Goal: Task Accomplishment & Management: Manage account settings

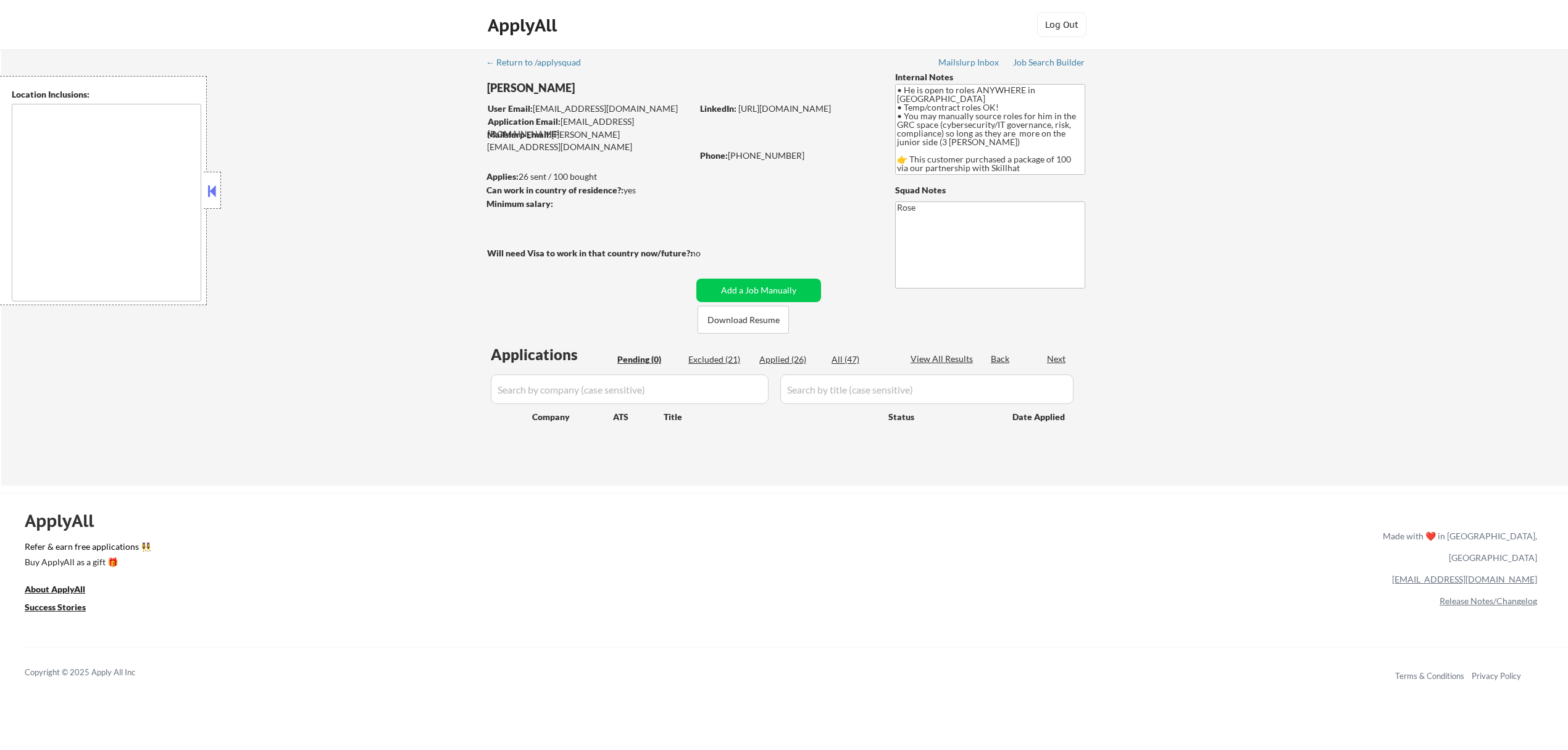
type textarea "country: CA"
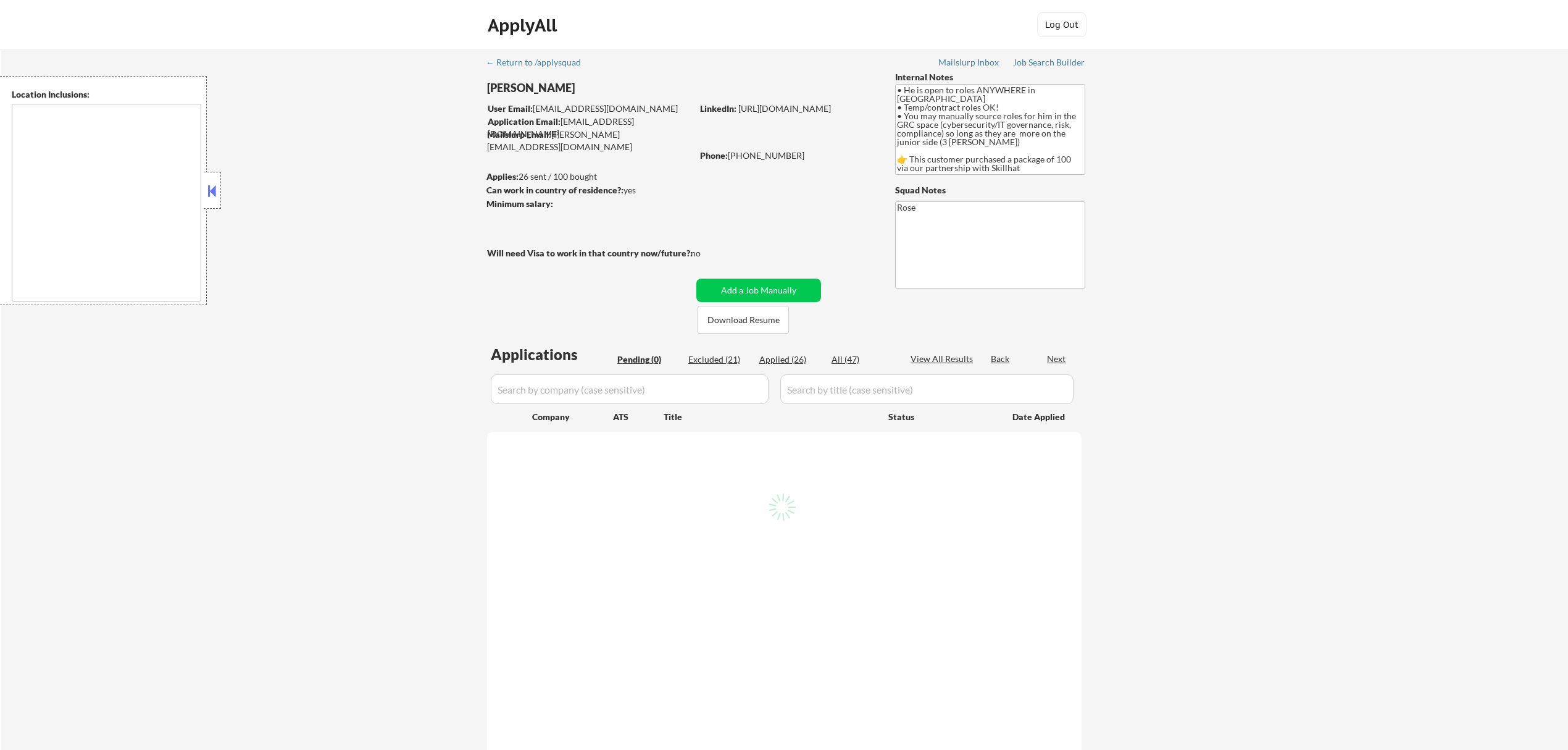
type textarea "country: CA"
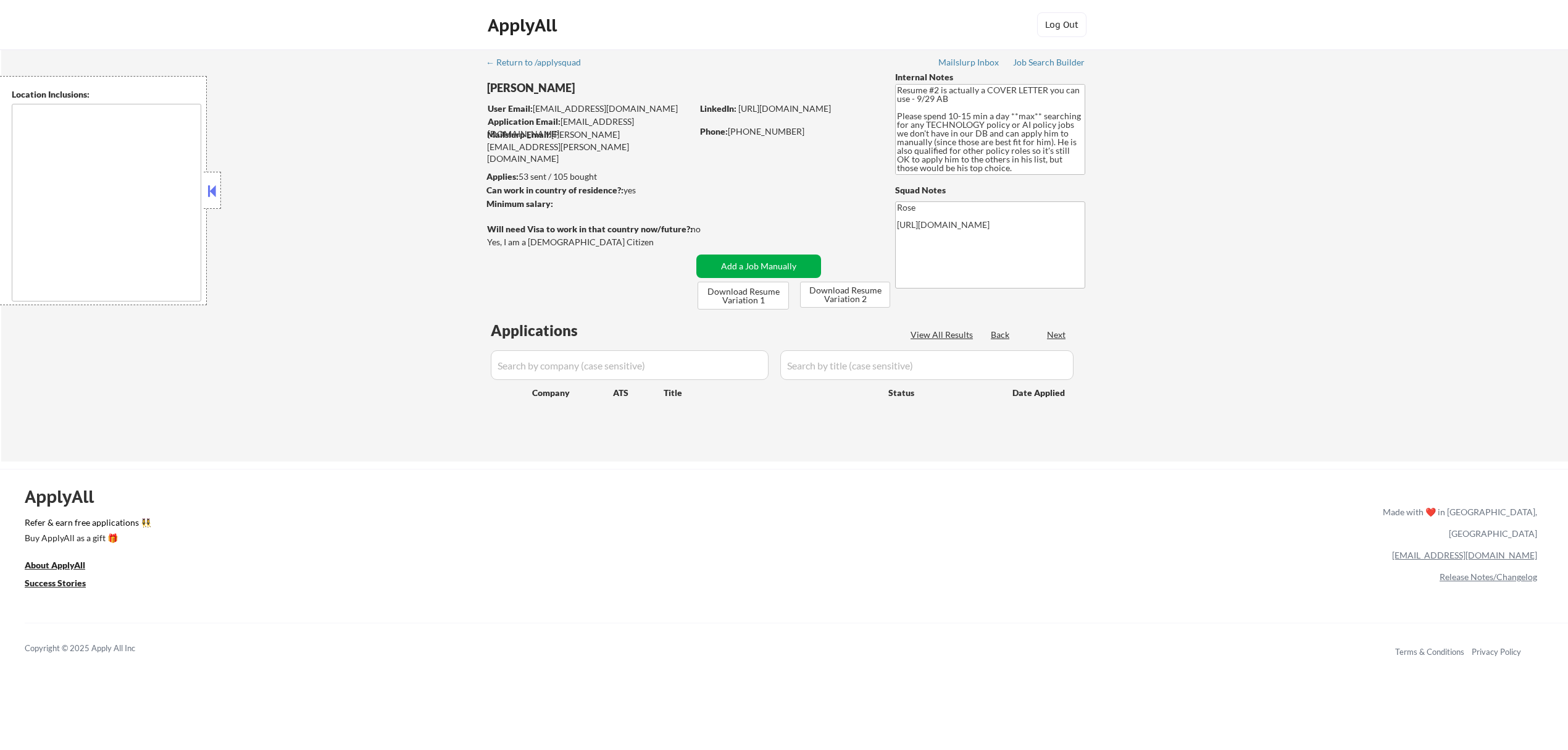
type textarea "Arlington, VA Alexandria, VA Bethesda, MD Silver Spring, MD Falls Church, VA Hy…"
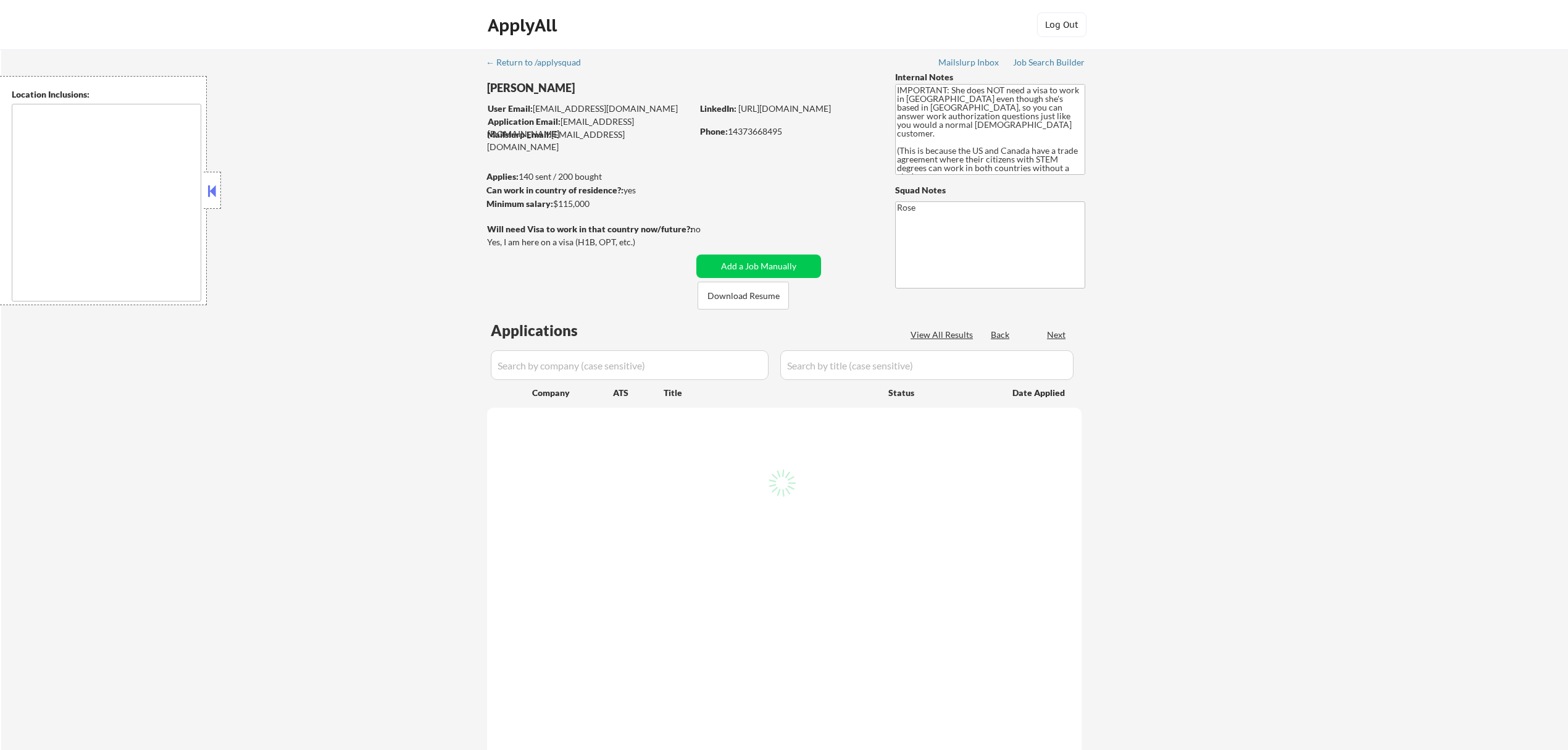
select select ""pending""
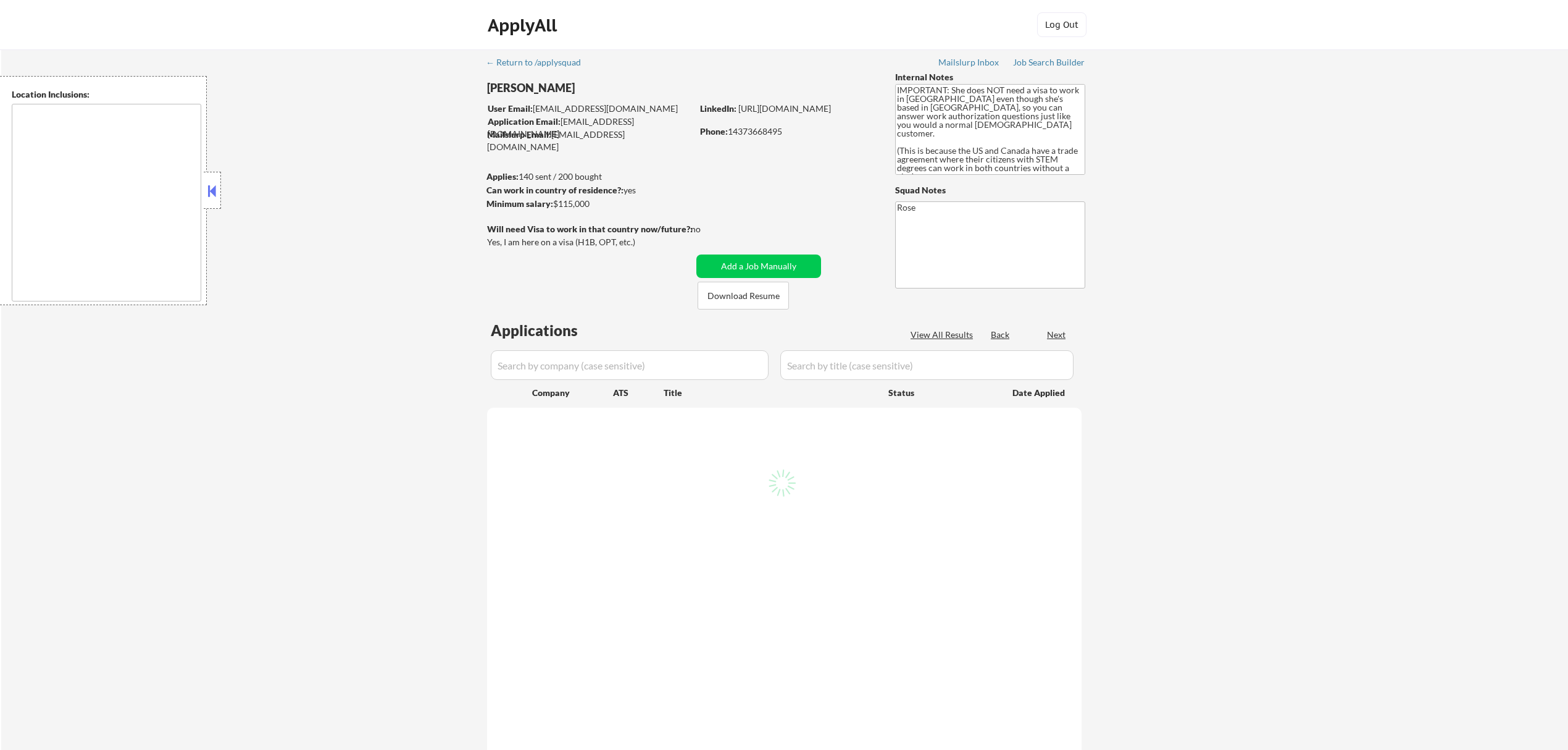
select select ""pending""
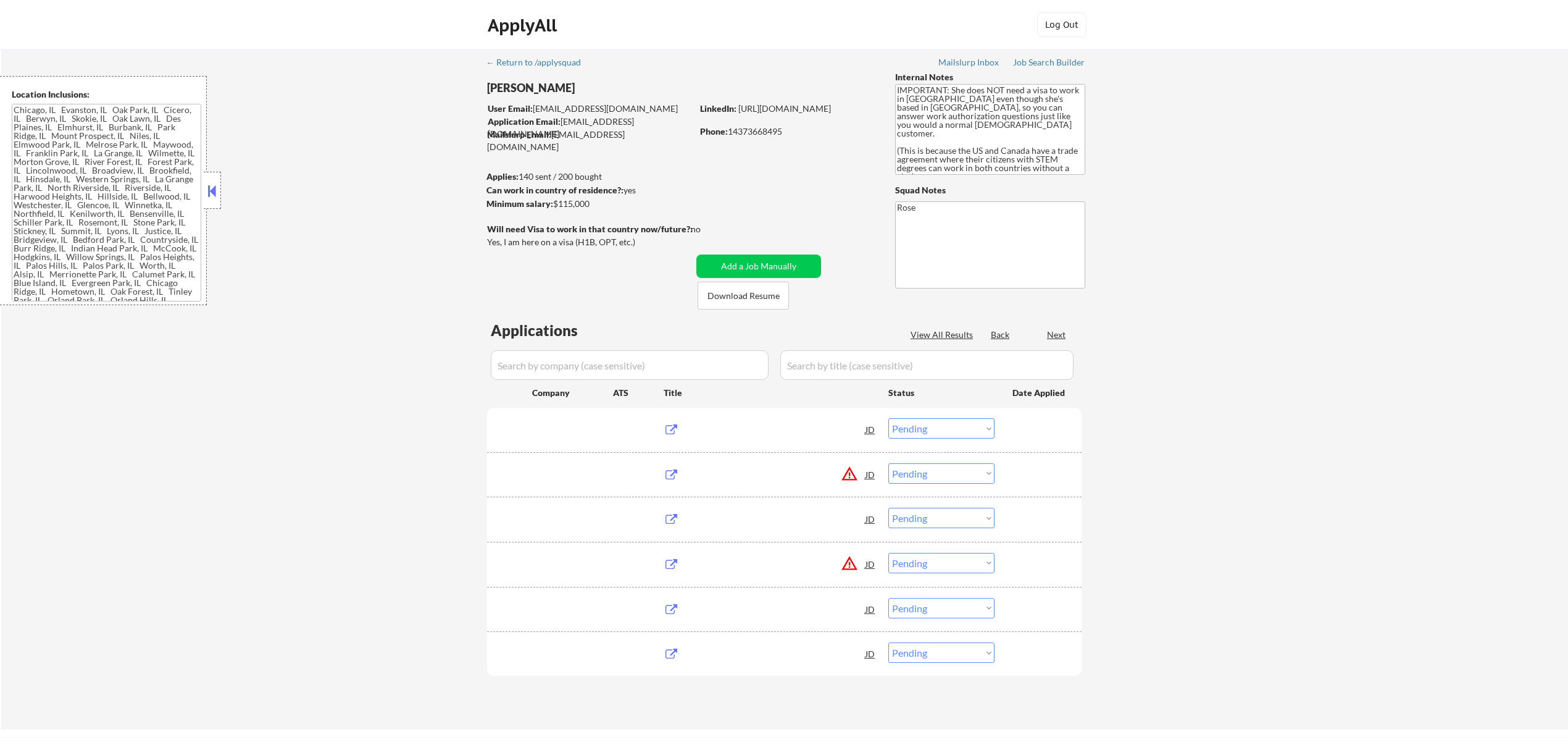
type textarea "Chicago, IL Evanston, IL Oak Park, IL Cicero, IL Berwyn, IL Skokie, IL Oak Lawn…"
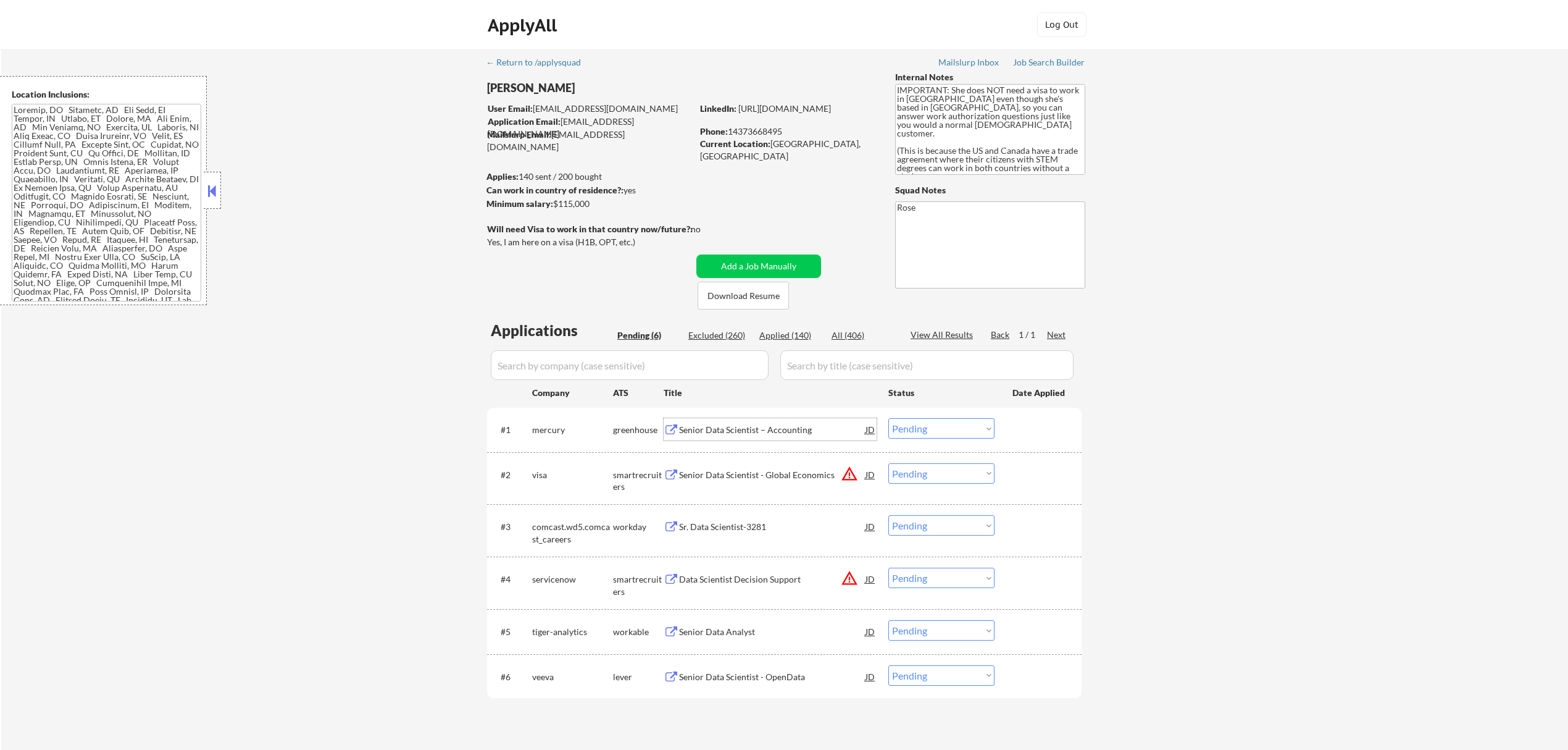
click at [786, 426] on div "Senior Data Scientist – Accounting" at bounding box center [772, 430] width 187 height 12
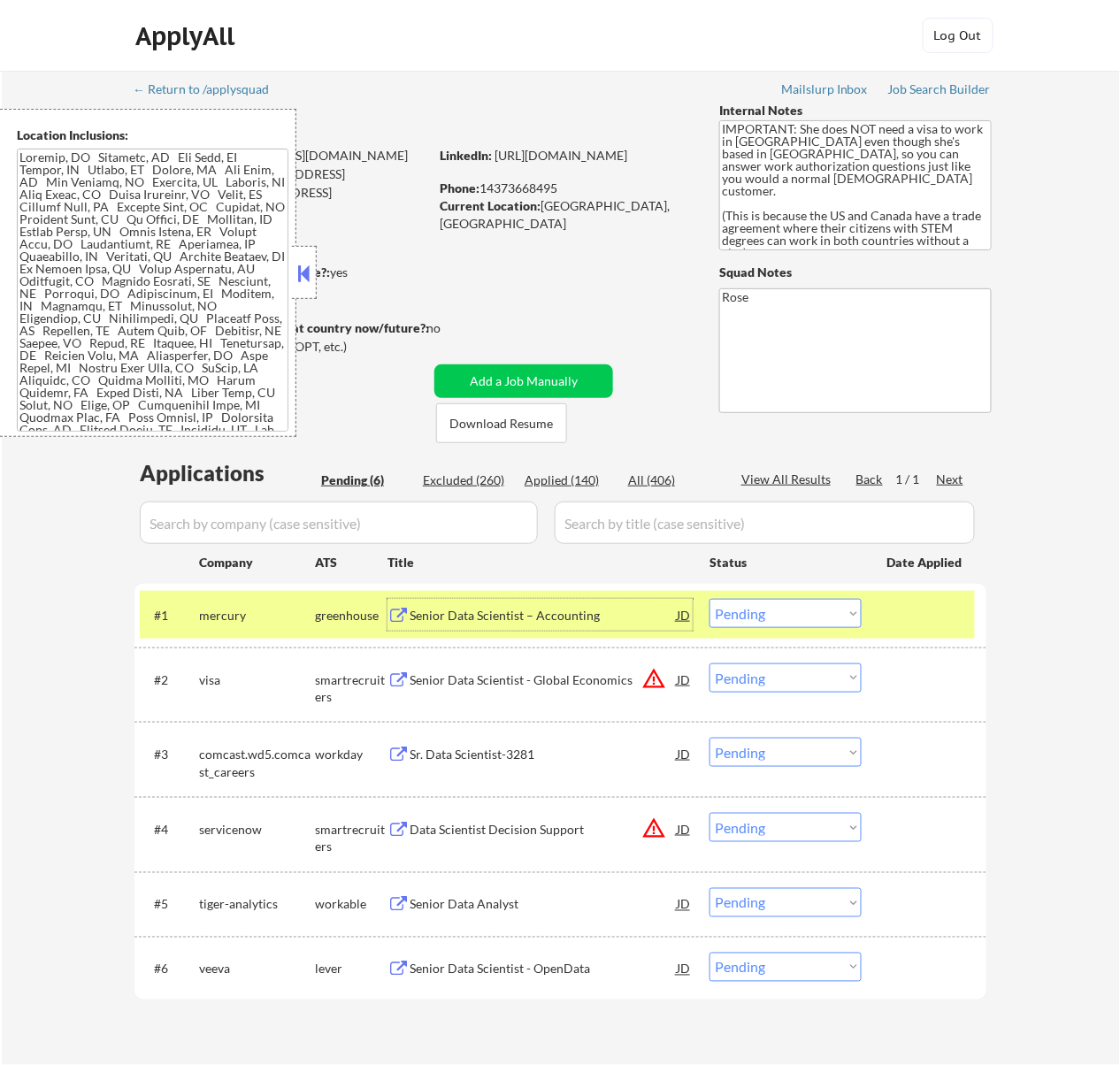
click at [829, 616] on select "Choose an option... Pending Applied Excluded (Questions) Excluded (Expired) Exc…" at bounding box center [784, 613] width 152 height 29
click at [709, 599] on select "Choose an option... Pending Applied Excluded (Questions) Excluded (Expired) Exc…" at bounding box center [784, 613] width 152 height 29
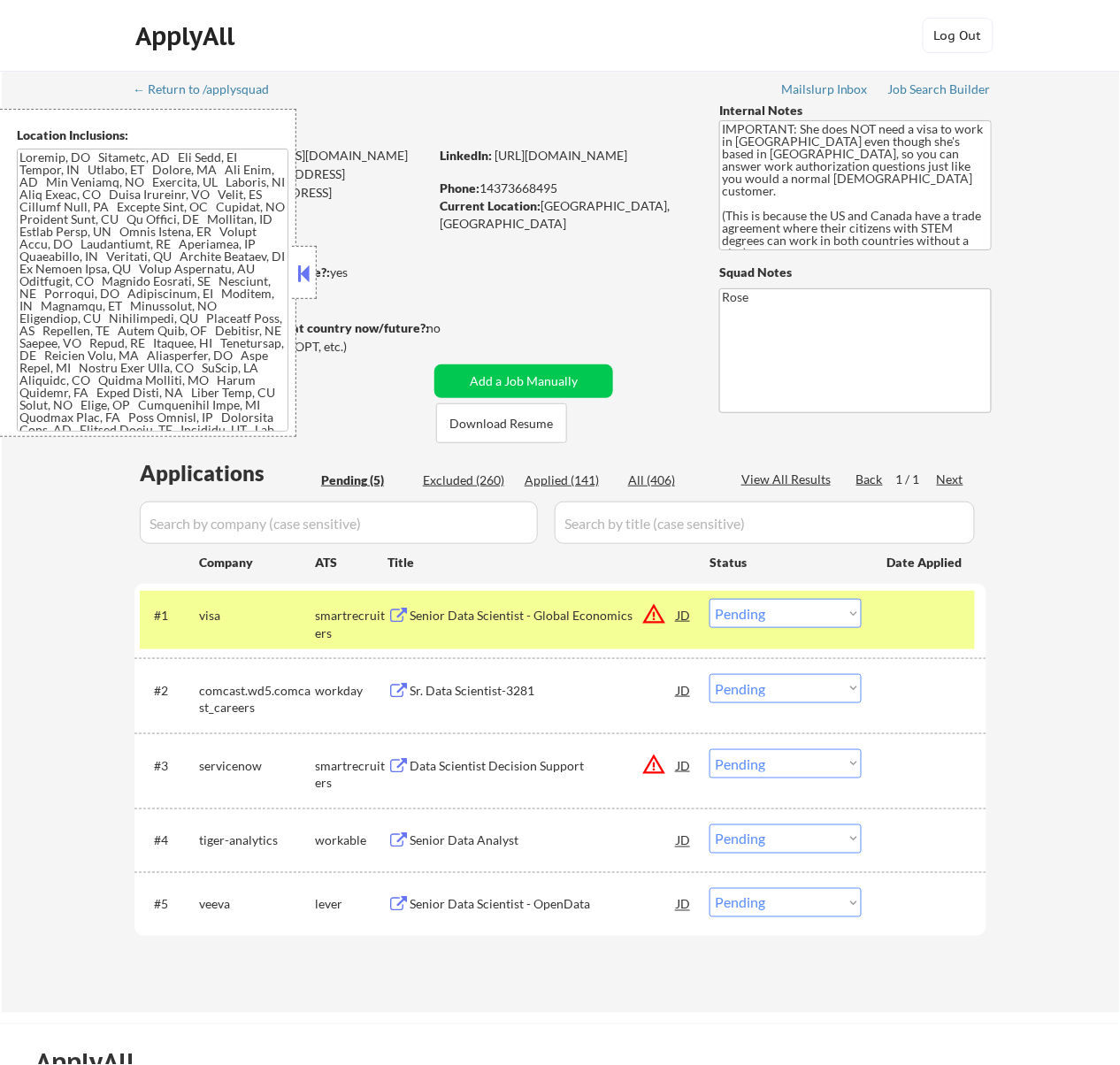
click at [586, 613] on div "Senior Data Scientist - Global Economics" at bounding box center [543, 615] width 268 height 17
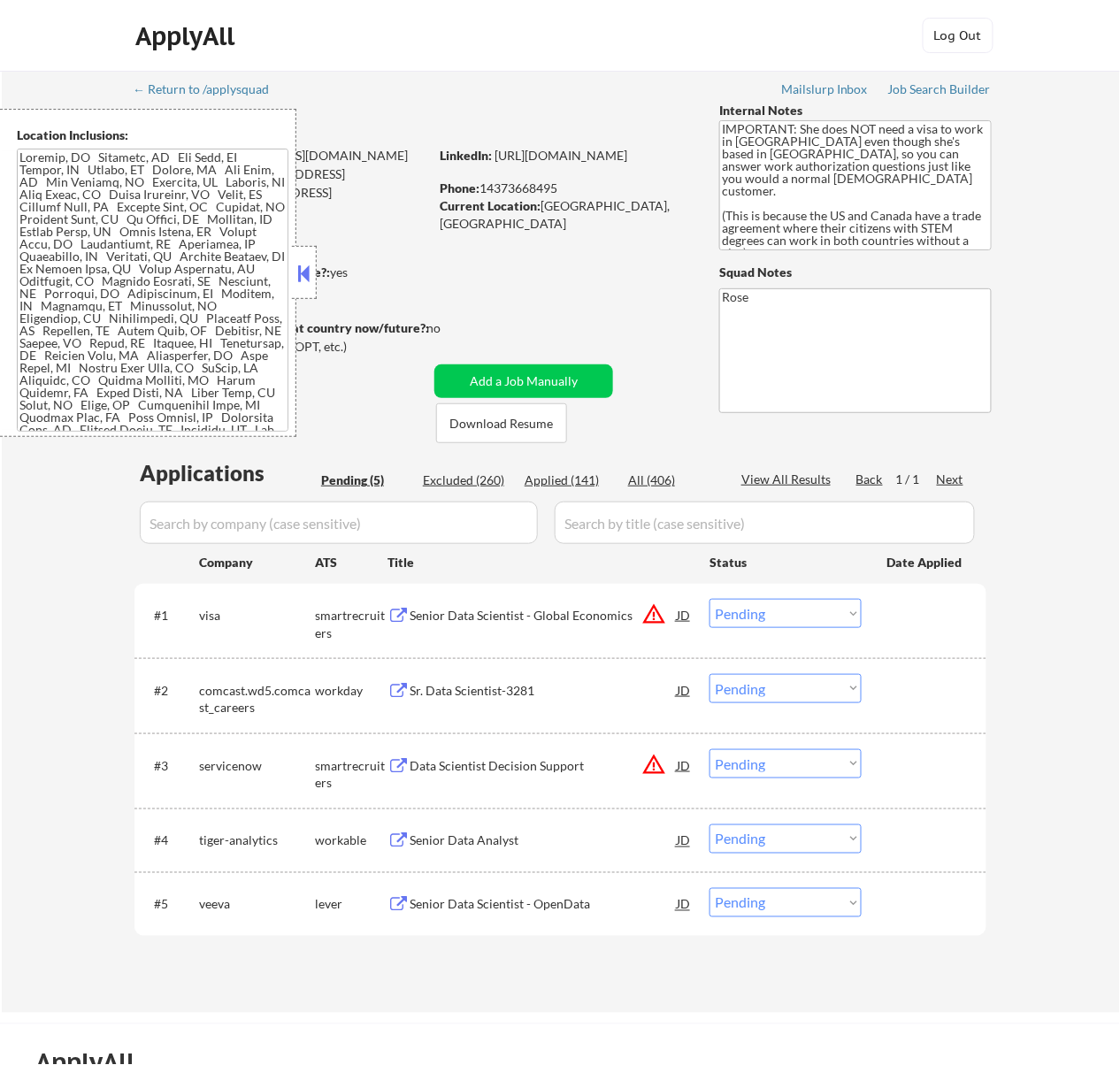
click at [460, 131] on div "Nyasha Makuto" at bounding box center [315, 126] width 363 height 22
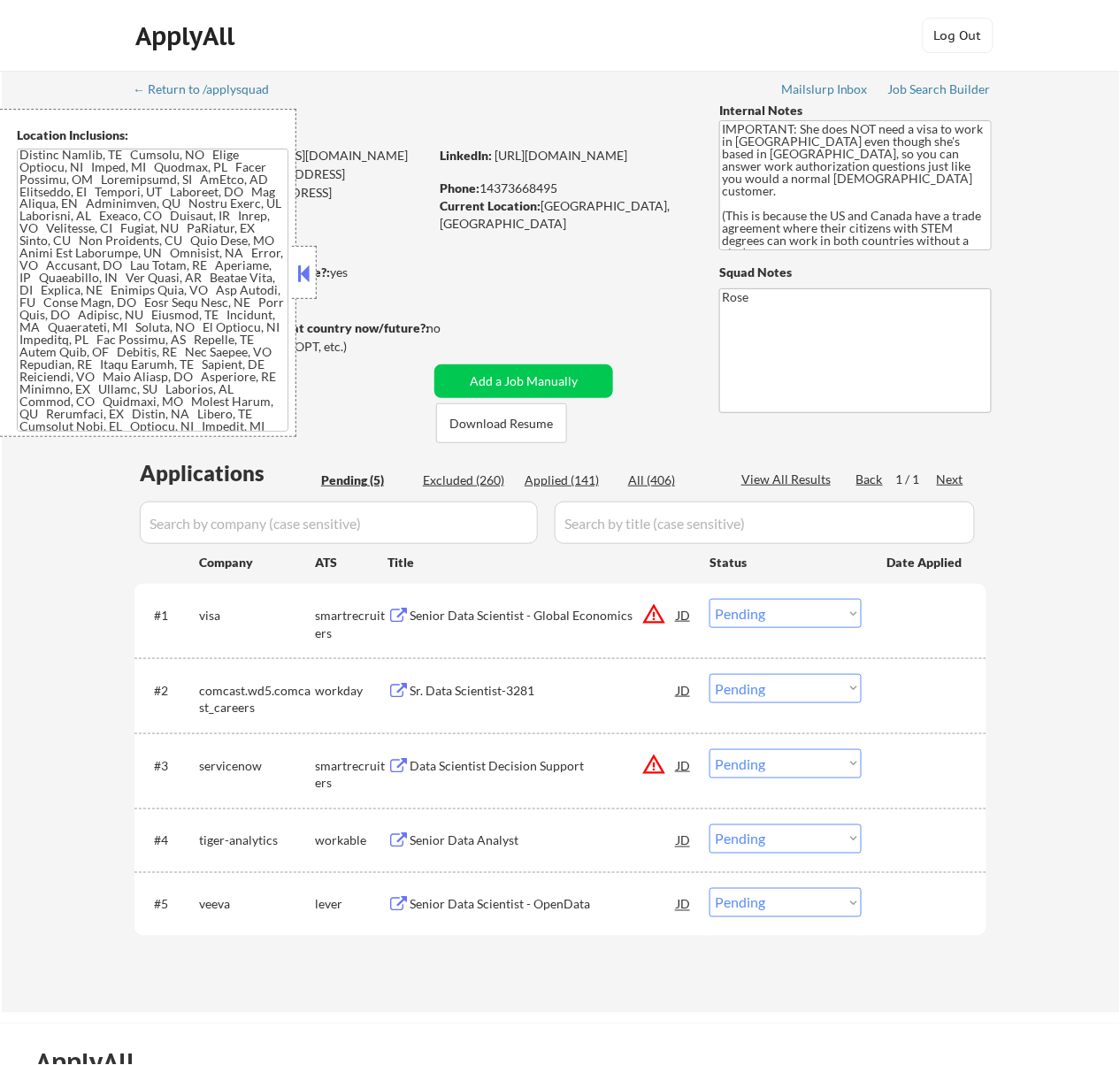
click at [303, 270] on button at bounding box center [303, 273] width 19 height 27
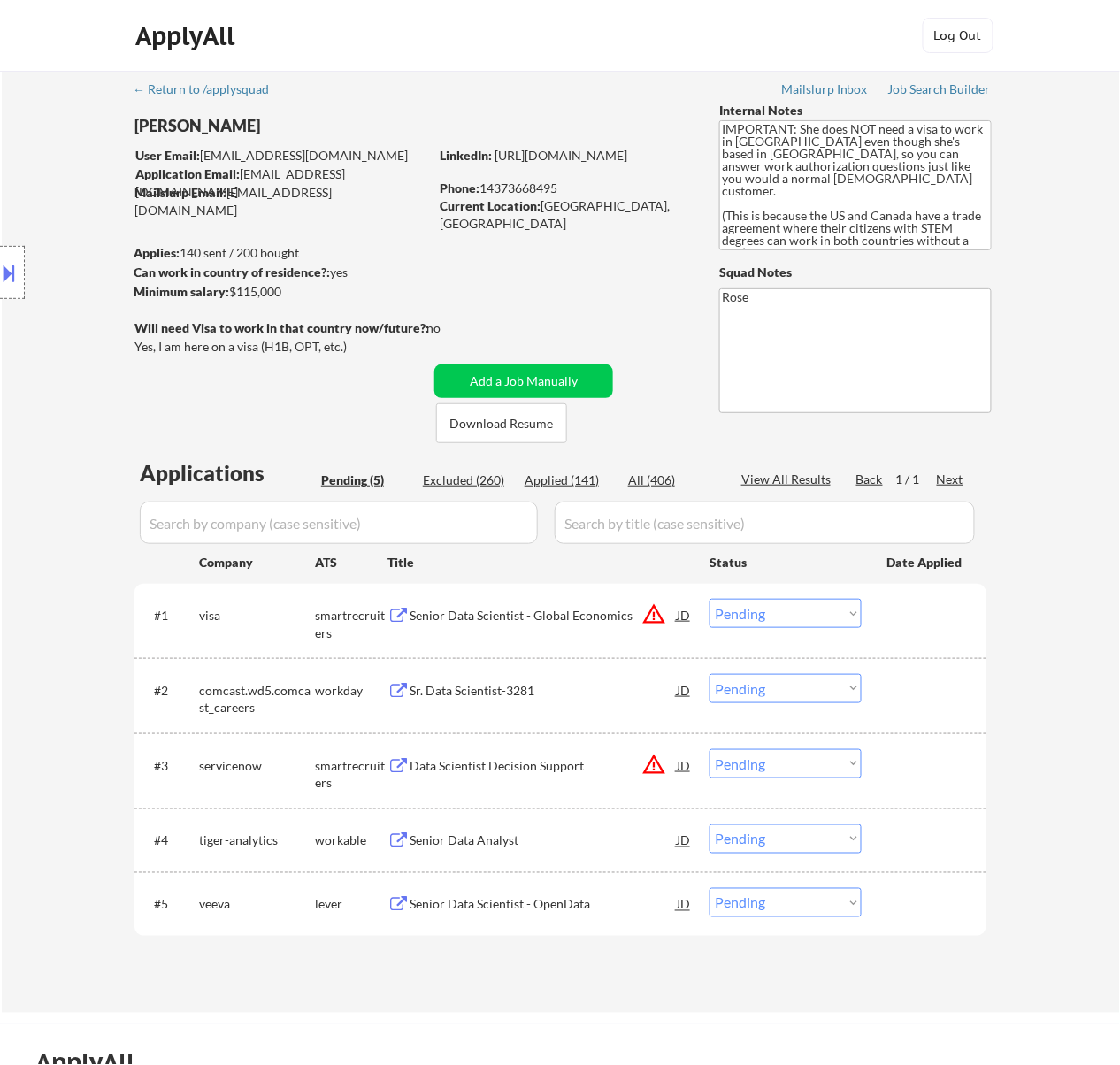
click at [790, 606] on select "Choose an option... Pending Applied Excluded (Questions) Excluded (Expired) Exc…" at bounding box center [784, 613] width 152 height 29
click at [709, 599] on select "Choose an option... Pending Applied Excluded (Questions) Excluded (Expired) Exc…" at bounding box center [784, 613] width 152 height 29
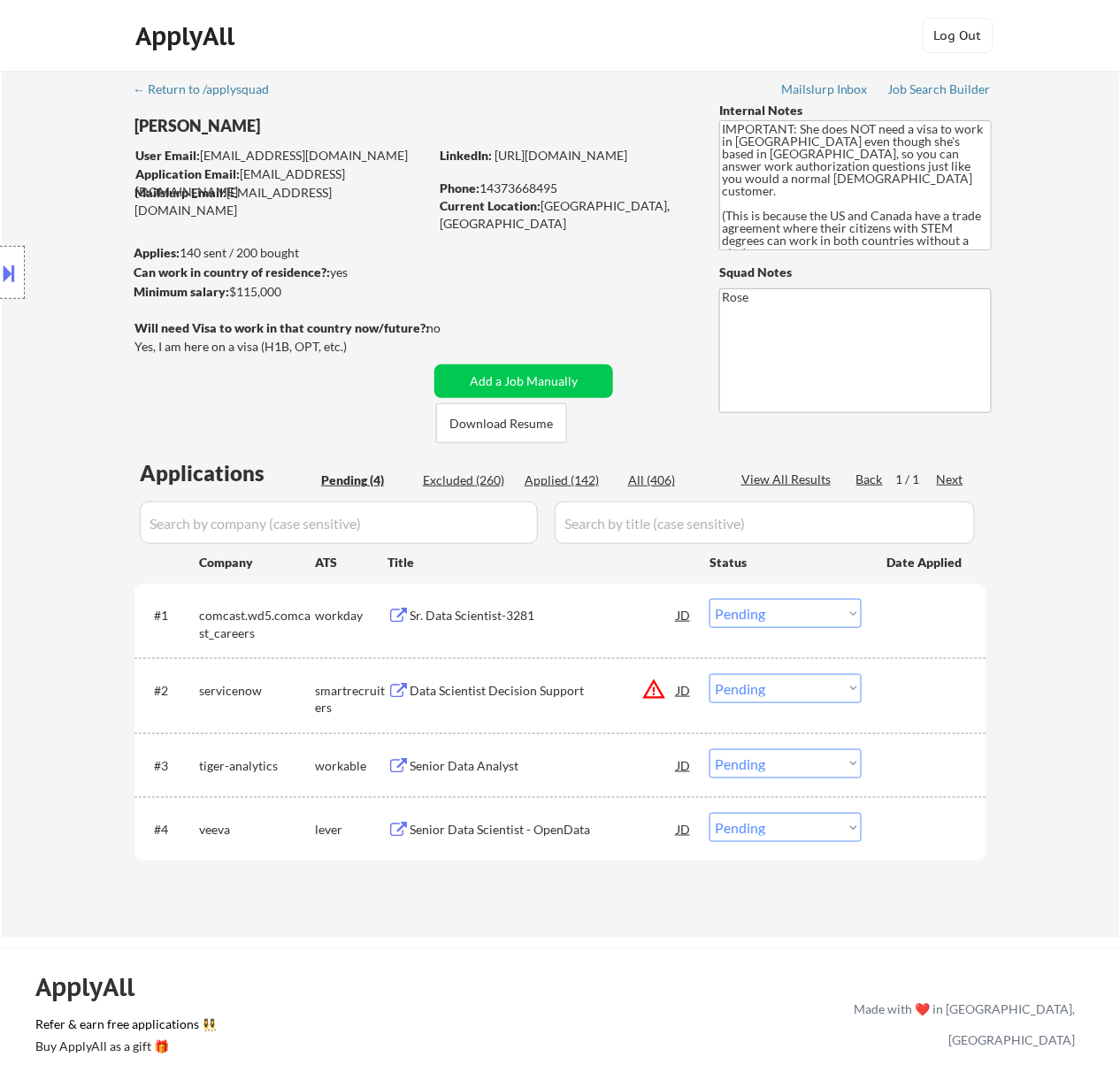
click at [508, 617] on div "Sr. Data Scientist-3281" at bounding box center [543, 615] width 268 height 17
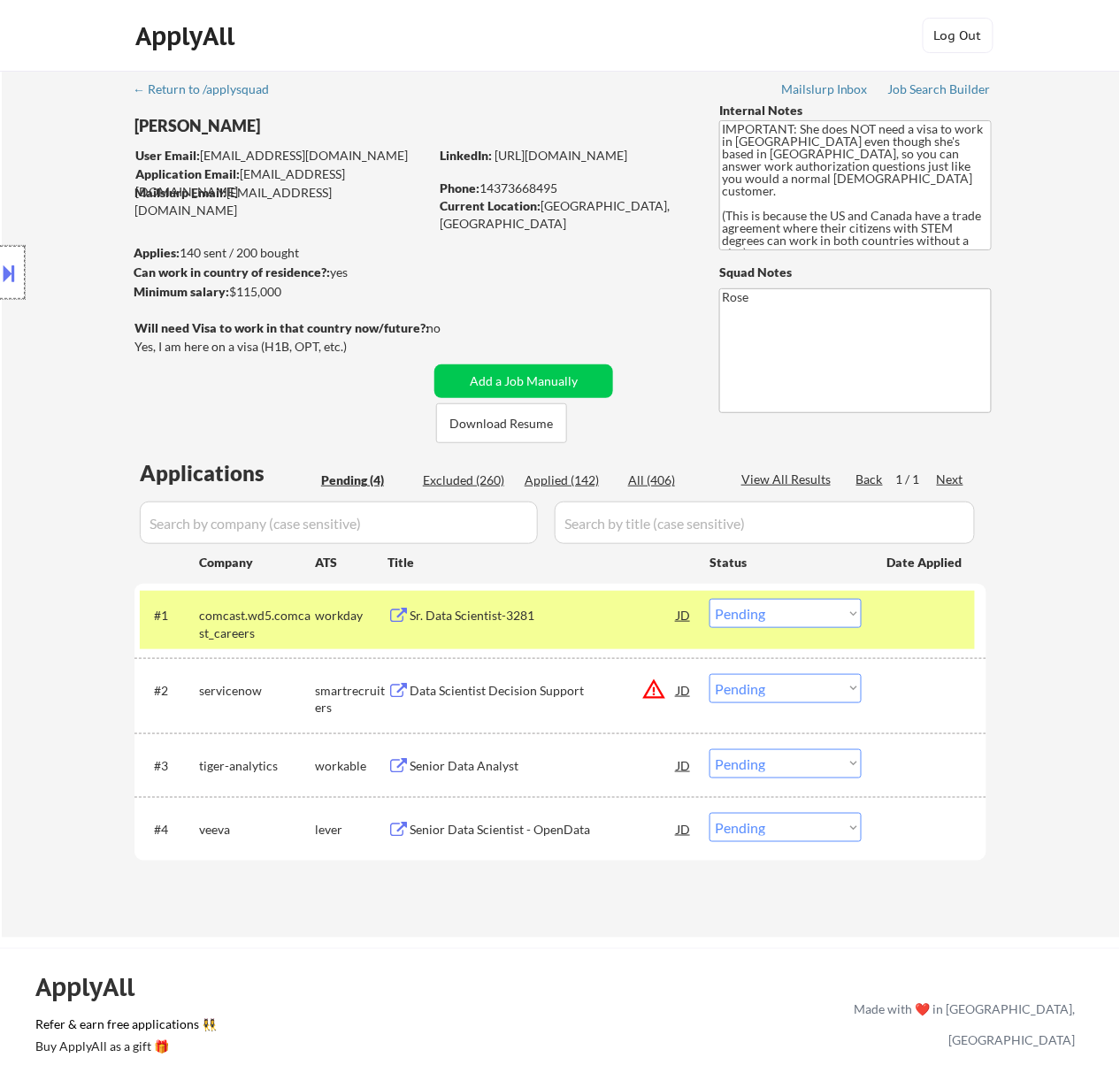
click at [19, 260] on div at bounding box center [12, 272] width 25 height 53
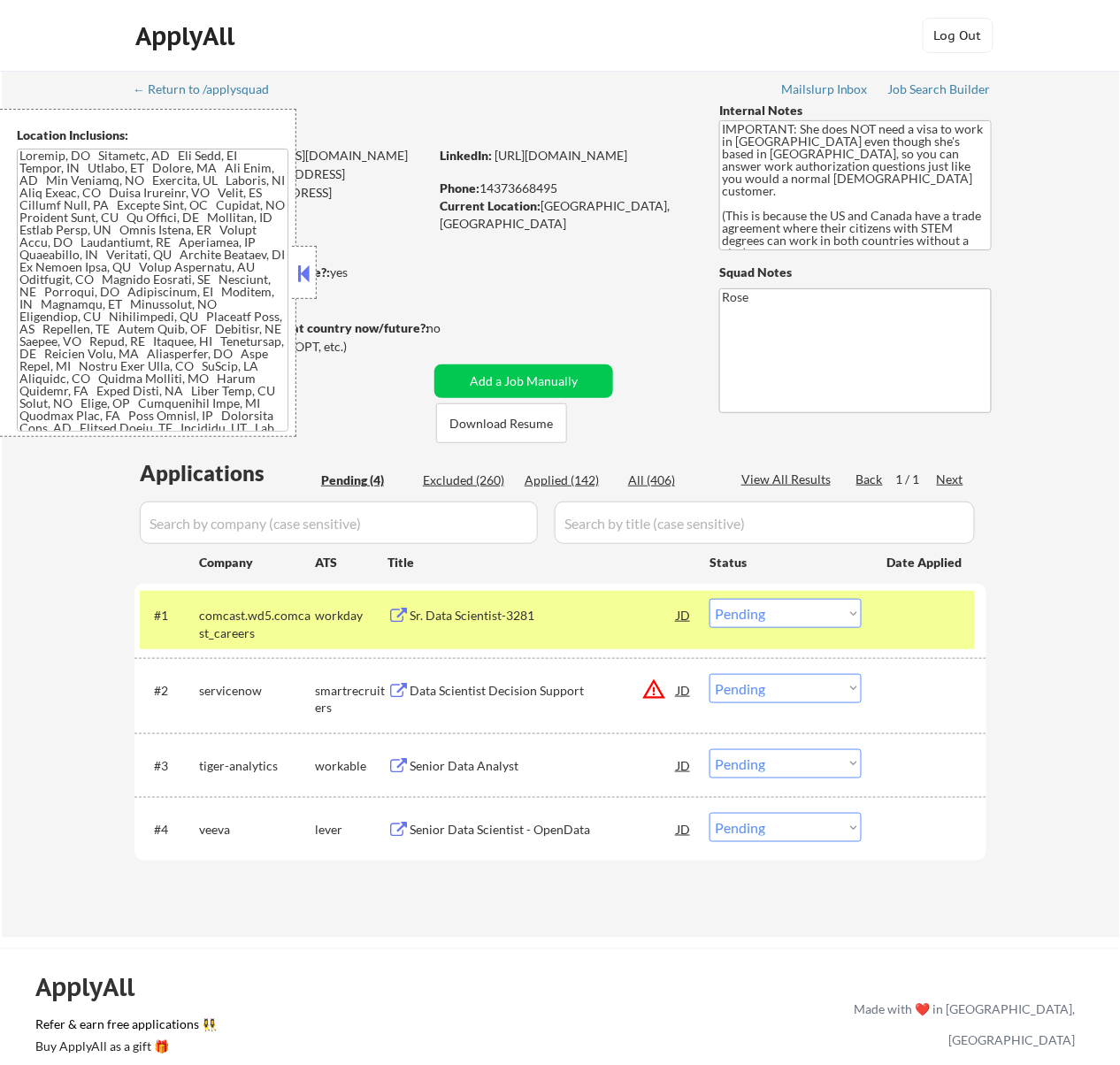
scroll to position [0, 0]
drag, startPoint x: 82, startPoint y: 157, endPoint x: 17, endPoint y: 156, distance: 65.0
click at [17, 156] on textarea at bounding box center [152, 291] width 271 height 283
click at [825, 614] on select "Choose an option... Pending Applied Excluded (Questions) Excluded (Expired) Exc…" at bounding box center [784, 613] width 152 height 29
click at [709, 599] on select "Choose an option... Pending Applied Excluded (Questions) Excluded (Expired) Exc…" at bounding box center [784, 613] width 152 height 29
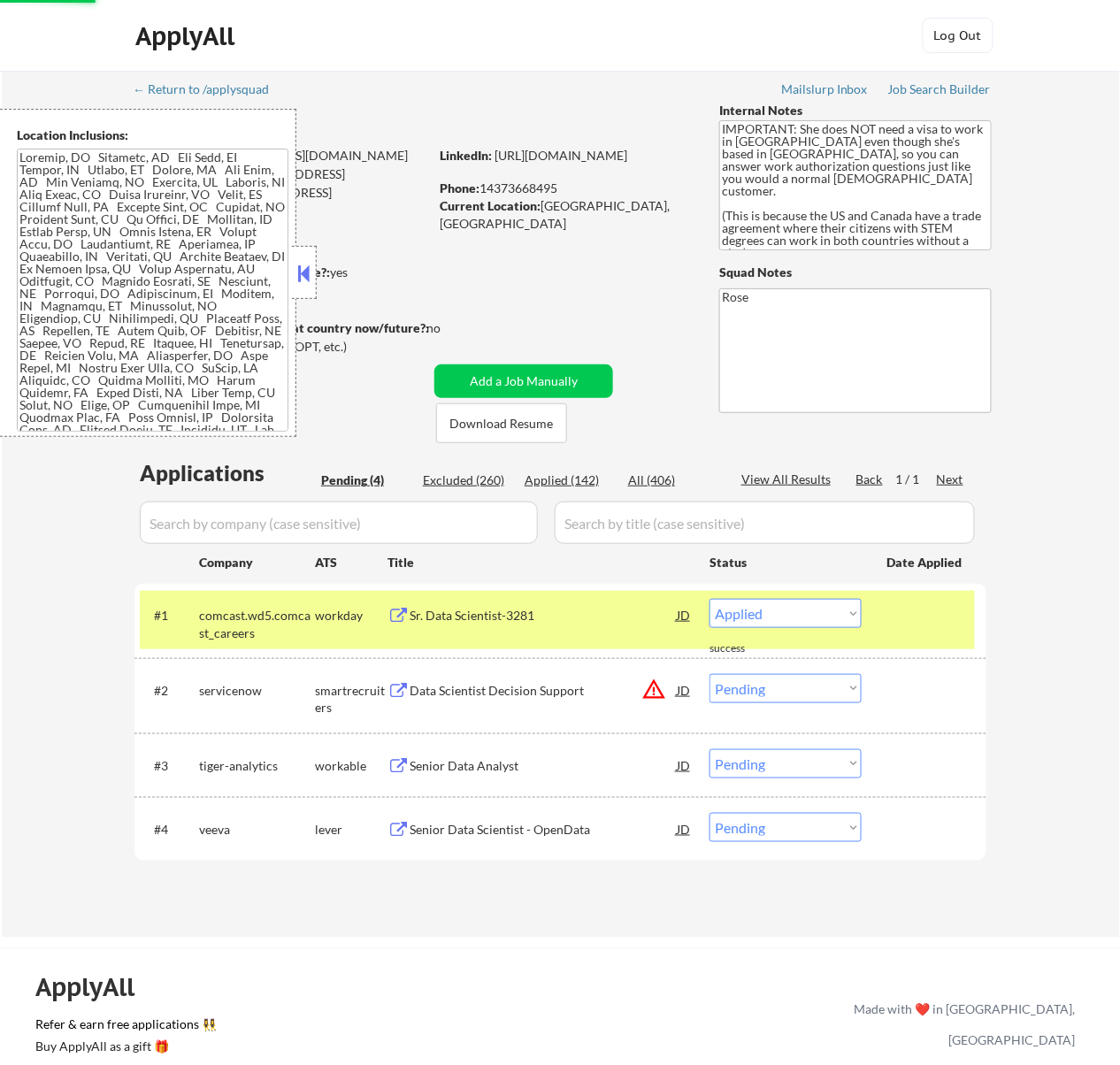
click at [507, 690] on div "Data Scientist Decision Support" at bounding box center [543, 691] width 268 height 17
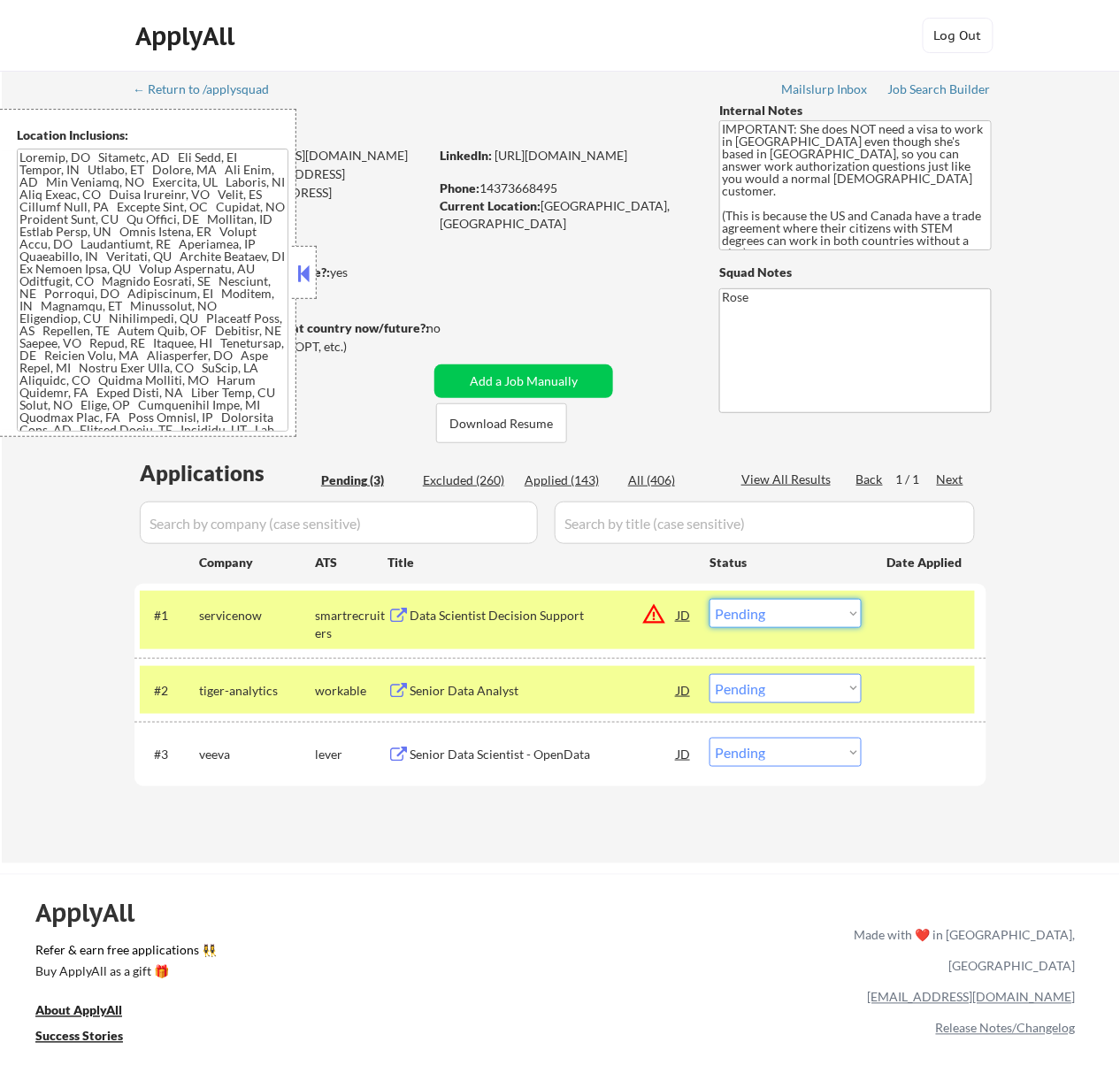
click at [797, 602] on select "Choose an option... Pending Applied Excluded (Questions) Excluded (Expired) Exc…" at bounding box center [784, 613] width 152 height 29
click at [709, 599] on select "Choose an option... Pending Applied Excluded (Questions) Excluded (Expired) Exc…" at bounding box center [784, 613] width 152 height 29
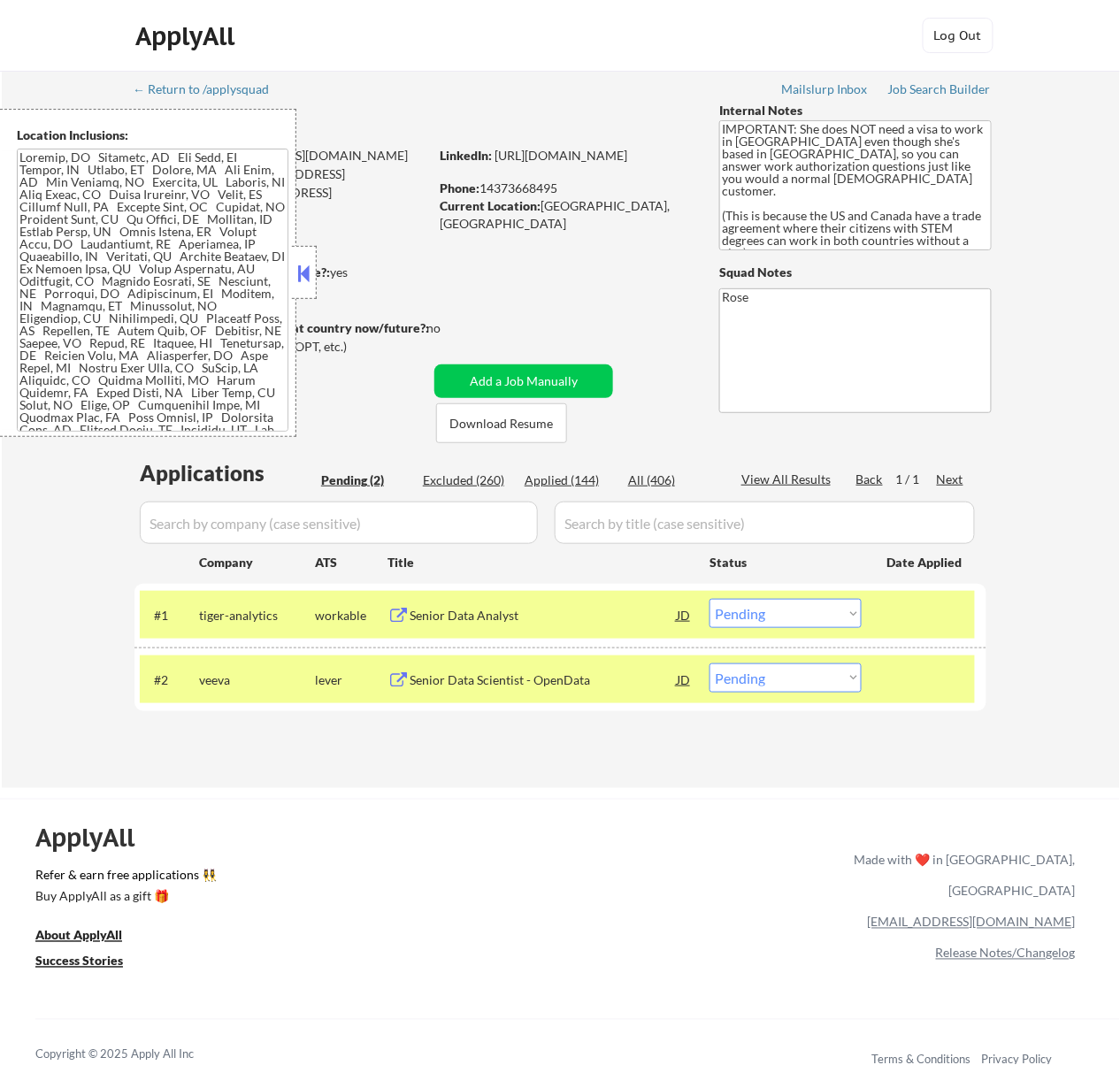
click at [557, 613] on div "Senior Data Analyst" at bounding box center [543, 615] width 268 height 17
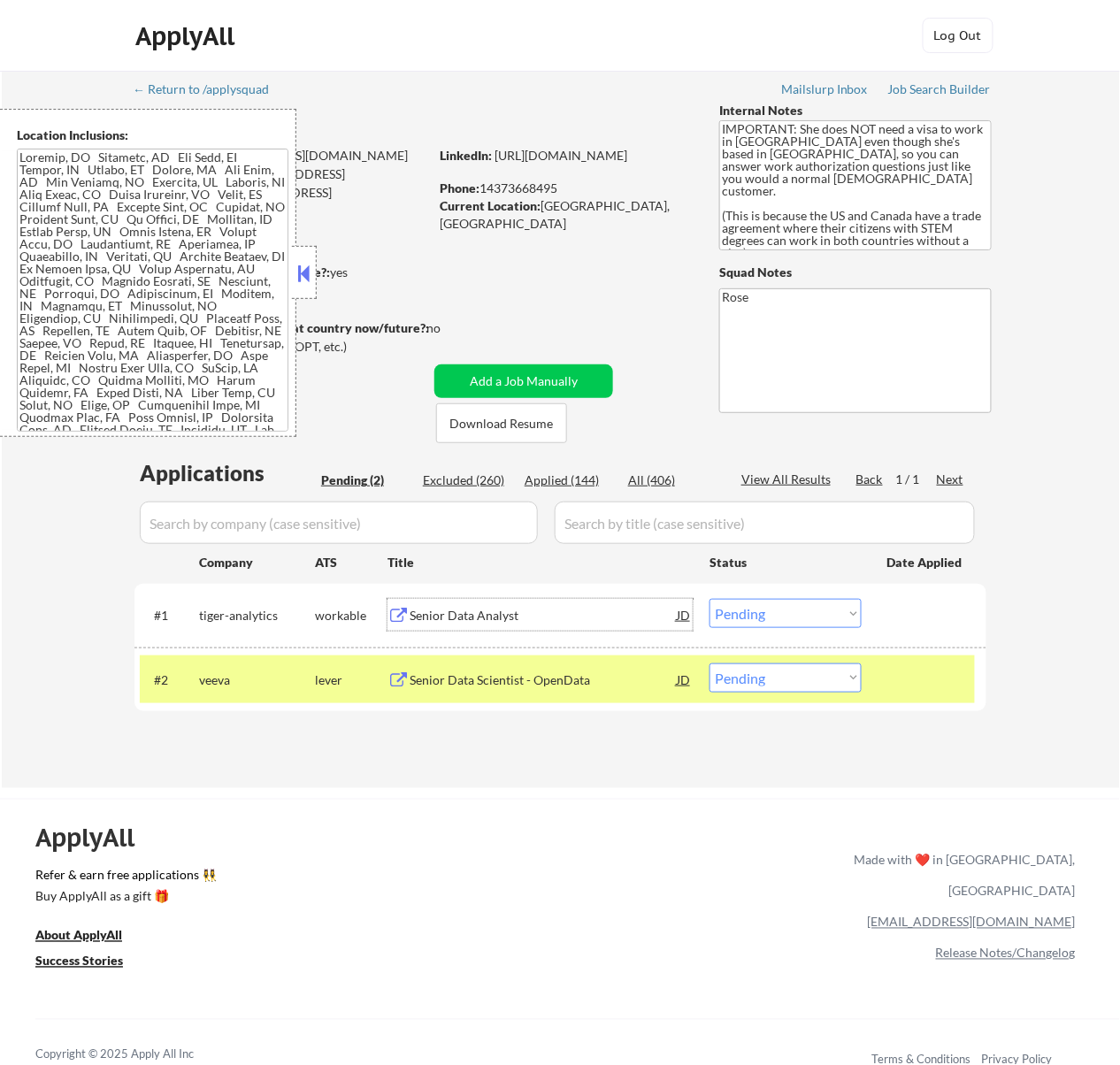
click at [797, 601] on select "Choose an option... Pending Applied Excluded (Questions) Excluded (Expired) Exc…" at bounding box center [784, 613] width 152 height 29
click at [709, 599] on select "Choose an option... Pending Applied Excluded (Questions) Excluded (Expired) Exc…" at bounding box center [784, 613] width 152 height 29
click at [304, 273] on button at bounding box center [303, 273] width 19 height 27
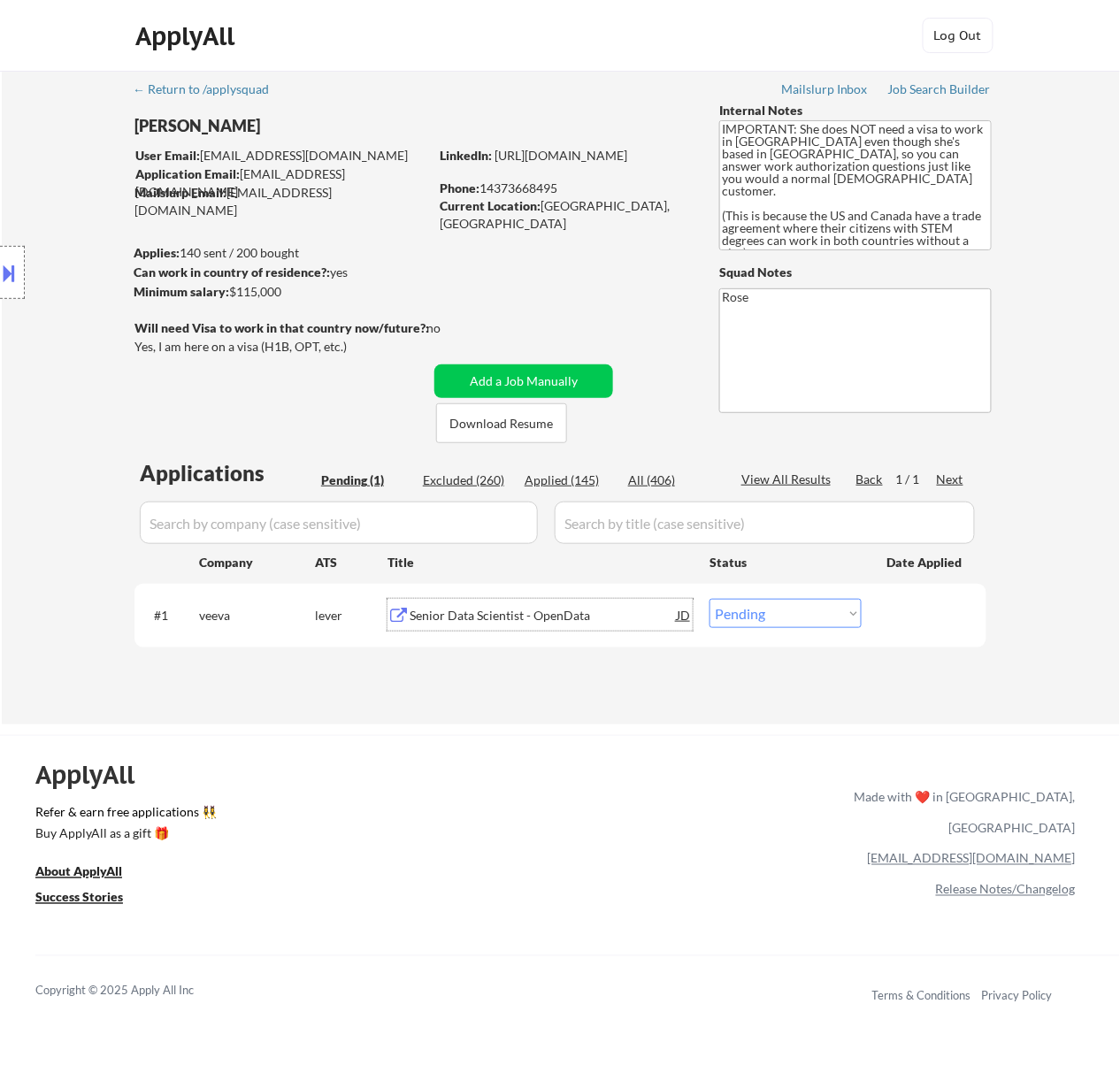
click at [548, 609] on div "Senior Data Scientist - OpenData" at bounding box center [543, 615] width 268 height 17
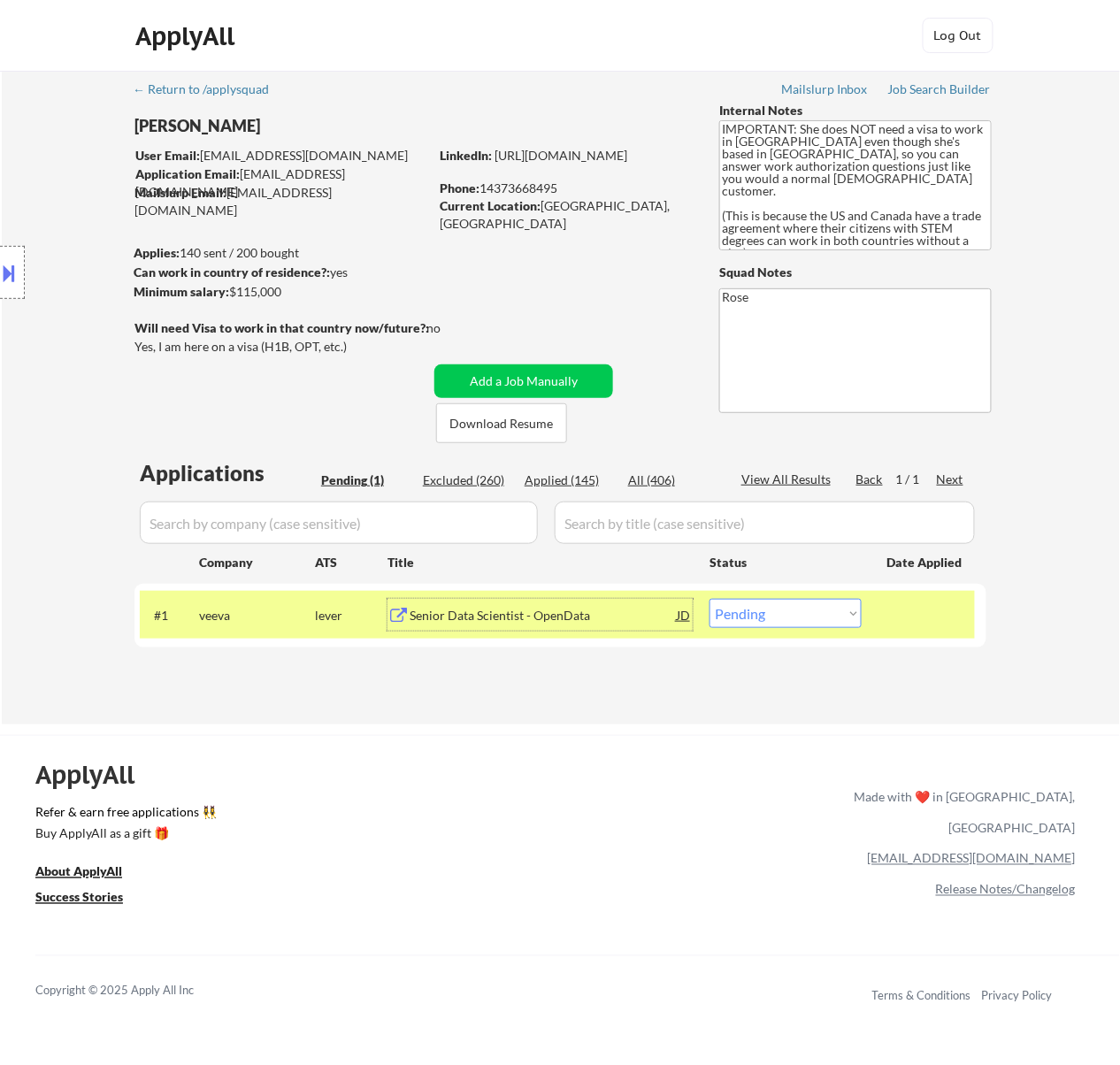
click at [867, 609] on div "#1 veeva lever Senior Data Scientist - OpenData JD warning_amber Choose an opti…" at bounding box center [557, 615] width 835 height 48
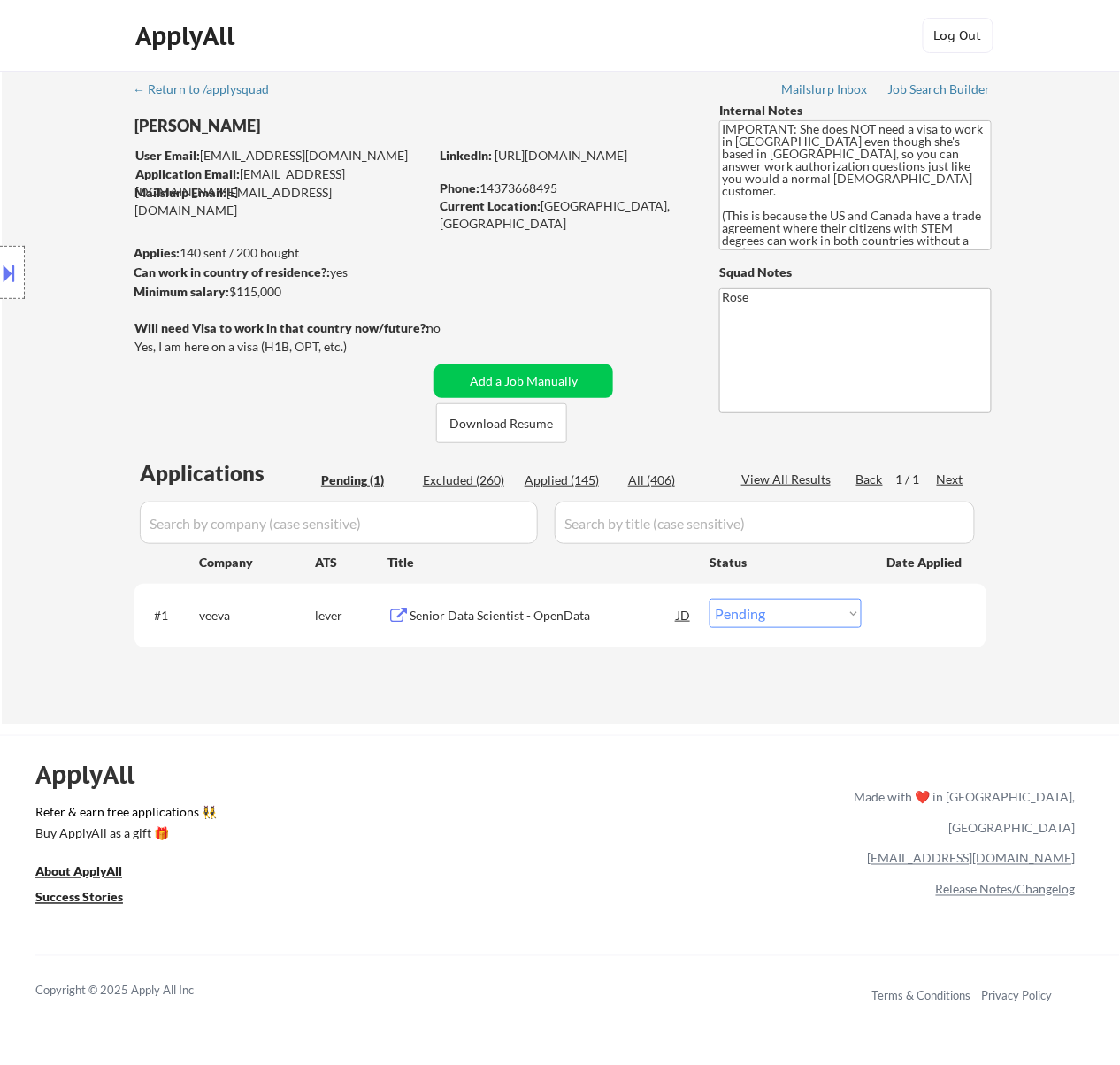
click at [850, 613] on select "Choose an option... Pending Applied Excluded (Questions) Excluded (Expired) Exc…" at bounding box center [784, 613] width 152 height 29
select select ""excluded__bad_match_""
click at [709, 599] on select "Choose an option... Pending Applied Excluded (Questions) Excluded (Expired) Exc…" at bounding box center [784, 613] width 152 height 29
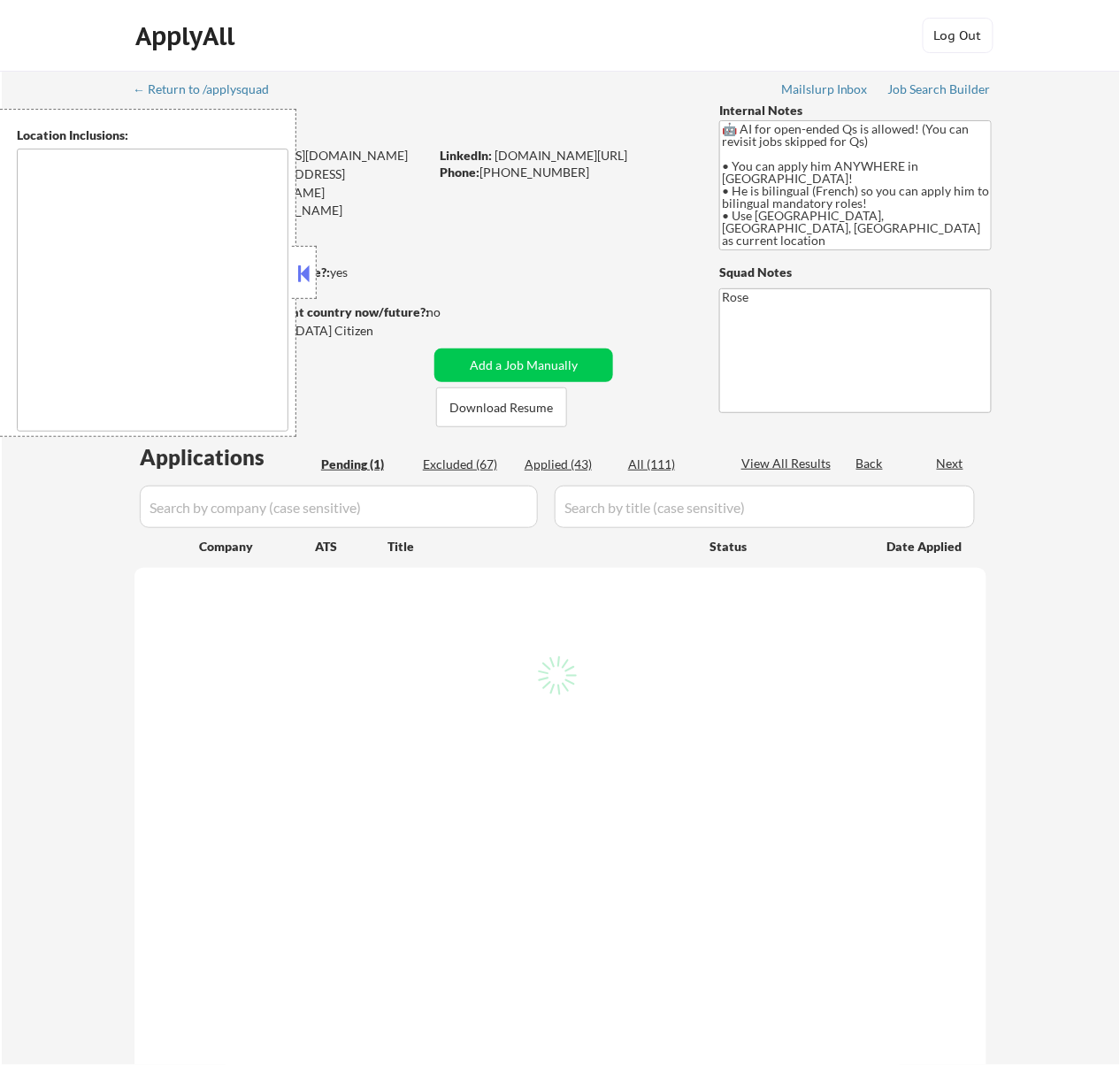
select select ""pending""
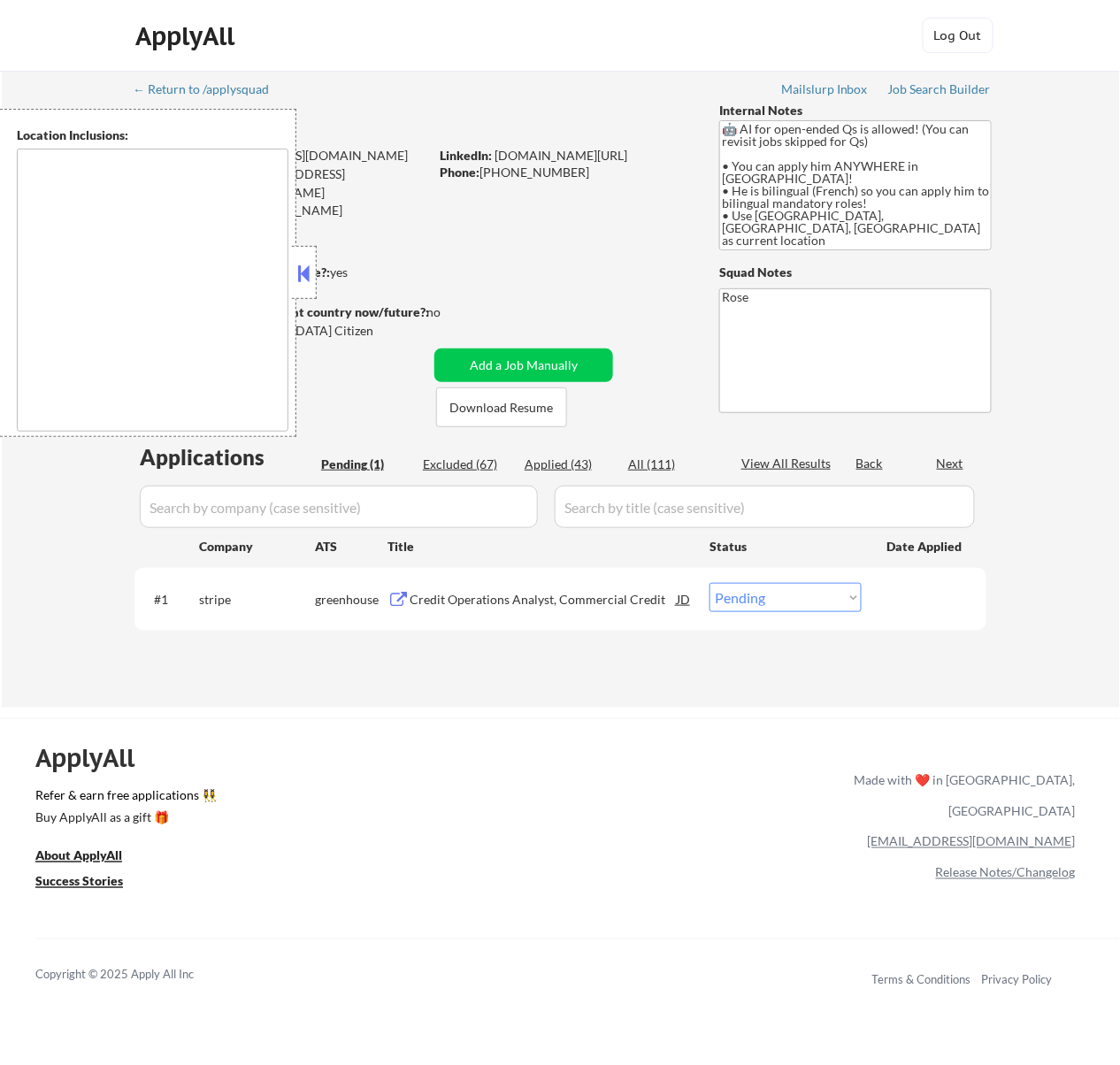
type textarea "country:[GEOGRAPHIC_DATA]"
click at [304, 268] on button at bounding box center [303, 273] width 19 height 27
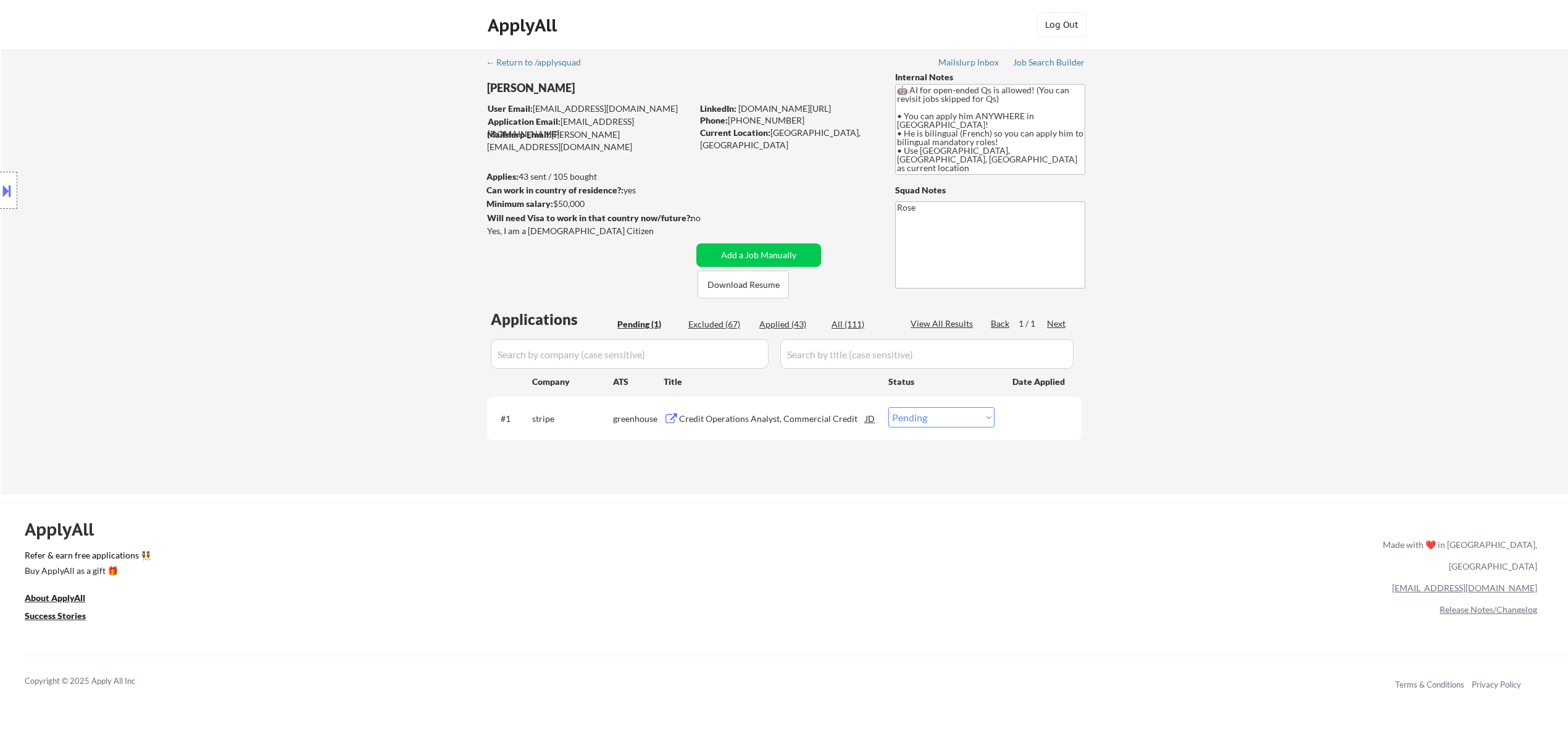
drag, startPoint x: 568, startPoint y: 85, endPoint x: 485, endPoint y: 87, distance: 83.0
click at [485, 87] on div "← Return to /applysquad Mailslurp Inbox Job Search Builder Boubacar Basse User …" at bounding box center [785, 266] width 616 height 435
copy div "Boubacar Basse"
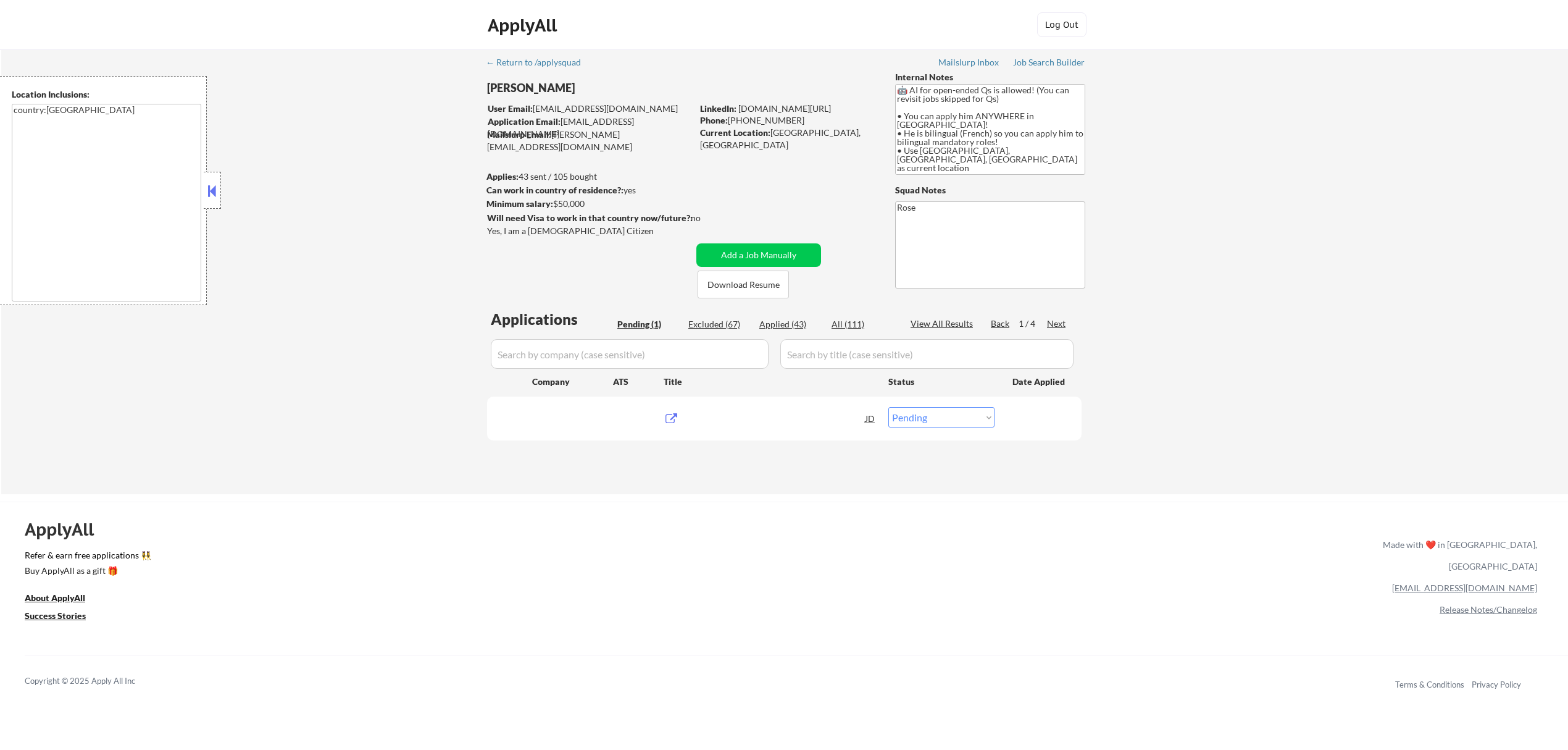
select select ""pending""
drag, startPoint x: 566, startPoint y: 82, endPoint x: 487, endPoint y: 83, distance: 79.0
click at [487, 83] on div "Boubacar Basse" at bounding box center [614, 88] width 254 height 15
copy div "Boubacar Basse"
type textarea "Rose https://docs.google.com/spreadsheets/d/1sr7cJ2sa3hhzXKkn2NTFmVevxylfaq9Wo4…"
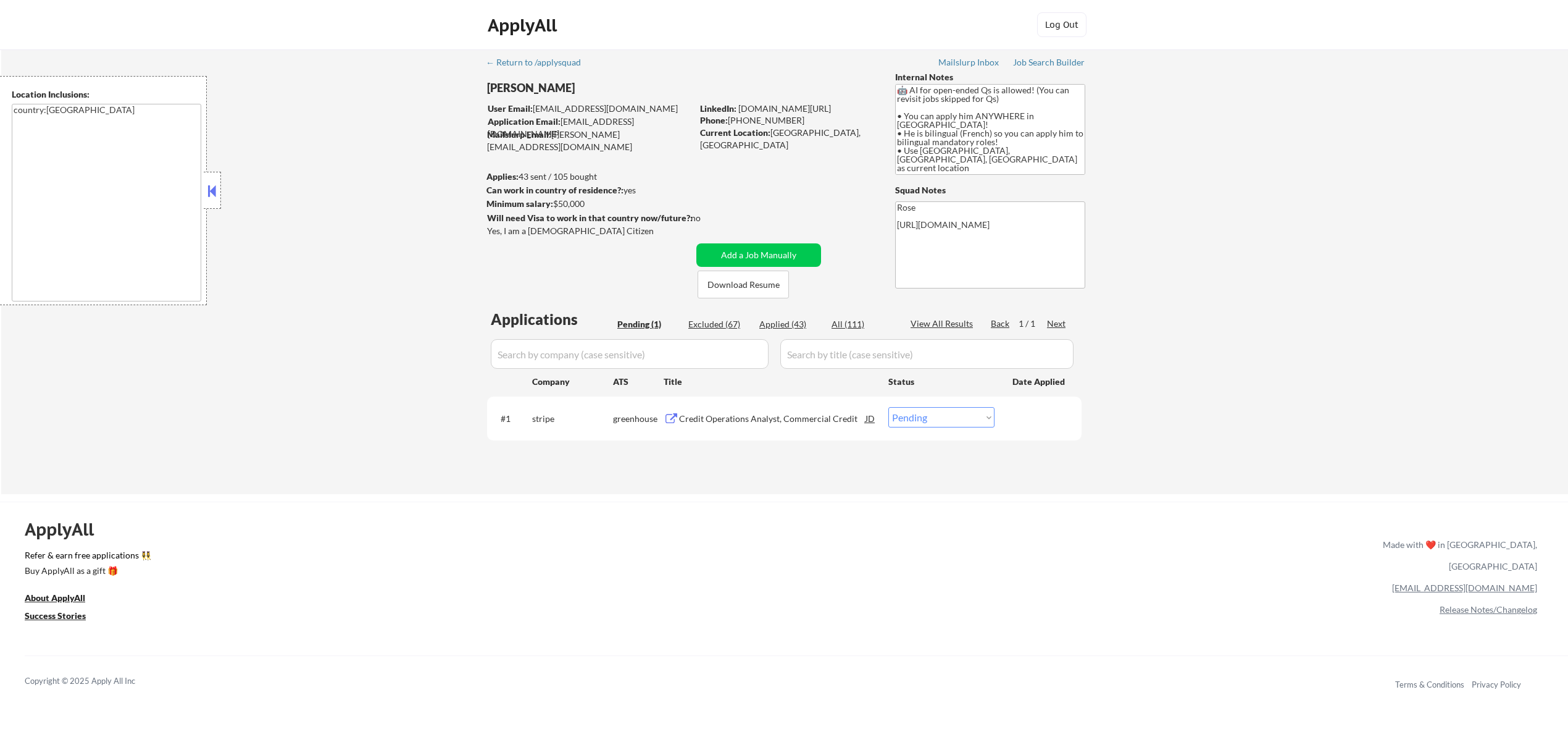
click at [784, 417] on div "Credit Operations Analyst, Commercial Credit" at bounding box center [772, 419] width 187 height 12
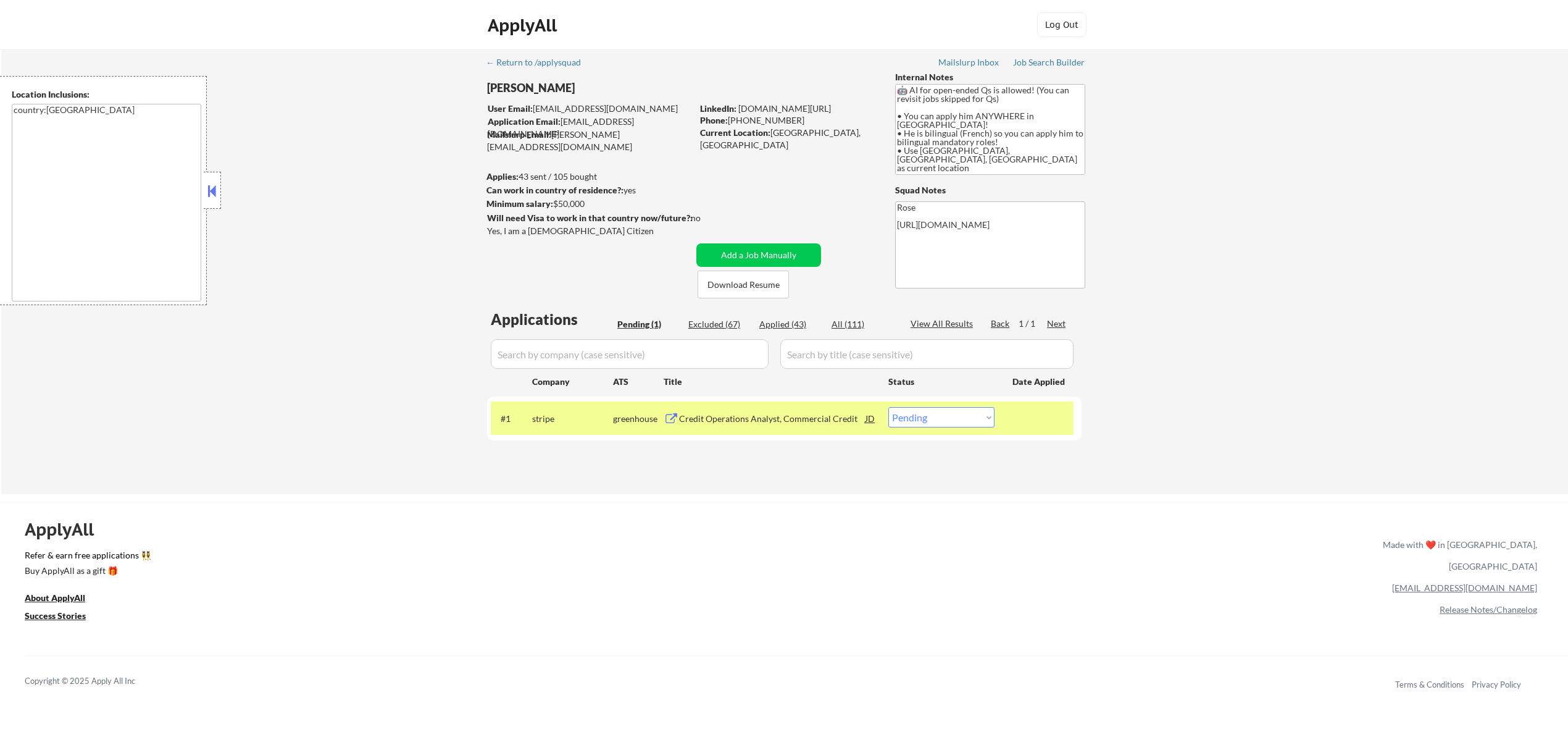
drag, startPoint x: 571, startPoint y: 89, endPoint x: 472, endPoint y: 92, distance: 99.0
click at [472, 92] on div "← Return to /applysquad Mailslurp Inbox Job Search Builder Boubacar Basse User …" at bounding box center [784, 272] width 1567 height 445
copy div "Boubacar Basse"
click at [974, 416] on select "Choose an option... Pending Applied Excluded (Questions) Excluded (Expired) Exc…" at bounding box center [941, 417] width 106 height 21
click at [888, 407] on select "Choose an option... Pending Applied Excluded (Questions) Excluded (Expired) Exc…" at bounding box center [941, 417] width 106 height 21
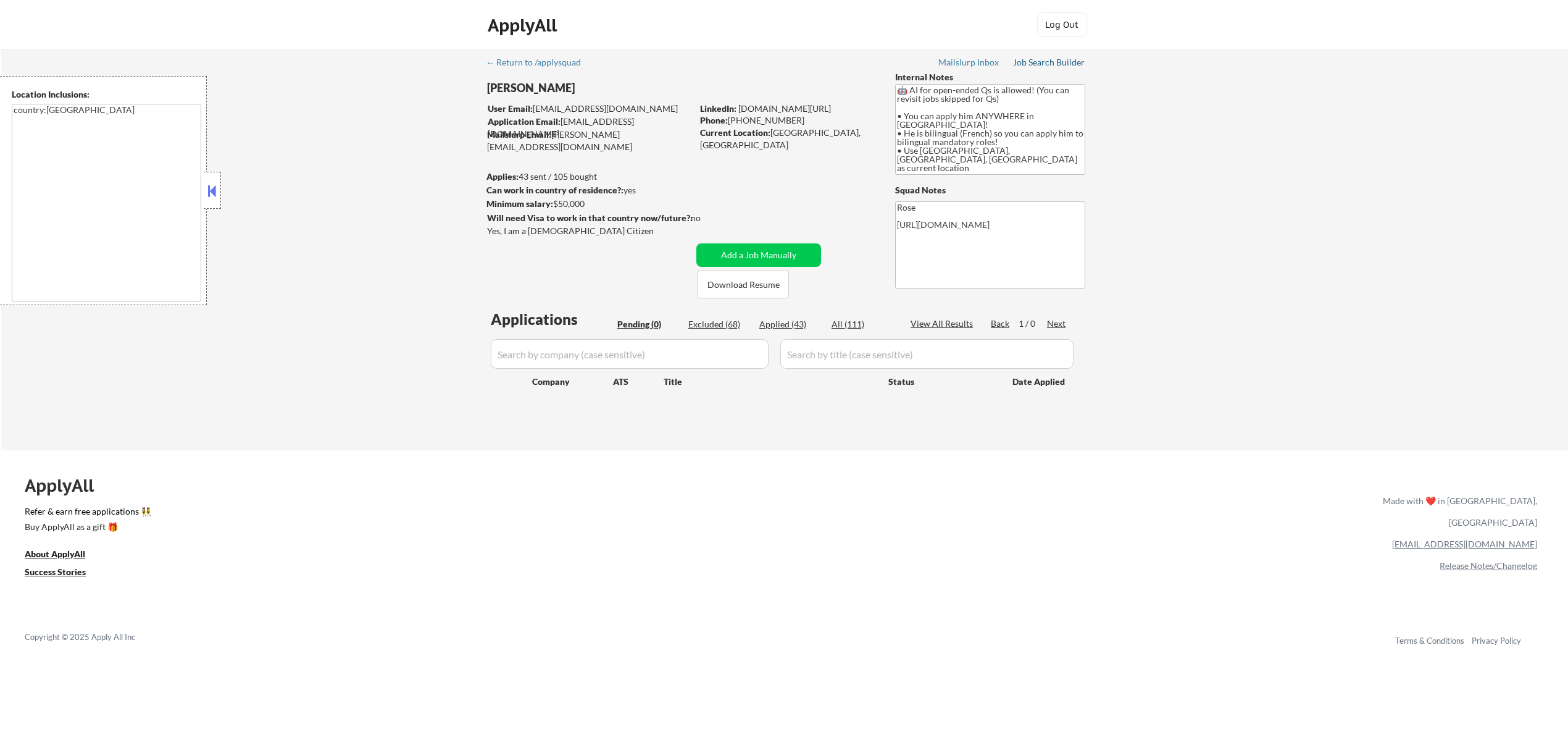
click at [1046, 62] on div "Job Search Builder" at bounding box center [1049, 62] width 73 height 8
click at [723, 324] on div "Excluded (68)" at bounding box center [719, 324] width 62 height 12
select select ""excluded__expired_""
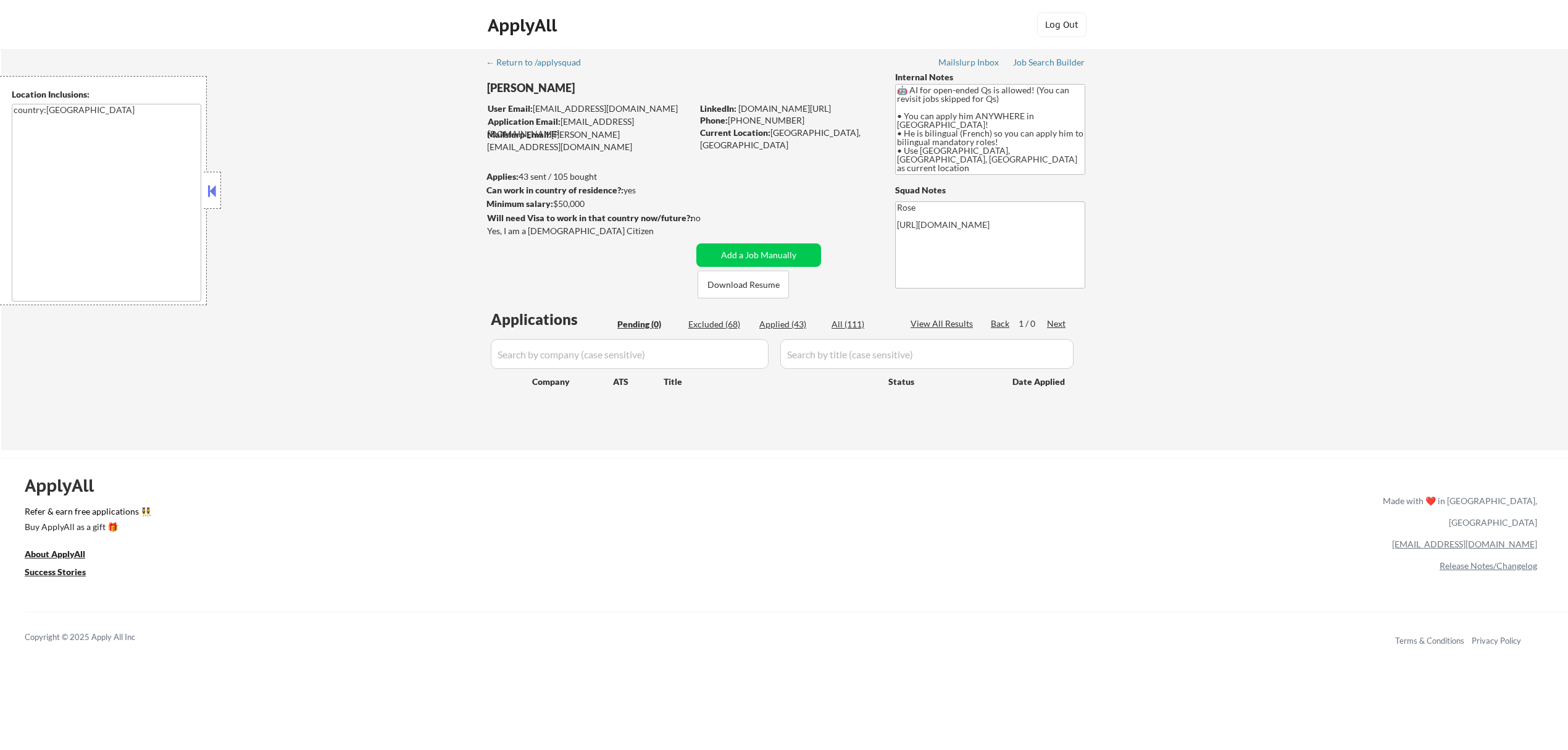
select select ""excluded__expired_""
select select ""excluded""
select select ""excluded__bad_match_""
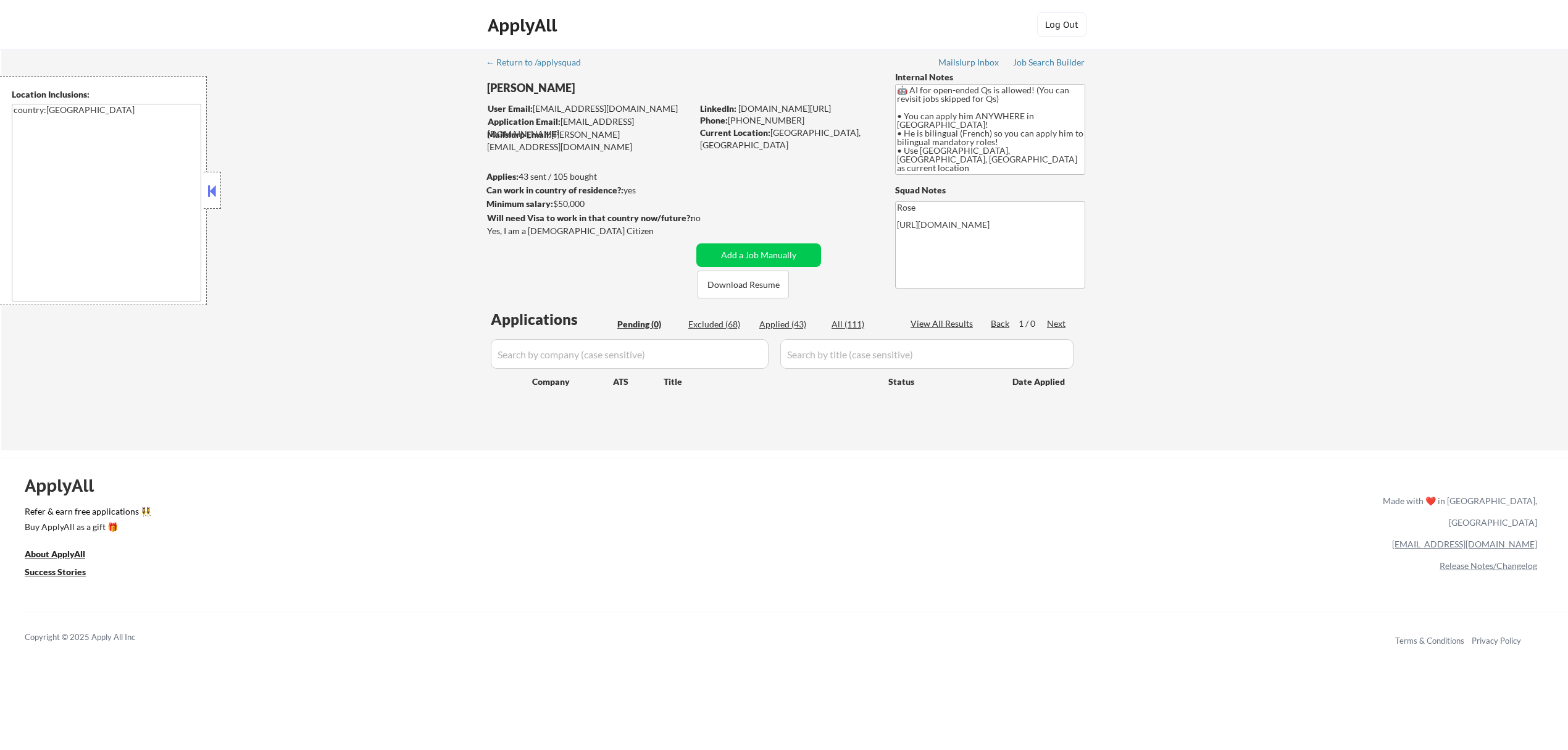
select select ""excluded__other_""
select select ""excluded__expired_""
select select ""excluded""
select select ""excluded__bad_match_""
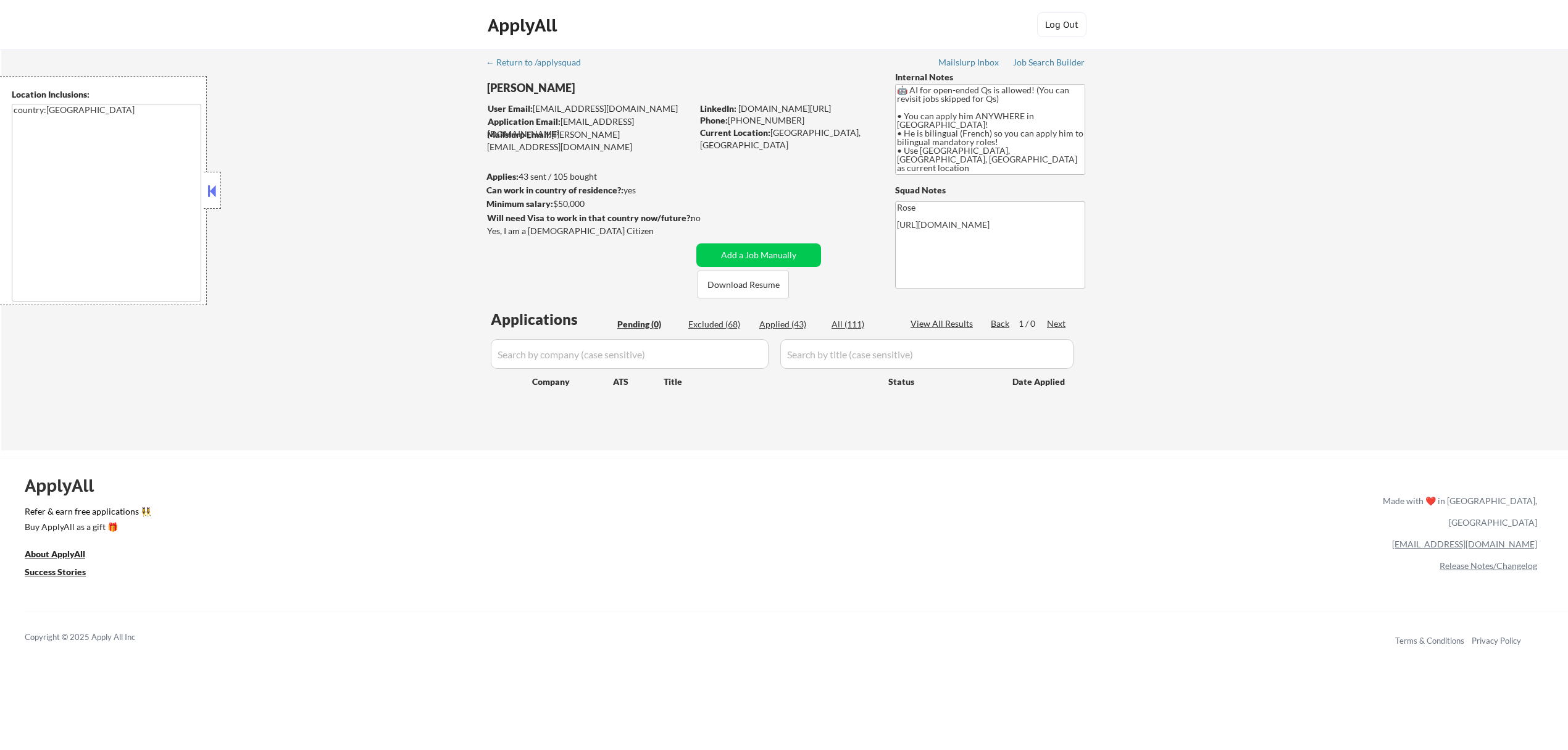
select select ""excluded__expired_""
select select ""excluded__bad_match_""
select select ""excluded""
select select ""excluded__expired_""
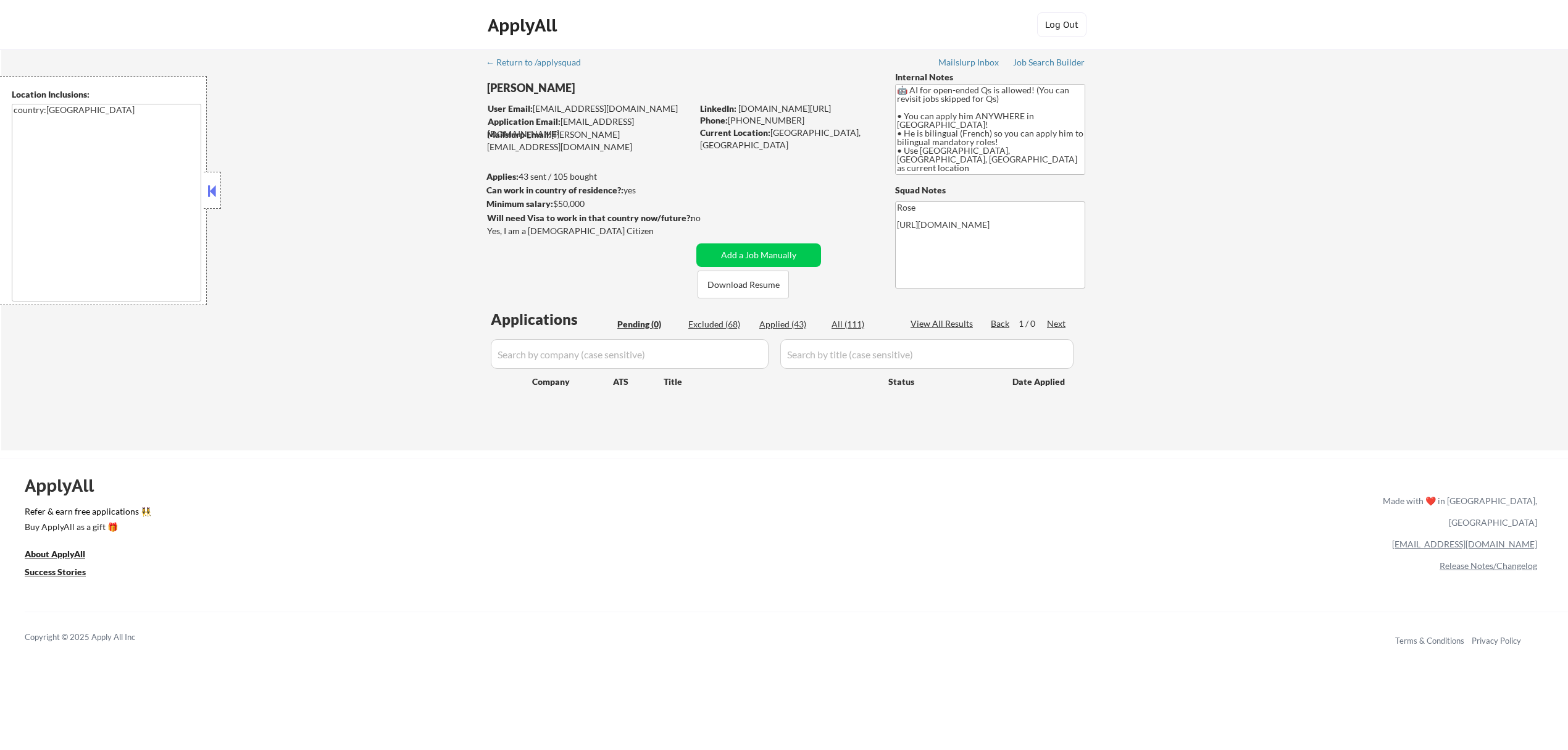
select select ""excluded__expired_""
select select ""excluded__bad_match_""
select select ""excluded__expired_""
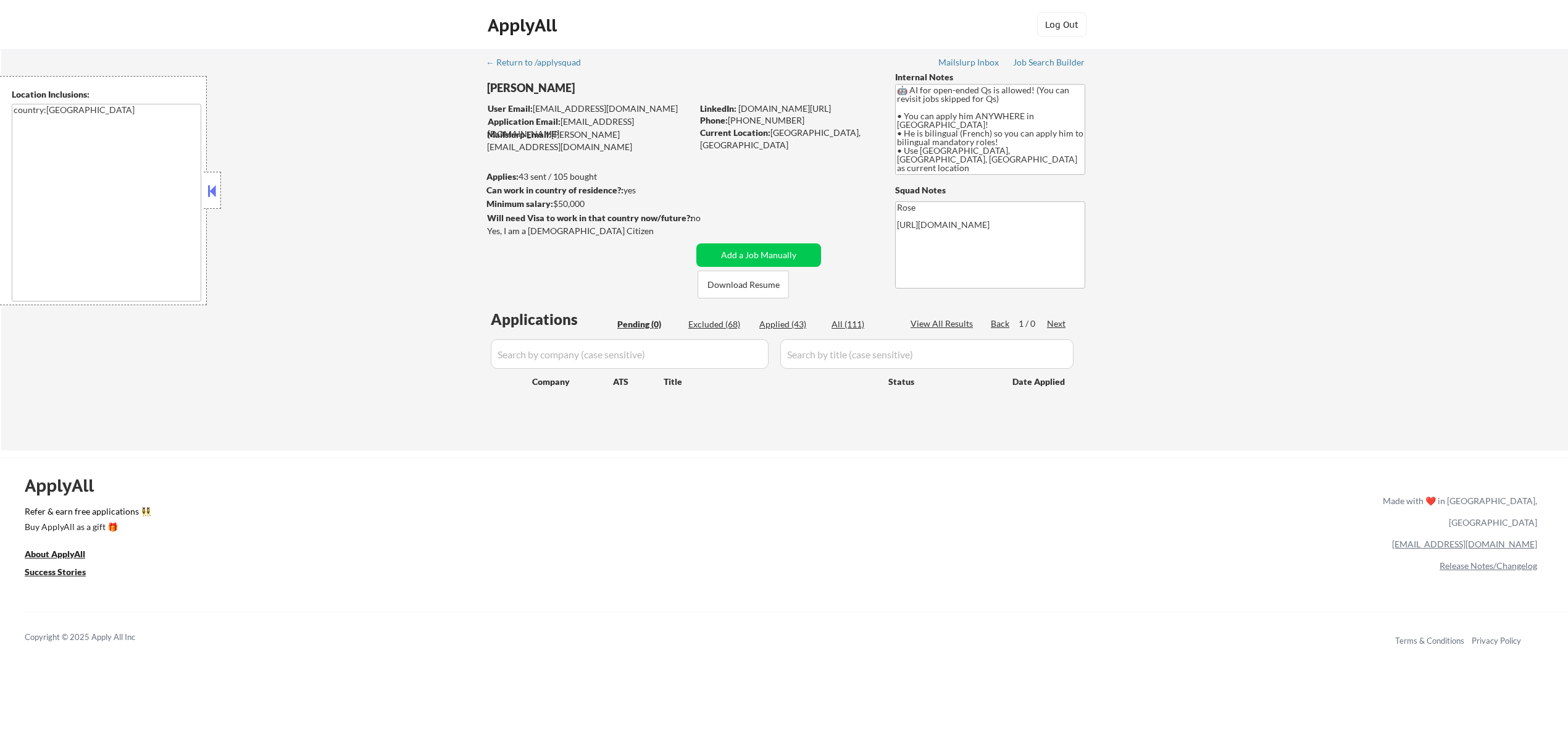
select select ""excluded__expired_""
select select ""excluded__bad_match_""
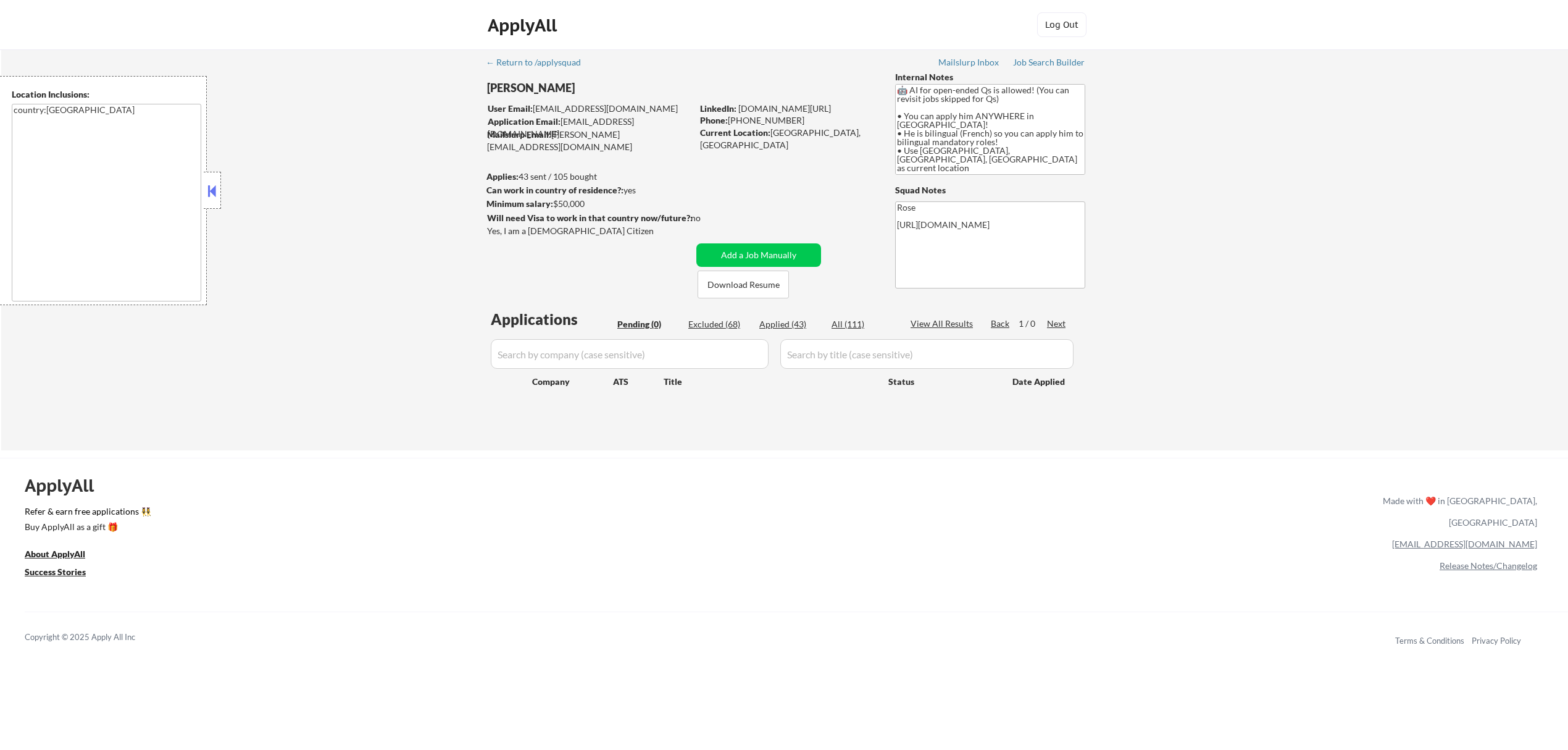
select select ""excluded__bad_match_""
select select ""excluded__expired_""
select select ""excluded__bad_match_""
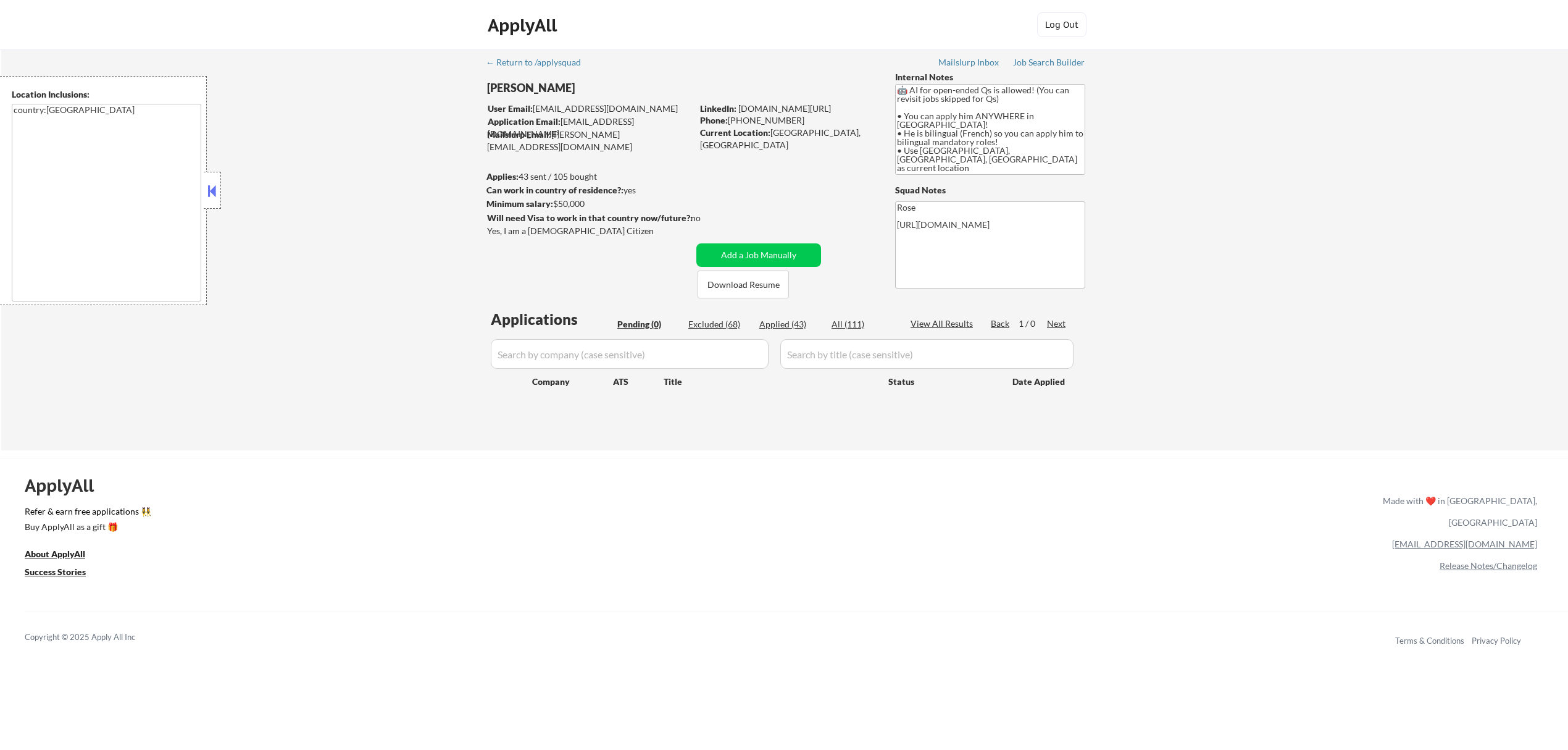
select select ""excluded__bad_match_""
select select ""excluded__expired_""
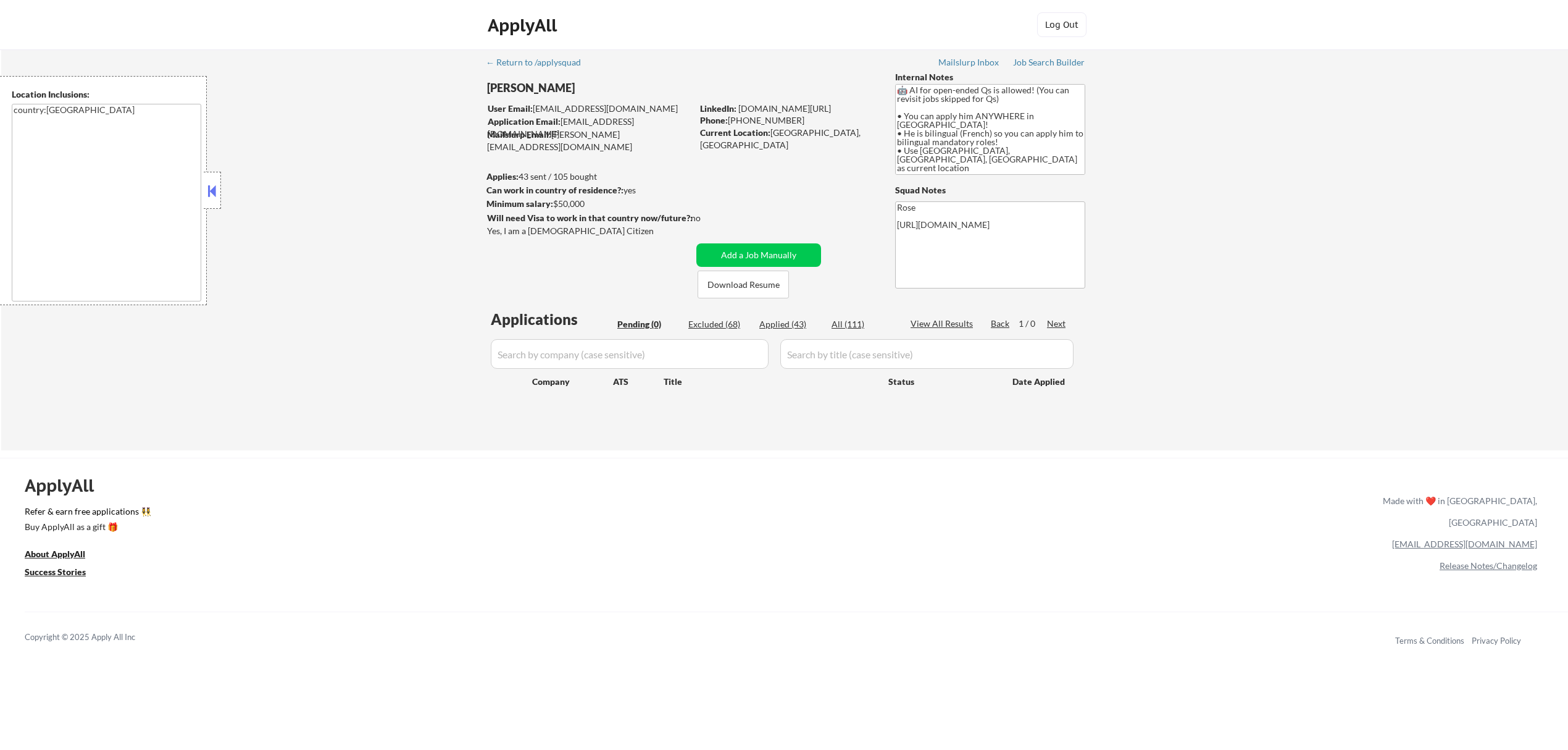
select select ""excluded__bad_match_""
select select ""excluded__location_""
select select ""excluded__bad_match_""
select select ""excluded__expired_""
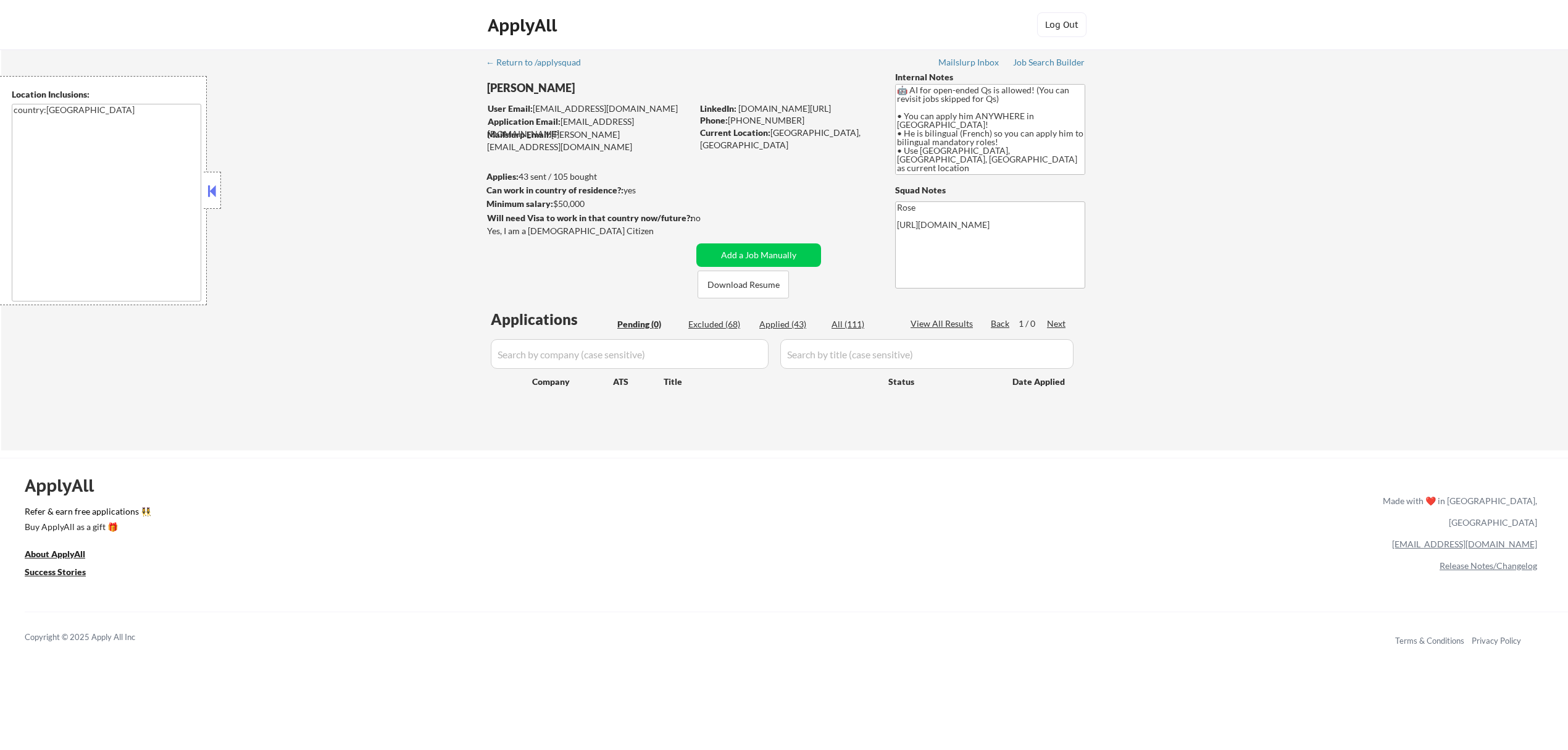
select select ""excluded__bad_match_""
select select ""excluded__other_""
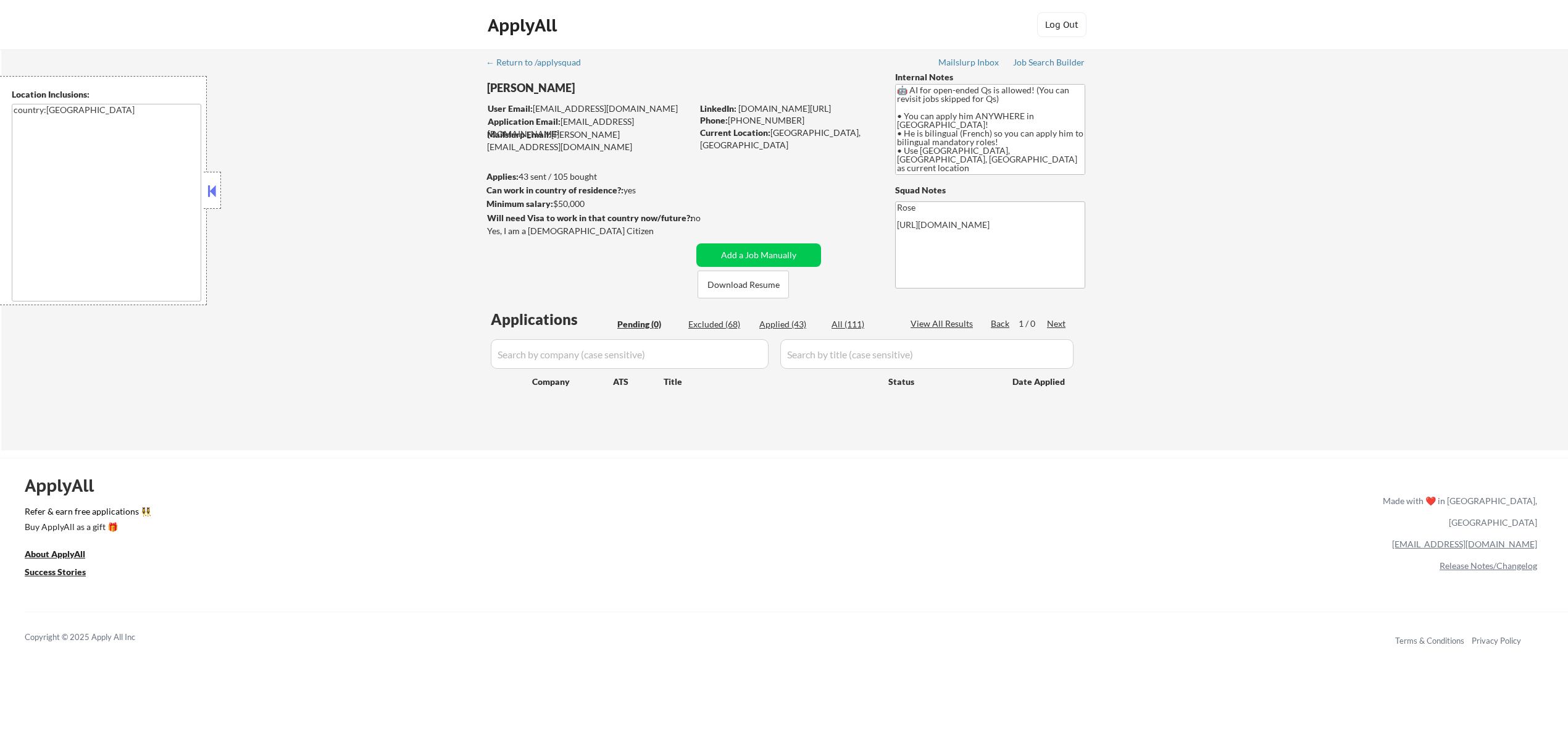
select select ""excluded__bad_match_""
select select ""excluded""
select select ""excluded__expired_""
select select ""excluded__bad_match_""
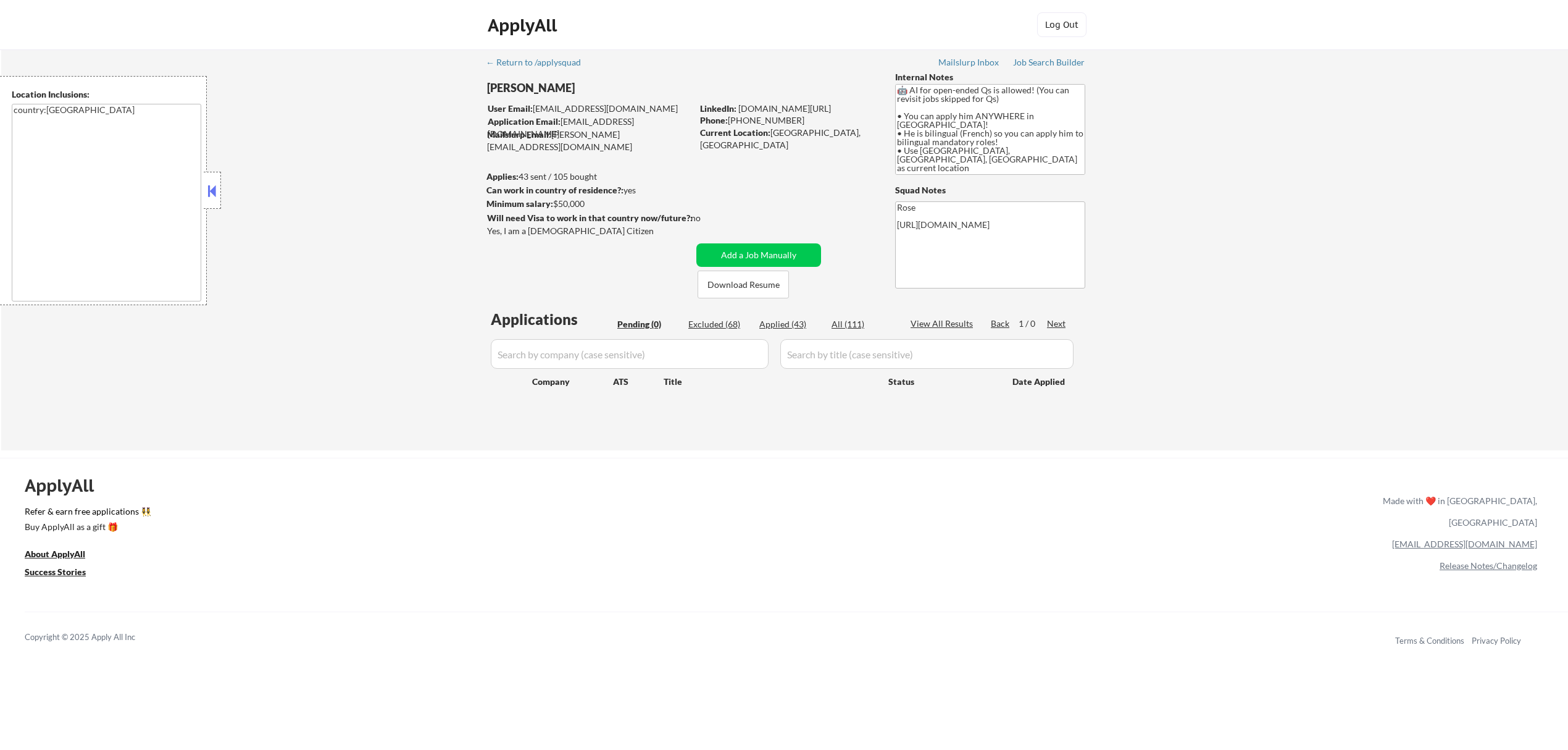
select select ""excluded__expired_""
select select ""excluded__blocklist_""
select select ""excluded__expired_""
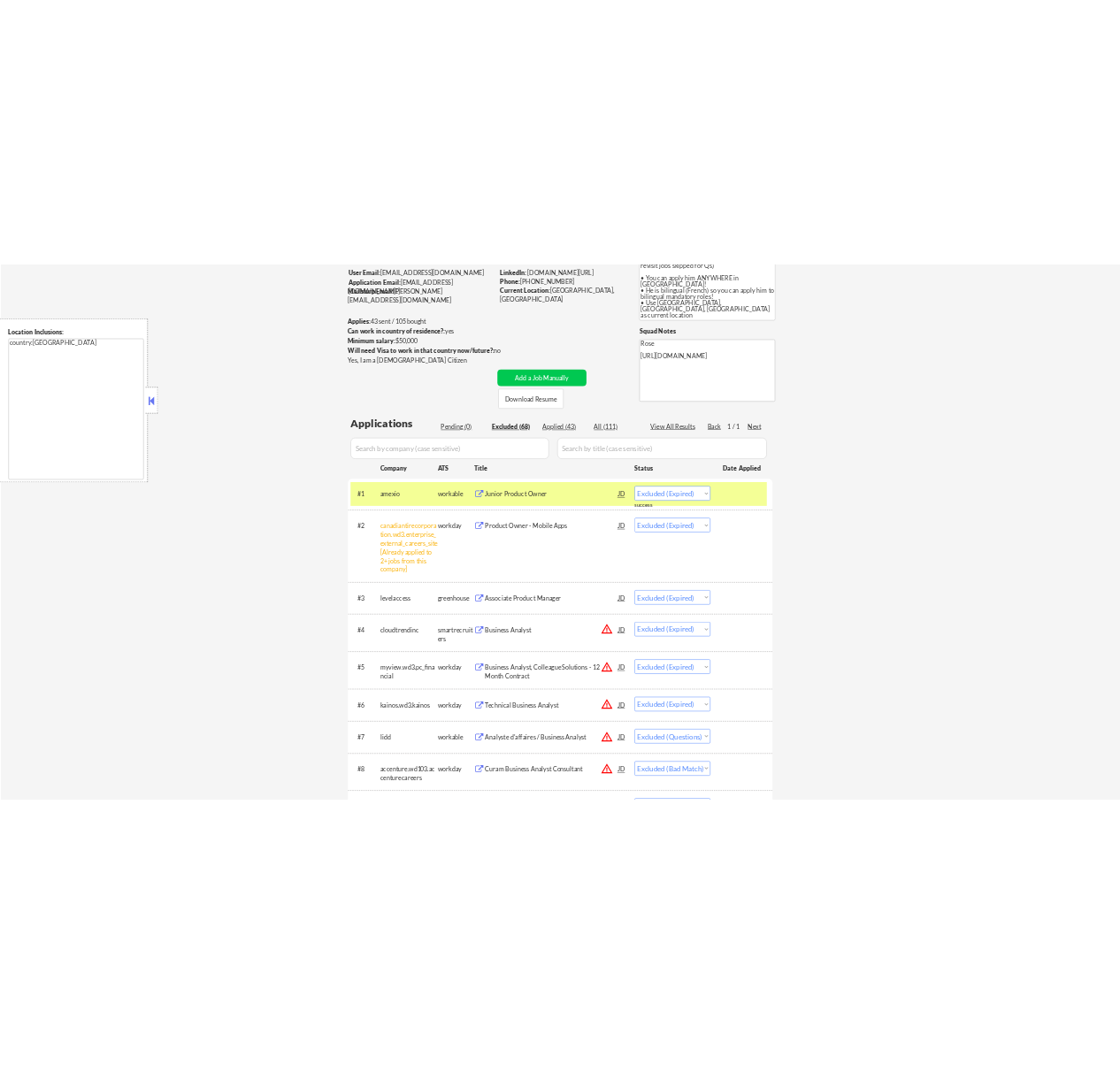
scroll to position [590, 0]
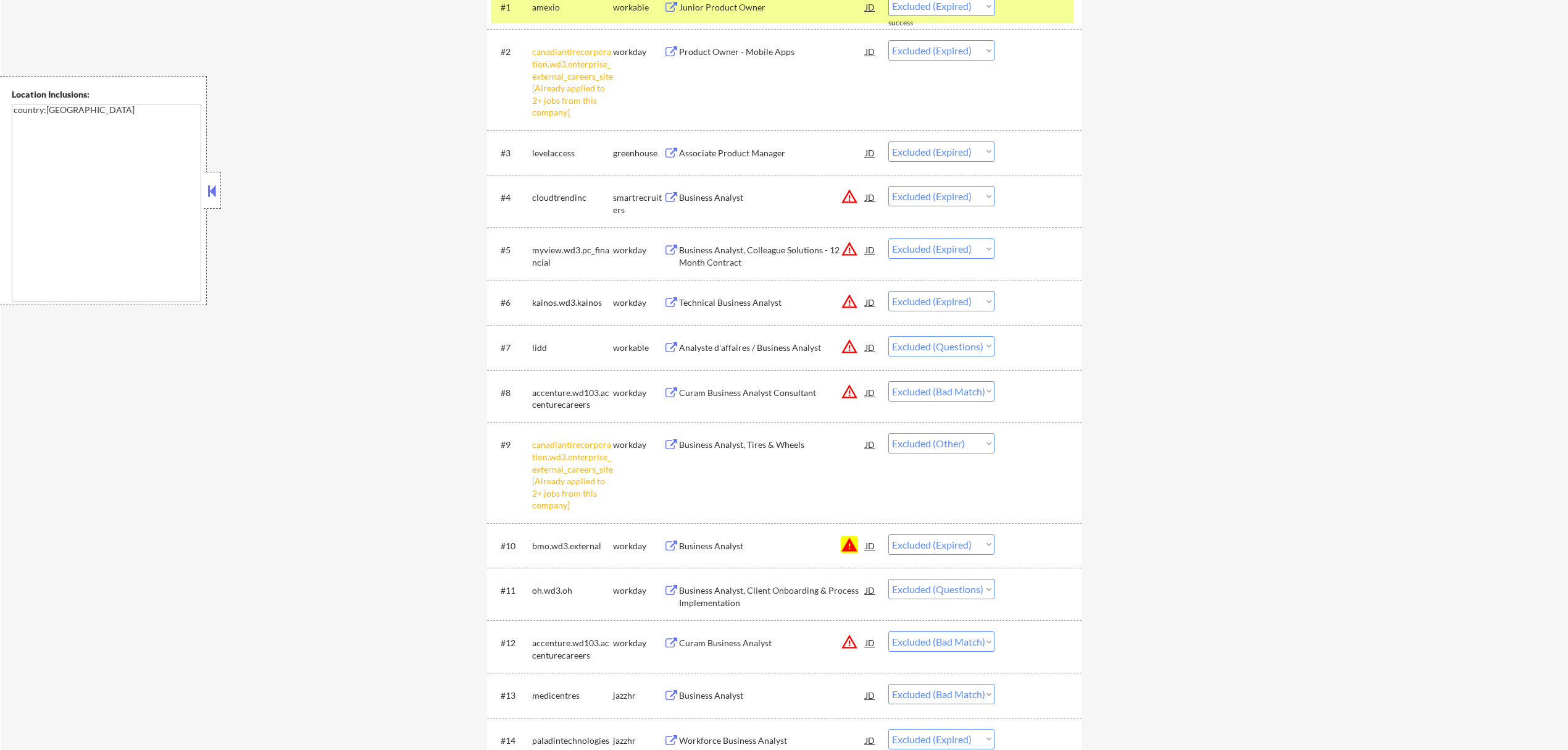
click at [783, 340] on div "Analyste d'affaires / Business Analyst" at bounding box center [772, 347] width 187 height 22
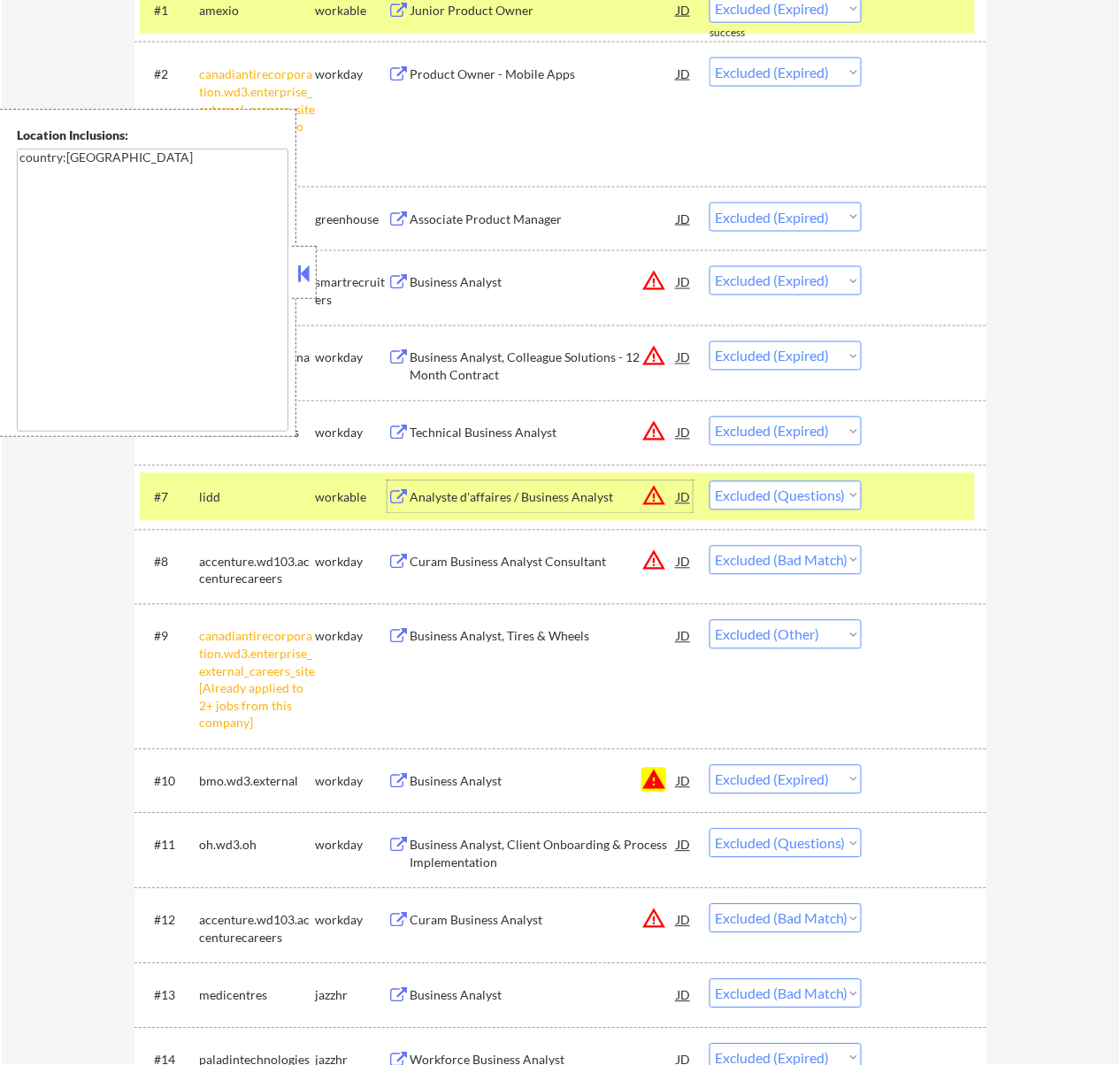
click at [310, 268] on button at bounding box center [303, 273] width 19 height 27
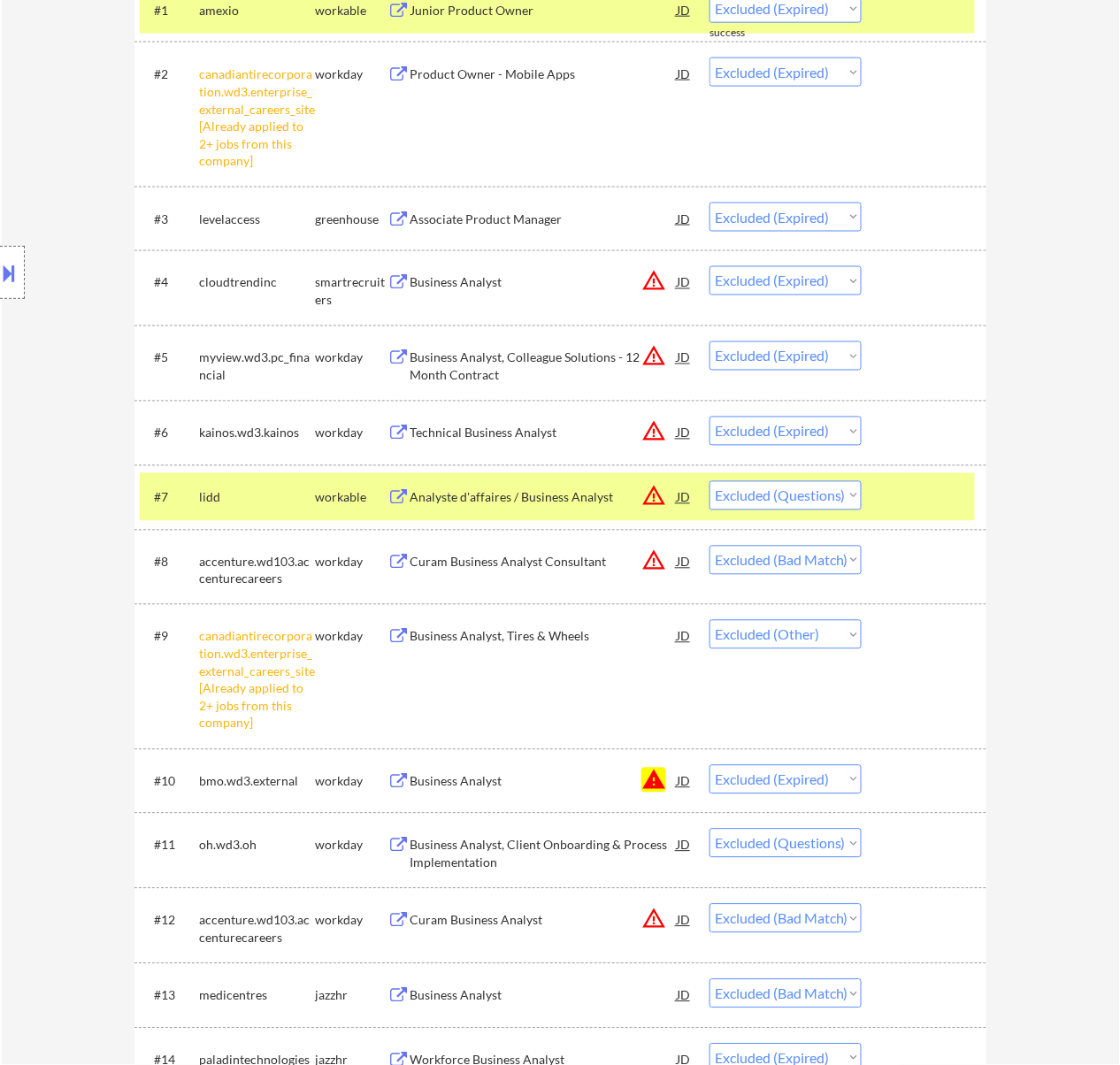
click at [779, 494] on select "Choose an option... Pending Applied Excluded (Questions) Excluded (Expired) Exc…" at bounding box center [784, 496] width 152 height 29
click at [709, 481] on select "Choose an option... Pending Applied Excluded (Questions) Excluded (Expired) Exc…" at bounding box center [784, 496] width 152 height 29
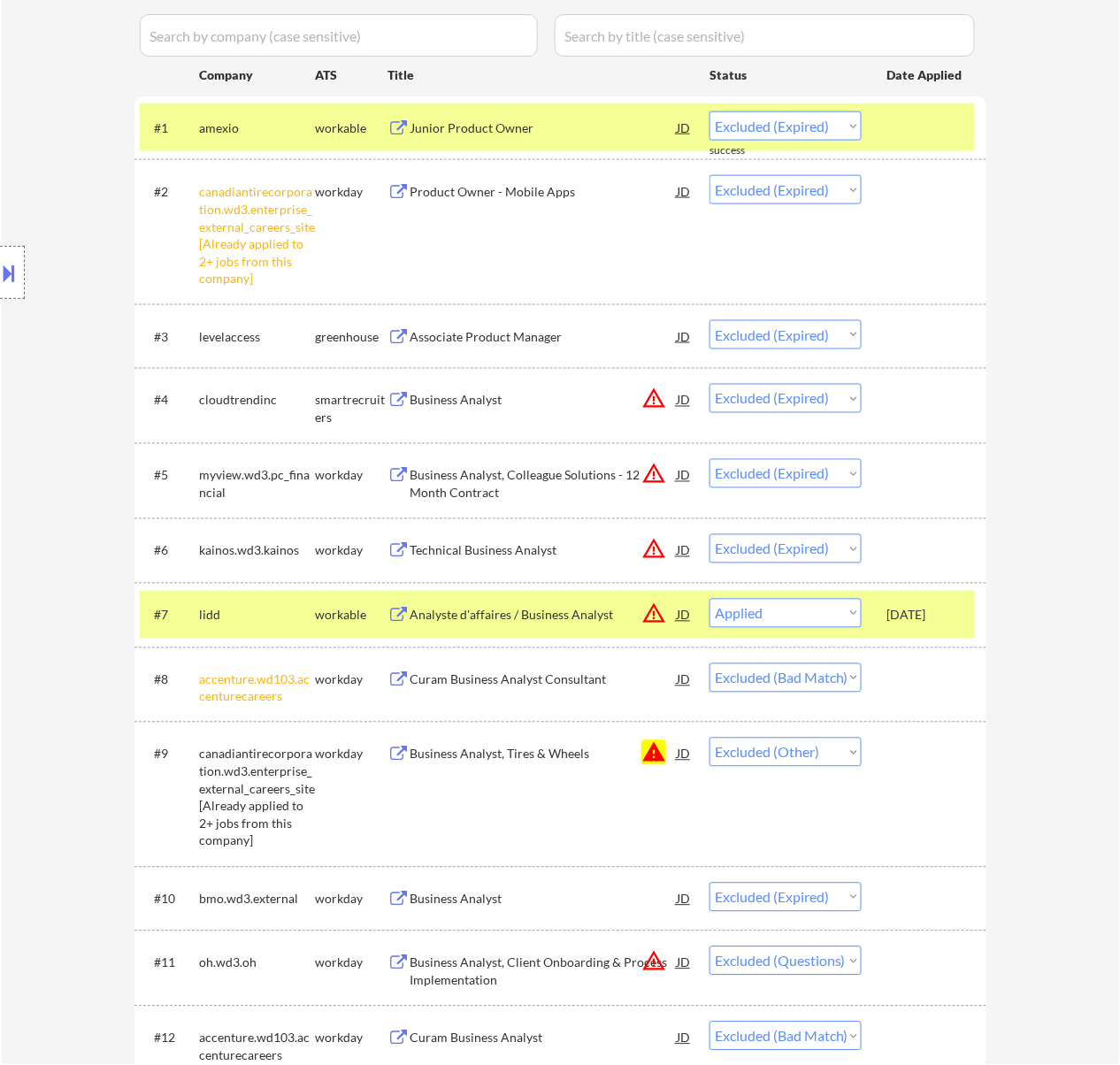
select select ""excluded__bad_match_""
select select ""excluded__other_""
select select ""excluded__expired_""
select select ""excluded""
select select ""excluded__bad_match_""
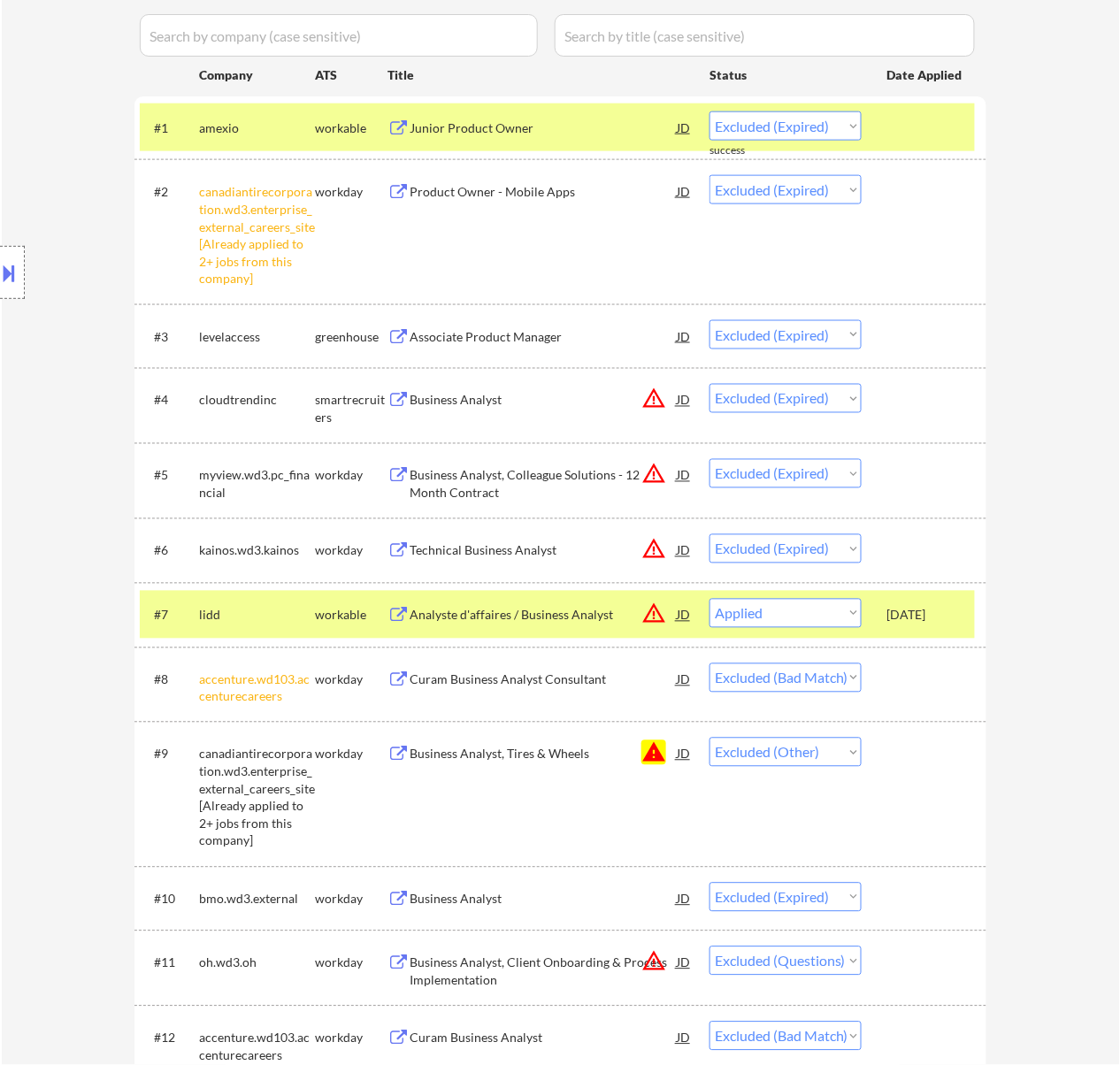
select select ""excluded__expired_""
select select ""excluded__bad_match_""
select select ""excluded""
select select ""excluded__expired_""
select select ""excluded__bad_match_""
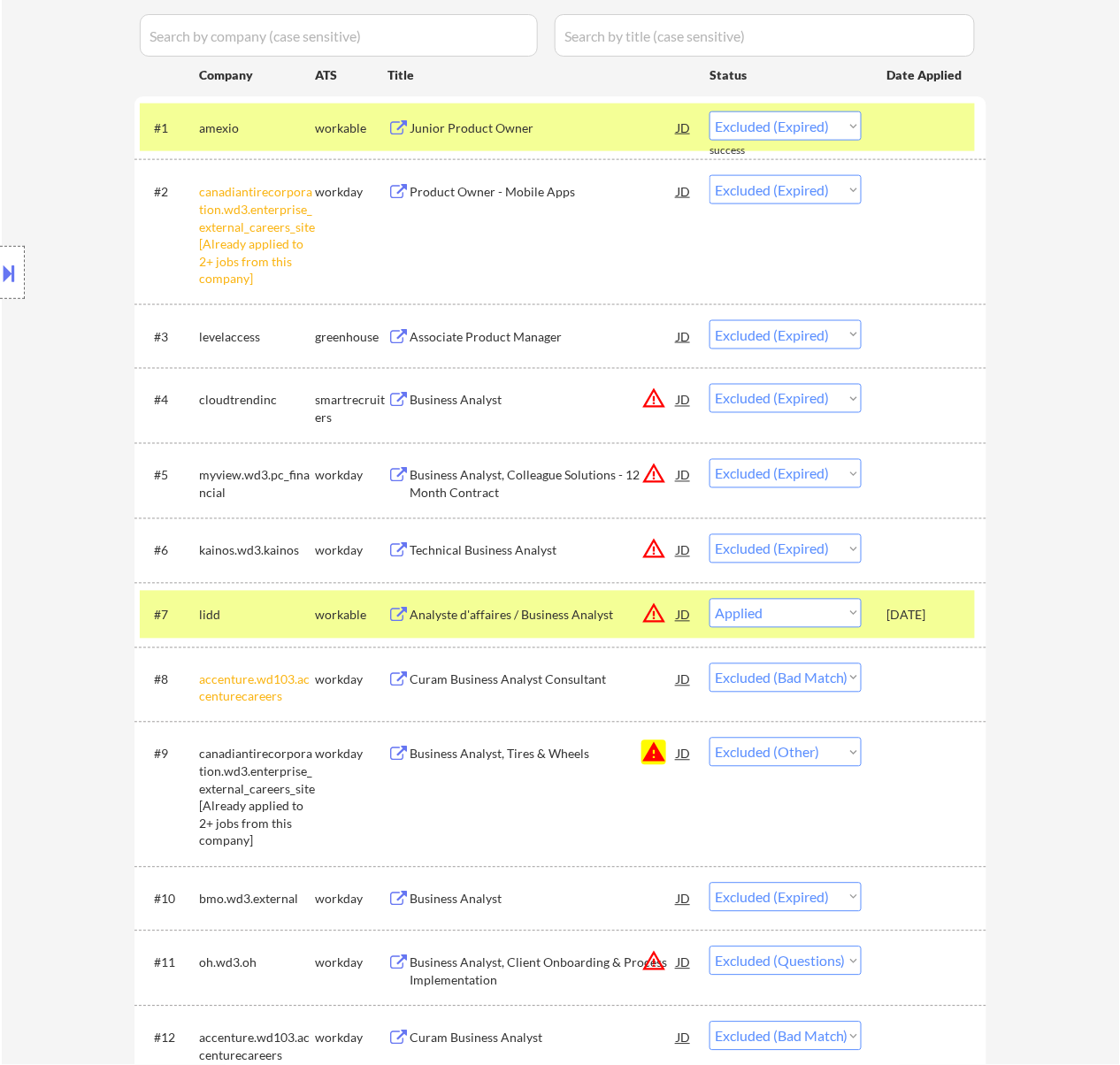
select select ""excluded__expired_""
select select ""excluded__bad_match_""
select select ""excluded__expired_""
select select ""excluded__bad_match_""
select select ""excluded__expired_""
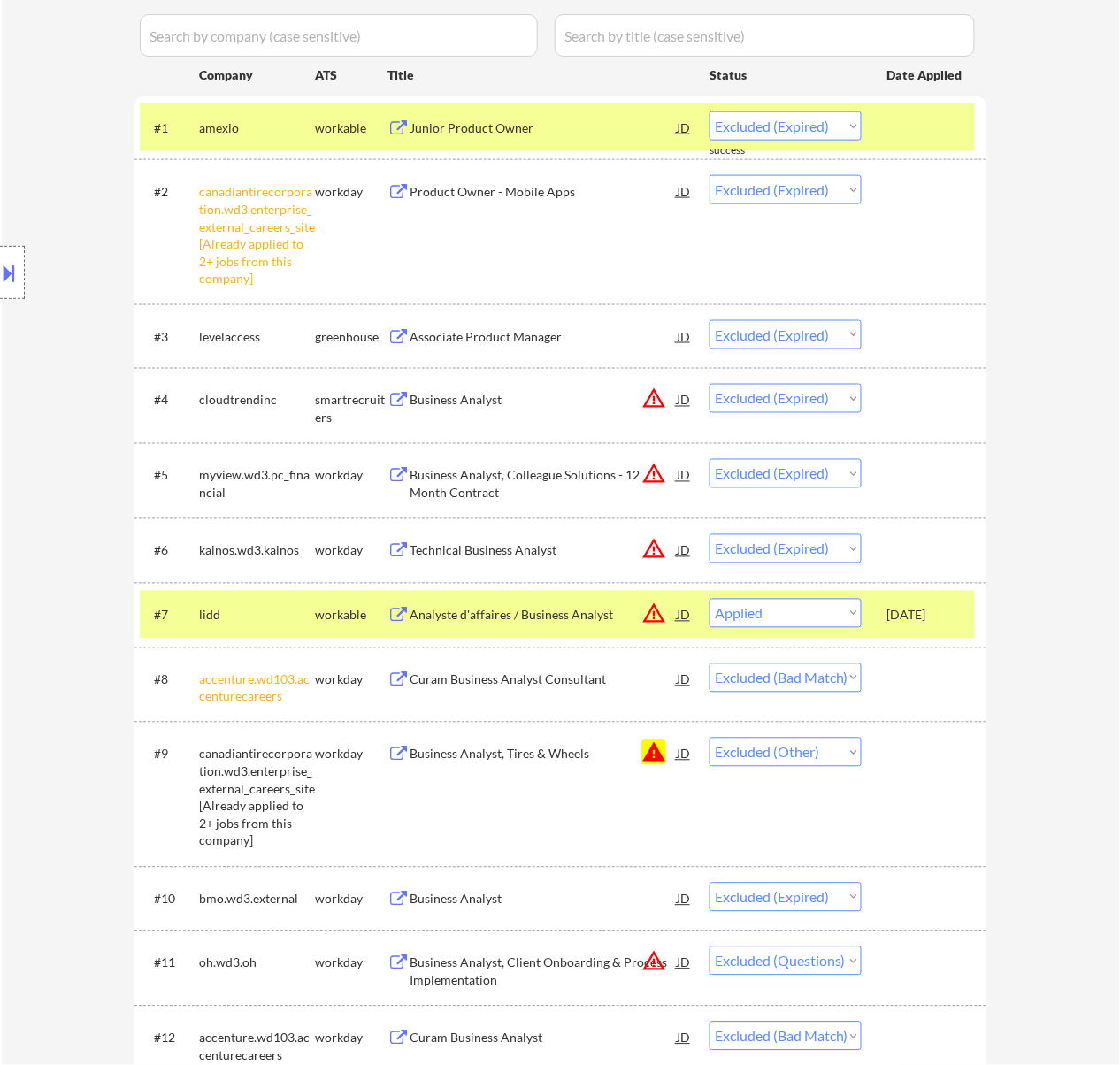
select select ""excluded__bad_match_""
select select ""excluded__location_""
select select ""excluded__bad_match_""
select select ""excluded__expired_""
select select ""excluded__bad_match_""
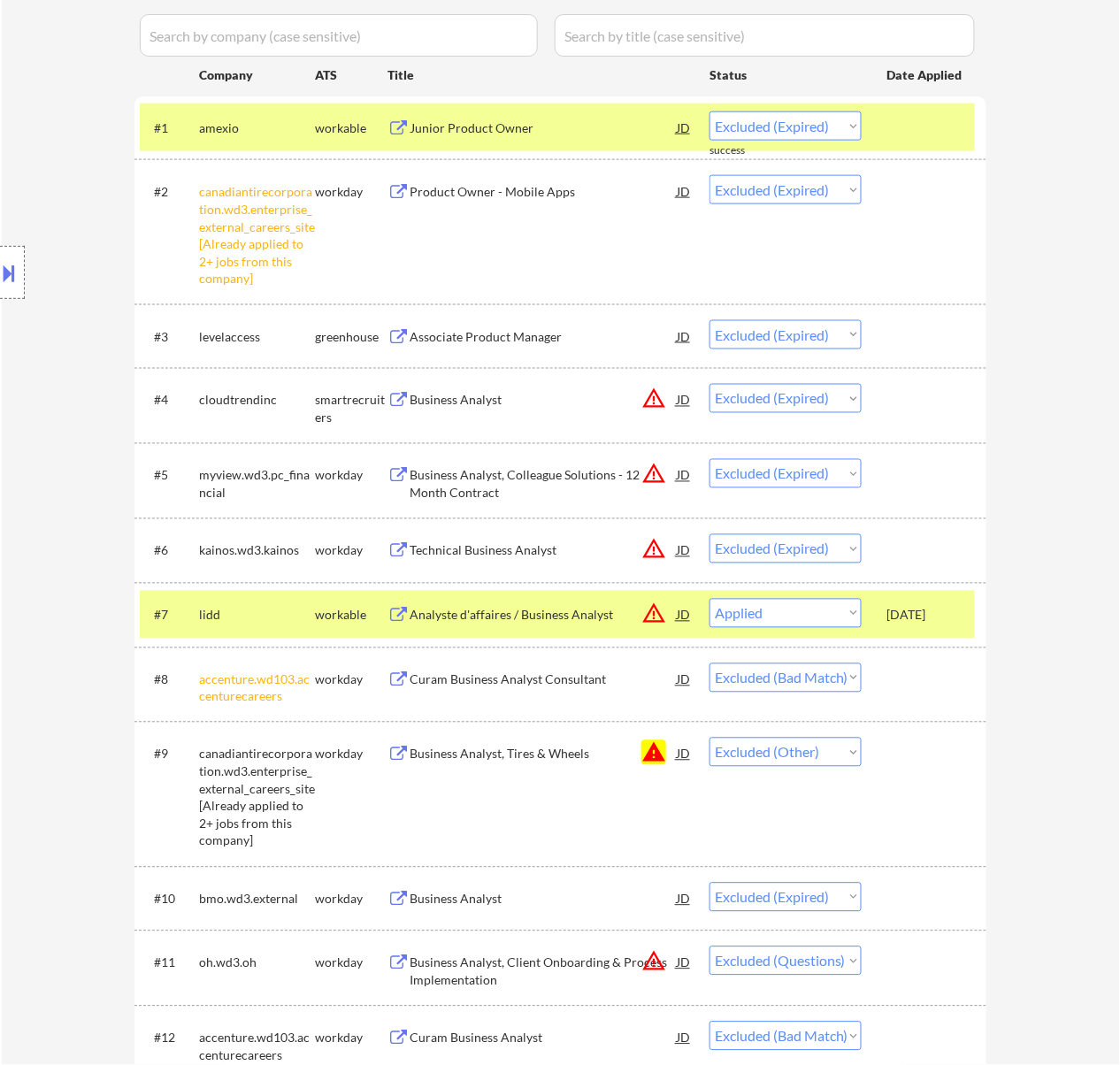
select select ""excluded__expired_""
select select ""excluded__bad_match_""
select select ""excluded__other_""
select select ""excluded__bad_match_""
select select ""excluded""
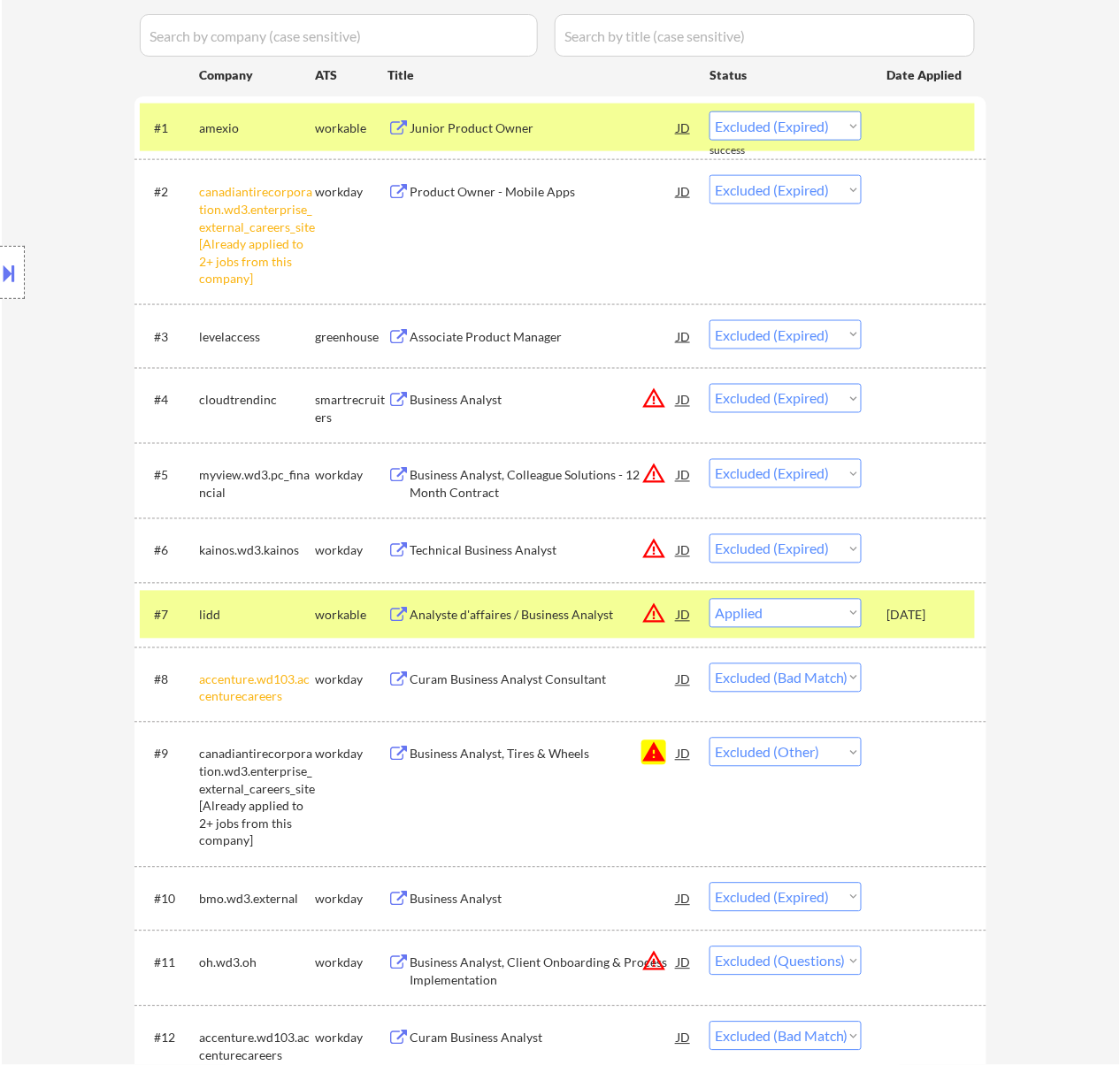
select select ""excluded__expired_""
select select ""excluded__bad_match_""
select select ""excluded""
select select ""excluded__expired_""
select select ""excluded__bad_match_""
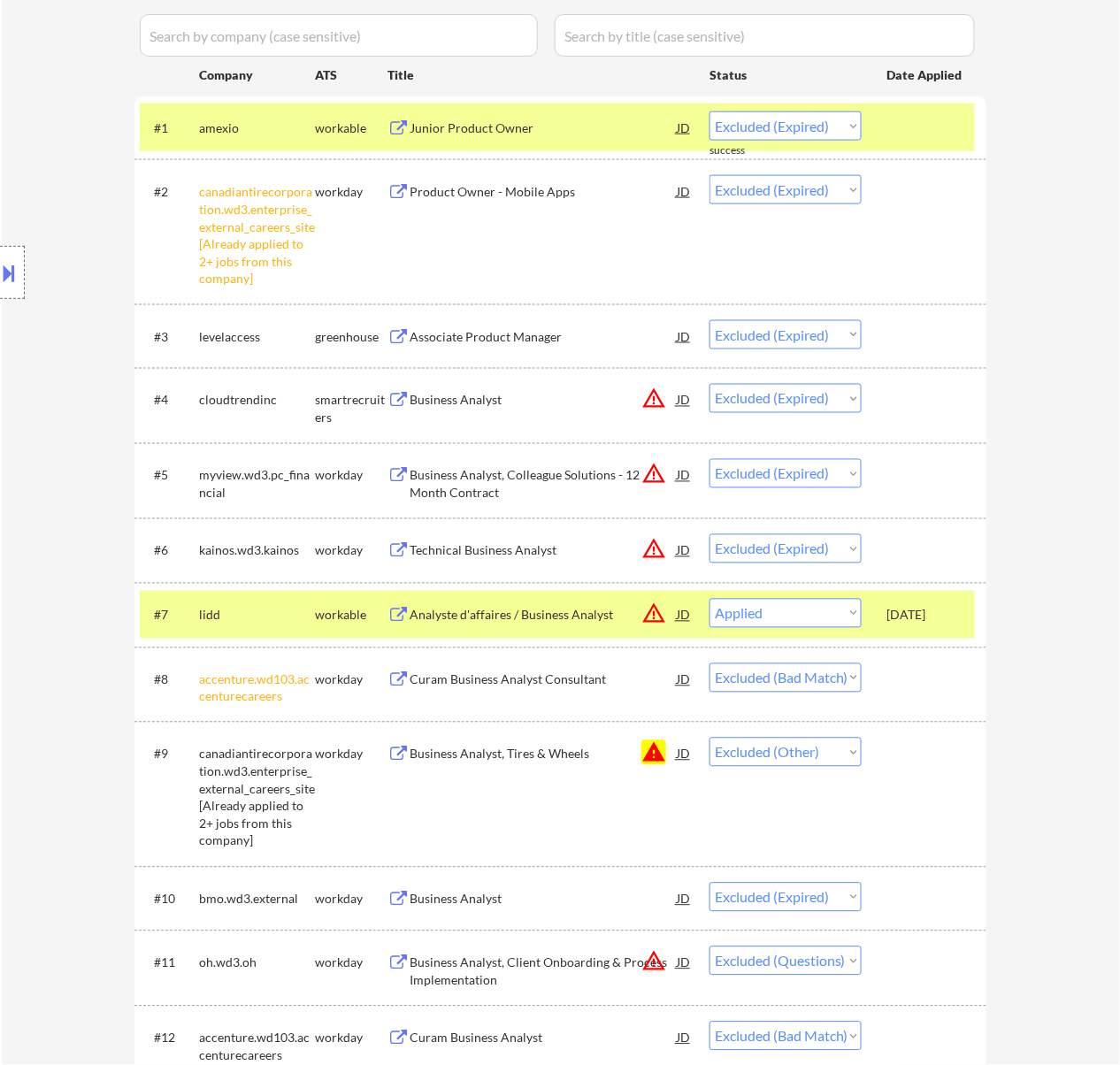
select select ""excluded__expired_""
select select ""excluded__bad_match_""
select select ""excluded__blocklist_""
select select ""excluded__expired_""
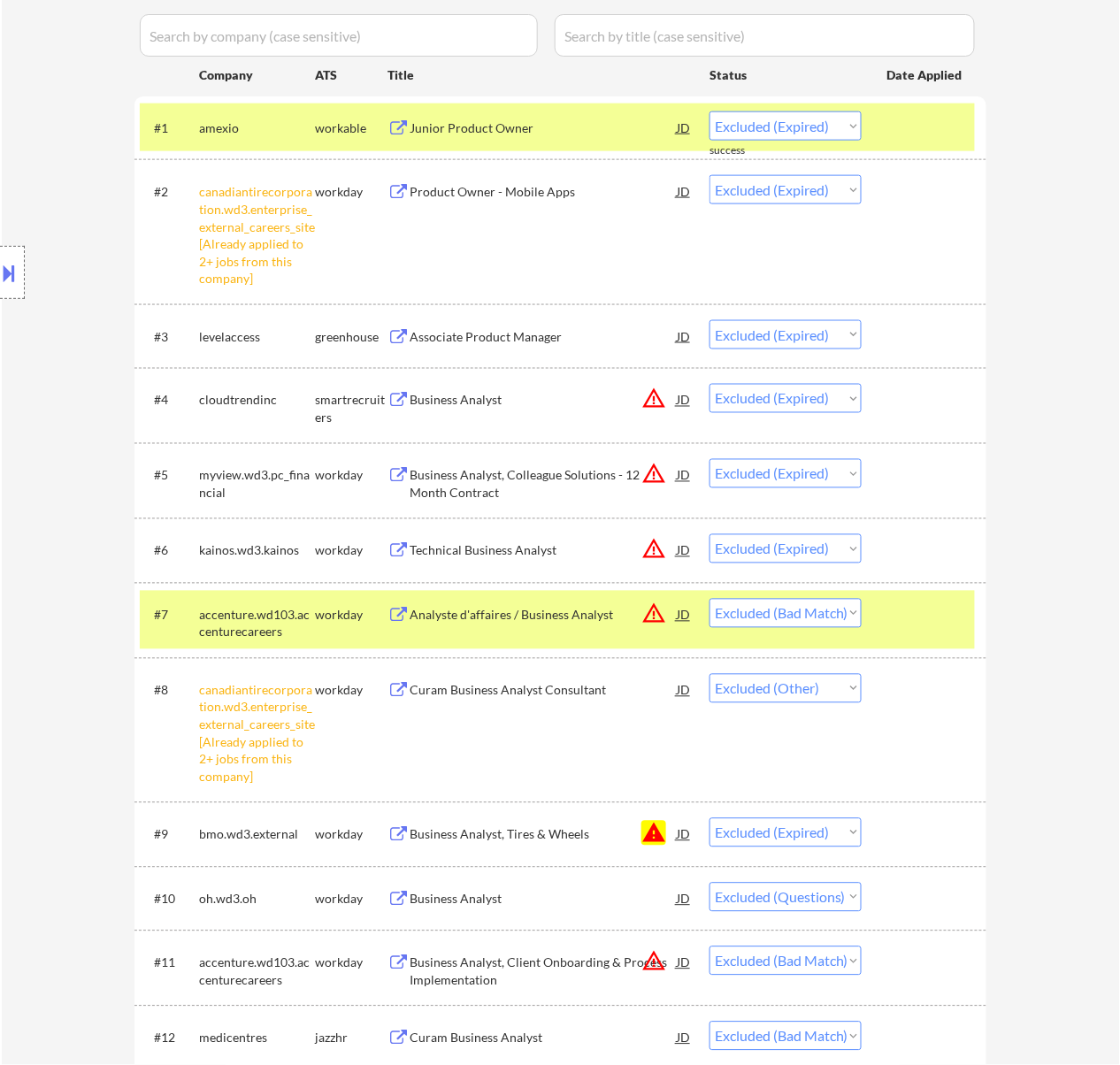
click at [900, 124] on div at bounding box center [926, 127] width 78 height 32
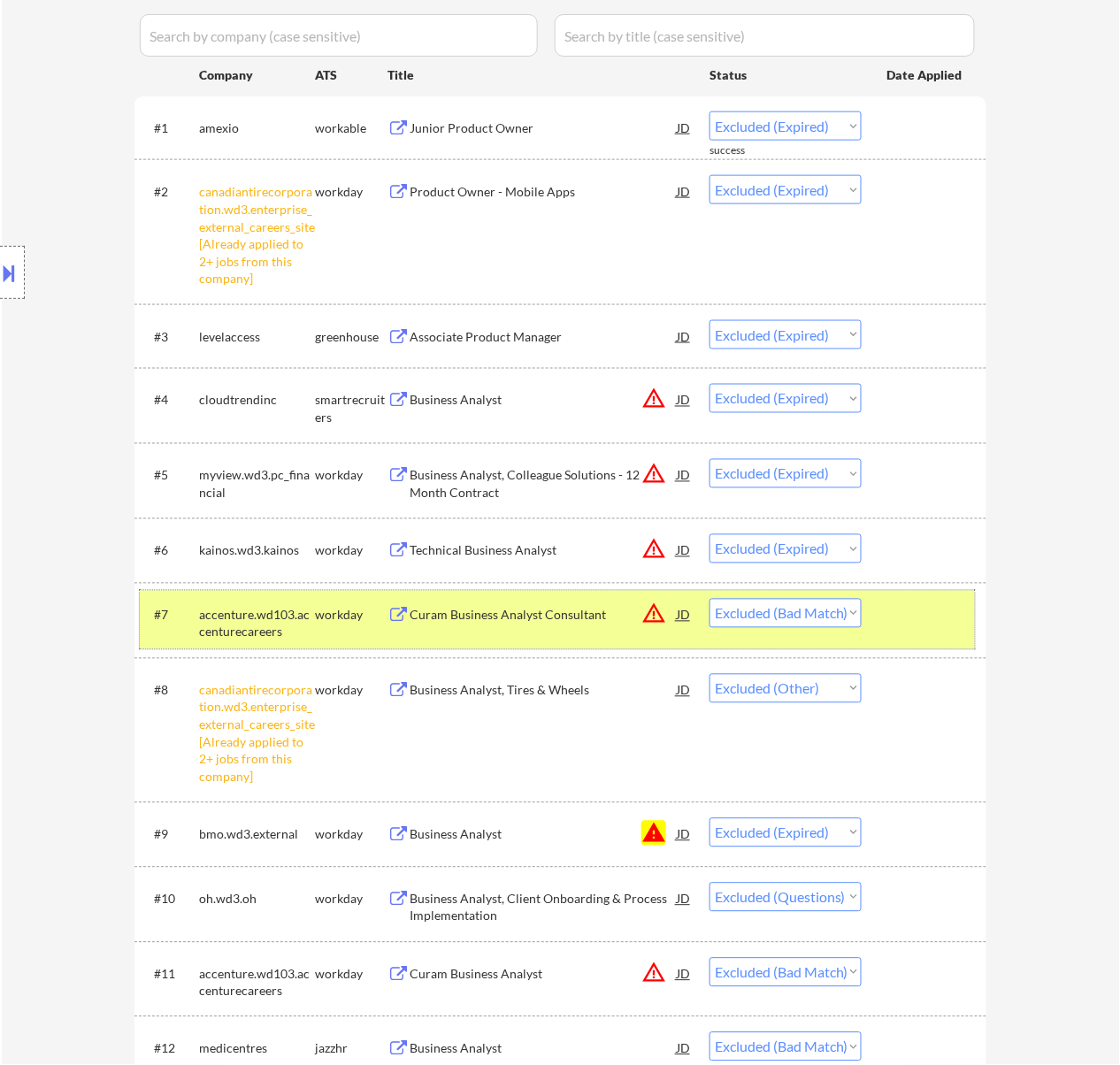
click at [925, 623] on div at bounding box center [926, 614] width 78 height 32
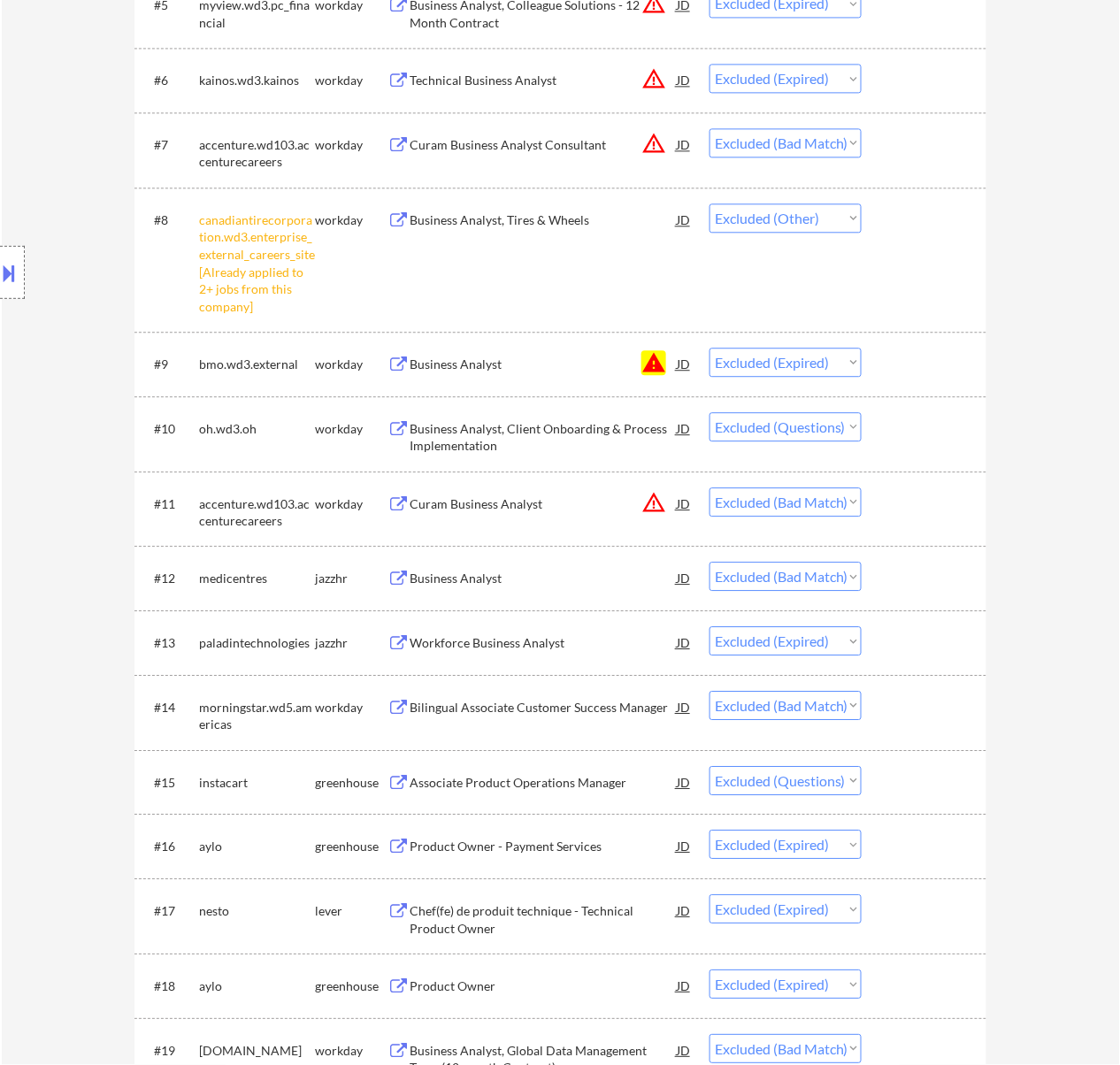
scroll to position [943, 0]
click at [535, 426] on div "Business Analyst, Client Onboarding & Process Implementation" at bounding box center [543, 437] width 268 height 35
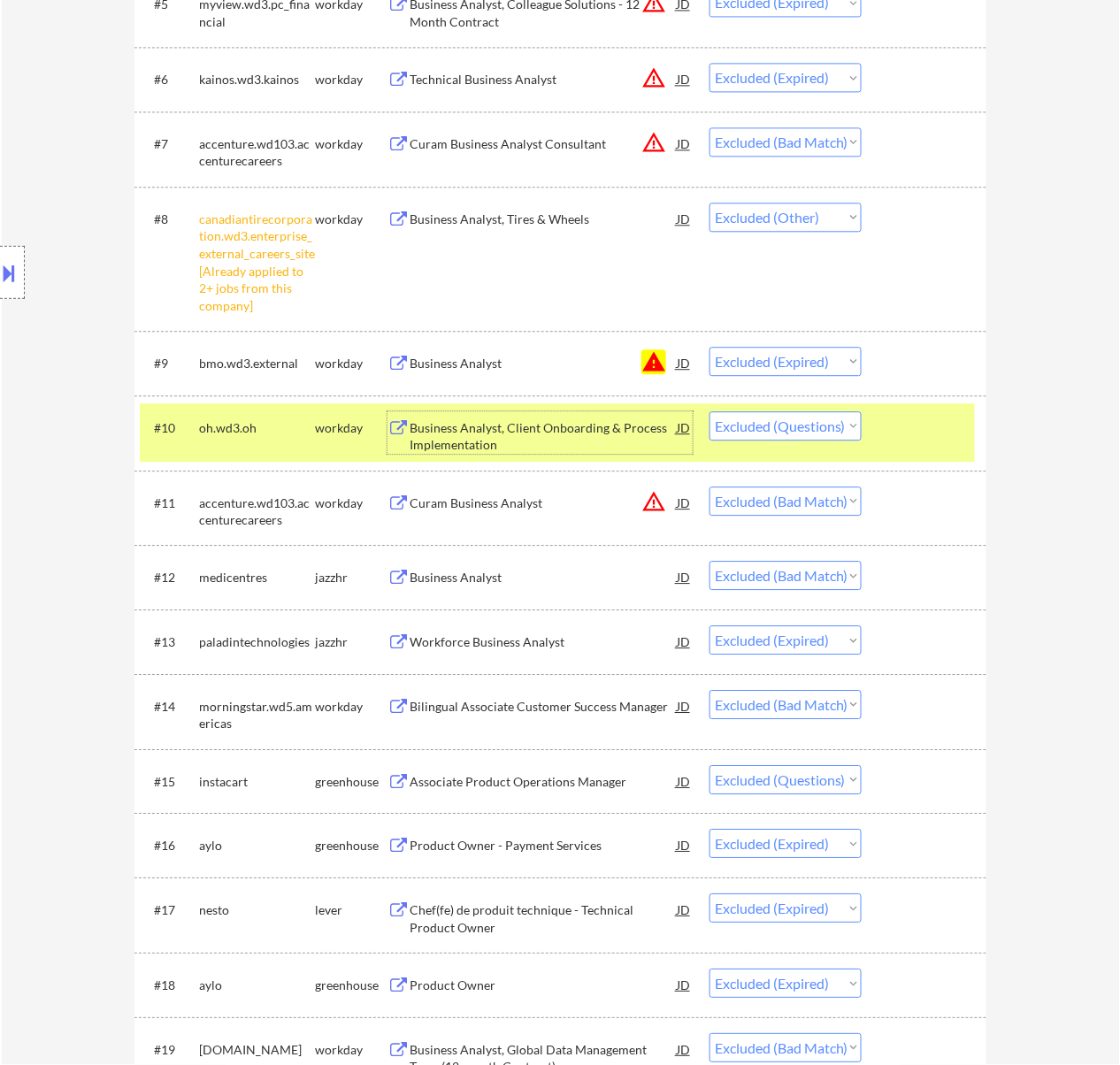
click at [812, 416] on select "Choose an option... Pending Applied Excluded (Questions) Excluded (Expired) Exc…" at bounding box center [784, 426] width 152 height 29
select select ""excluded__expired_""
click at [709, 411] on select "Choose an option... Pending Applied Excluded (Questions) Excluded (Expired) Exc…" at bounding box center [784, 426] width 152 height 29
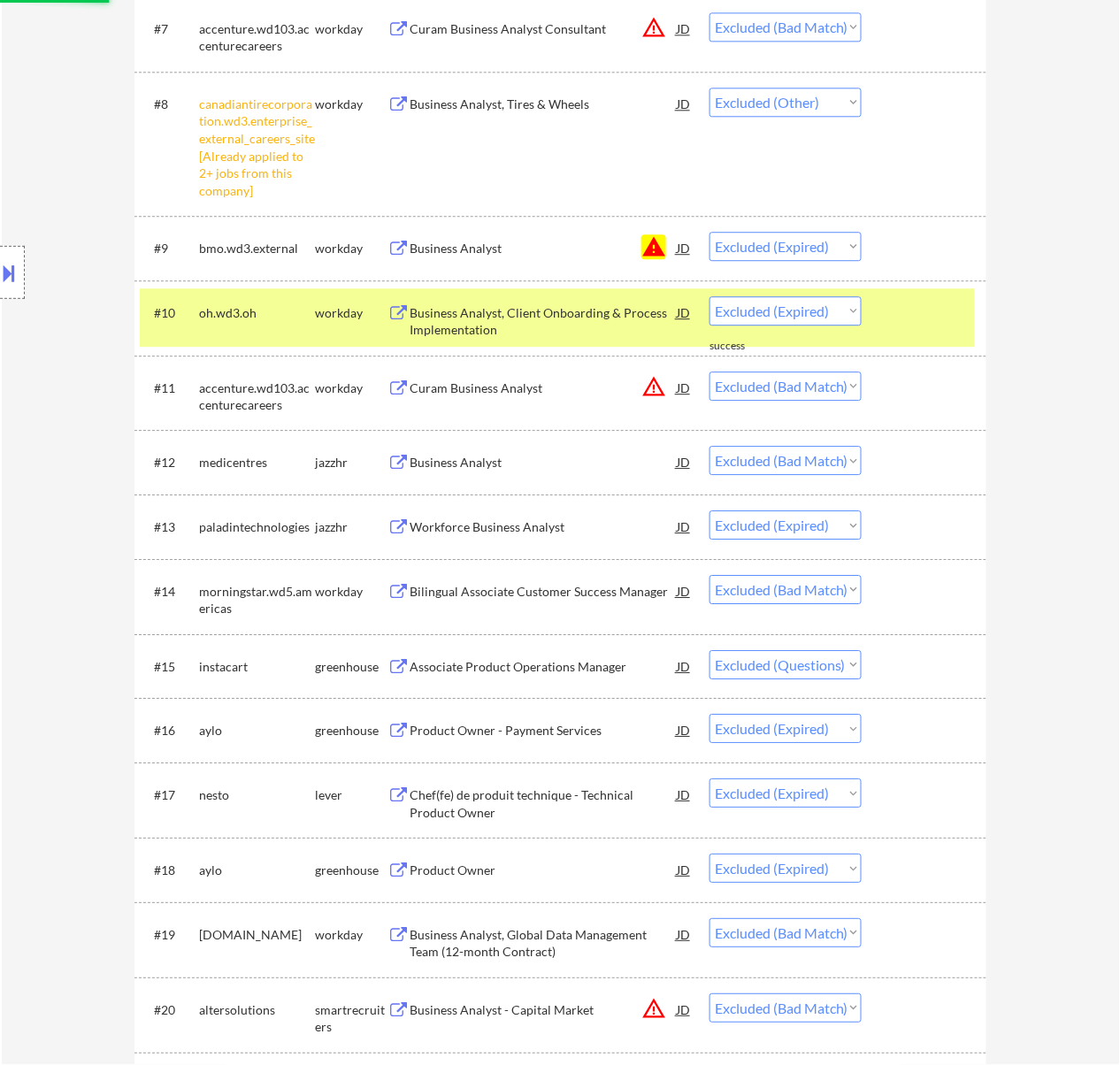
scroll to position [1061, 0]
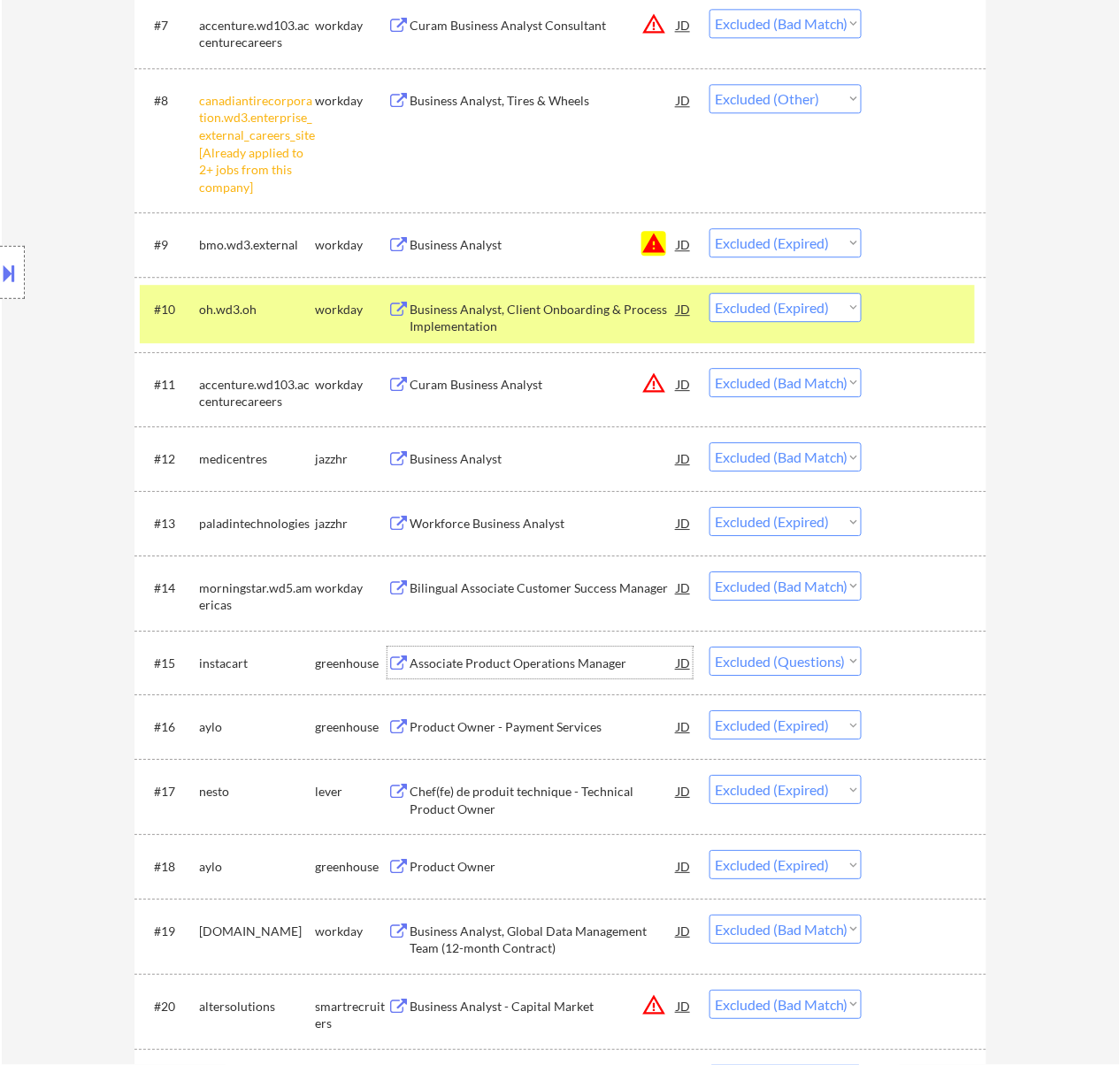
click at [546, 663] on div "Associate Product Operations Manager" at bounding box center [543, 663] width 268 height 17
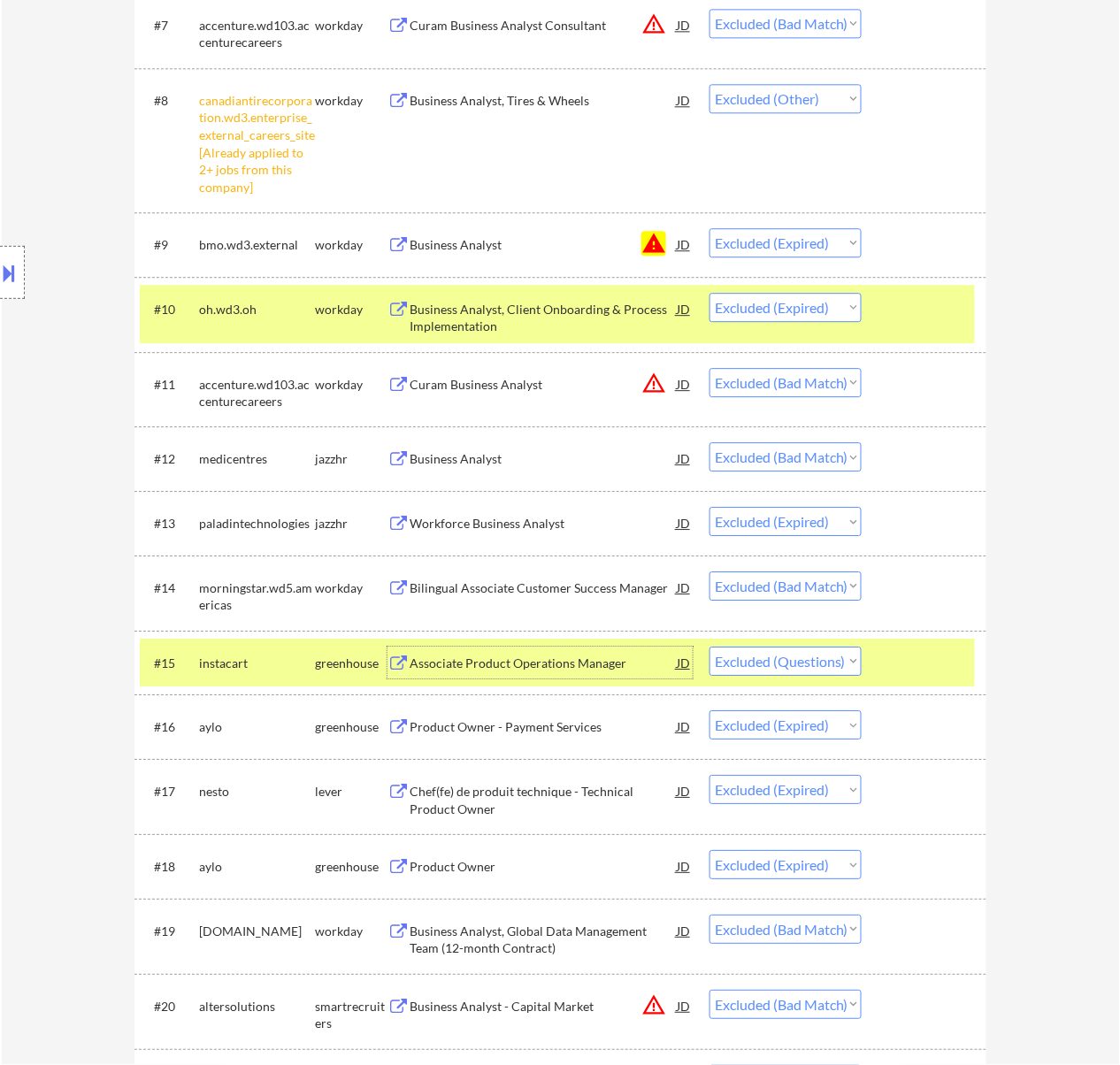
click at [899, 658] on div at bounding box center [926, 662] width 78 height 32
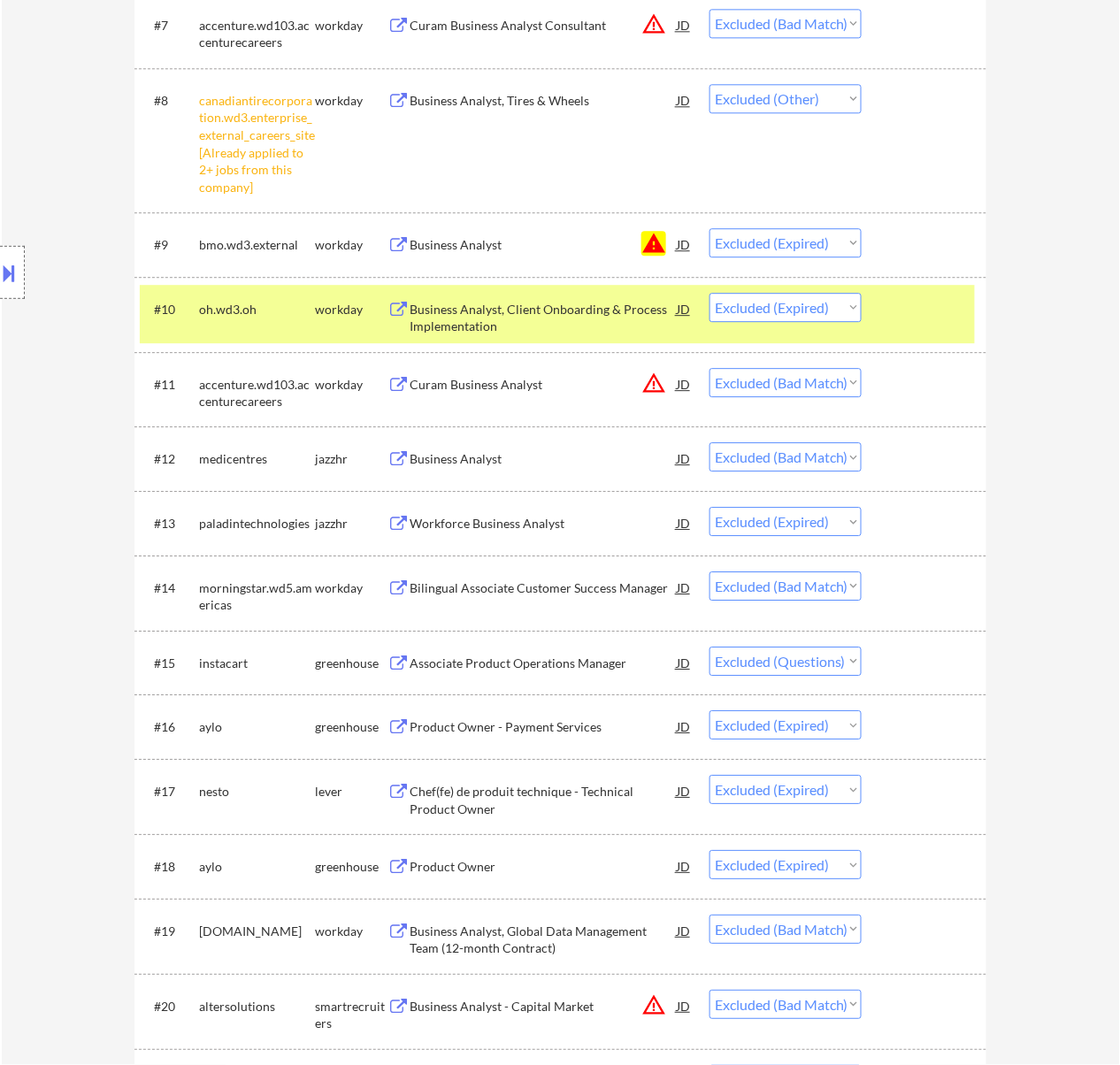
click at [847, 662] on select "Choose an option... Pending Applied Excluded (Questions) Excluded (Expired) Exc…" at bounding box center [784, 661] width 152 height 29
select select ""excluded__expired_""
click at [709, 647] on select "Choose an option... Pending Applied Excluded (Questions) Excluded (Expired) Exc…" at bounding box center [784, 661] width 152 height 29
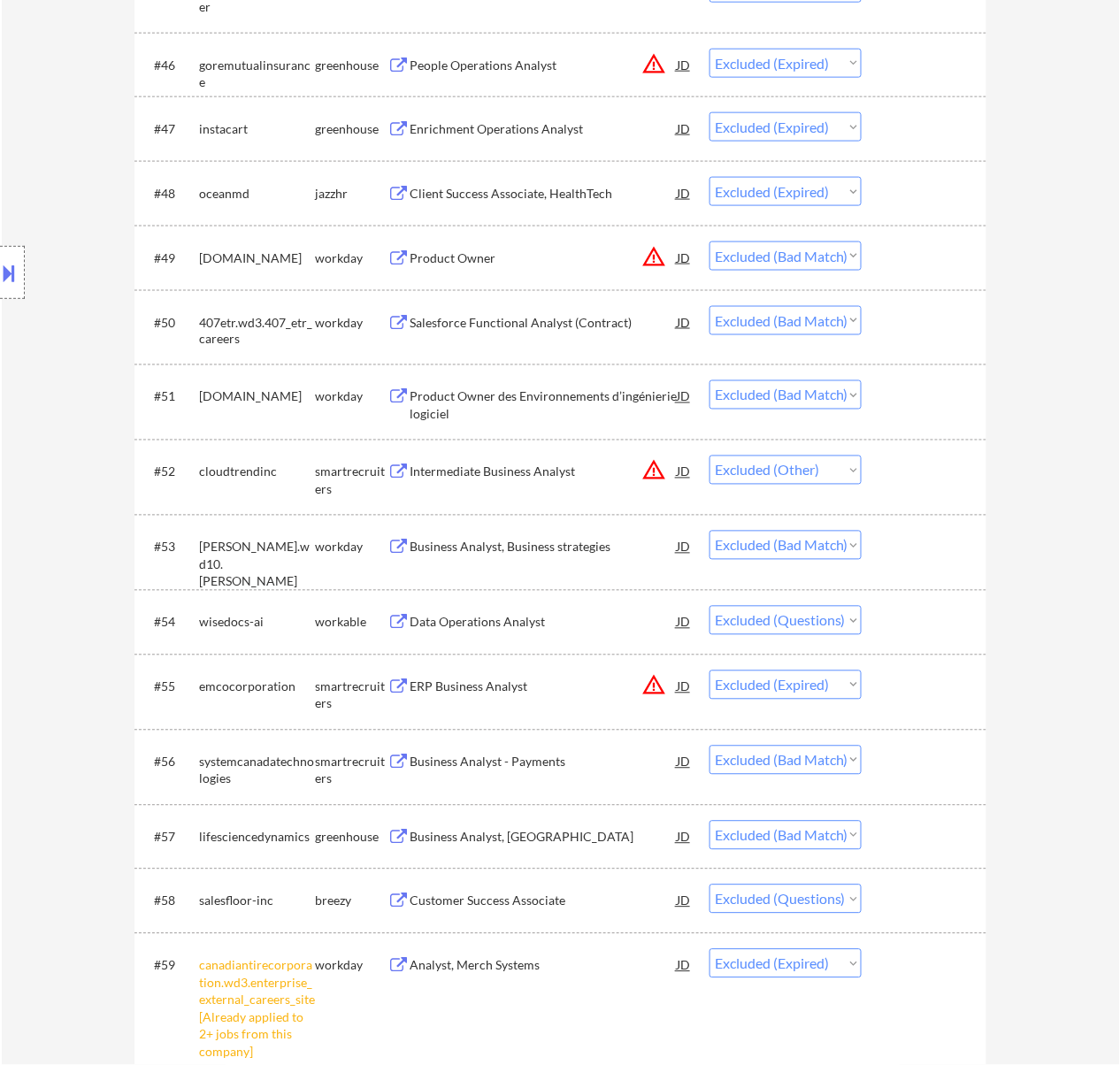
scroll to position [3893, 0]
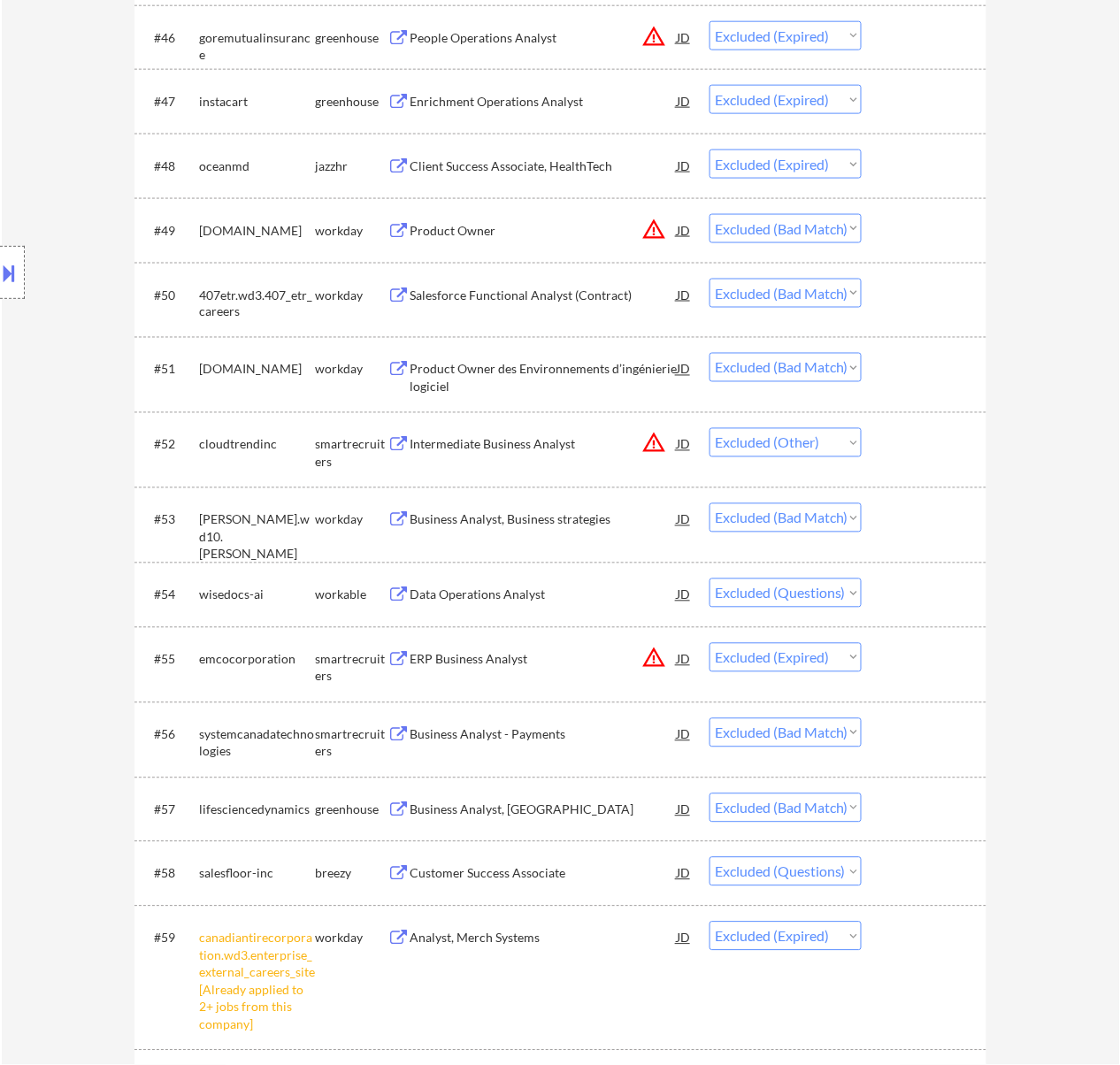
click at [570, 599] on div "Data Operations Analyst" at bounding box center [543, 595] width 268 height 17
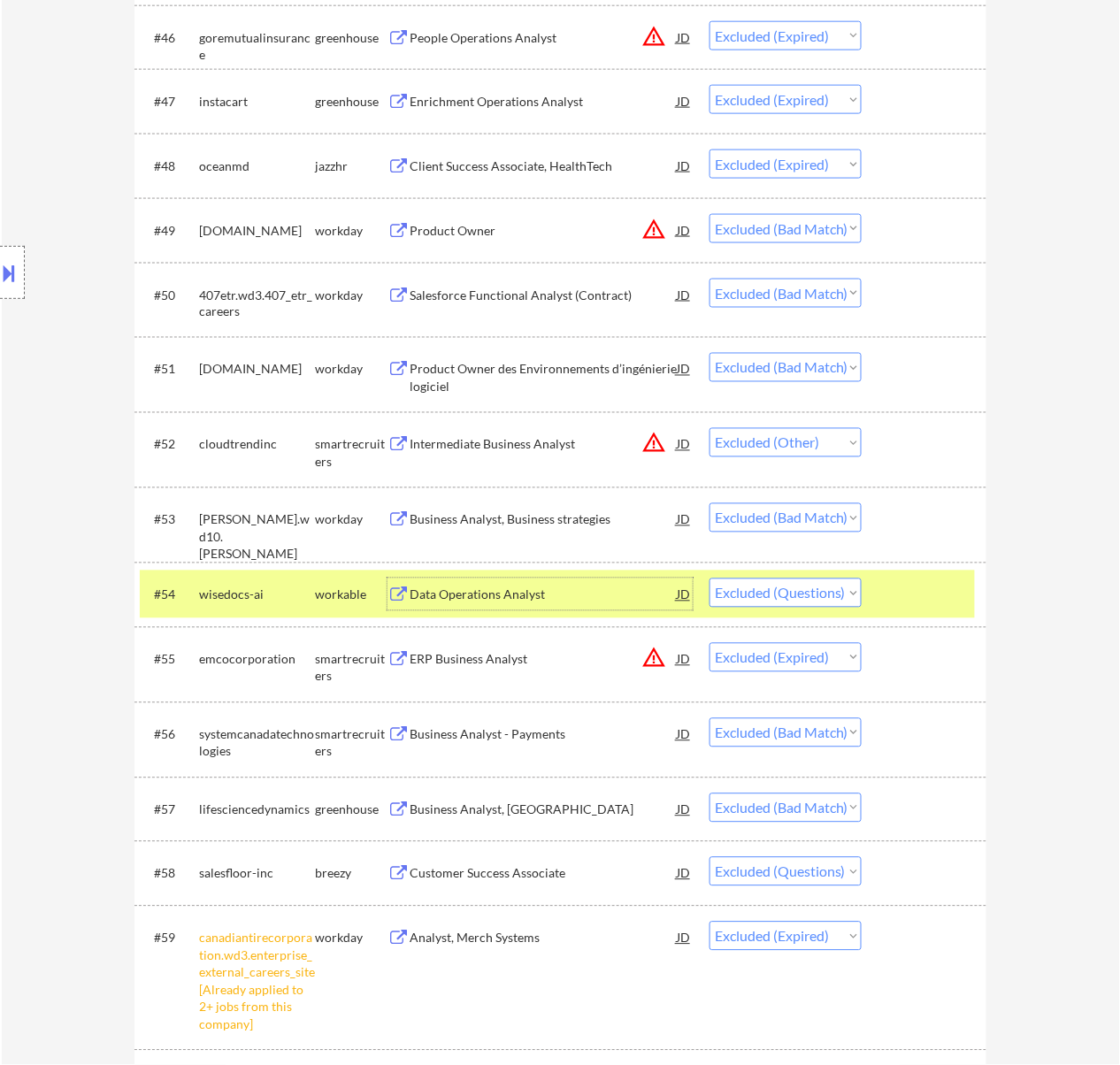
click at [816, 586] on select "Choose an option... Pending Applied Excluded (Questions) Excluded (Expired) Exc…" at bounding box center [784, 593] width 152 height 29
select select ""excluded__expired_""
click at [709, 578] on select "Choose an option... Pending Applied Excluded (Questions) Excluded (Expired) Exc…" at bounding box center [784, 593] width 152 height 29
click at [609, 875] on div "Customer Success Associate" at bounding box center [543, 874] width 268 height 17
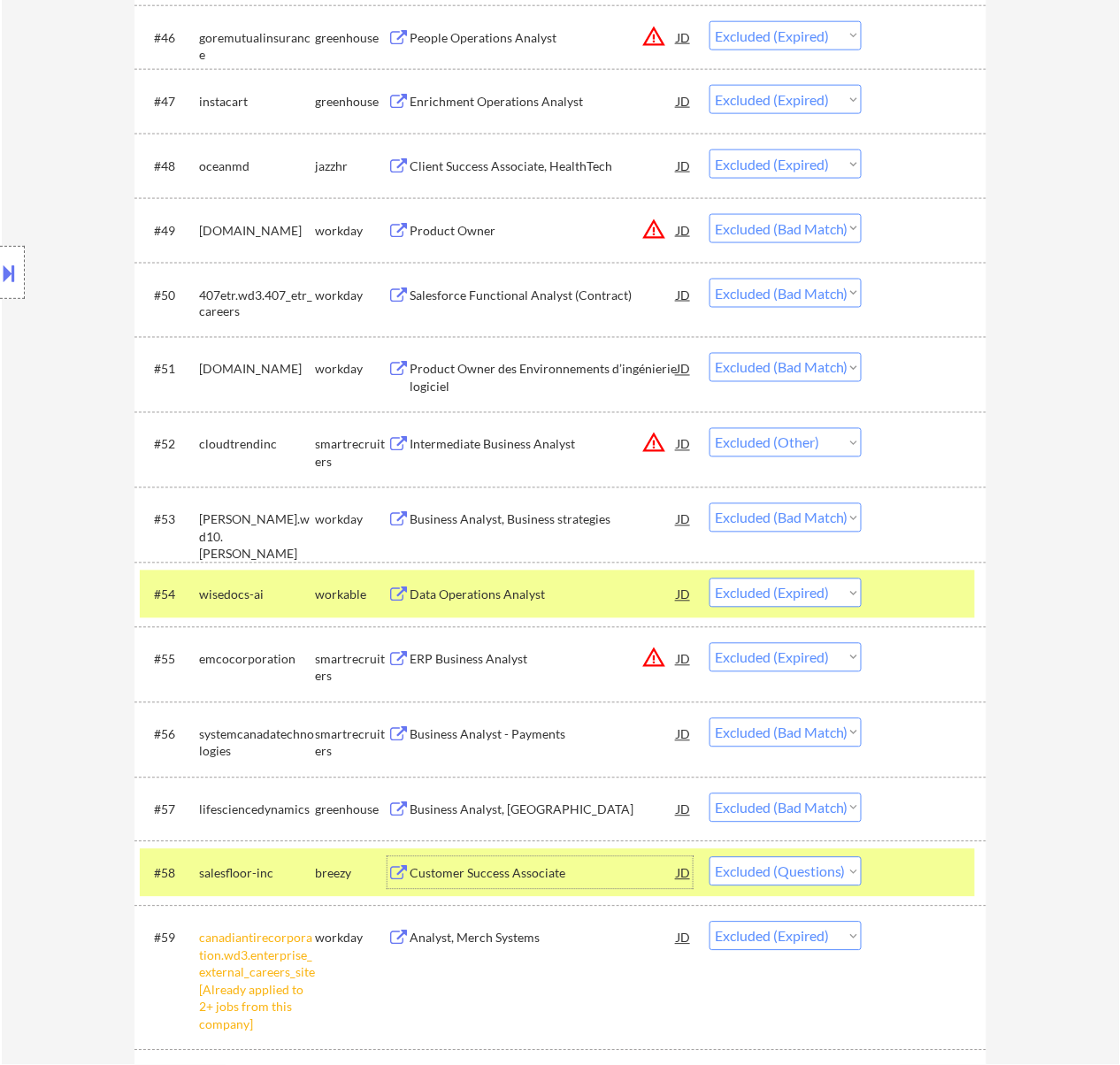
click at [854, 868] on select "Choose an option... Pending Applied Excluded (Questions) Excluded (Expired) Exc…" at bounding box center [784, 872] width 152 height 29
click at [709, 858] on select "Choose an option... Pending Applied Excluded (Questions) Excluded (Expired) Exc…" at bounding box center [784, 872] width 152 height 29
click at [902, 578] on div at bounding box center [926, 594] width 78 height 32
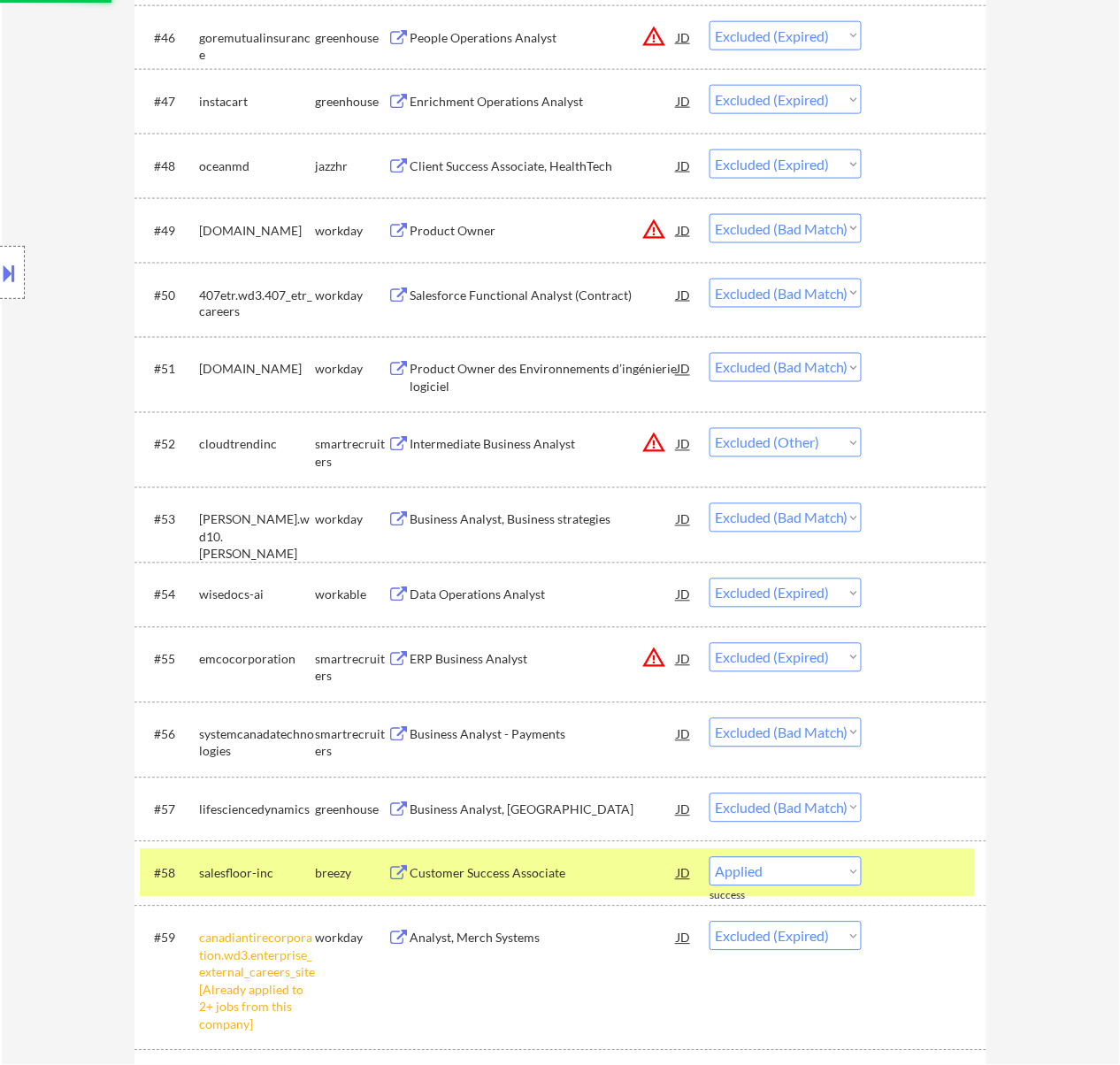
select select ""excluded__expired_""
select select ""excluded__bad_match_""
select select ""excluded__expired_""
select select ""excluded__bad_match_""
select select ""excluded__blocklist_""
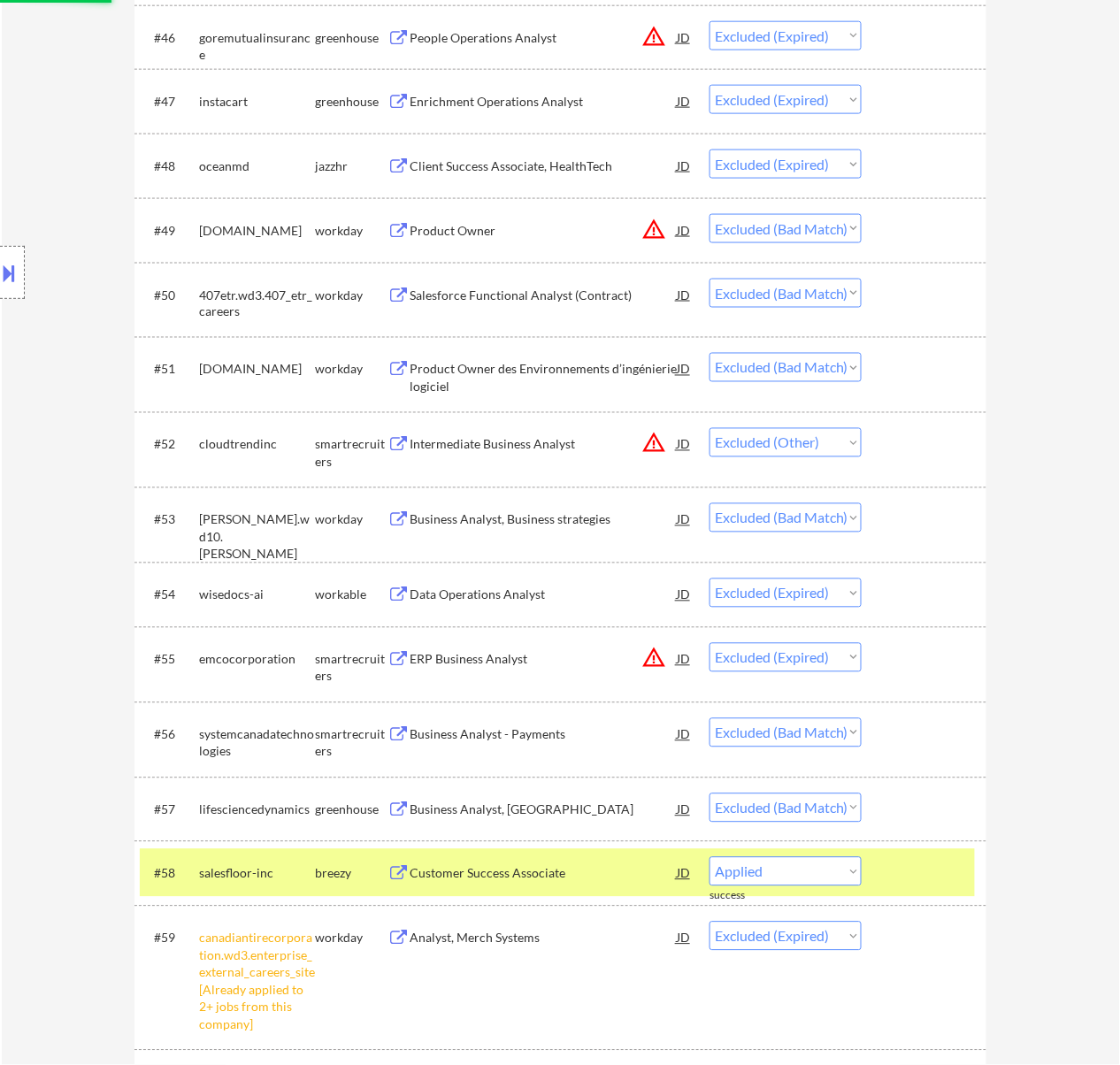
select select ""excluded__expired_""
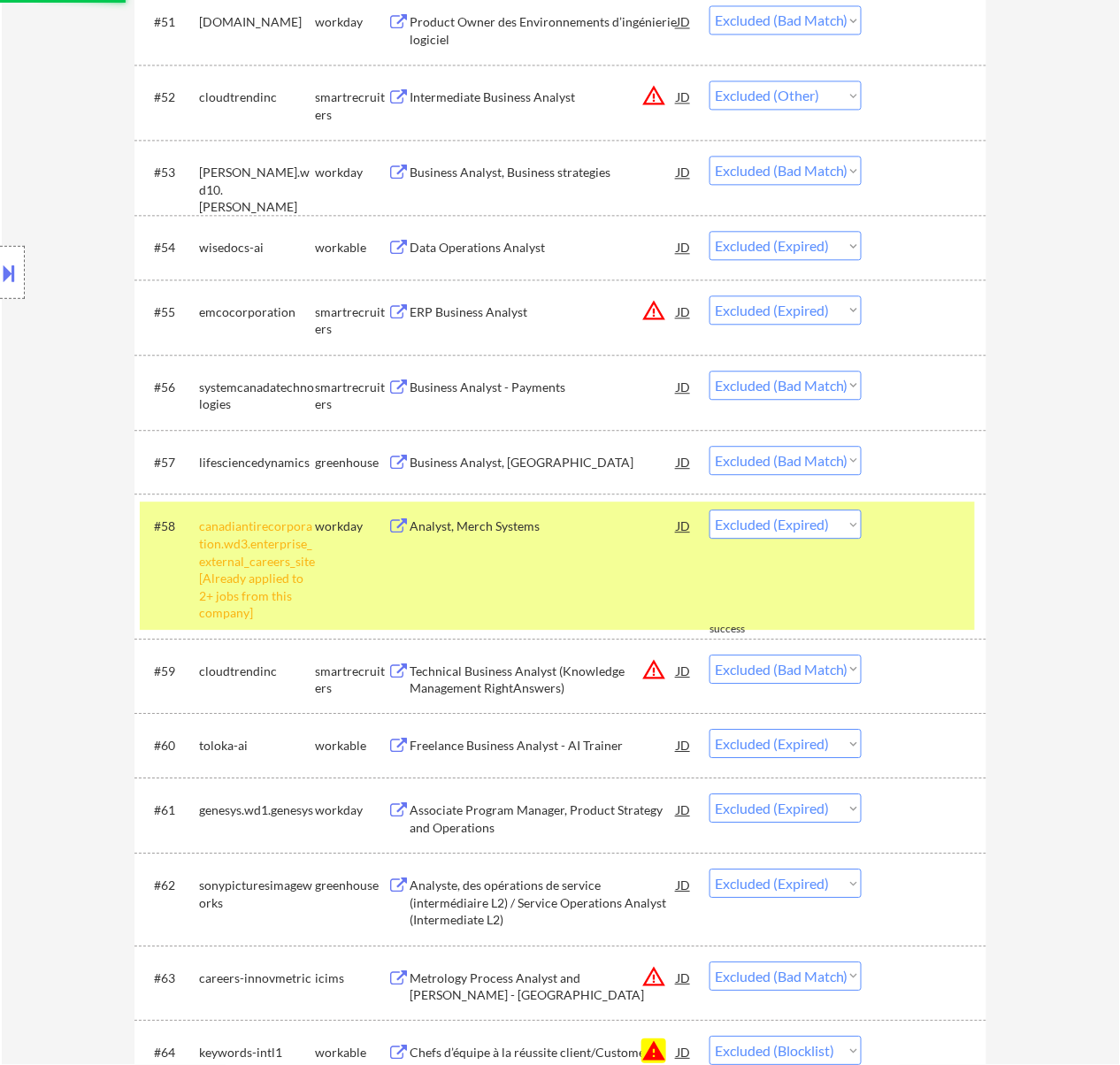
scroll to position [4246, 0]
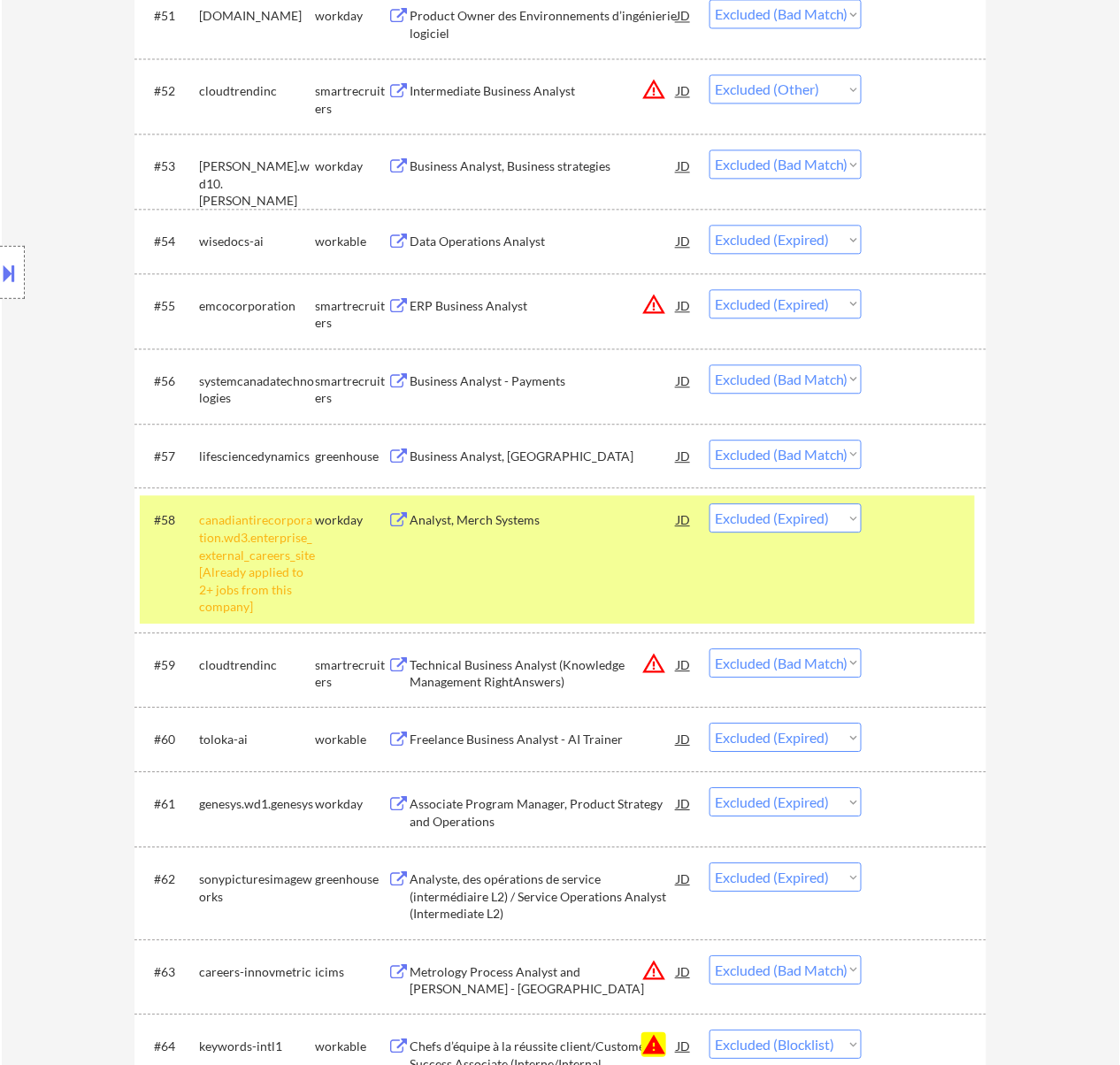
click at [945, 532] on div at bounding box center [926, 519] width 78 height 32
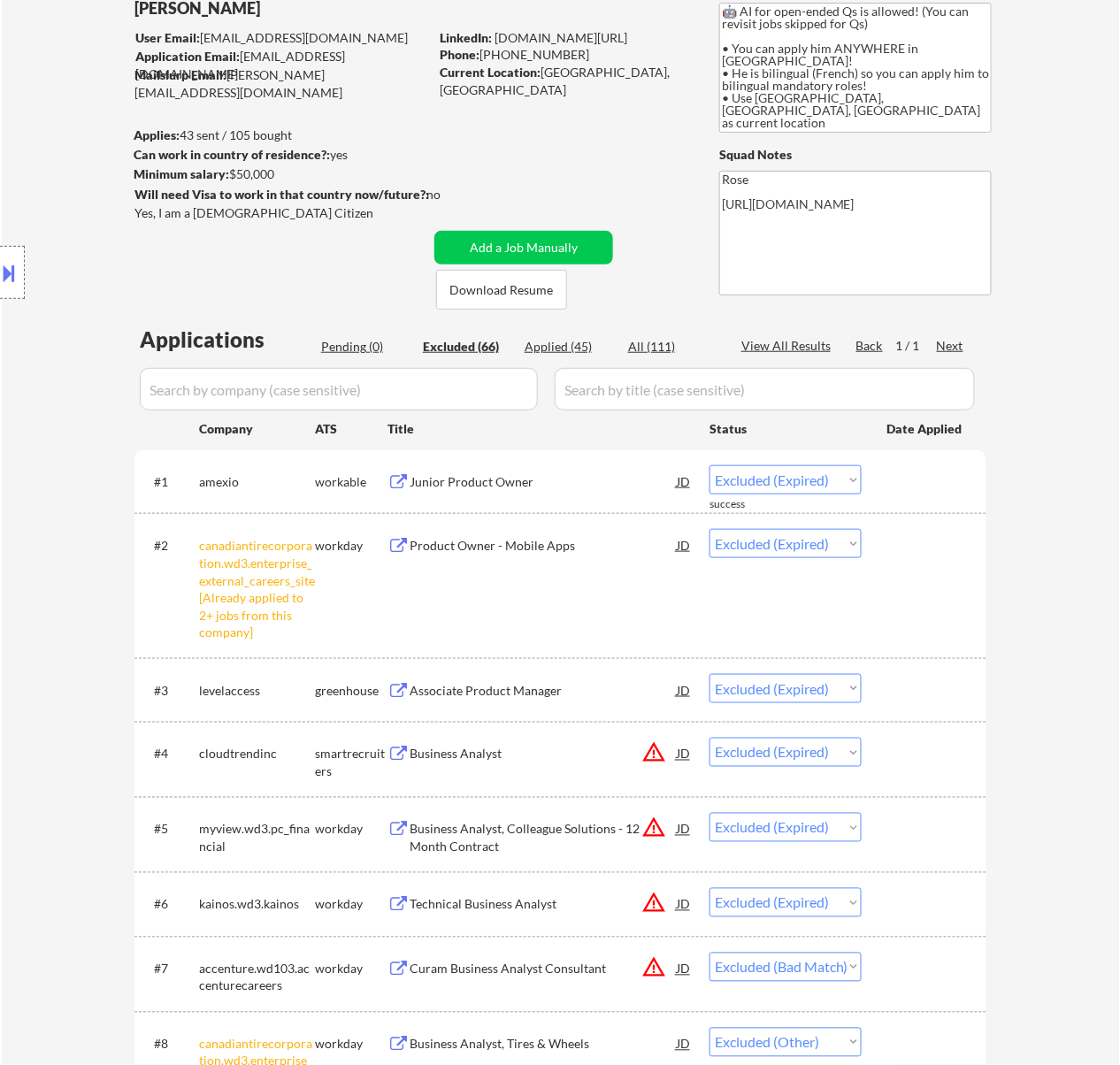
scroll to position [235, 0]
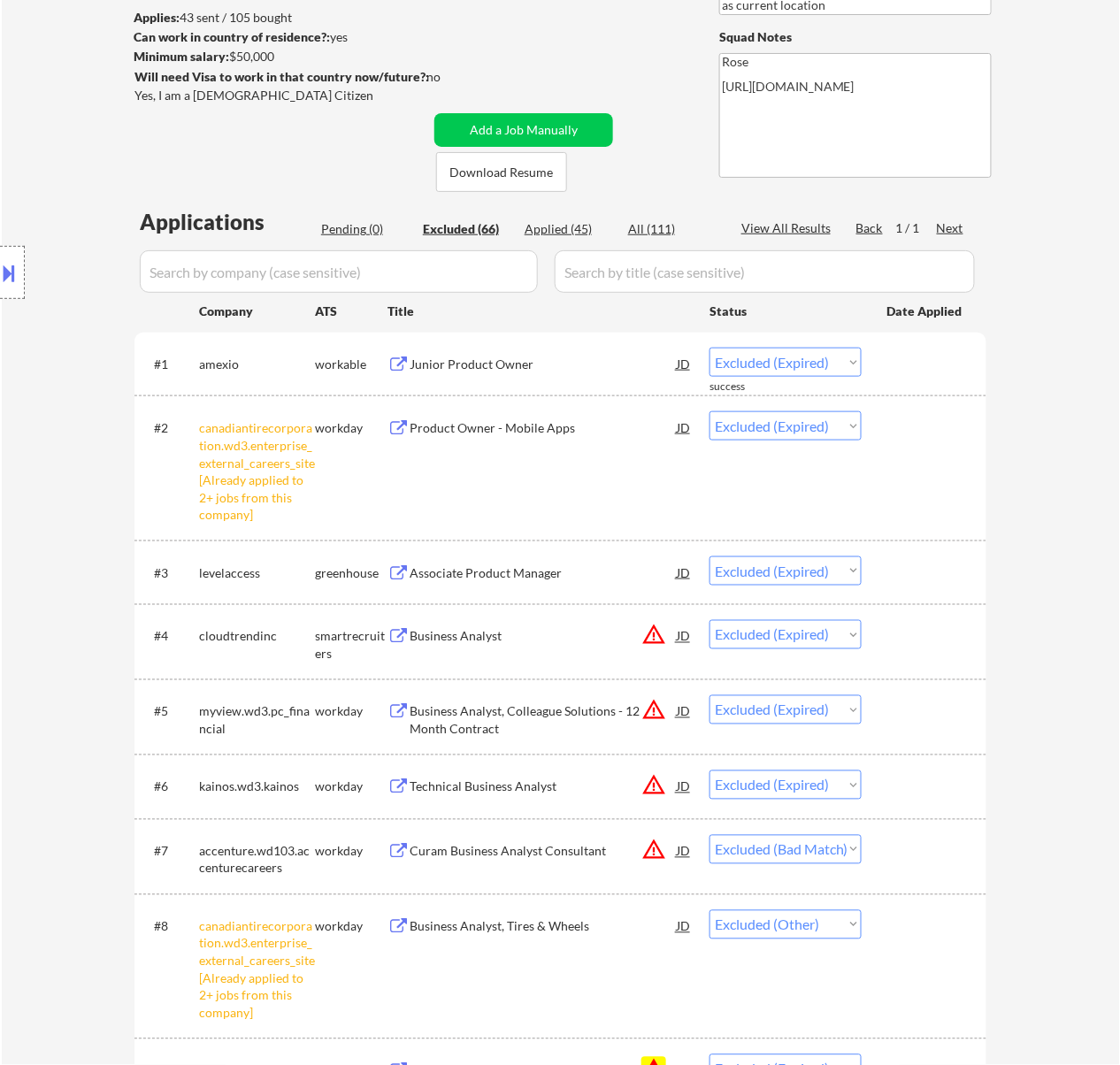
click at [350, 227] on div "Pending (0)" at bounding box center [365, 229] width 88 height 17
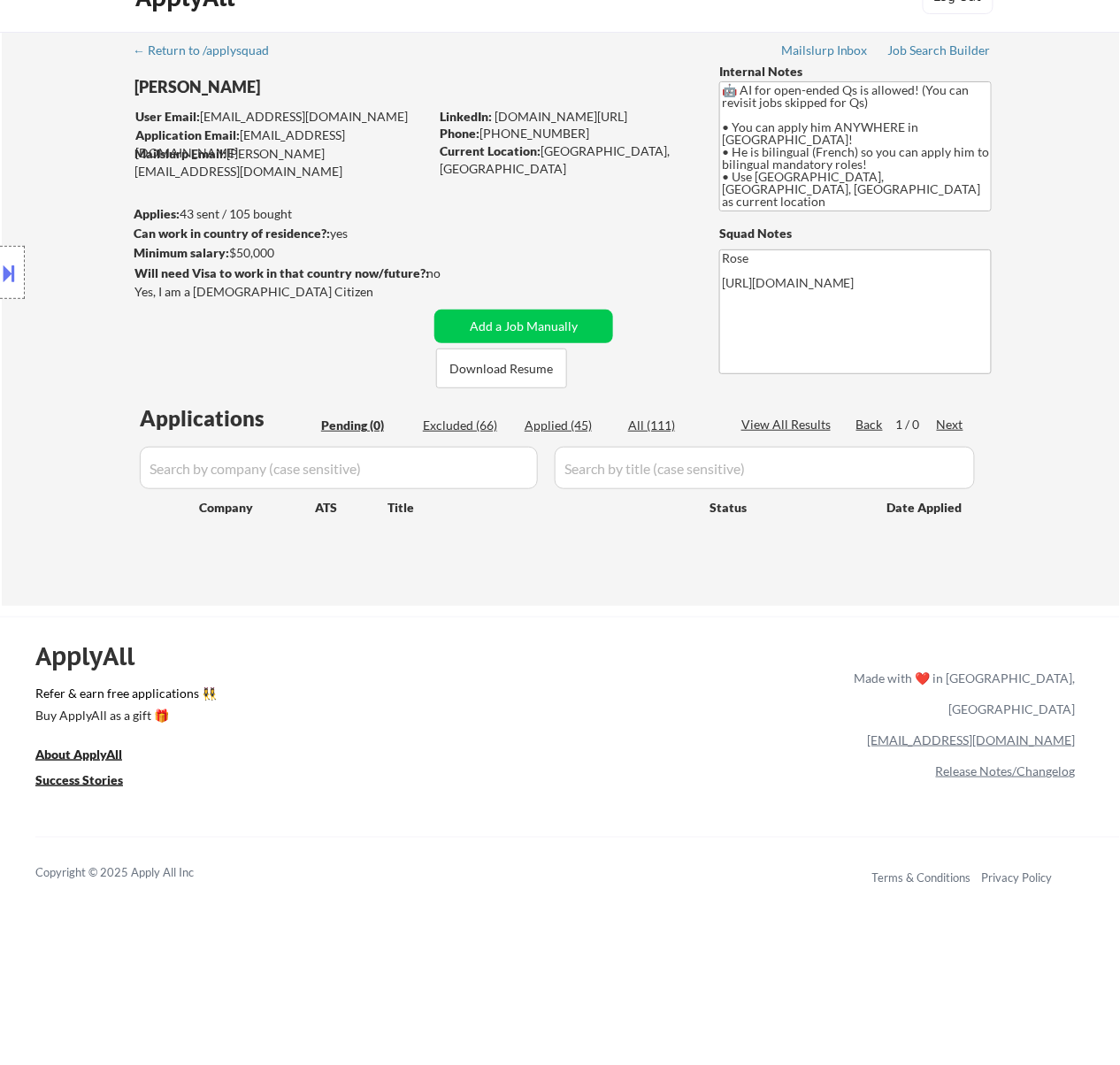
scroll to position [0, 0]
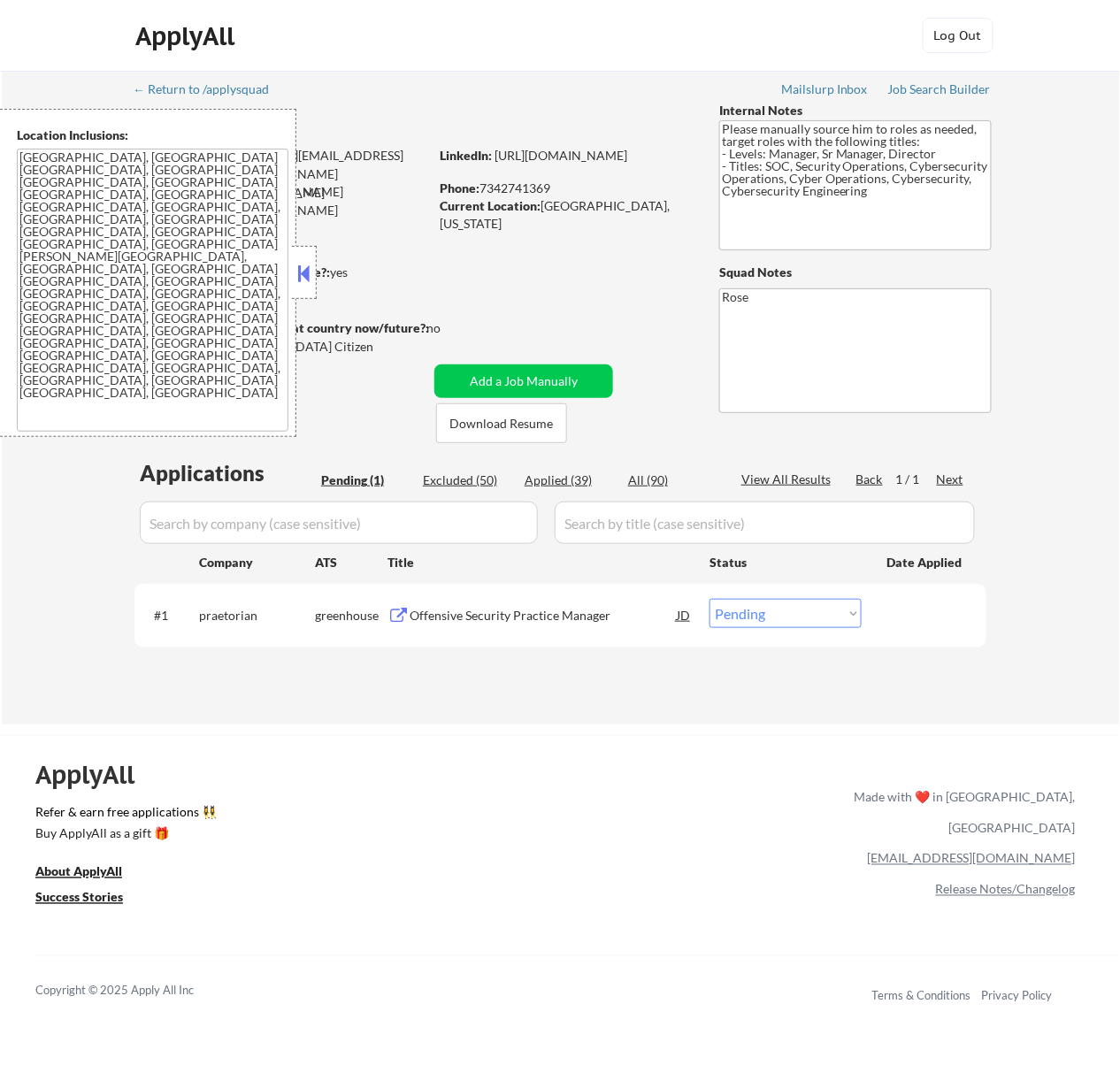
click at [301, 280] on button at bounding box center [303, 273] width 19 height 27
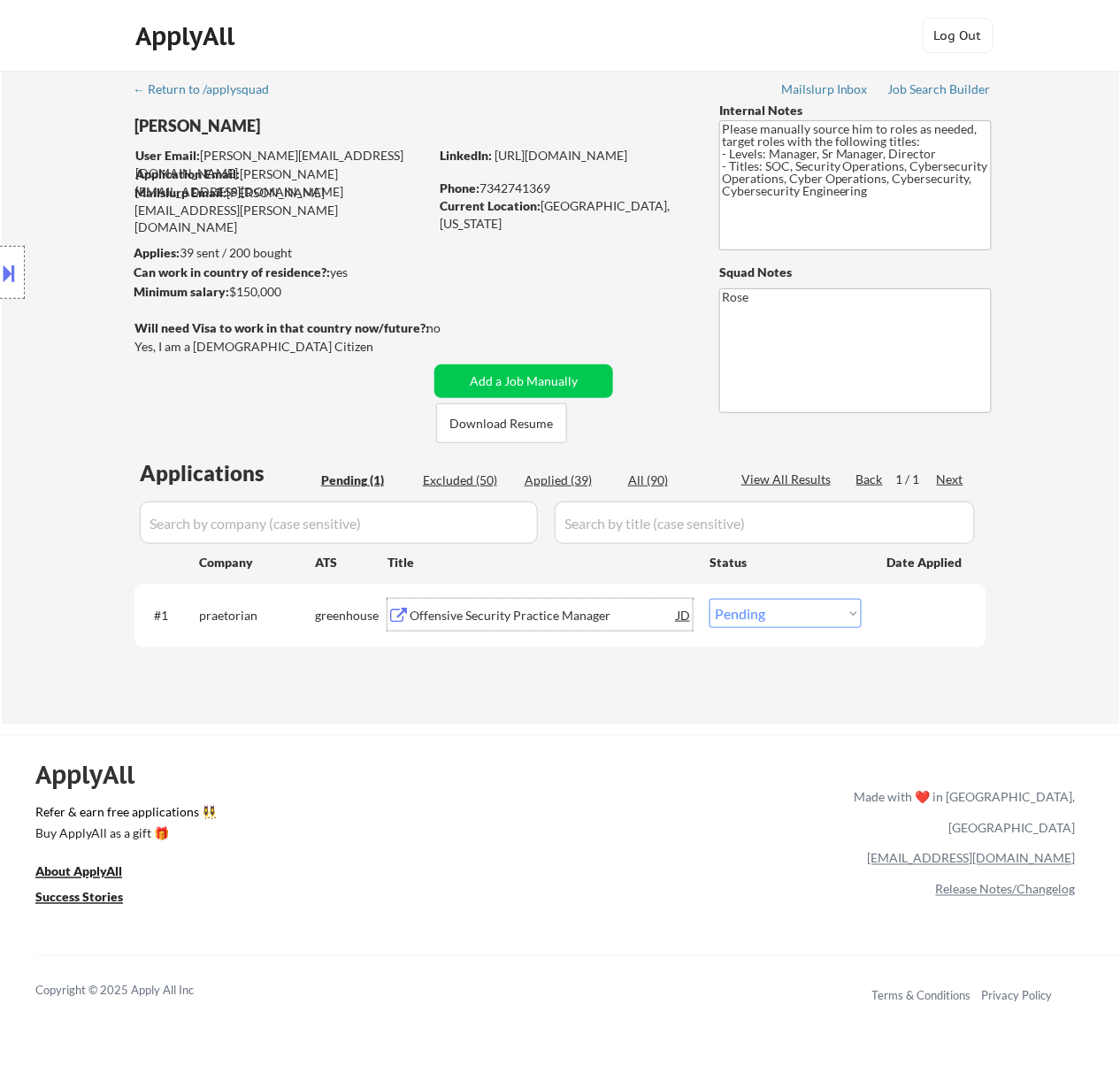
click at [606, 621] on div "Offensive Security Practice Manager" at bounding box center [543, 615] width 268 height 17
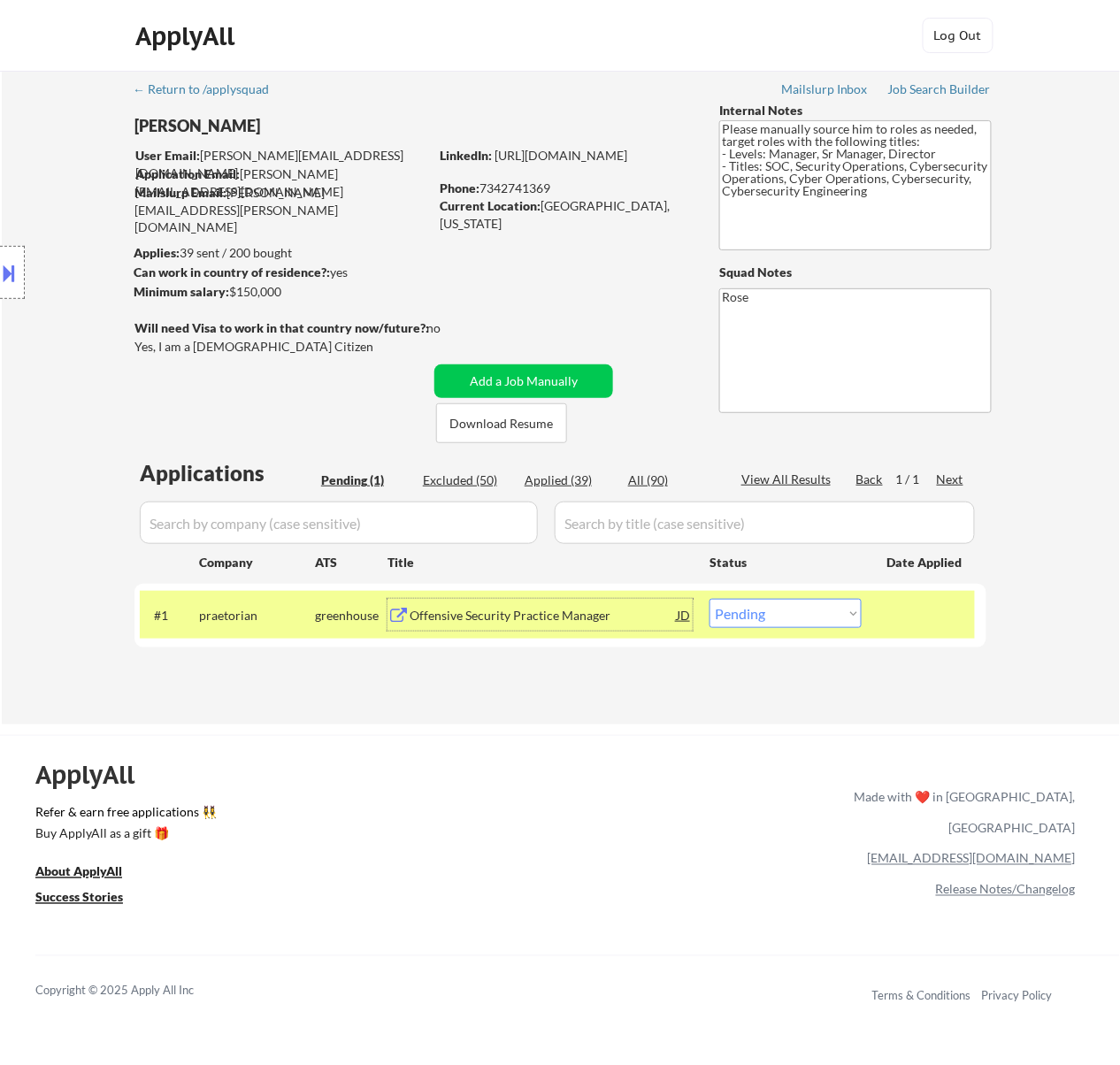
click at [849, 609] on select "Choose an option... Pending Applied Excluded (Questions) Excluded (Expired) Exc…" at bounding box center [784, 613] width 152 height 29
select select ""excluded__bad_match_""
click at [709, 599] on select "Choose an option... Pending Applied Excluded (Questions) Excluded (Expired) Exc…" at bounding box center [784, 613] width 152 height 29
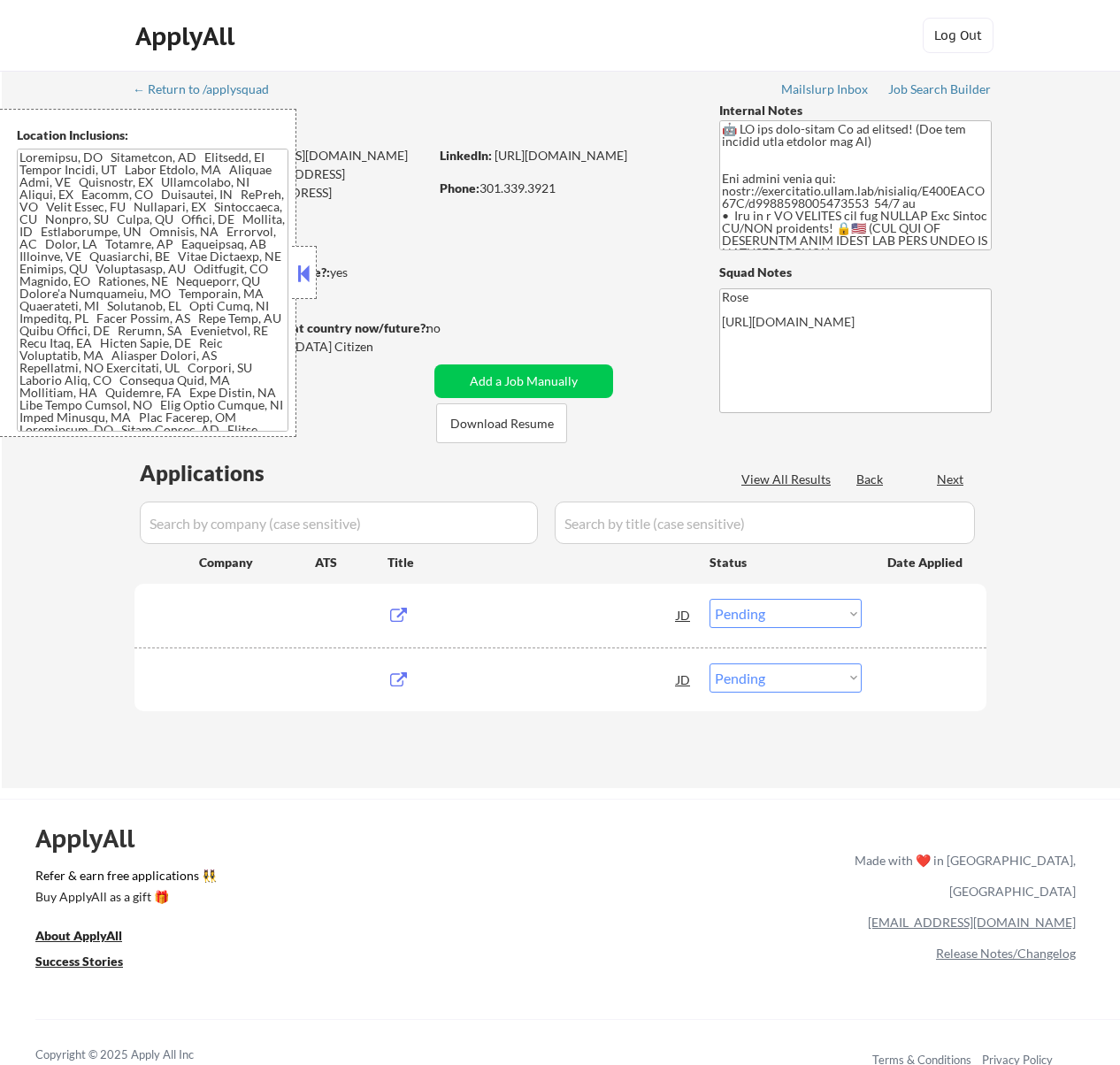
select select ""pending""
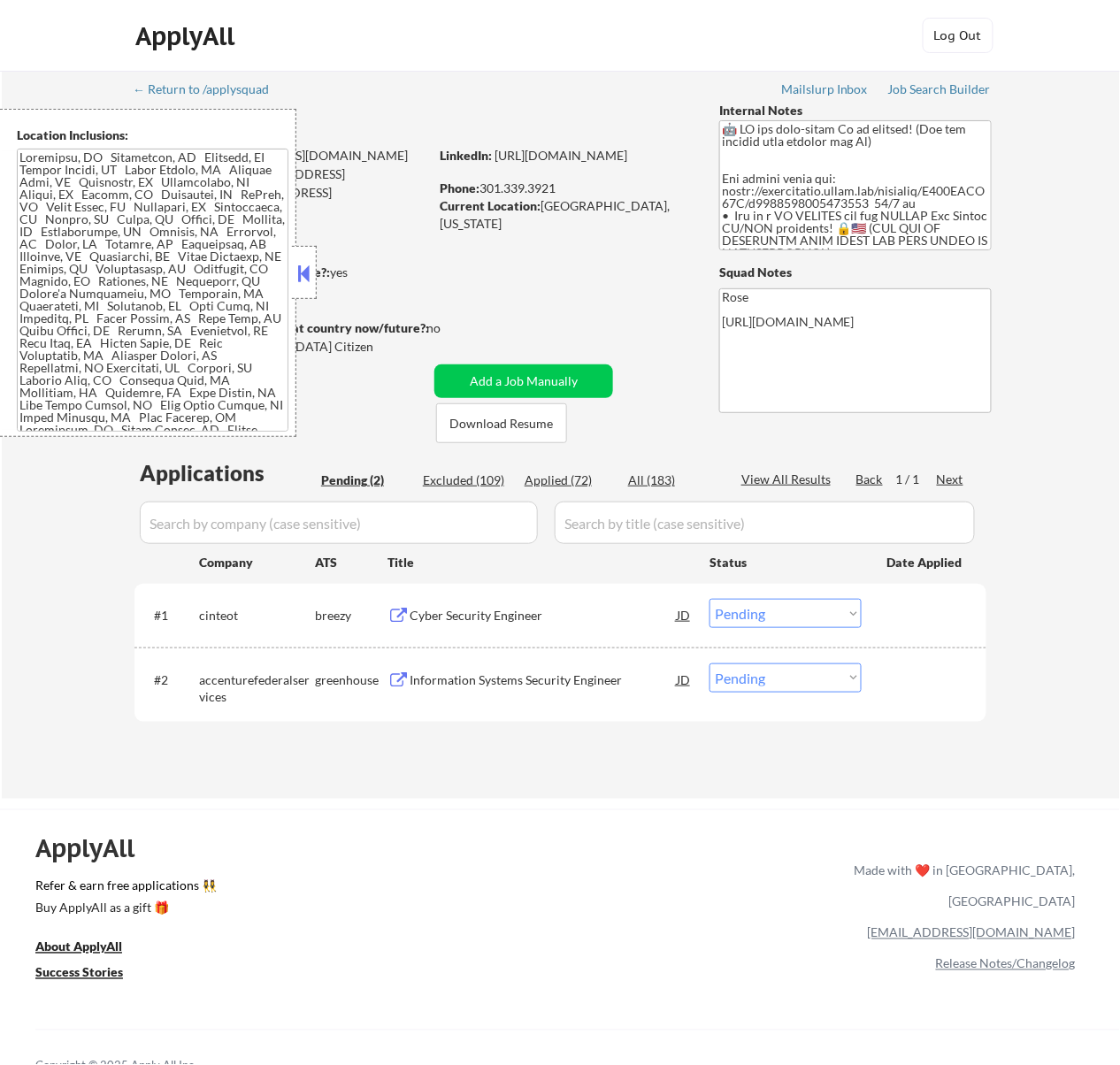
click at [573, 607] on div "Cyber Security Engineer" at bounding box center [543, 615] width 268 height 17
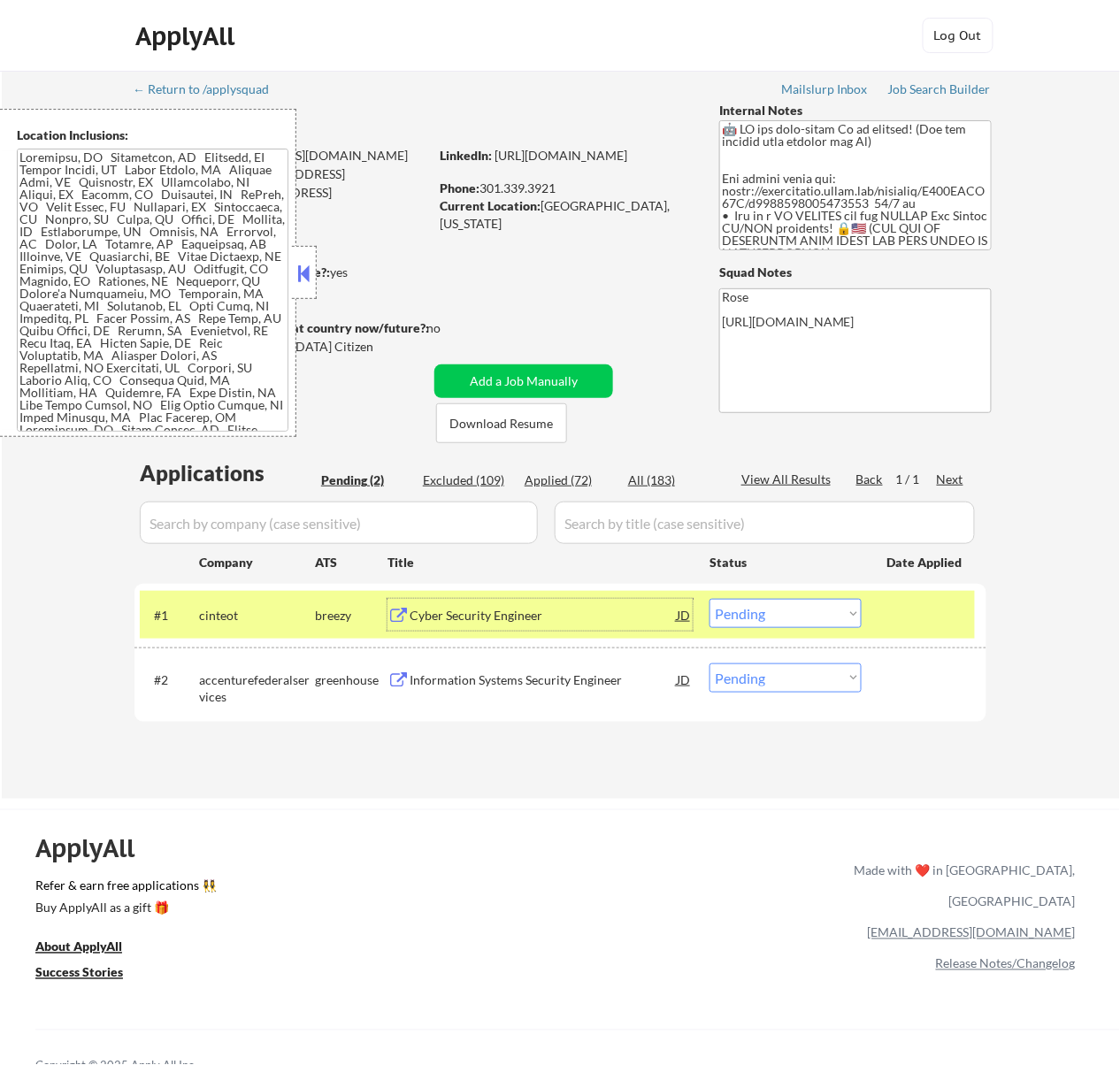
click at [764, 602] on select "Choose an option... Pending Applied Excluded (Questions) Excluded (Expired) Exc…" at bounding box center [784, 613] width 152 height 29
click at [709, 599] on select "Choose an option... Pending Applied Excluded (Questions) Excluded (Expired) Exc…" at bounding box center [784, 613] width 152 height 29
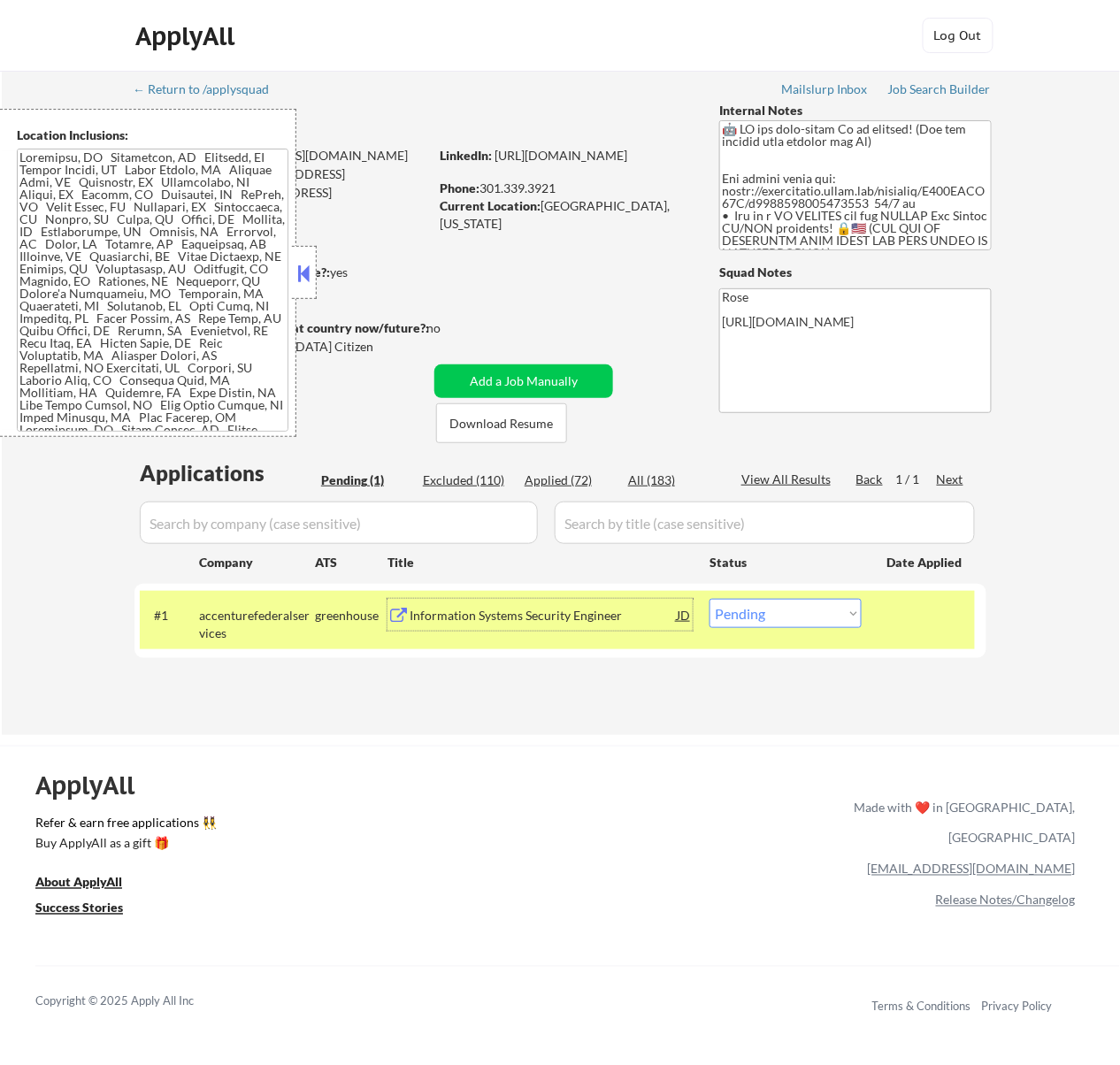
click at [568, 616] on div "Information Systems Security Engineer" at bounding box center [543, 615] width 268 height 17
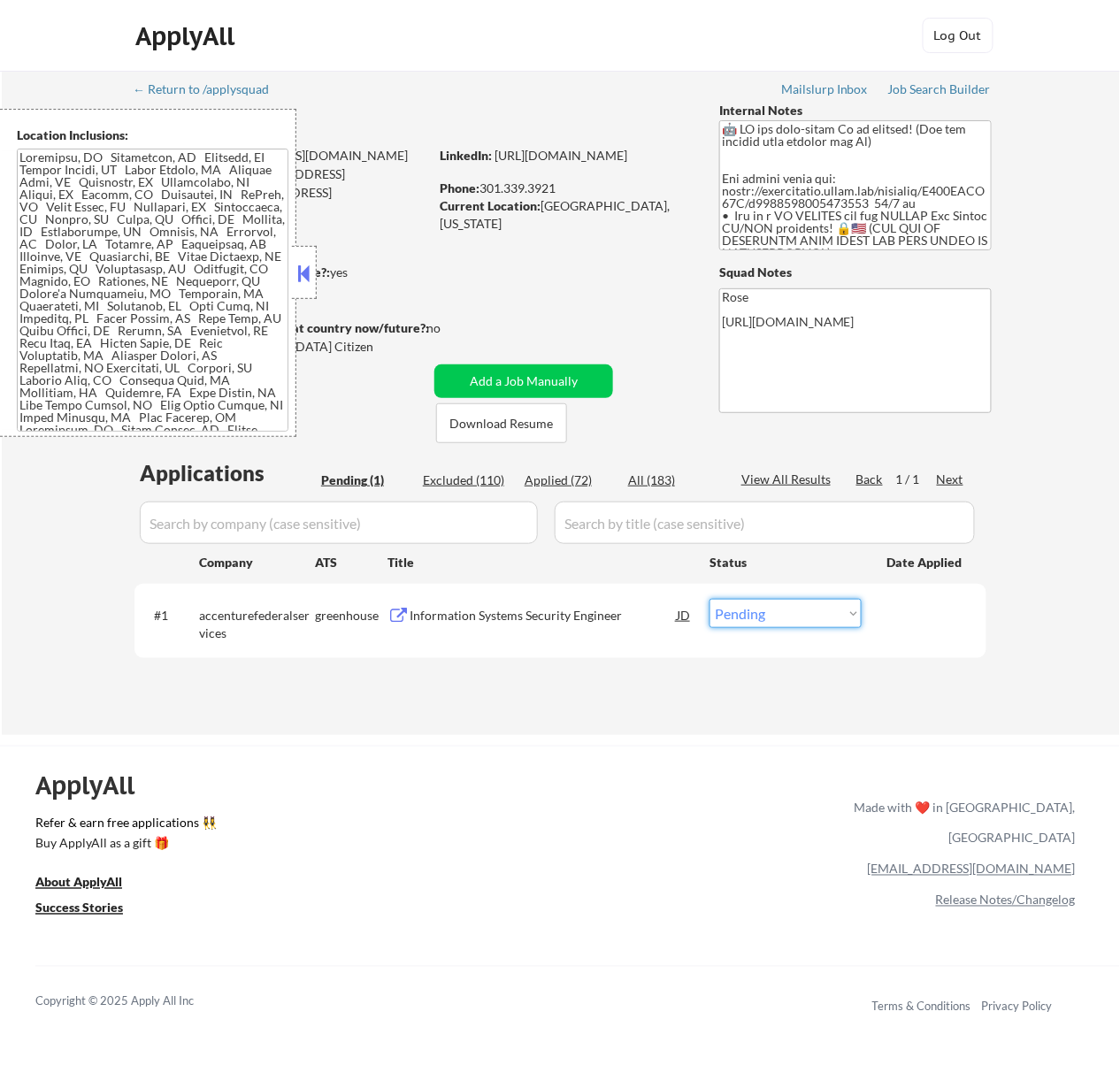
drag, startPoint x: 849, startPoint y: 611, endPoint x: 849, endPoint y: 624, distance: 13.0
click at [849, 611] on select "Choose an option... Pending Applied Excluded (Questions) Excluded (Expired) Exc…" at bounding box center [784, 613] width 152 height 29
select select ""excluded__bad_match_""
click at [709, 599] on select "Choose an option... Pending Applied Excluded (Questions) Excluded (Expired) Exc…" at bounding box center [784, 613] width 152 height 29
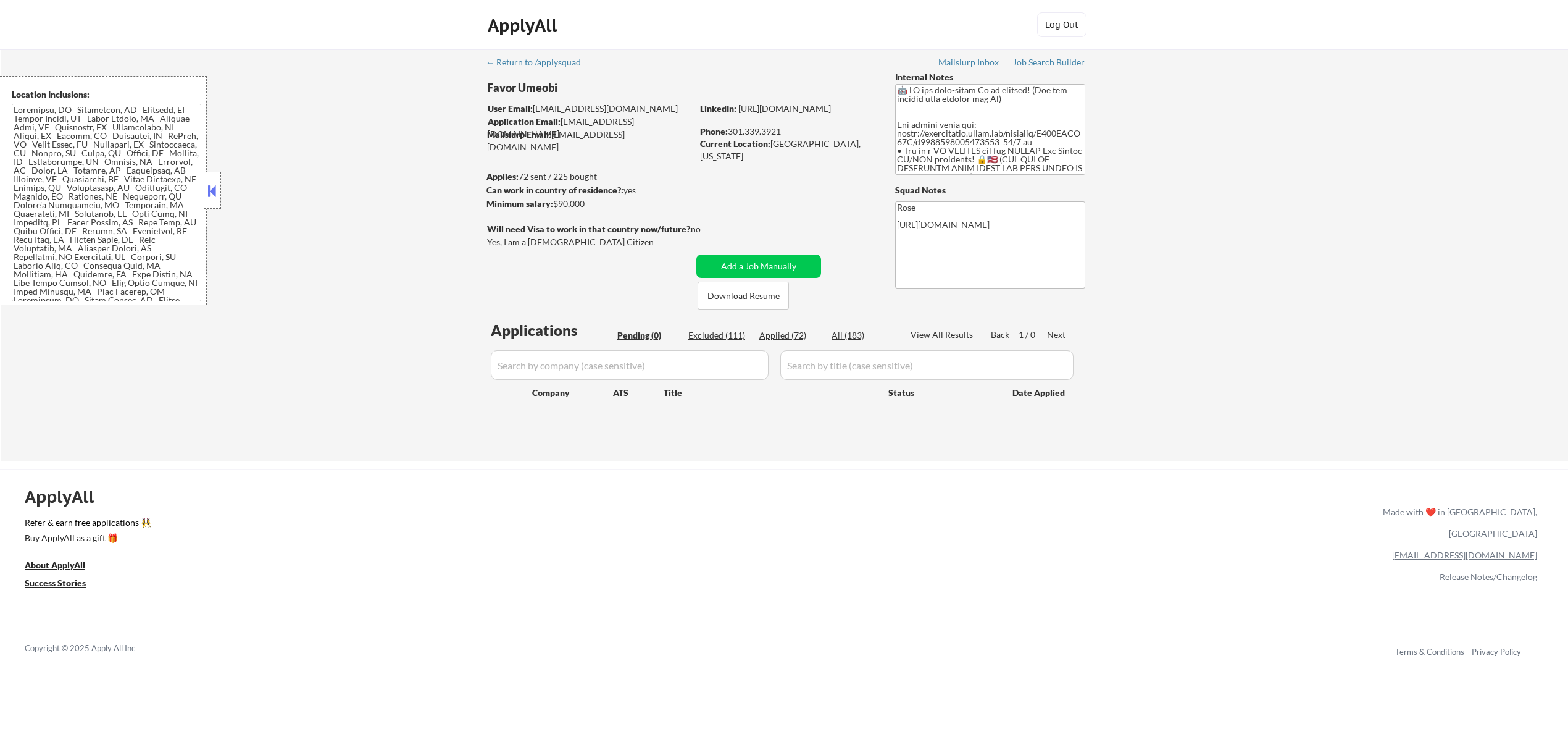
click at [781, 331] on div "Applied (72)" at bounding box center [790, 335] width 62 height 12
select select ""applied""
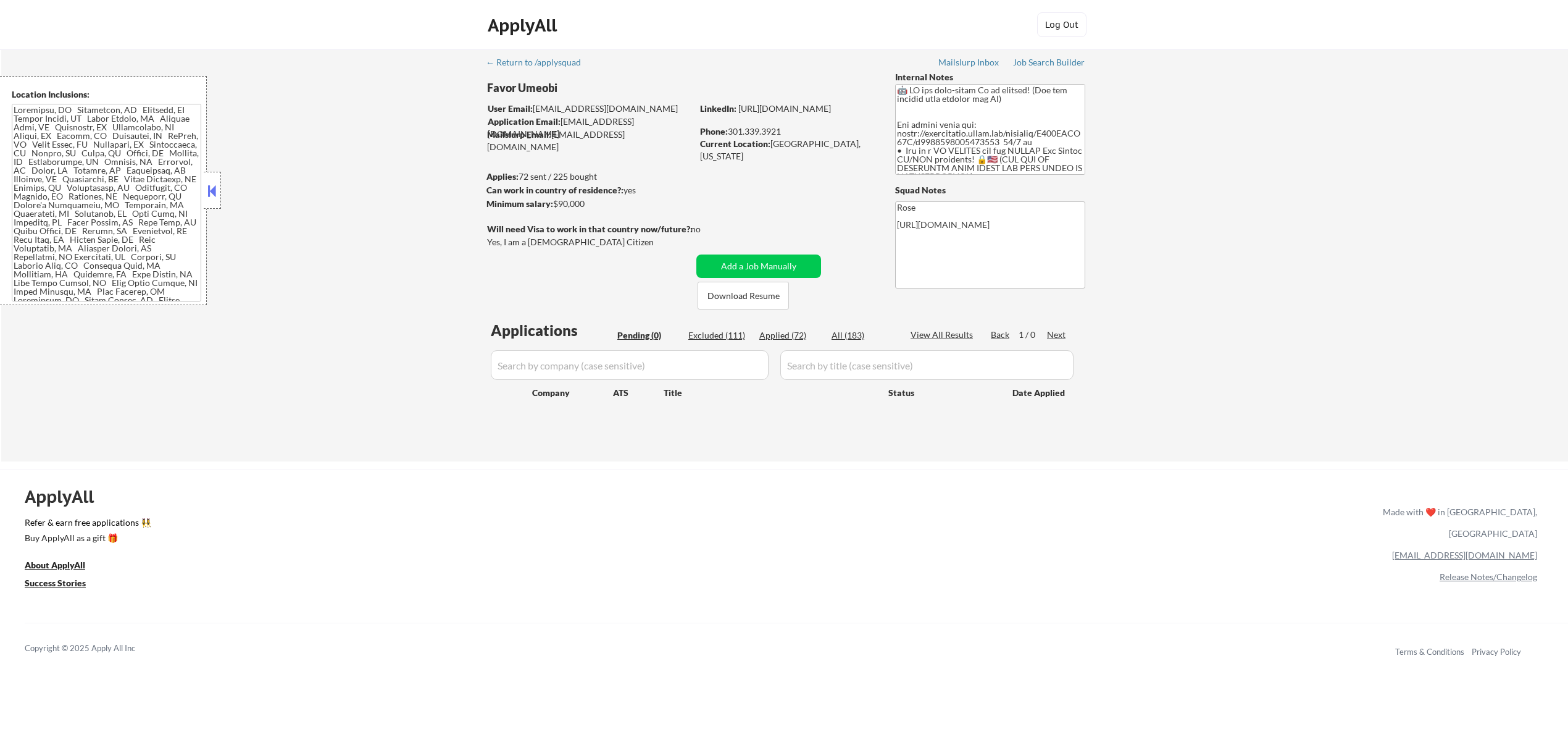
select select ""applied""
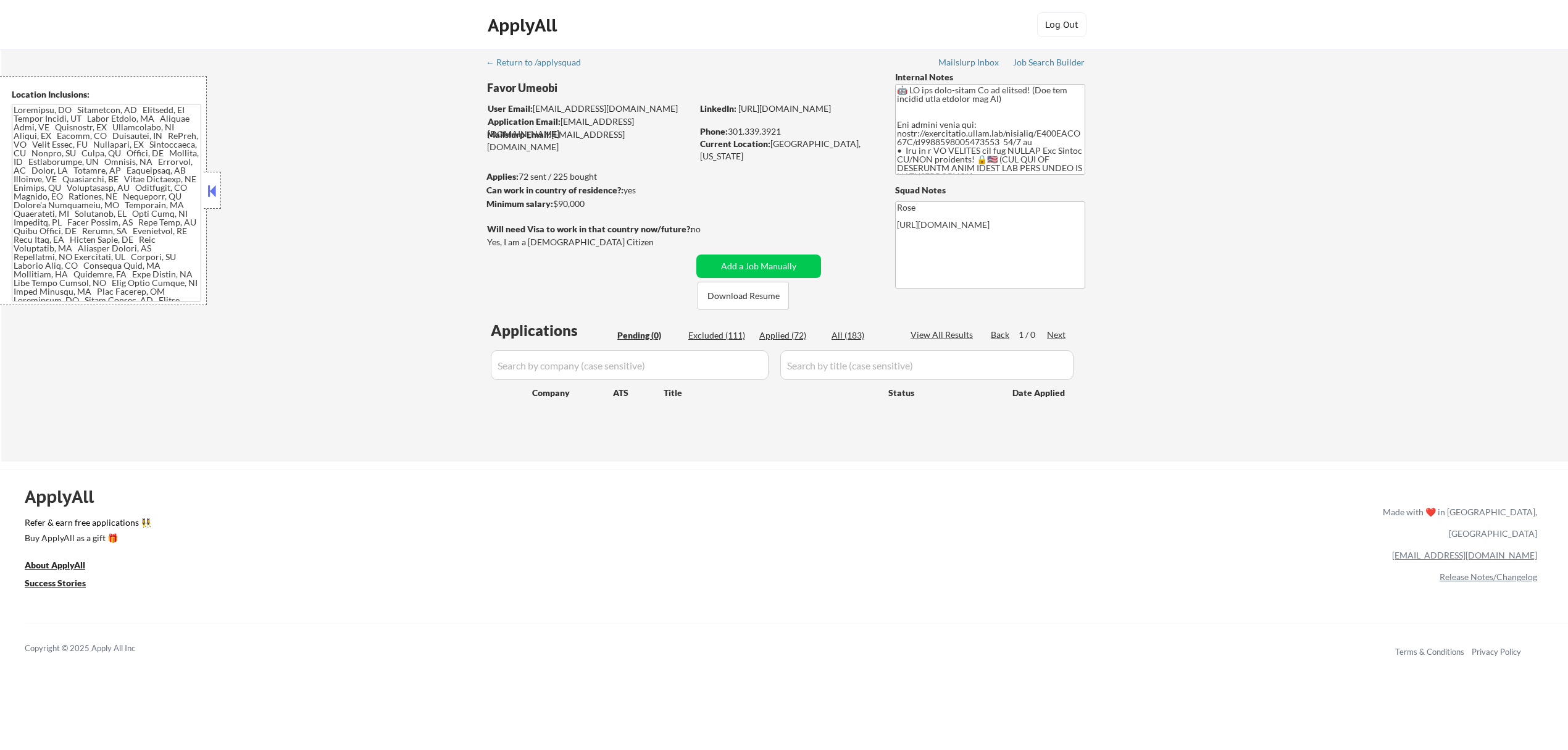
select select ""applied""
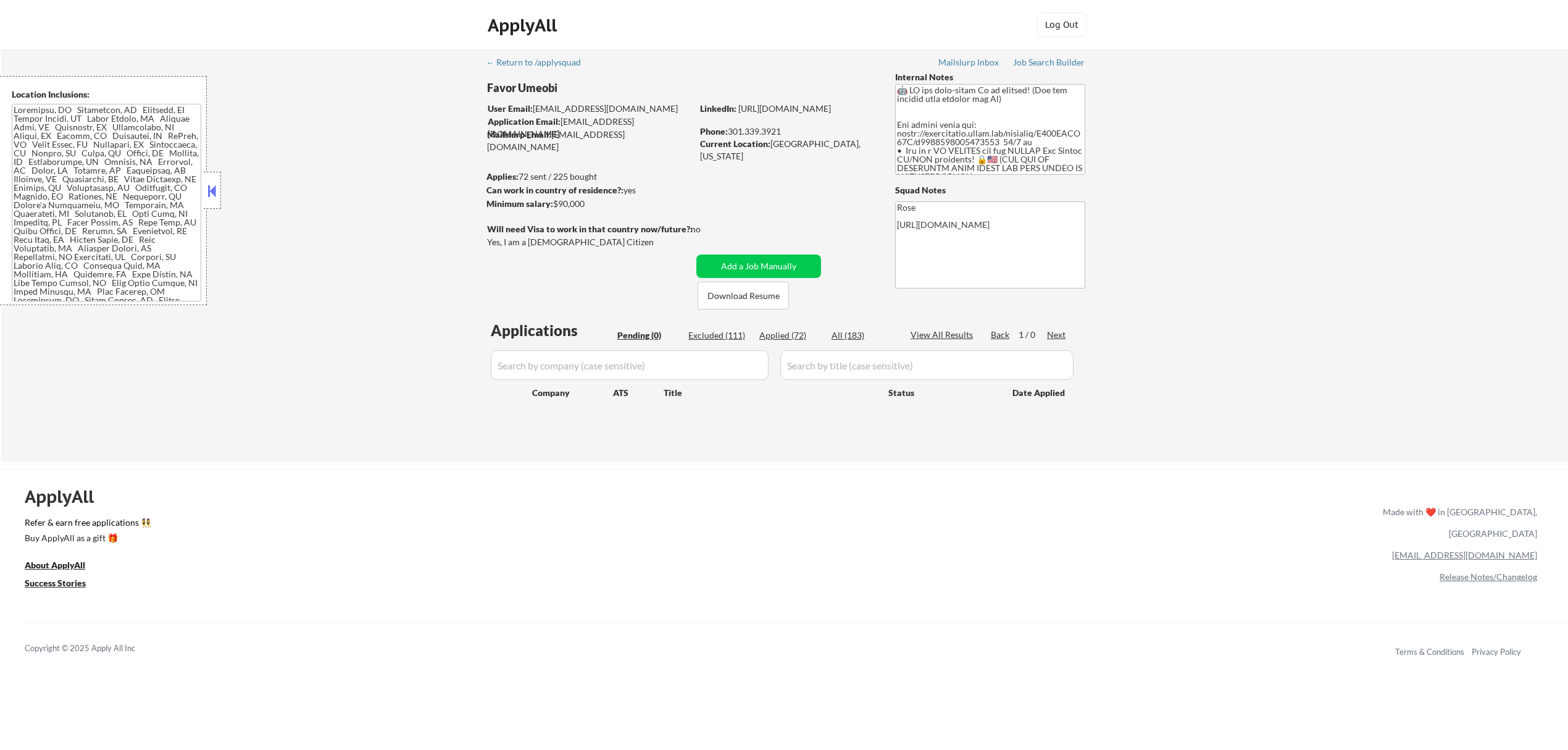
select select ""applied""
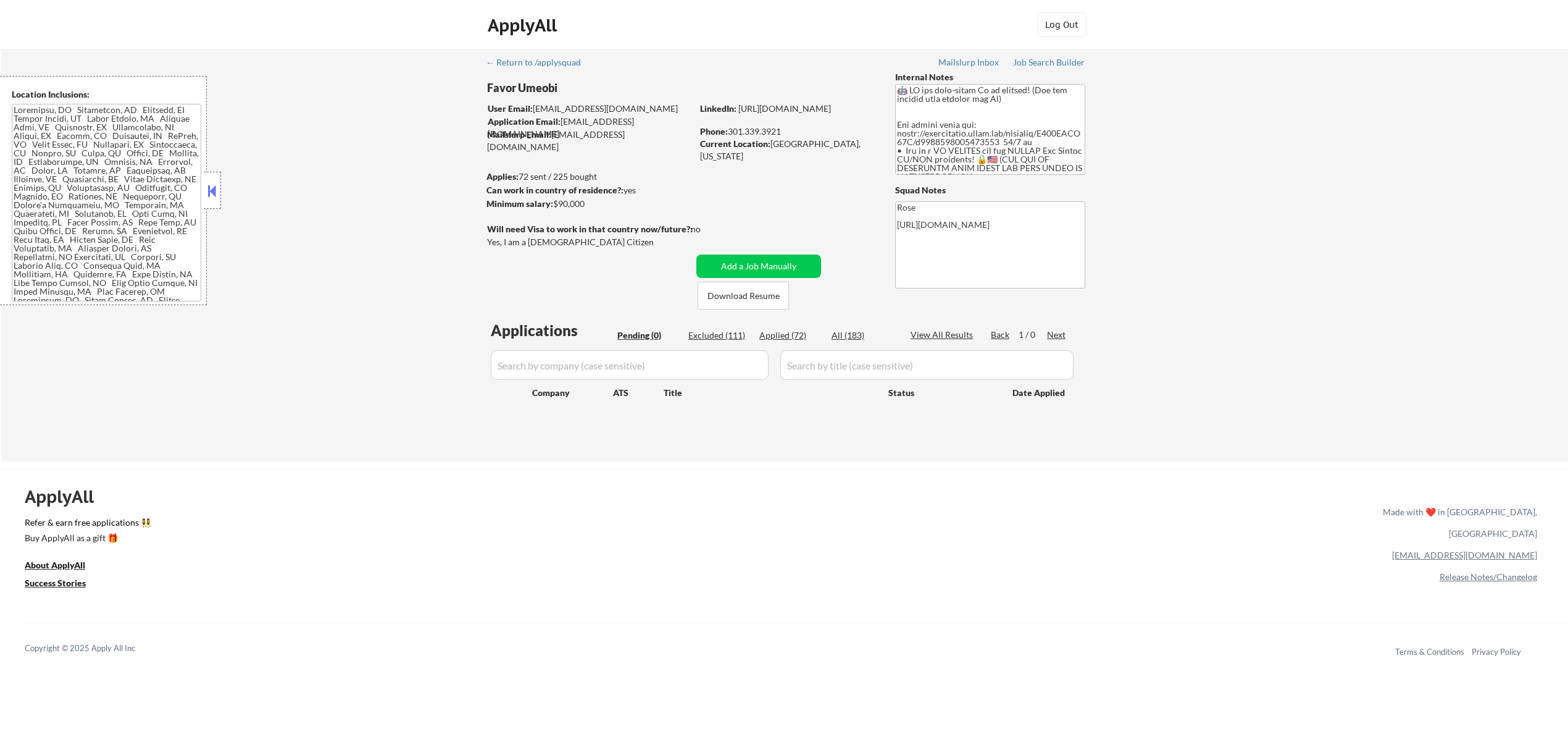
select select ""applied""
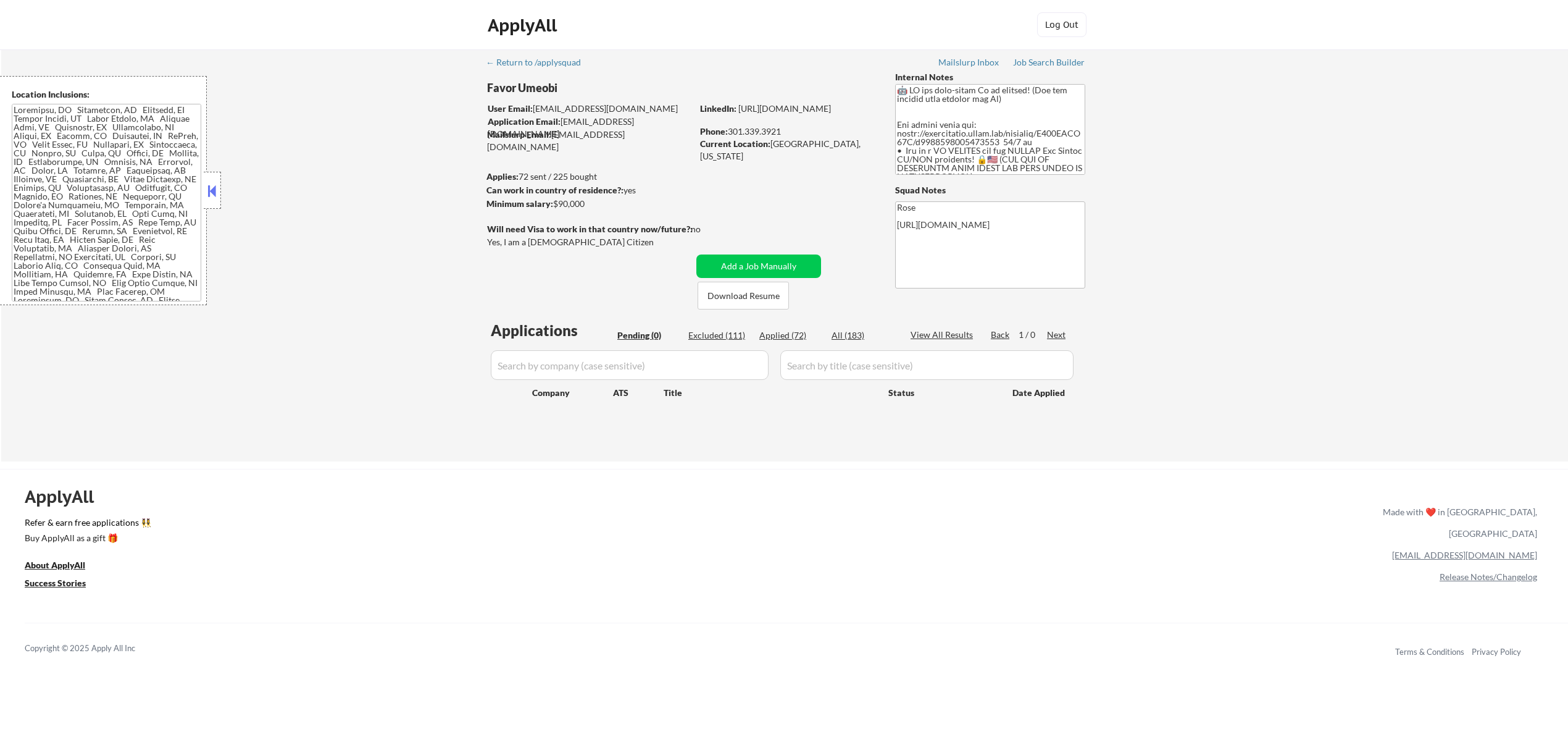
select select ""applied""
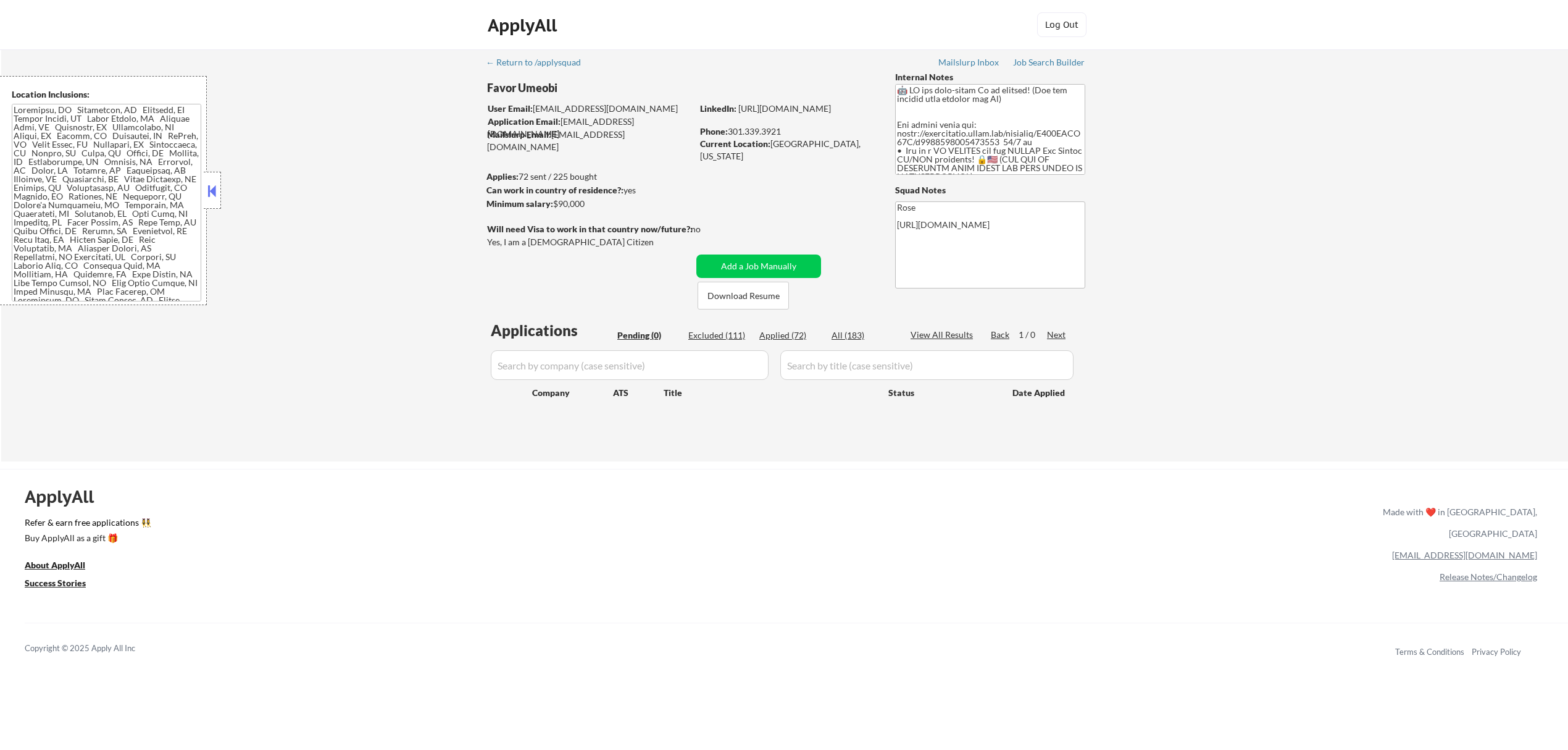
select select ""applied""
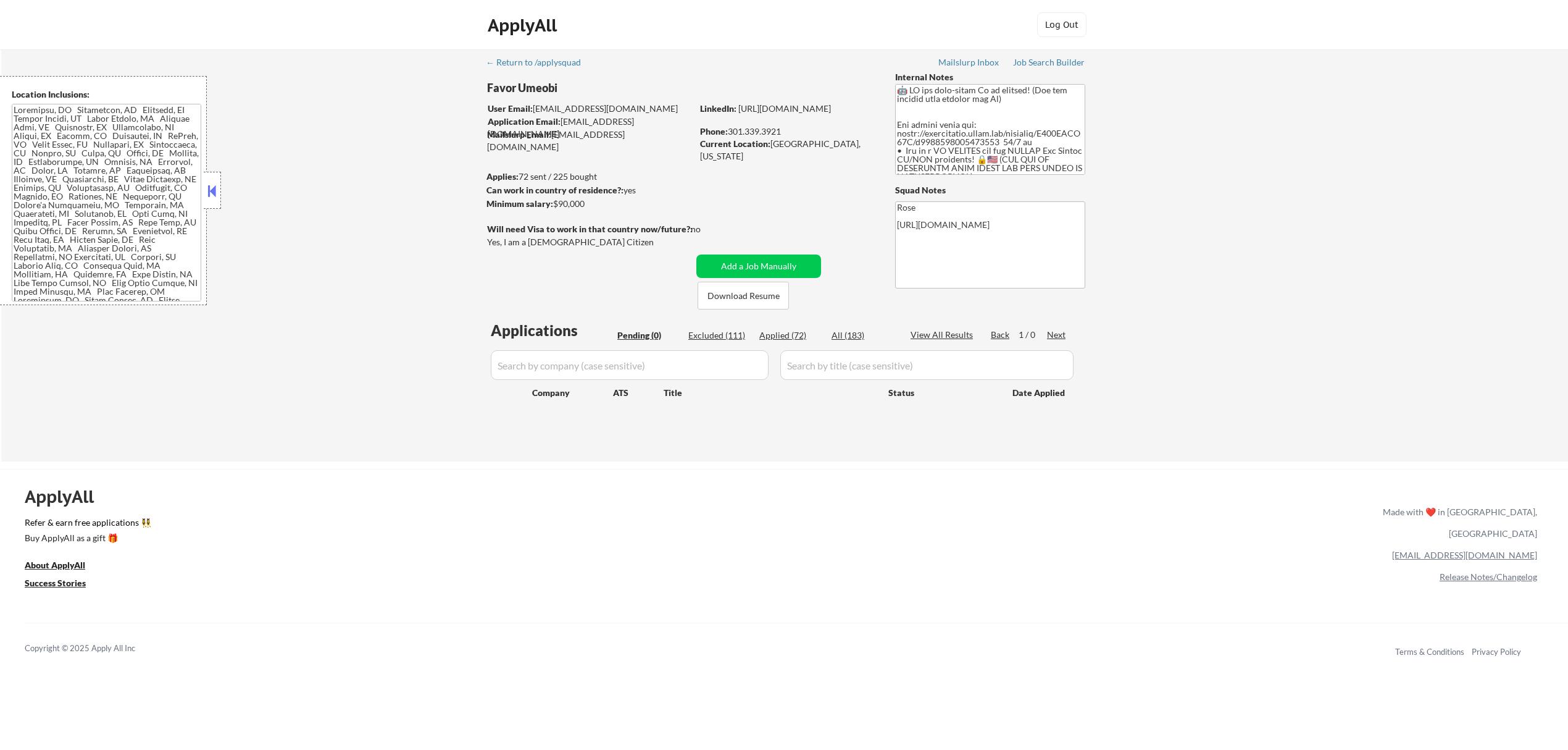
select select ""applied""
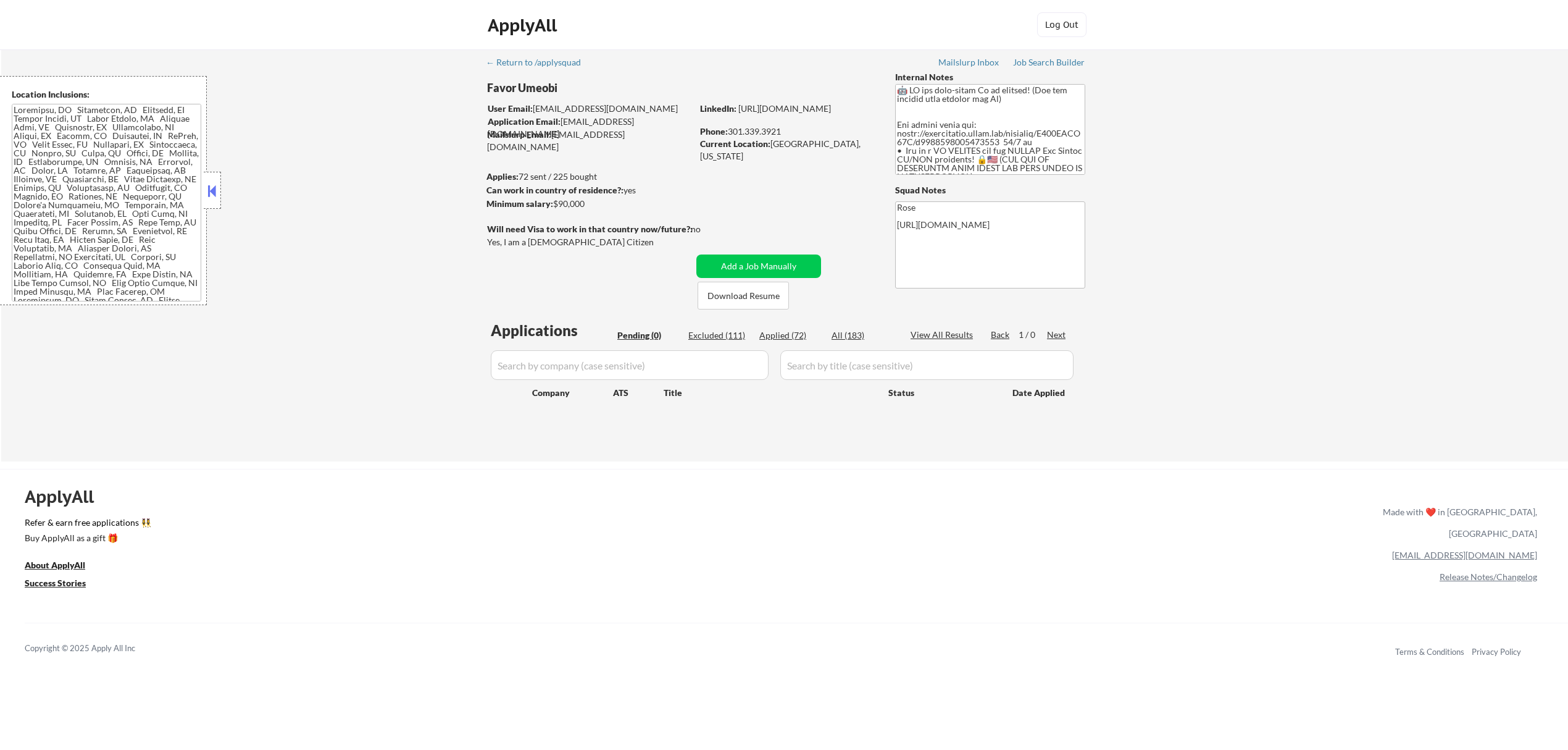
select select ""applied""
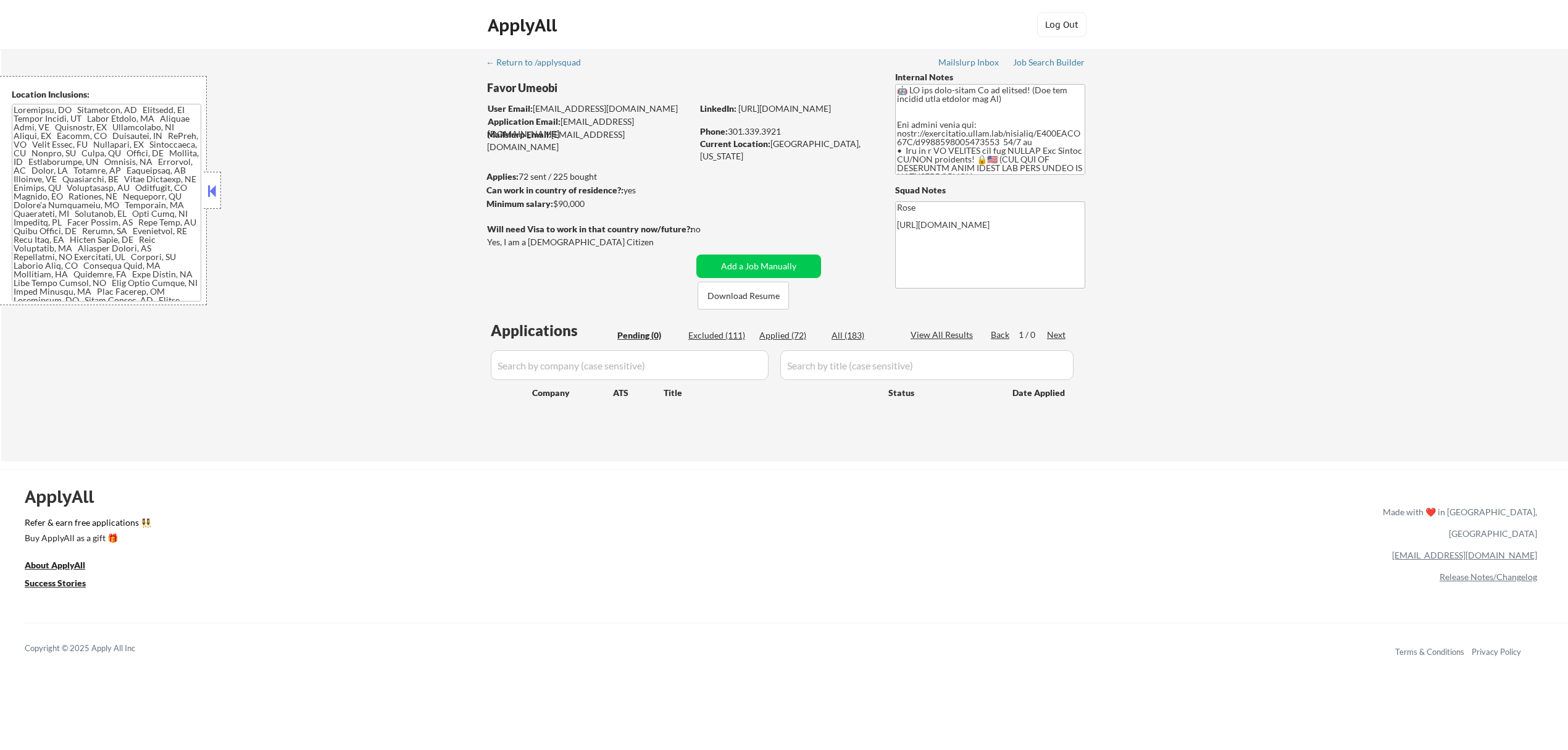
select select ""applied""
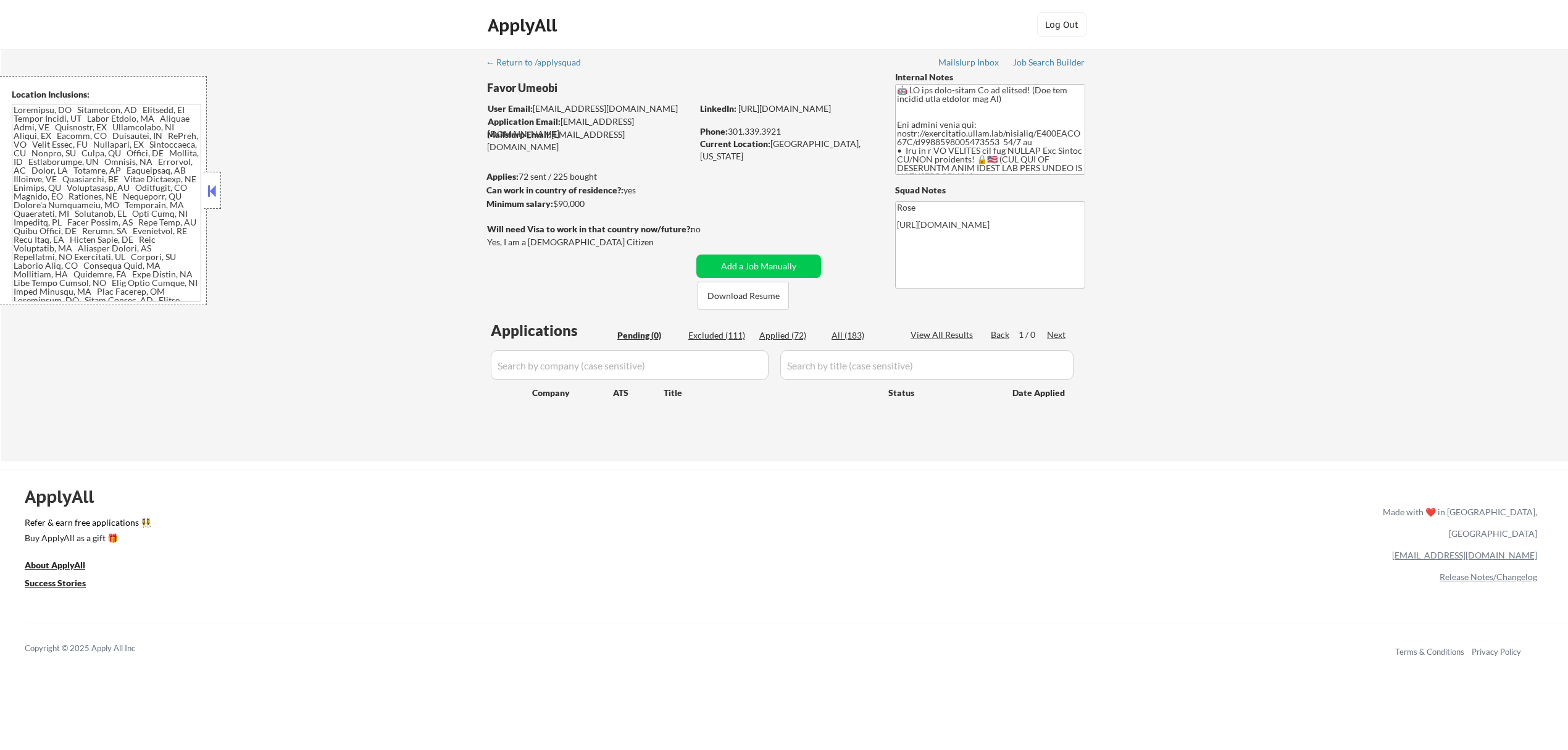
select select ""applied""
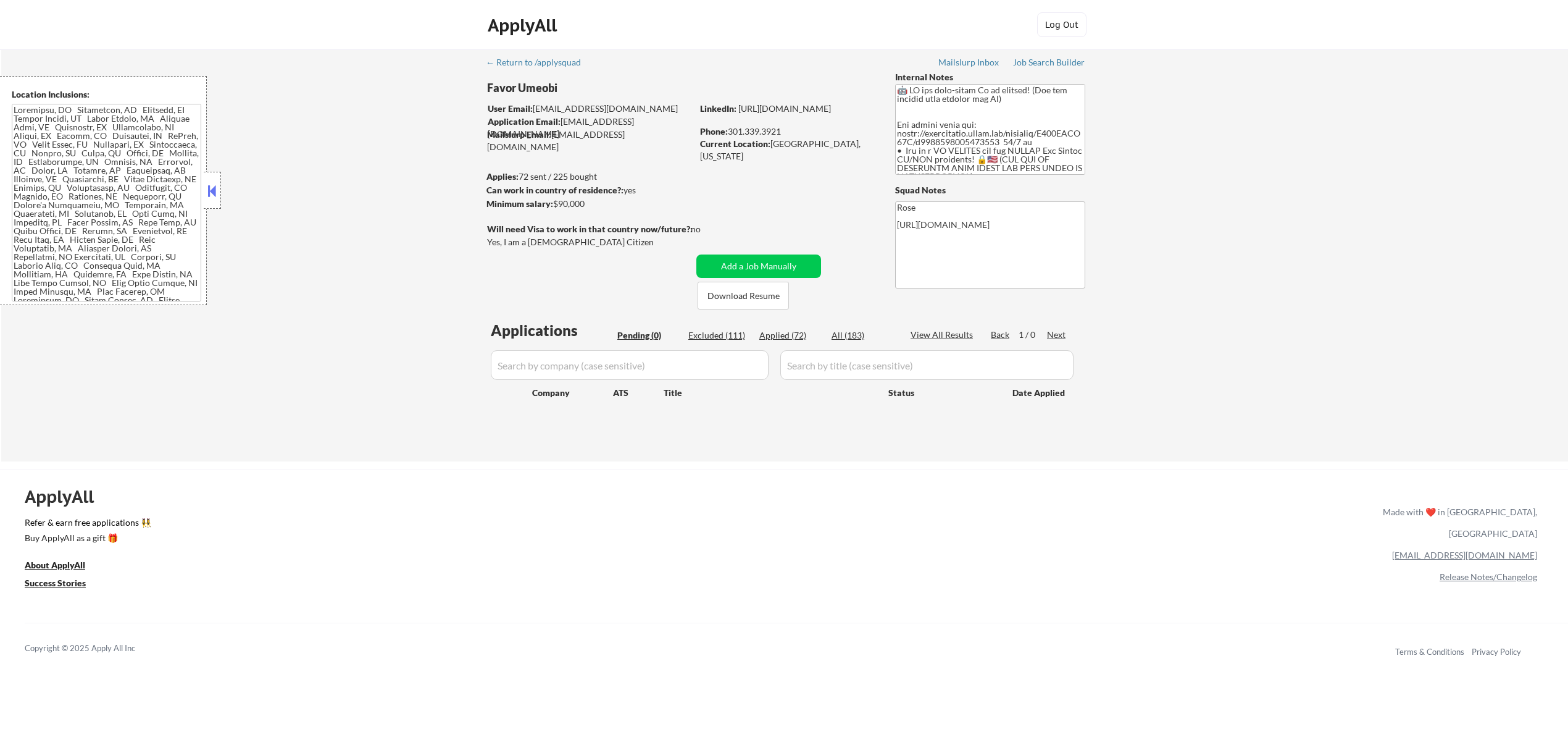
select select ""applied""
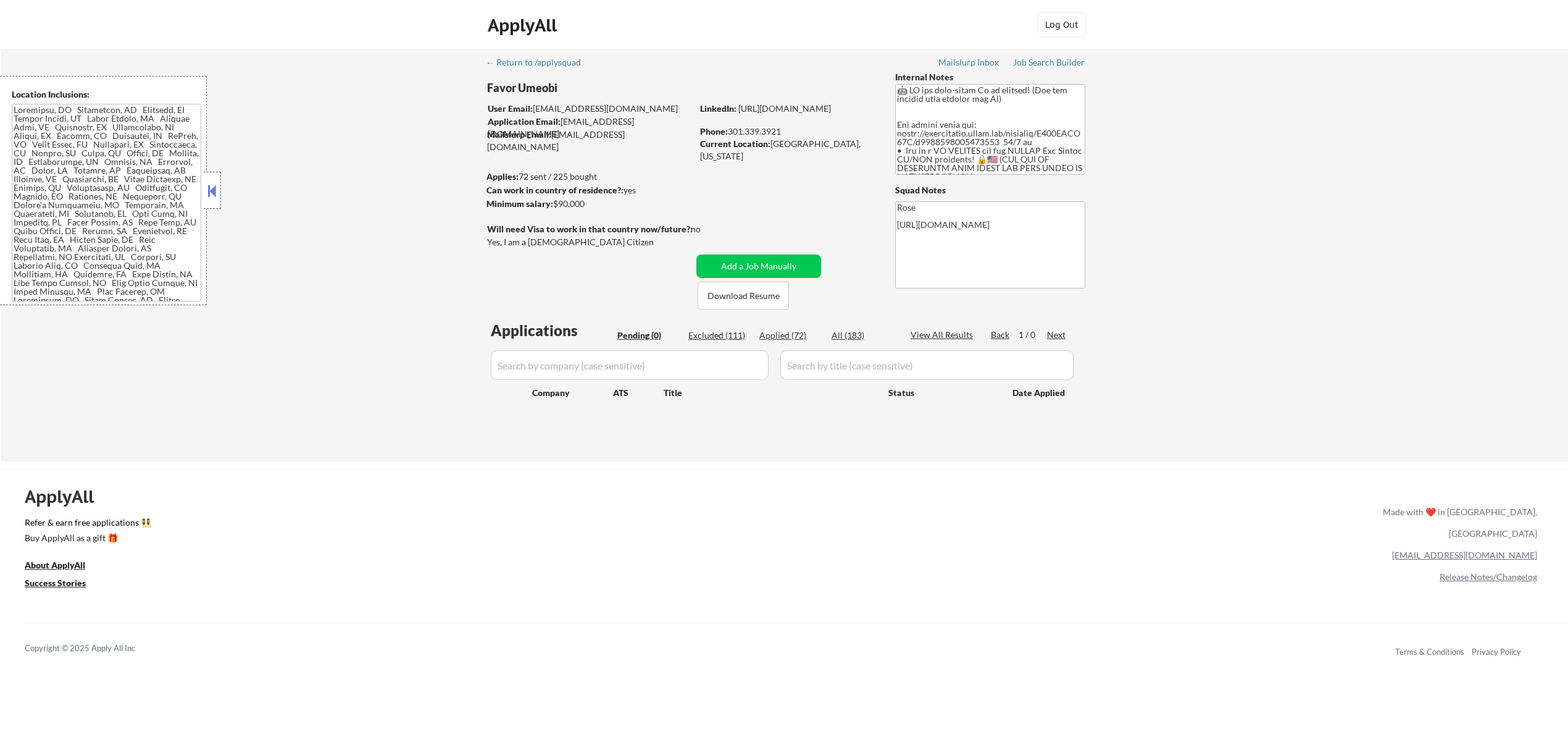
select select ""applied""
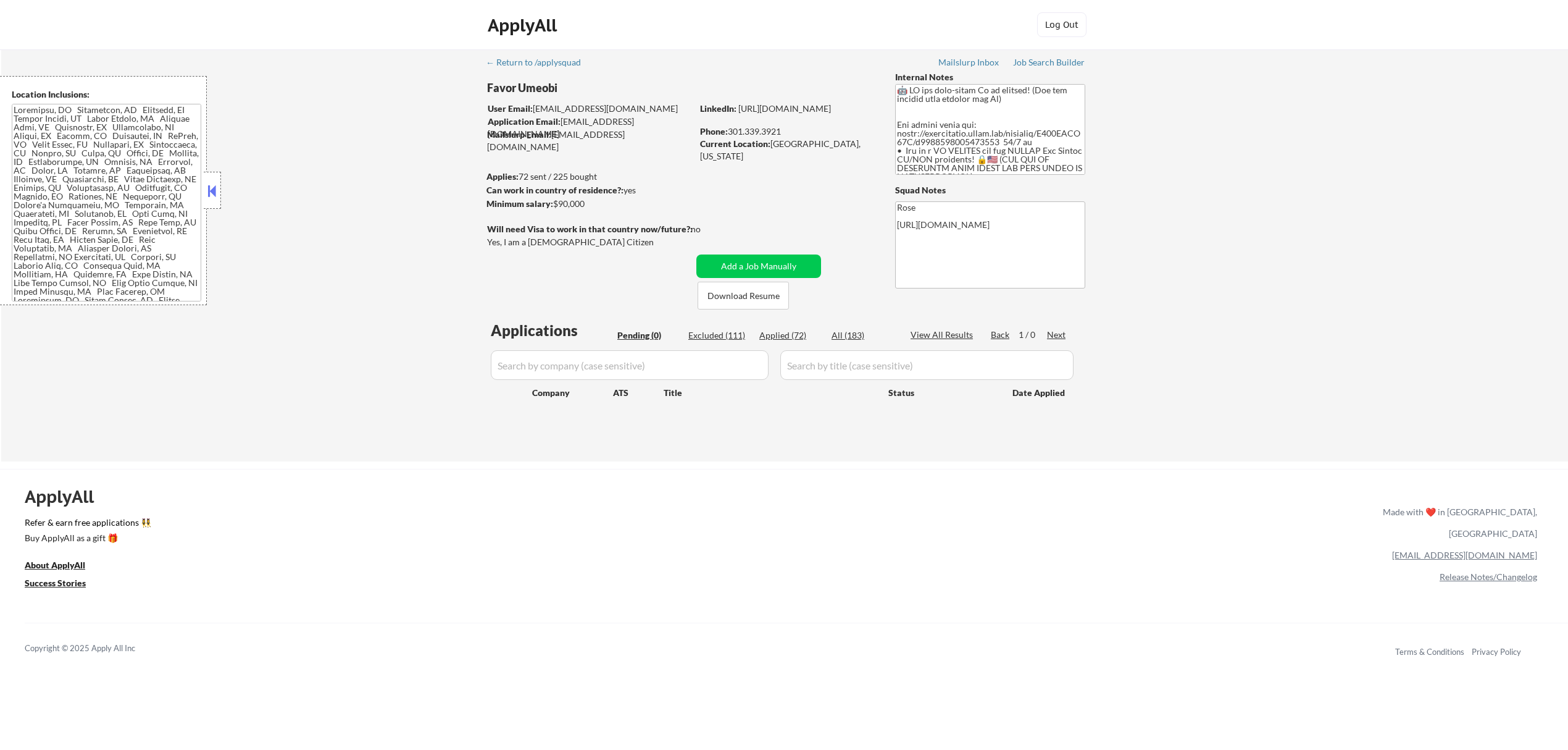
select select ""applied""
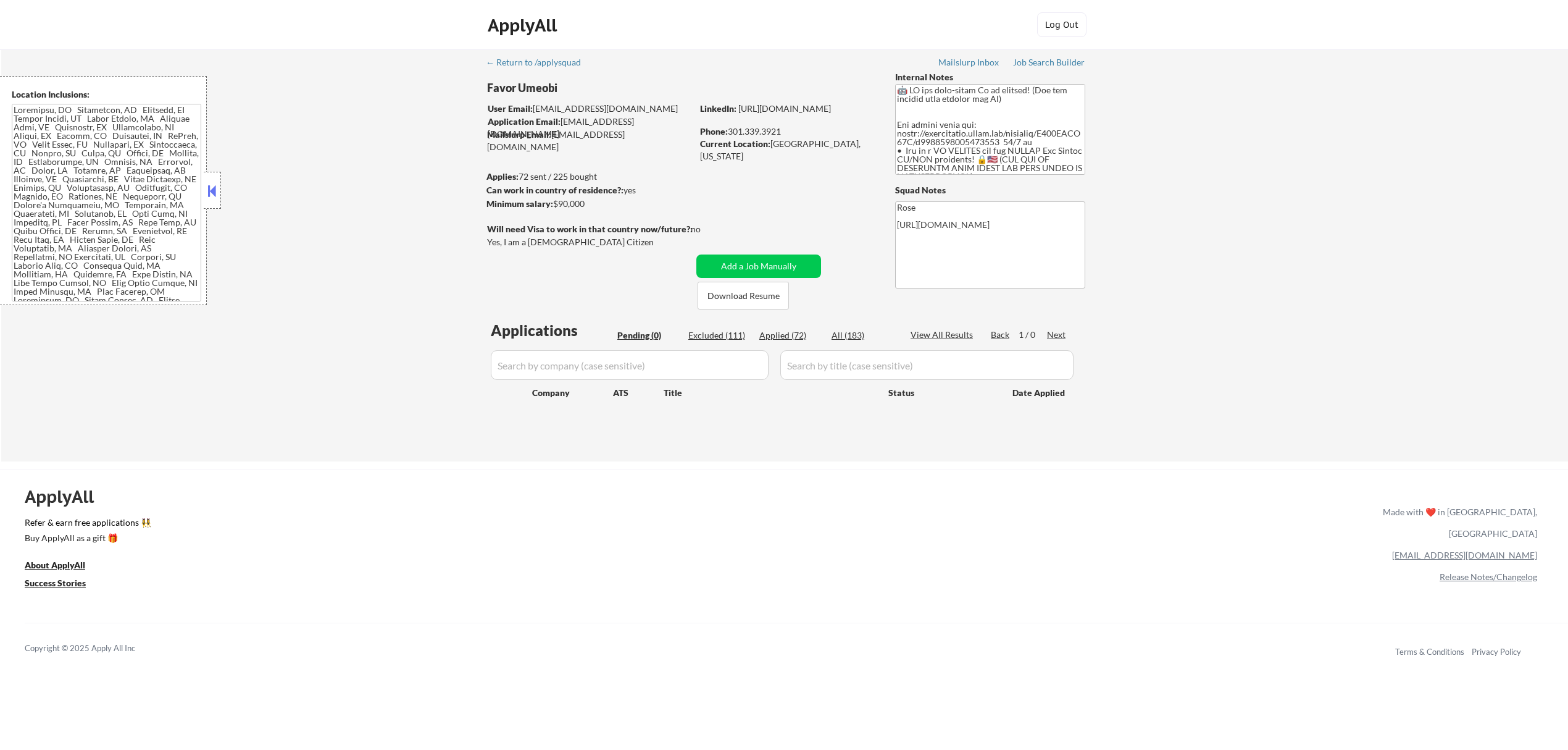
select select ""applied""
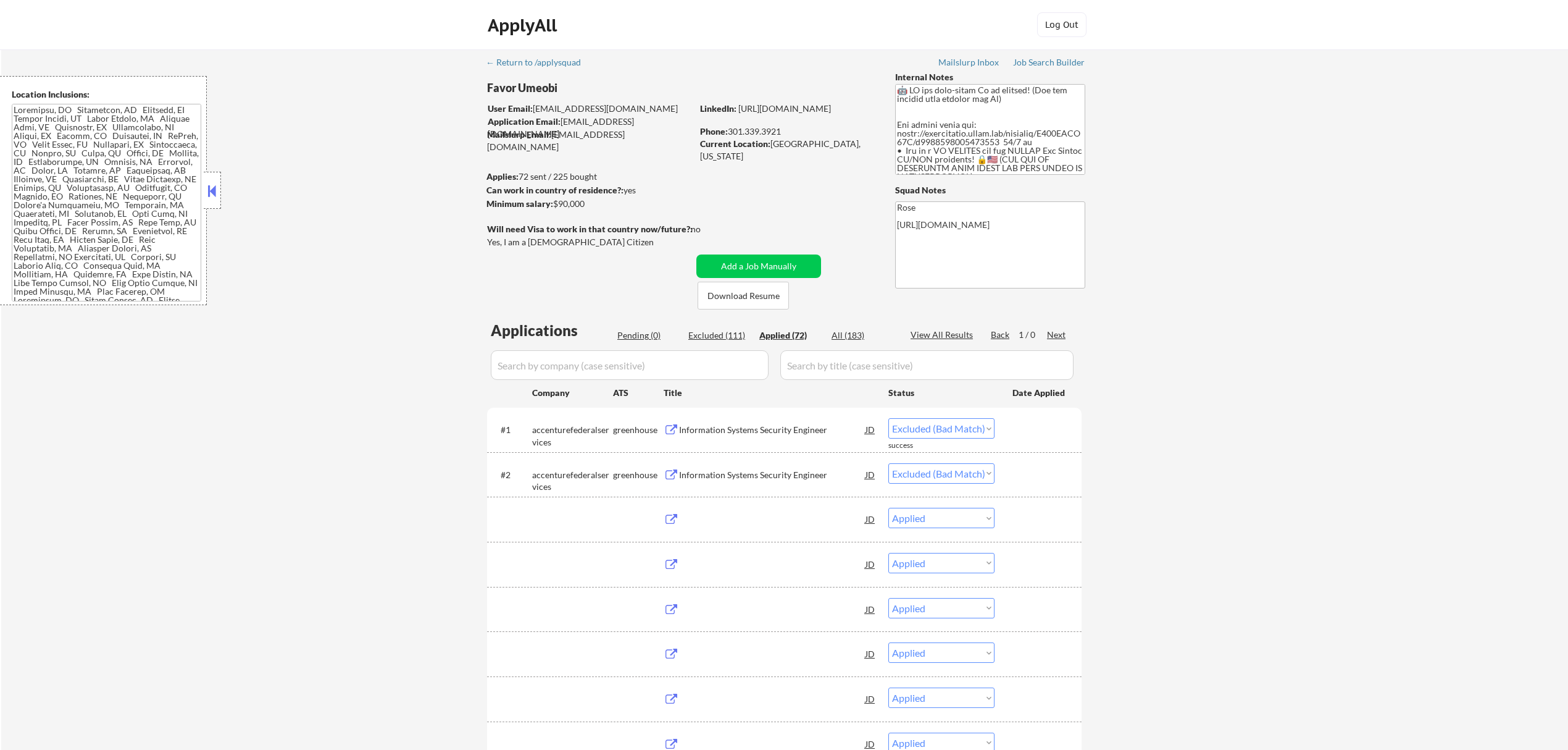
select select ""applied""
click at [781, 333] on div "Applied (72)" at bounding box center [790, 335] width 62 height 12
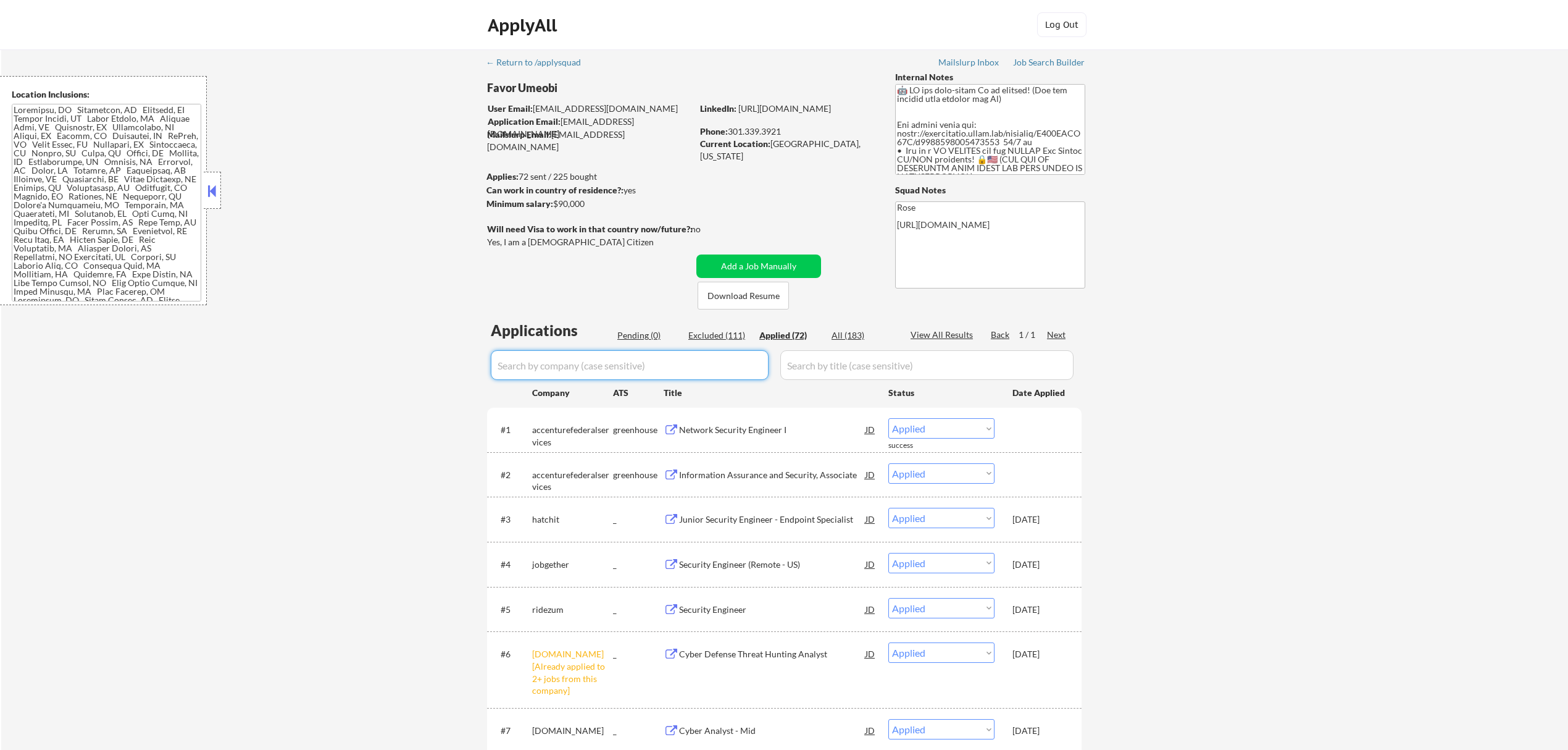
click at [724, 369] on input "input" at bounding box center [630, 365] width 278 height 30
paste input "[DOMAIN_NAME]"
type input "[DOMAIN_NAME]"
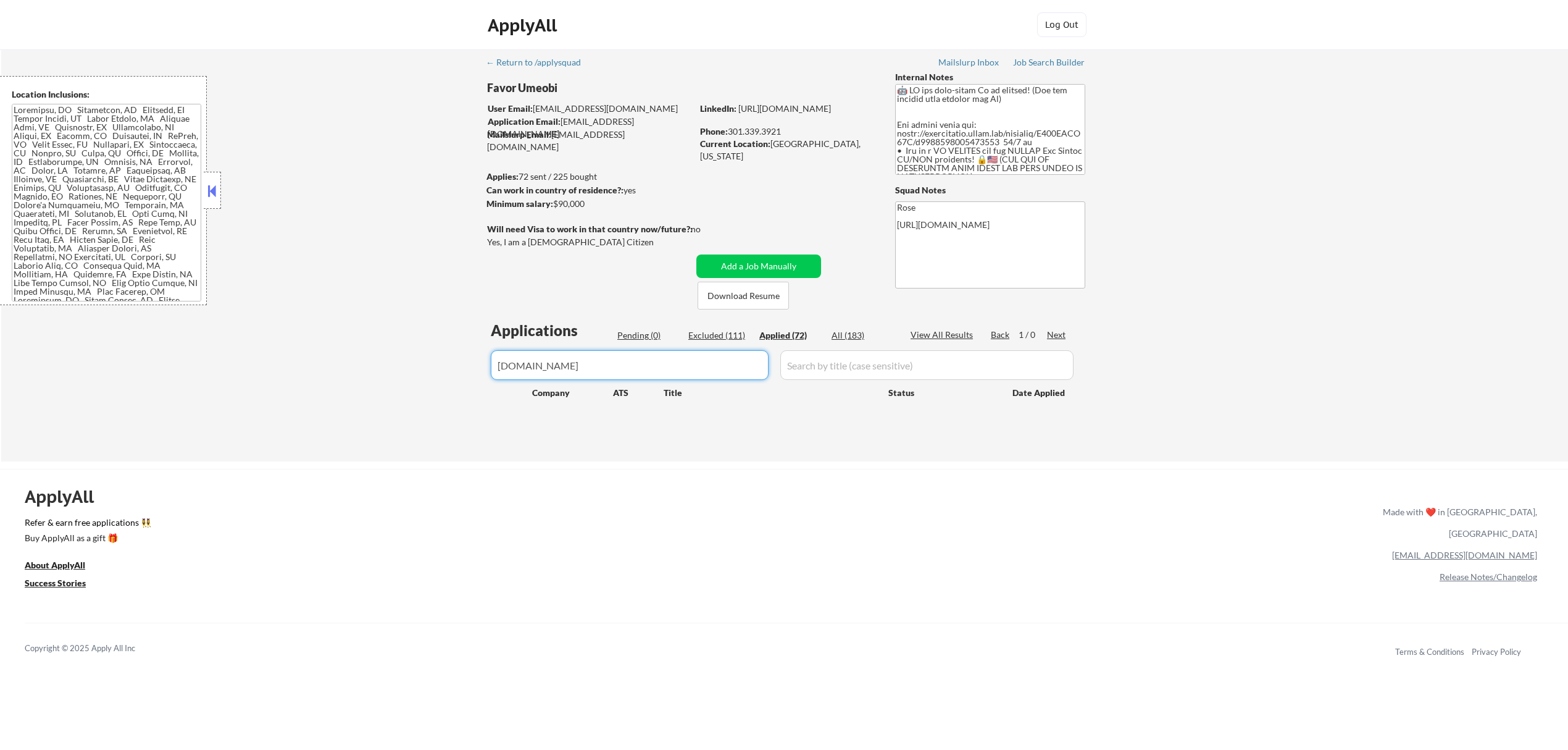
drag, startPoint x: 673, startPoint y: 367, endPoint x: 436, endPoint y: 383, distance: 237.5
click at [436, 383] on div "← Return to /applysquad Mailslurp Inbox Job Search Builder Favor Umeobi User Em…" at bounding box center [784, 256] width 1567 height 412
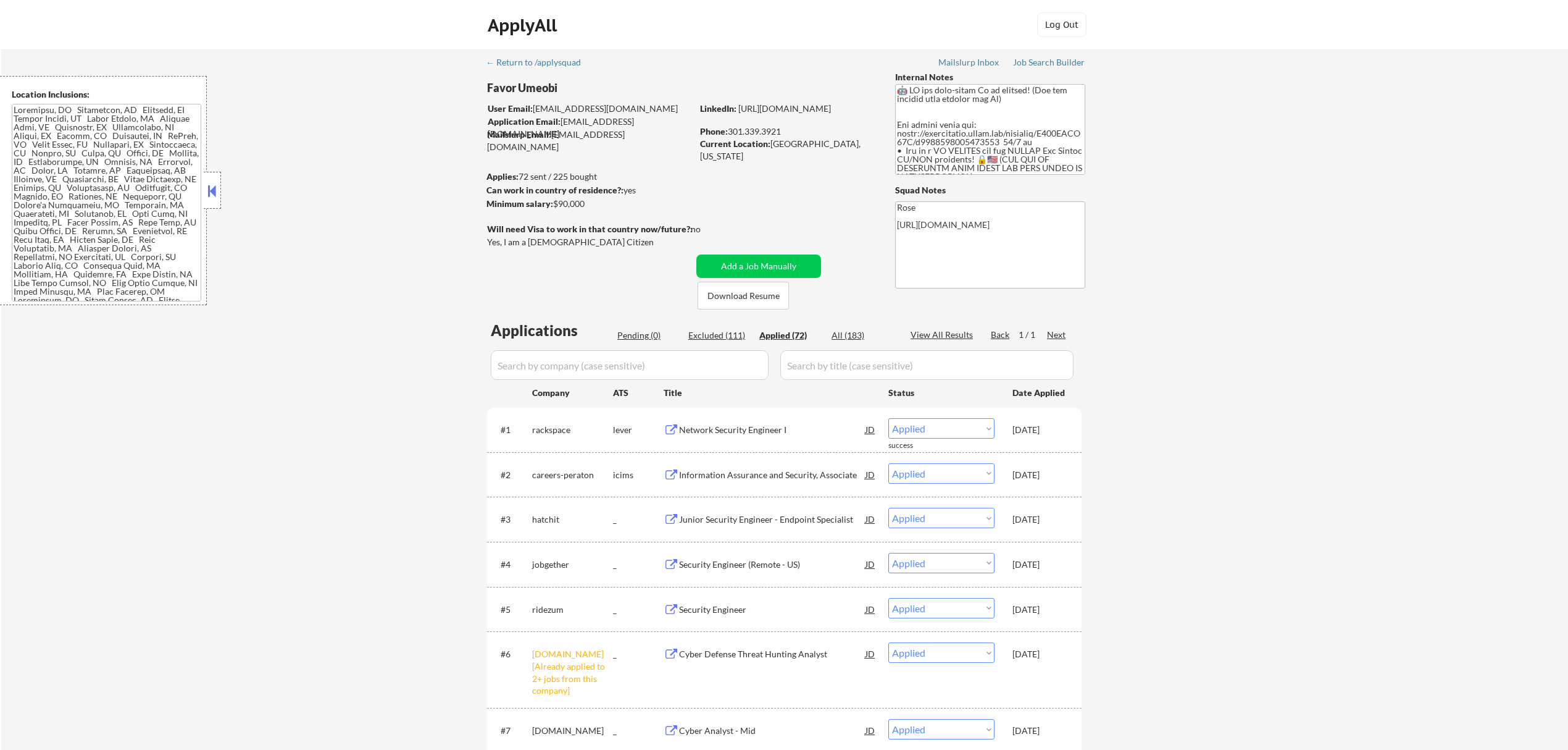
click at [743, 361] on input "input" at bounding box center [630, 365] width 278 height 30
paste input "northrop"
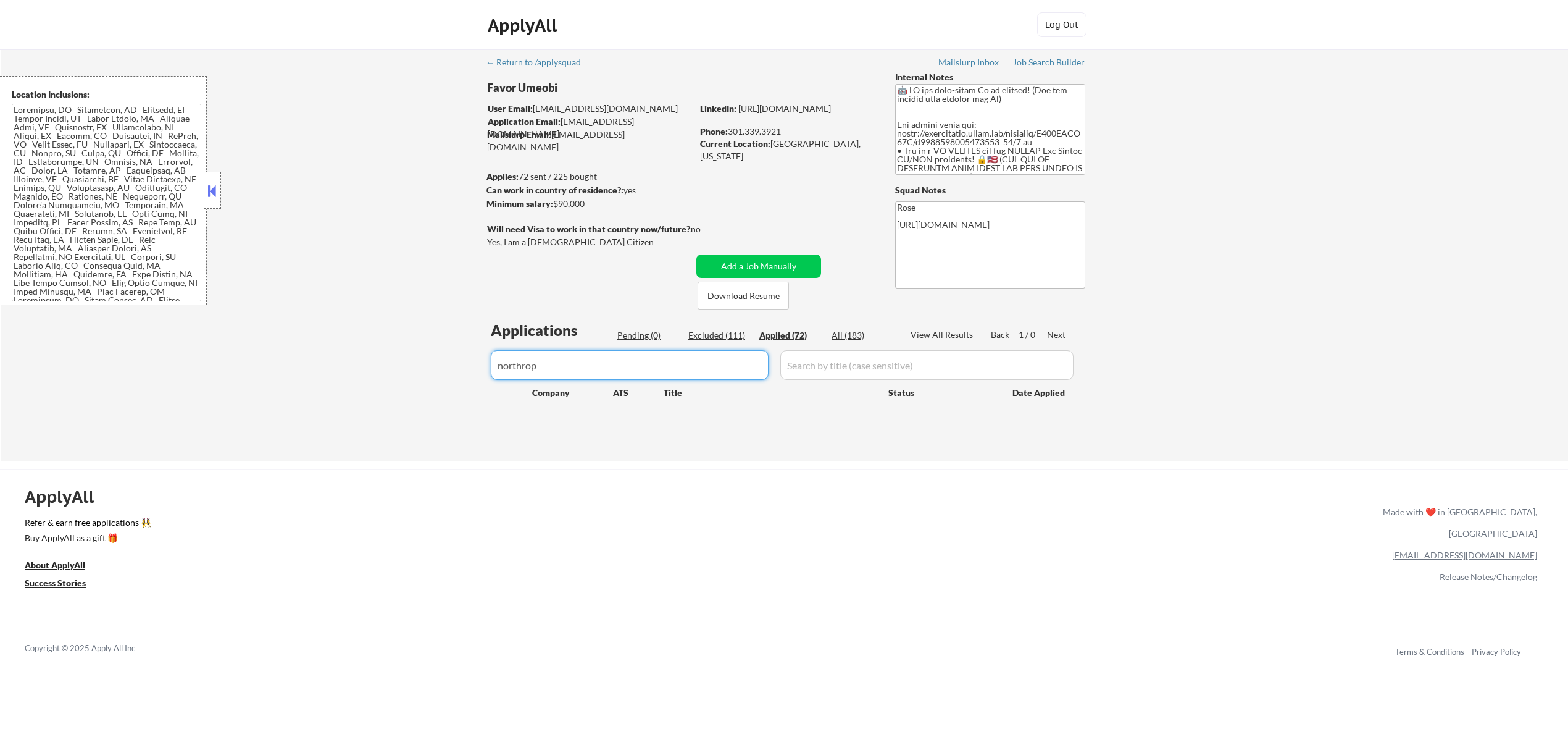
type input "northrop"
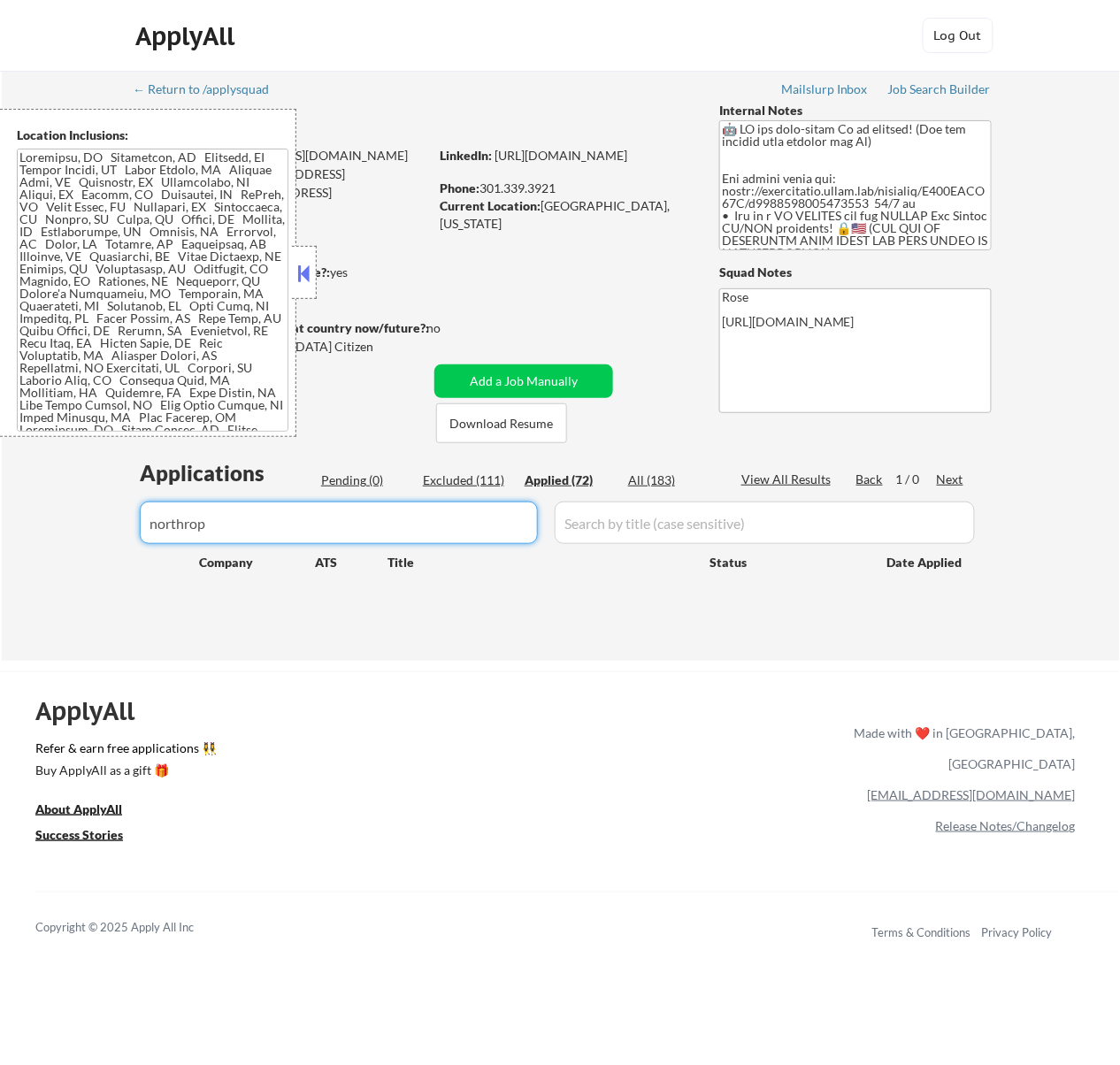
click at [584, 47] on div "ApplyAll Log Out" at bounding box center [560, 40] width 885 height 44
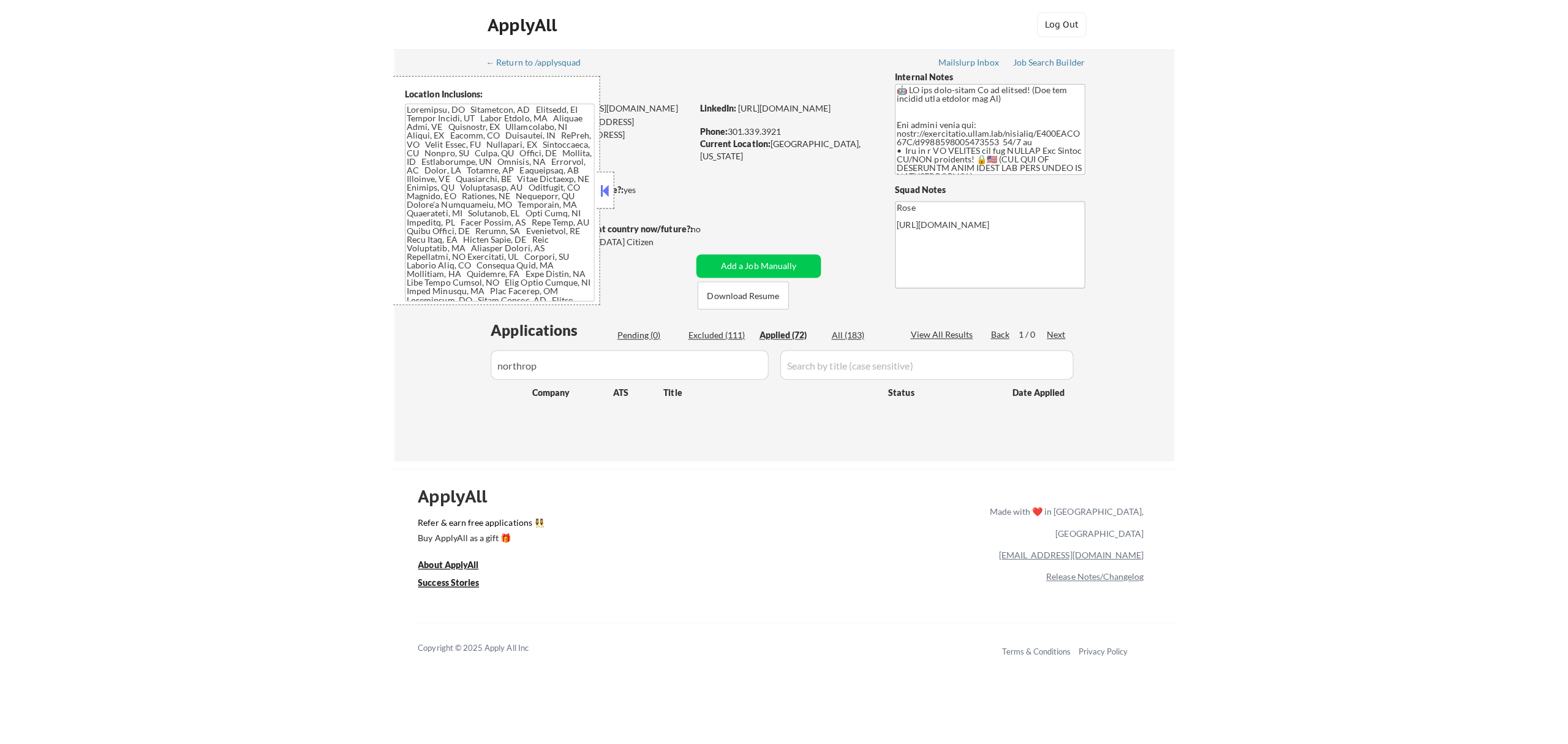
scroll to position [182, 0]
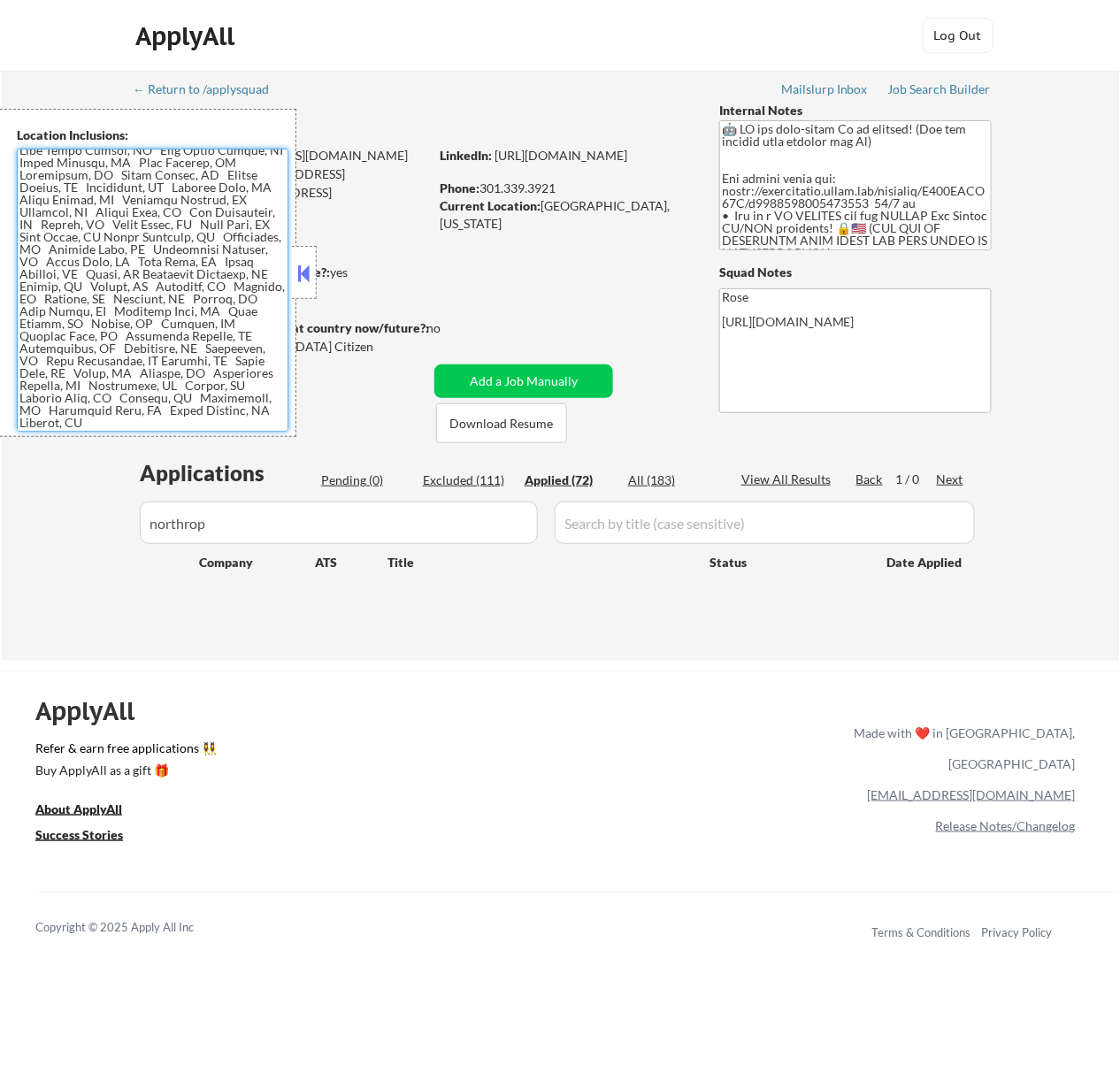
drag, startPoint x: 224, startPoint y: 365, endPoint x: 143, endPoint y: 362, distance: 81.1
click at [143, 362] on textarea at bounding box center [152, 291] width 271 height 283
click at [548, 54] on div "ApplyAll Log Out" at bounding box center [560, 40] width 885 height 44
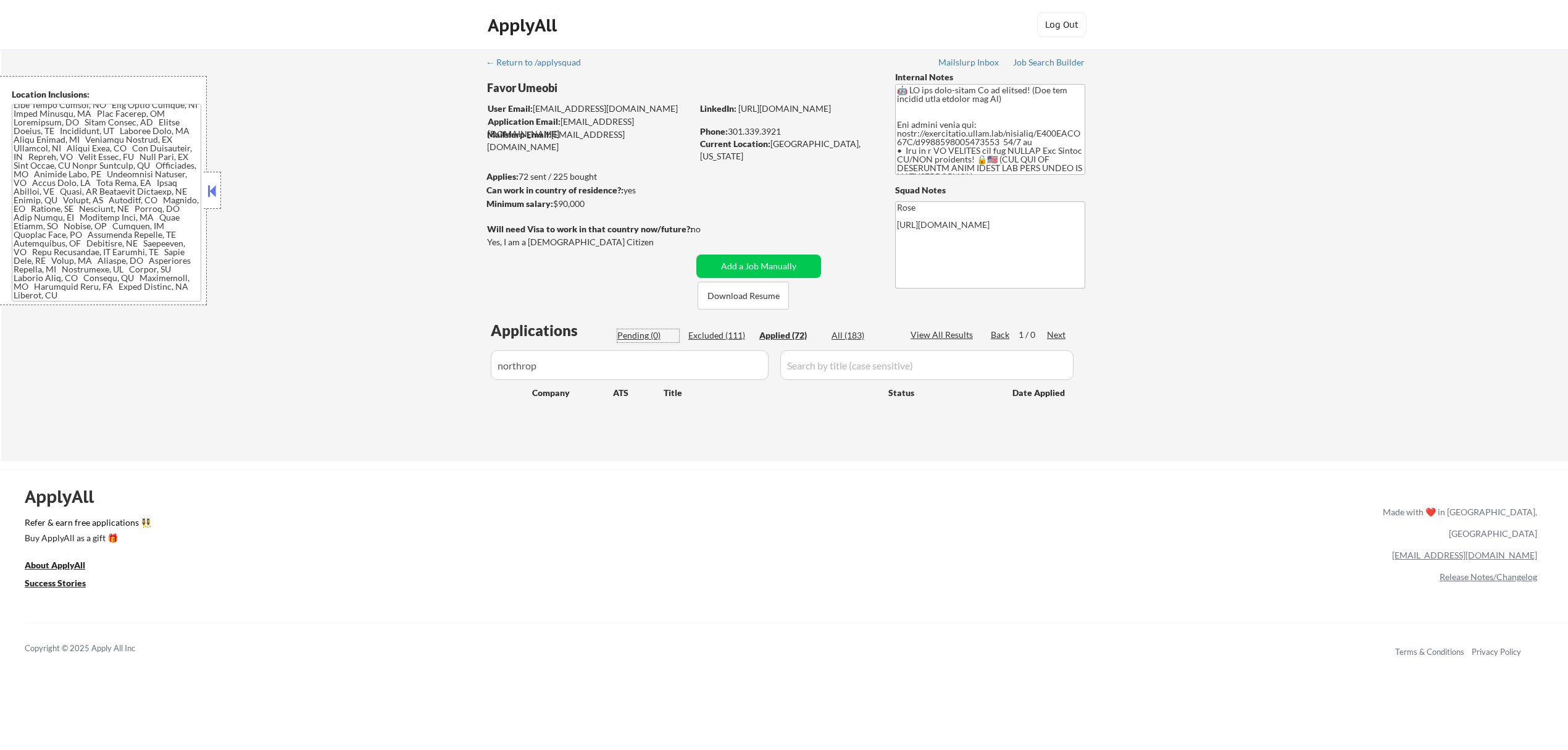
click at [632, 329] on div "Pending (0)" at bounding box center [648, 335] width 62 height 12
click at [781, 262] on button "Add a Job Manually" at bounding box center [759, 266] width 125 height 24
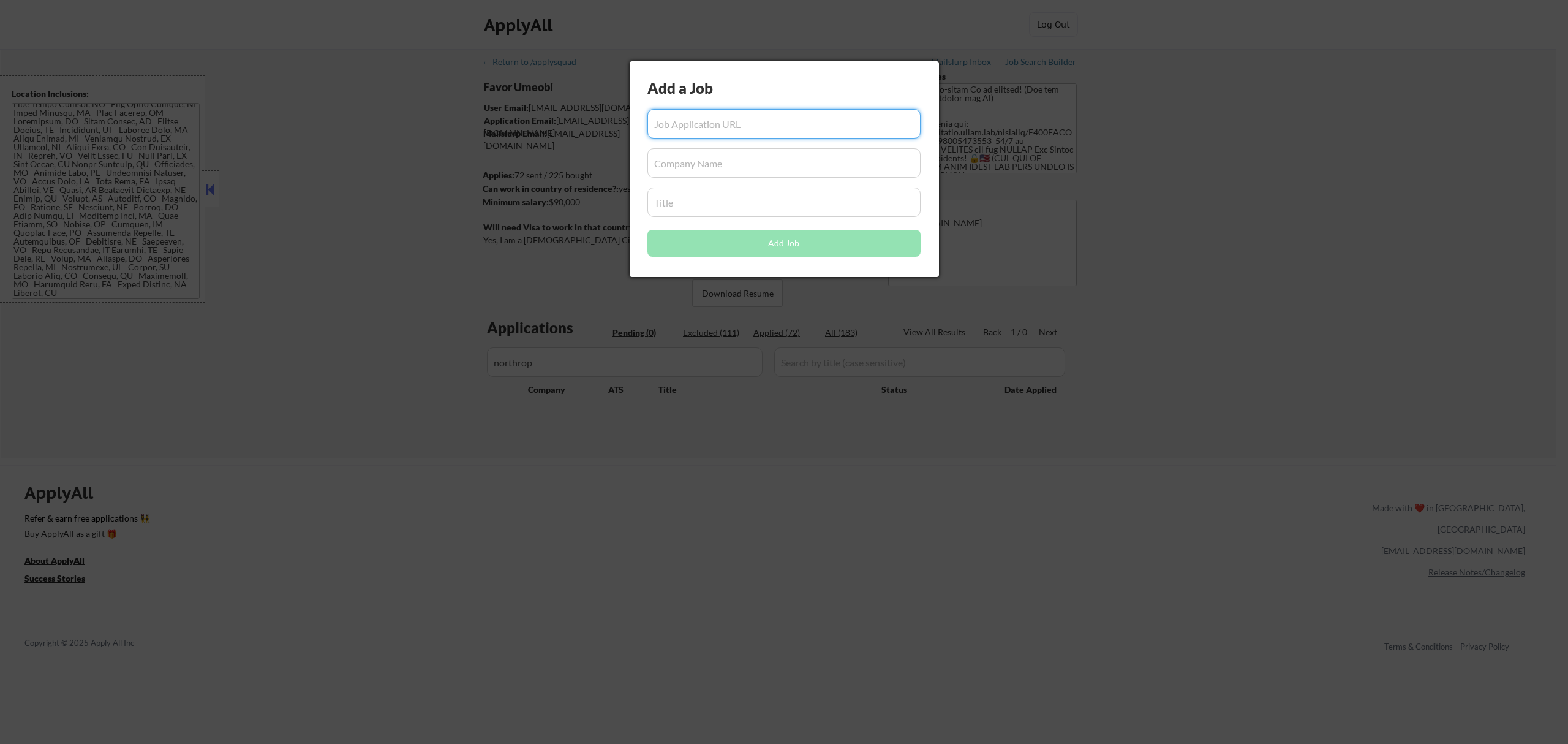
paste input "[URL][DOMAIN_NAME][US_STATE]"
type input "[URL][DOMAIN_NAME][US_STATE]"
click at [766, 157] on input "input" at bounding box center [784, 163] width 273 height 29
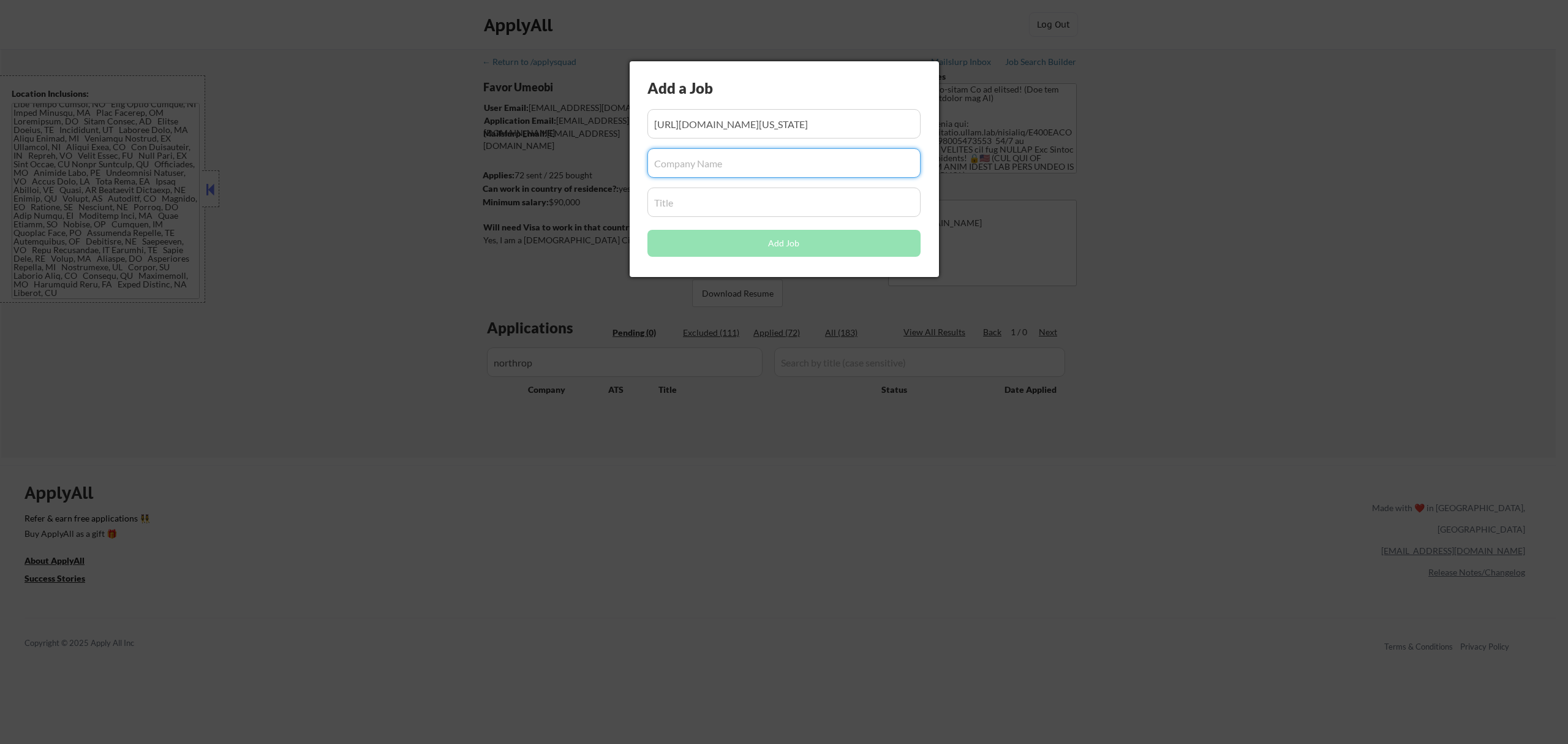
paste input "[URL][DOMAIN_NAME][US_STATE]"
type input "[URL][DOMAIN_NAME][US_STATE]"
drag, startPoint x: 863, startPoint y: 162, endPoint x: 725, endPoint y: 162, distance: 138.0
click at [726, 162] on input "input" at bounding box center [784, 163] width 273 height 29
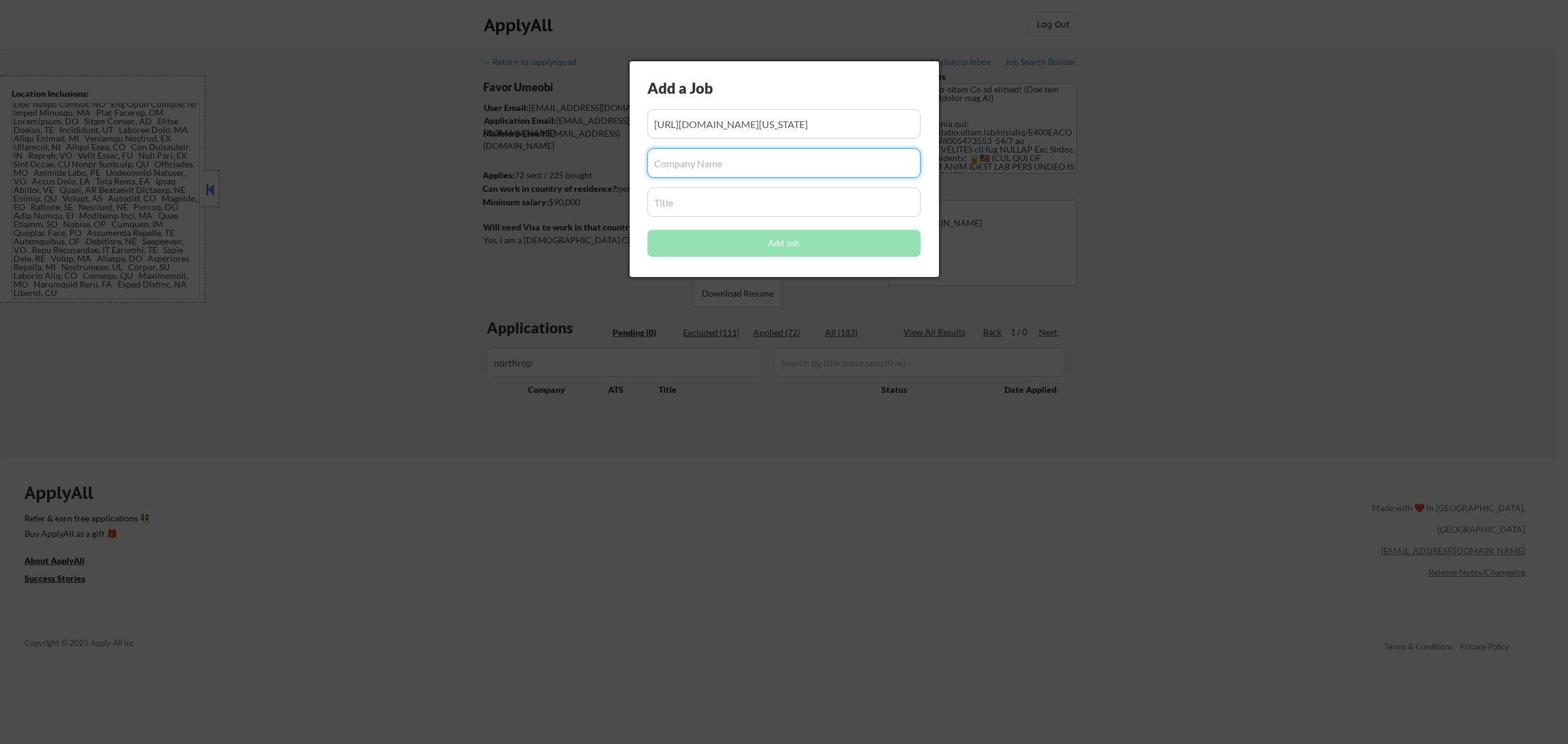
scroll to position [0, 0]
click at [752, 168] on input "input" at bounding box center [784, 163] width 273 height 29
paste input "[DOMAIN_NAME]"
type input "[DOMAIN_NAME]"
click at [759, 199] on input "input" at bounding box center [784, 202] width 273 height 29
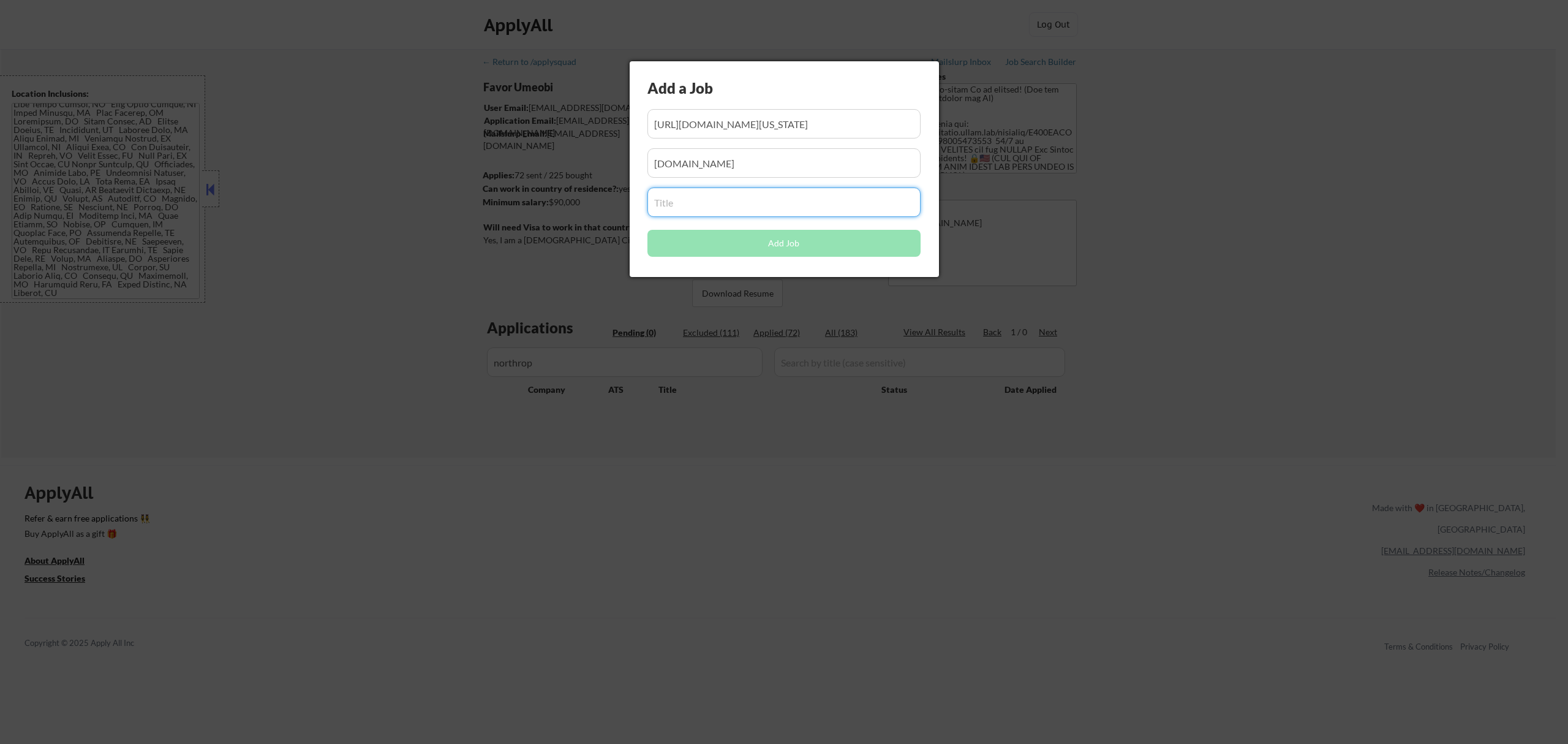
paste input "[DOMAIN_NAME]"
type input "[DOMAIN_NAME]"
drag, startPoint x: 802, startPoint y: 194, endPoint x: 591, endPoint y: 201, distance: 211.1
click at [591, 201] on body "← Return to /applysquad Mailslurp Inbox Job Search Builder Favor Umeobi User Em…" at bounding box center [784, 372] width 1568 height 744
click at [738, 201] on input "input" at bounding box center [784, 202] width 273 height 29
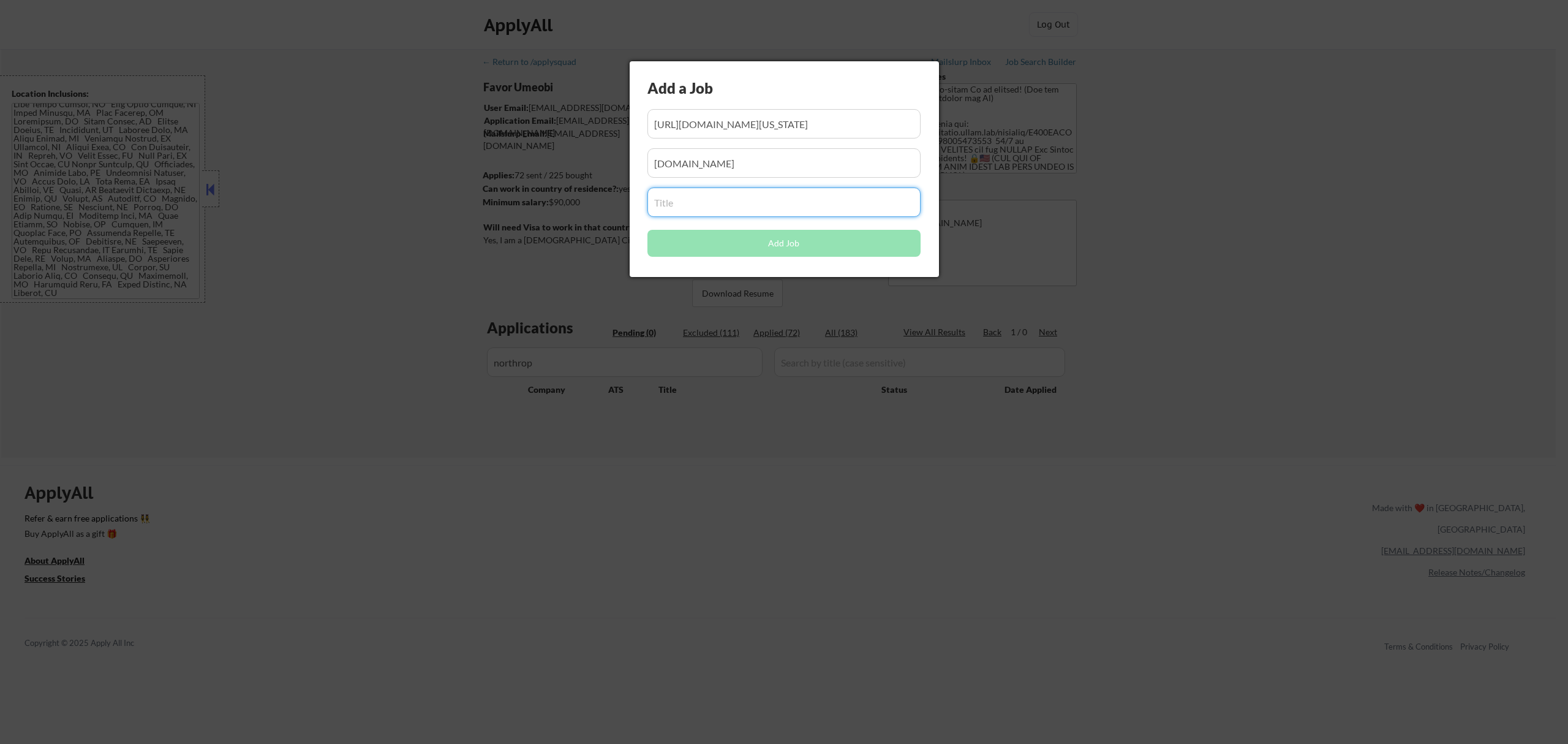
paste input "Northrop Grumman (DoD SkillBridge) - Cyber Systems Engineer or Principal Cyber …"
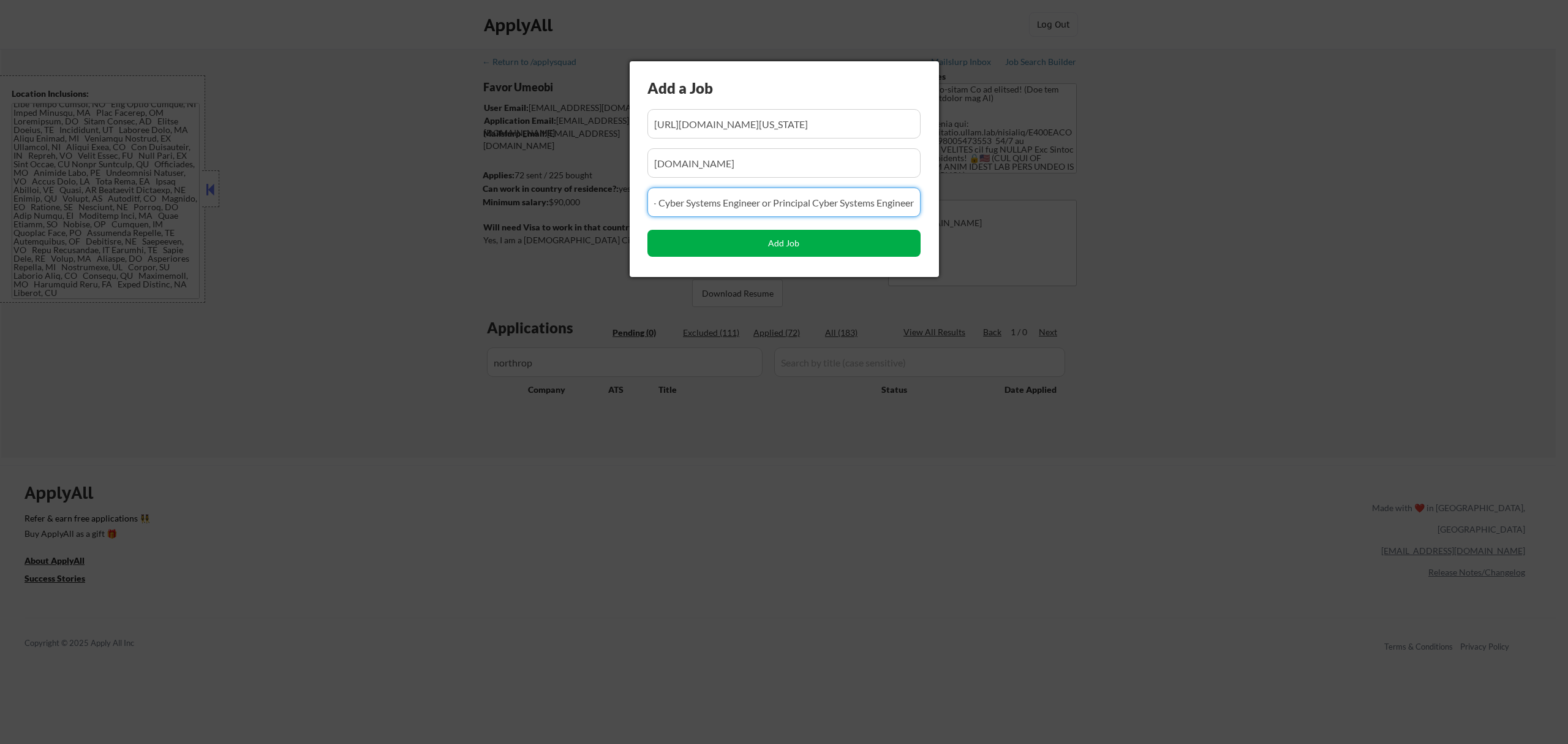
type input "Northrop Grumman (DoD SkillBridge) - Cyber Systems Engineer or Principal Cyber …"
click at [758, 246] on button "Add Job" at bounding box center [784, 243] width 273 height 27
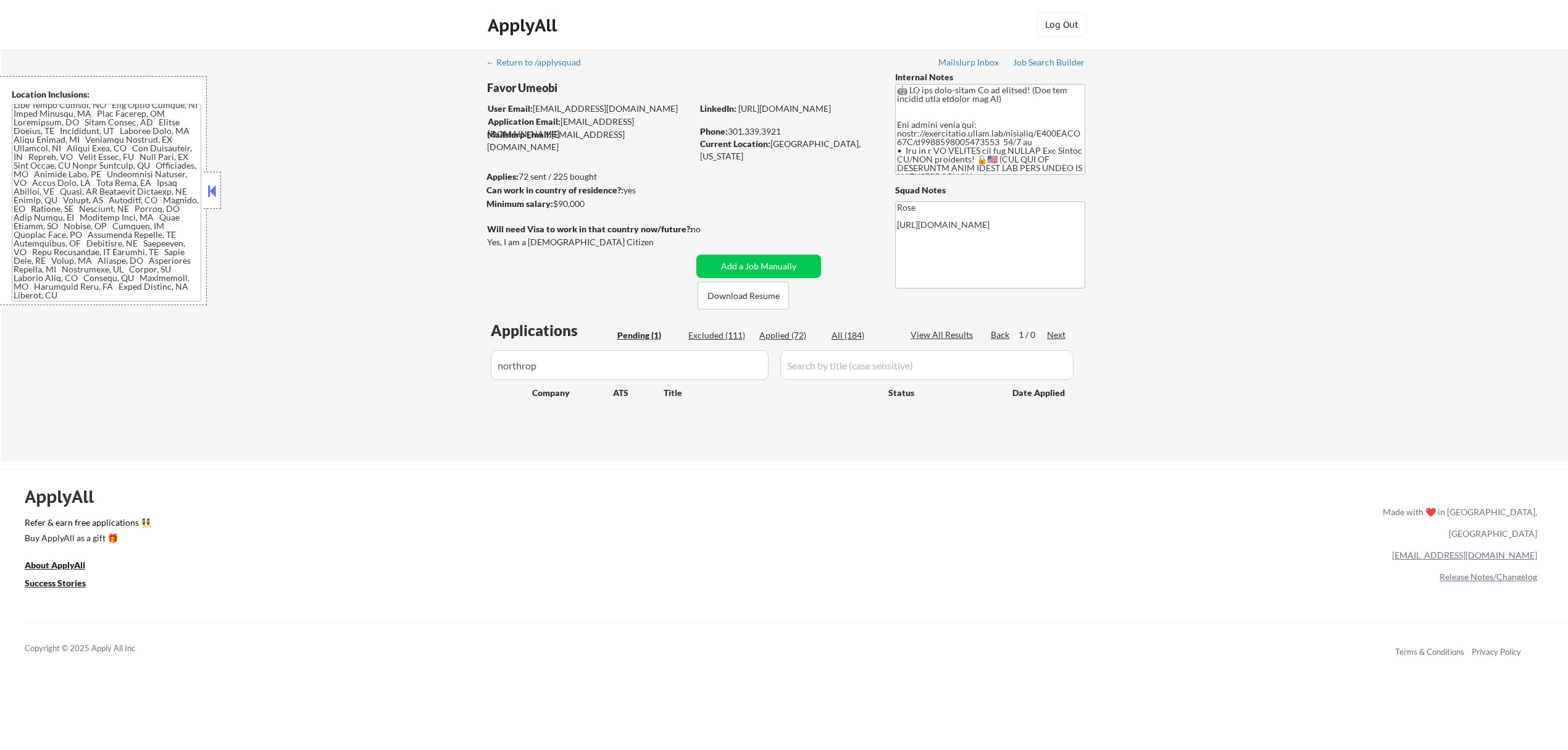
click at [650, 329] on div "Pending (1)" at bounding box center [648, 335] width 62 height 12
drag, startPoint x: 583, startPoint y: 363, endPoint x: 425, endPoint y: 365, distance: 158.0
click at [425, 365] on div "← Return to /applysquad Mailslurp Inbox Job Search Builder Favor Umeobi User Em…" at bounding box center [784, 256] width 1567 height 412
select select ""pending""
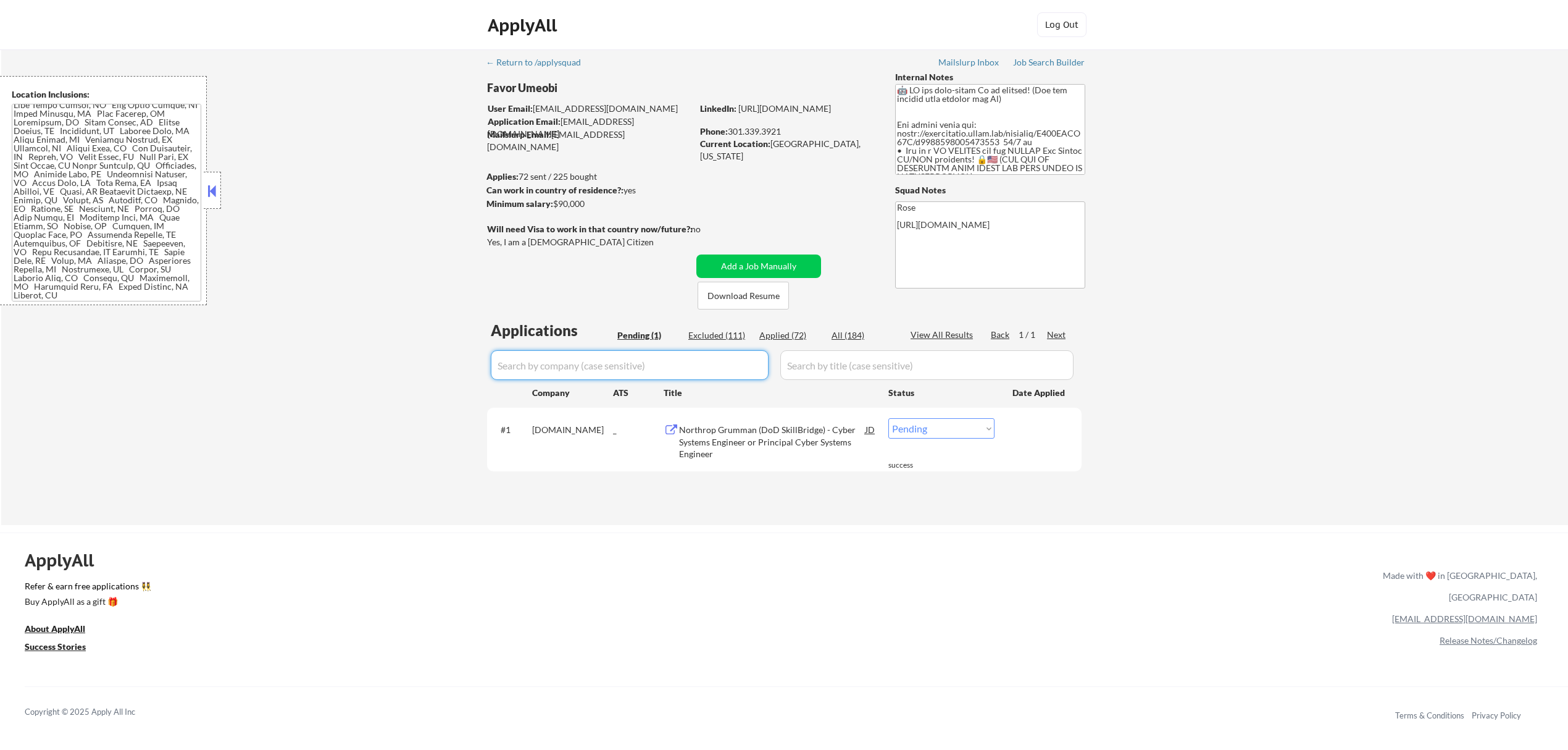
click at [781, 420] on select "Choose an option... Pending Applied Excluded (Questions) Excluded (Expired) Exc…" at bounding box center [941, 428] width 106 height 21
select select ""applied""
click at [781, 418] on select "Choose an option... Pending Applied Excluded (Questions) Excluded (Expired) Exc…" at bounding box center [941, 428] width 106 height 21
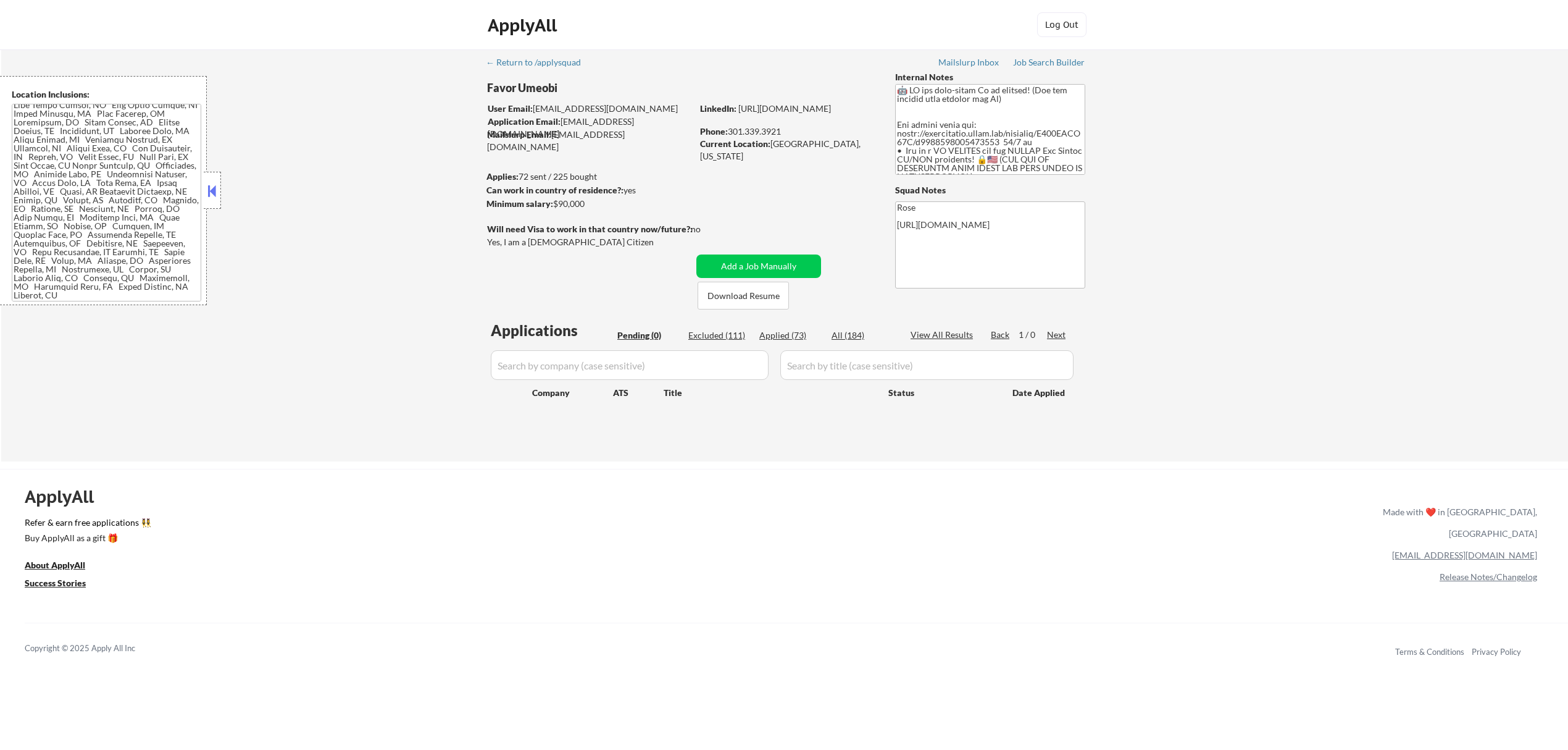
click at [781, 335] on div "Applied (73)" at bounding box center [790, 335] width 62 height 12
select select ""applied""
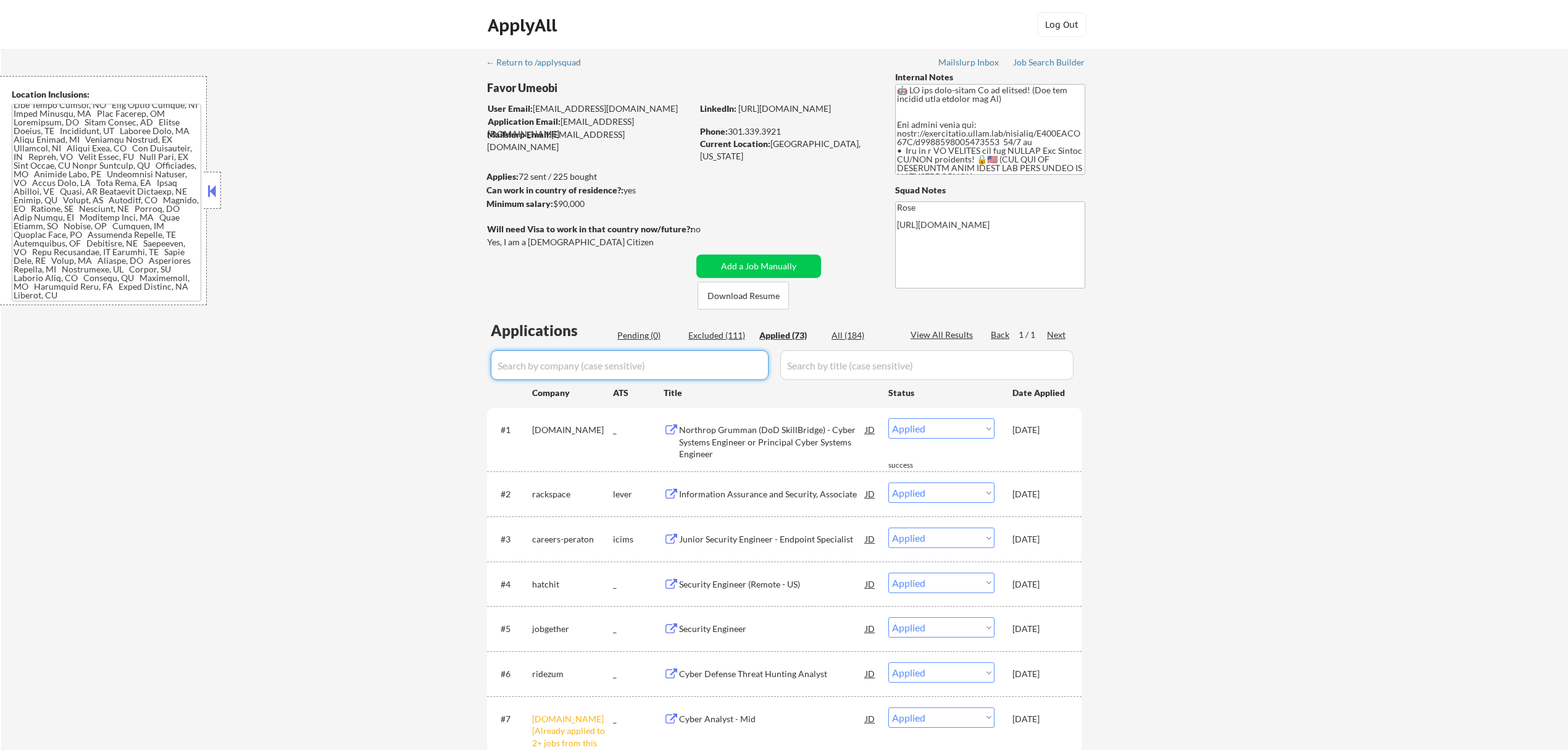
click at [755, 357] on input "input" at bounding box center [630, 365] width 278 height 30
paste input "[DOMAIN_NAME]"
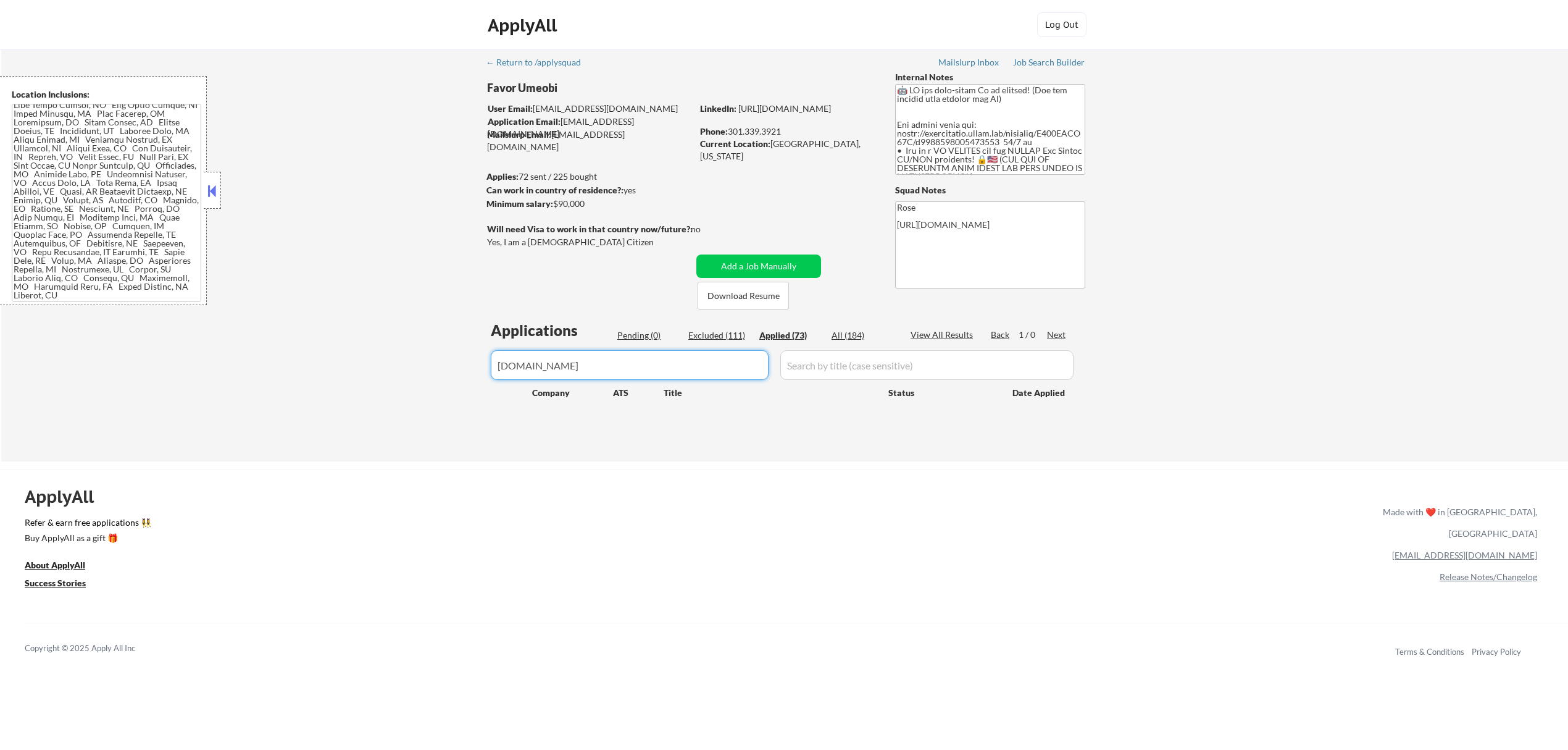
click at [640, 335] on div "Pending (0)" at bounding box center [648, 335] width 62 height 12
click at [603, 369] on input "input" at bounding box center [630, 365] width 278 height 30
click at [781, 333] on div "Applied (73)" at bounding box center [790, 335] width 62 height 12
drag, startPoint x: 683, startPoint y: 362, endPoint x: 470, endPoint y: 374, distance: 213.3
click at [470, 376] on div "← Return to /applysquad Mailslurp Inbox Job Search Builder Favor Umeobi User Em…" at bounding box center [784, 256] width 1567 height 412
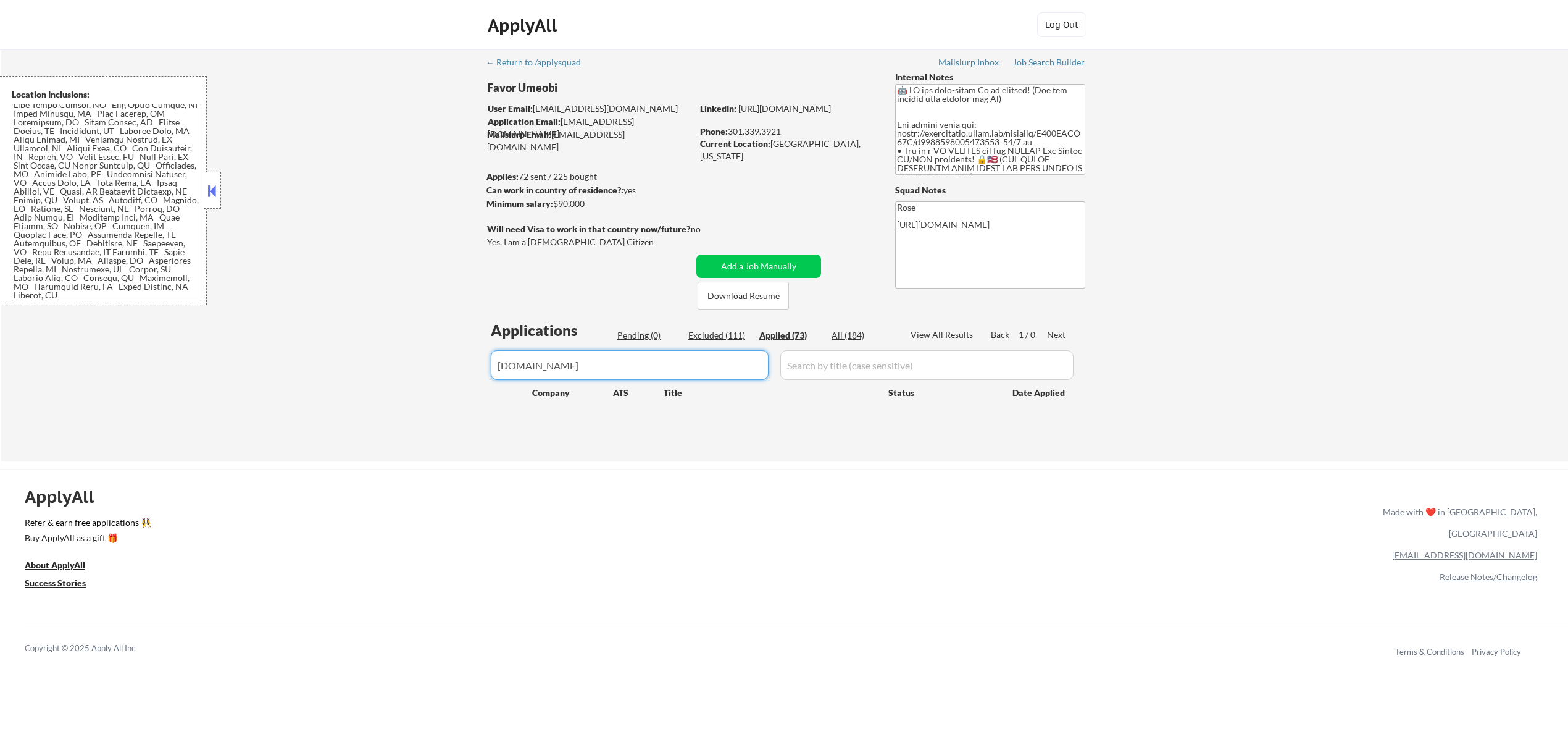
paste input "Lockheed"
type input "Lockheed"
drag, startPoint x: 608, startPoint y: 362, endPoint x: 430, endPoint y: 365, distance: 178.0
click at [430, 365] on div "← Return to /applysquad Mailslurp Inbox Job Search Builder Favor Umeobi User Em…" at bounding box center [784, 256] width 1567 height 412
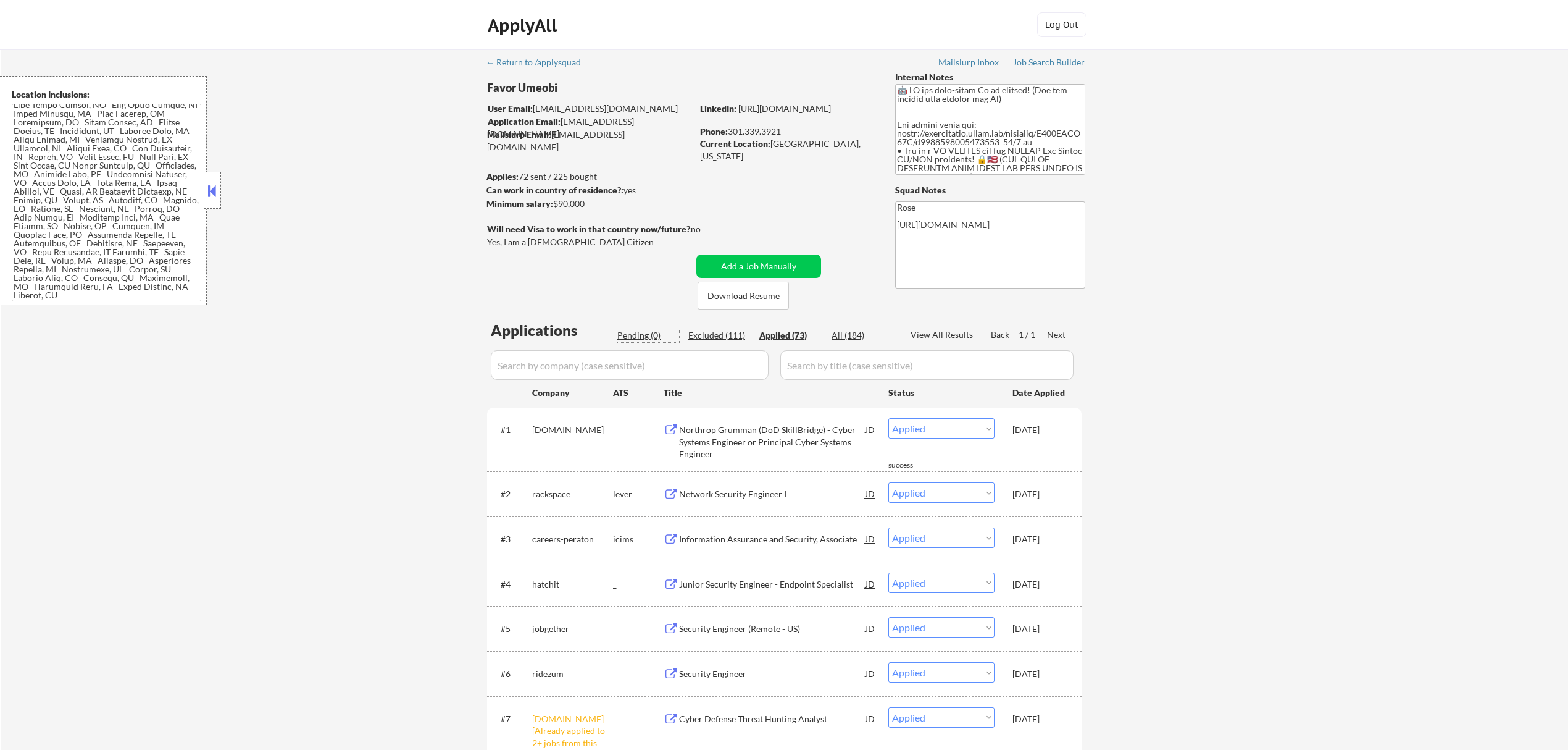
click at [638, 333] on div "Pending (0)" at bounding box center [648, 335] width 62 height 12
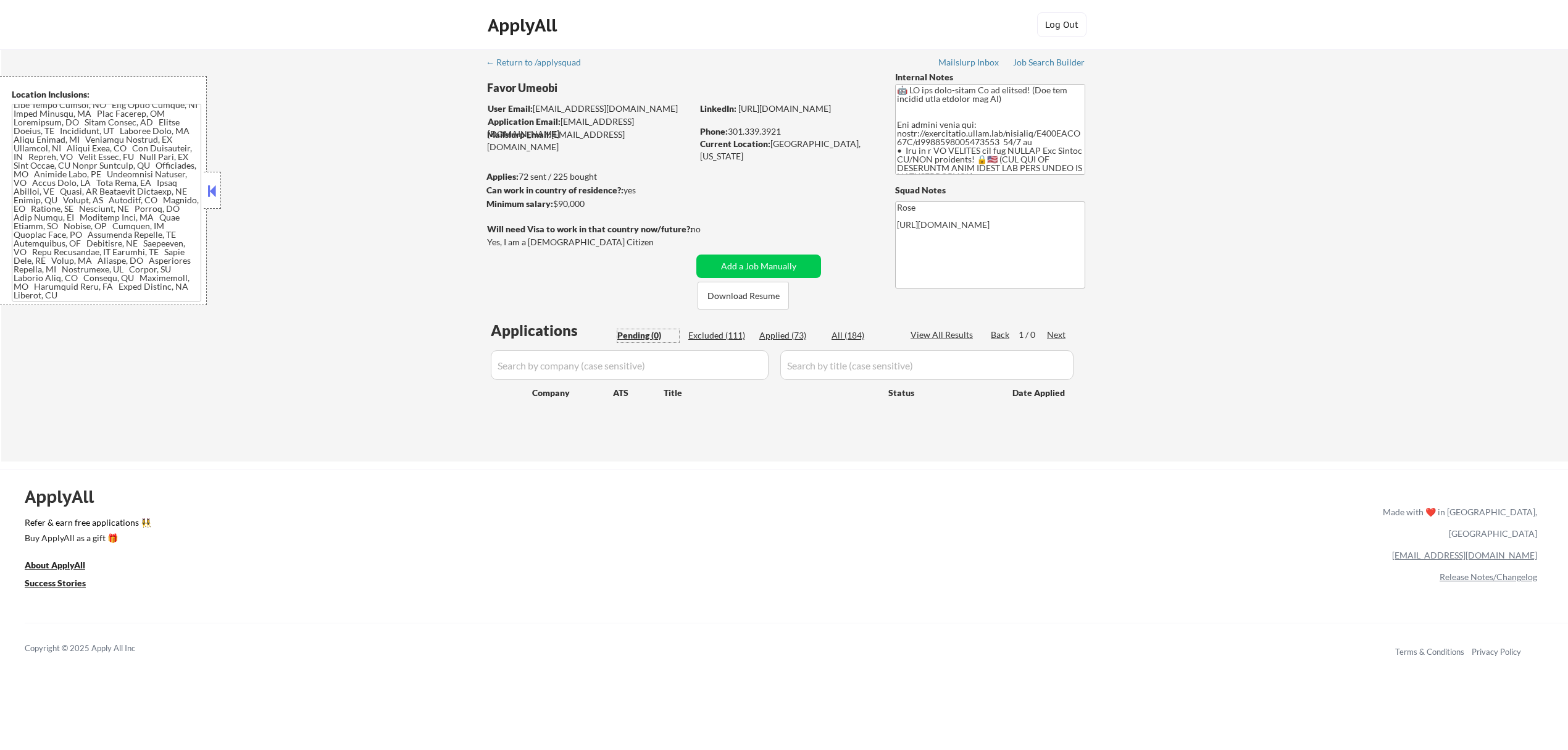
drag, startPoint x: 783, startPoint y: 334, endPoint x: 745, endPoint y: 367, distance: 50.3
click at [781, 334] on div "Applied (73)" at bounding box center [790, 335] width 62 height 12
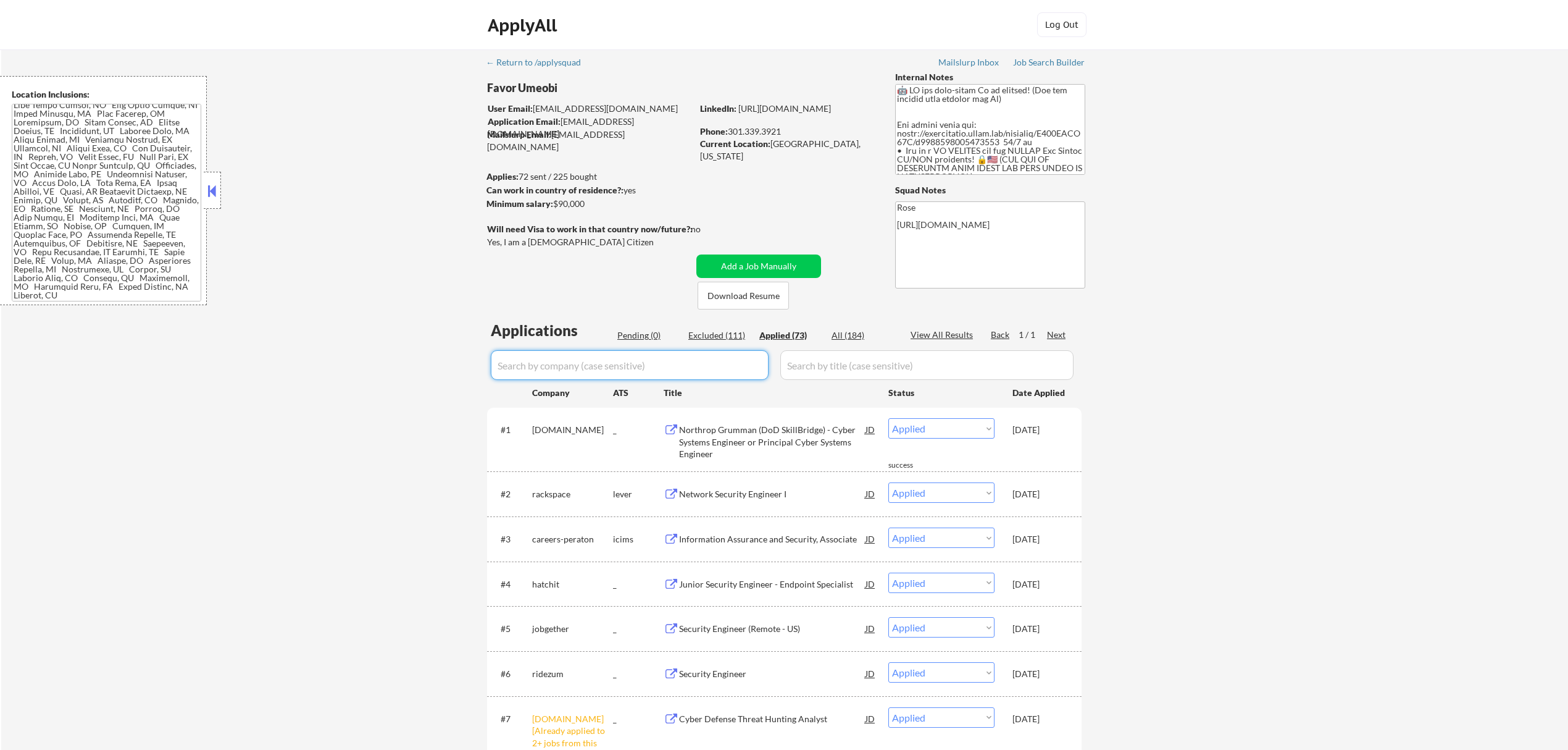
click at [742, 365] on input "input" at bounding box center [630, 365] width 278 height 30
paste input "[DOMAIN_NAME]"
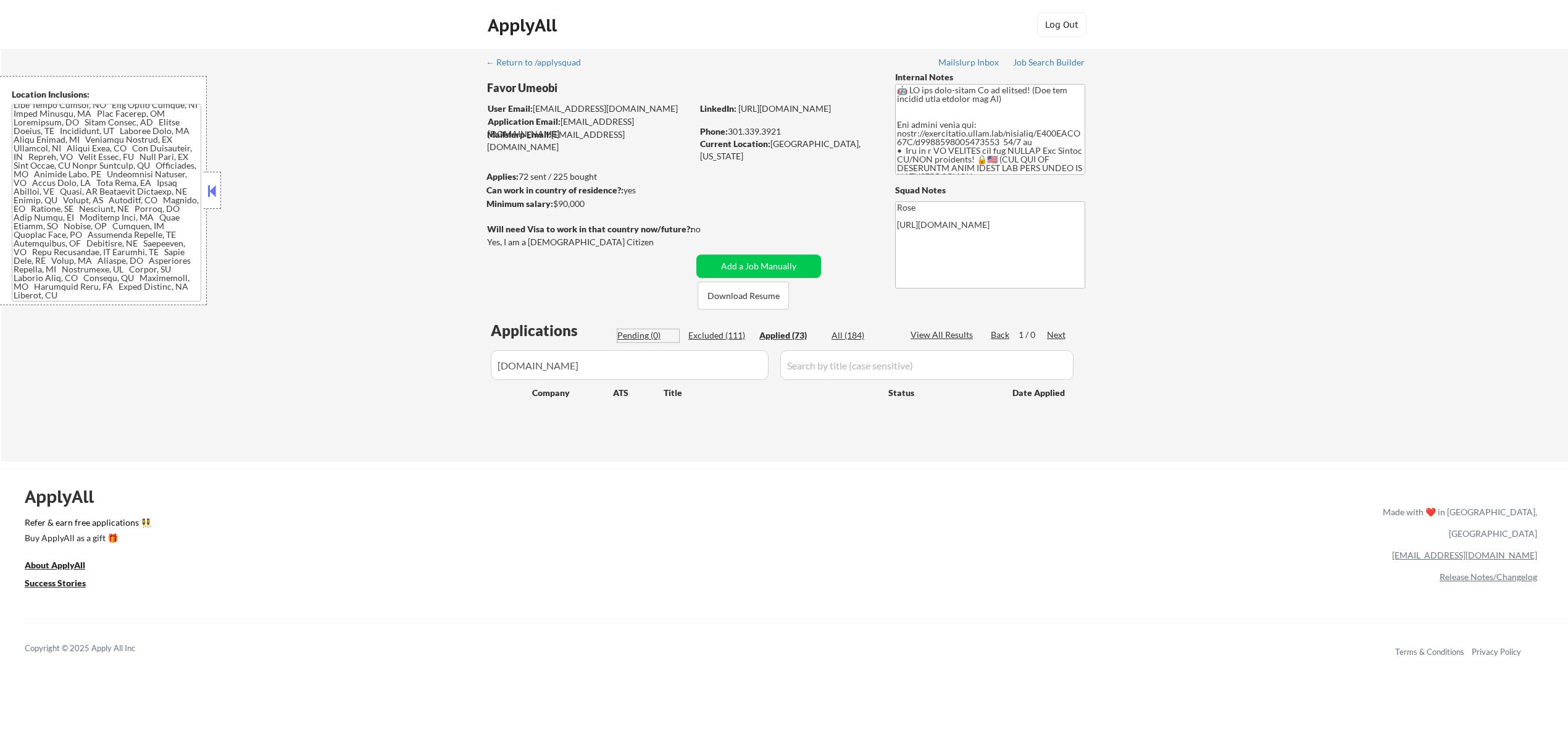
click at [639, 335] on div "Pending (0)" at bounding box center [648, 335] width 62 height 12
click at [781, 336] on div "Applied (73)" at bounding box center [790, 335] width 62 height 12
drag, startPoint x: 691, startPoint y: 366, endPoint x: 461, endPoint y: 366, distance: 230.0
click at [461, 366] on div "← Return to /applysquad Mailslurp Inbox Job Search Builder Favor Umeobi User Em…" at bounding box center [784, 256] width 1567 height 412
paste input "[DOMAIN_NAME]"
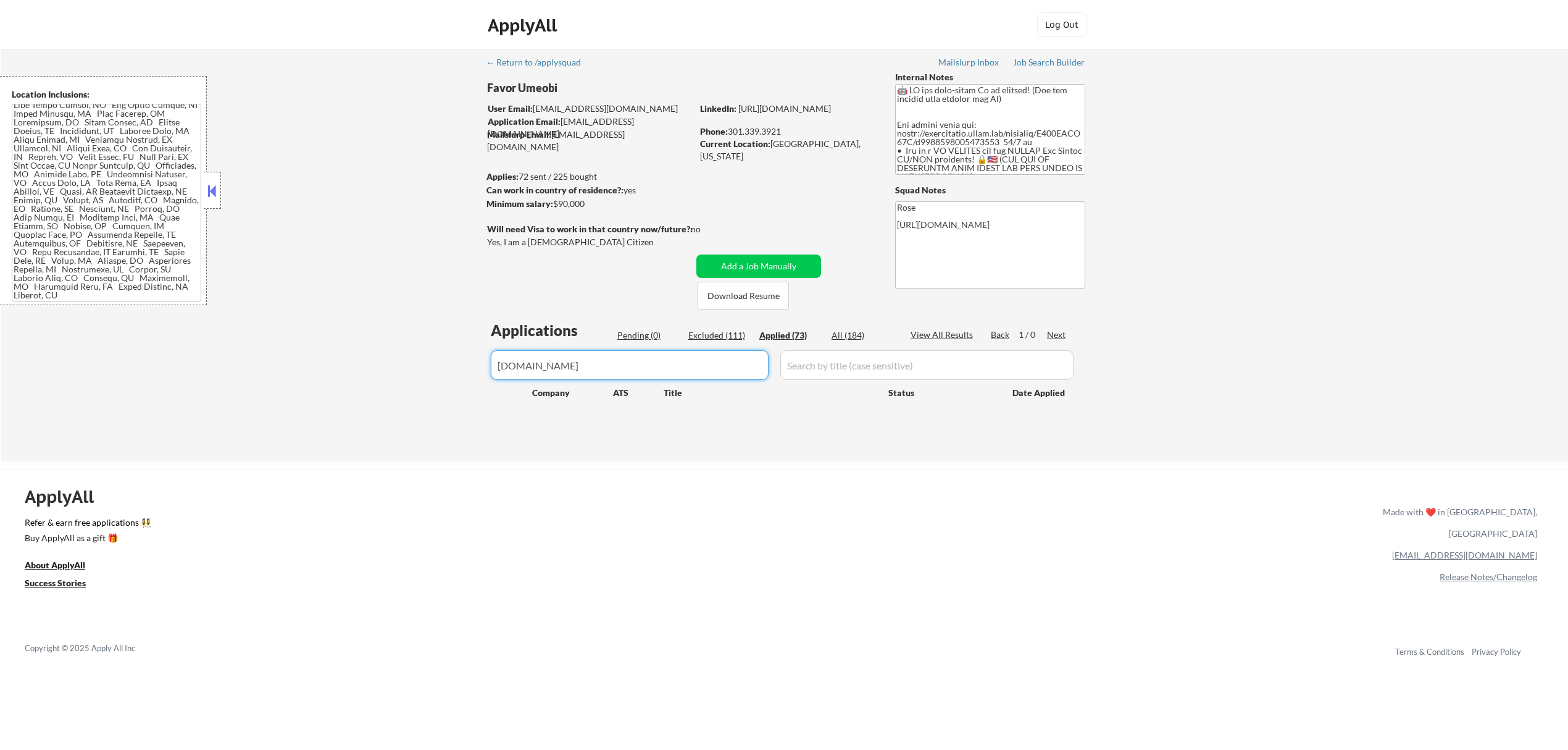
drag, startPoint x: 723, startPoint y: 353, endPoint x: 463, endPoint y: 390, distance: 262.6
click at [463, 390] on div "← Return to /applysquad Mailslurp Inbox Job Search Builder Favor Umeobi User Em…" at bounding box center [784, 256] width 1567 height 412
paste input "teecom"
drag, startPoint x: 709, startPoint y: 362, endPoint x: 414, endPoint y: 412, distance: 299.2
click at [414, 412] on div "← Return to /applysquad Mailslurp Inbox Job Search Builder Favor Umeobi User Em…" at bounding box center [784, 256] width 1567 height 412
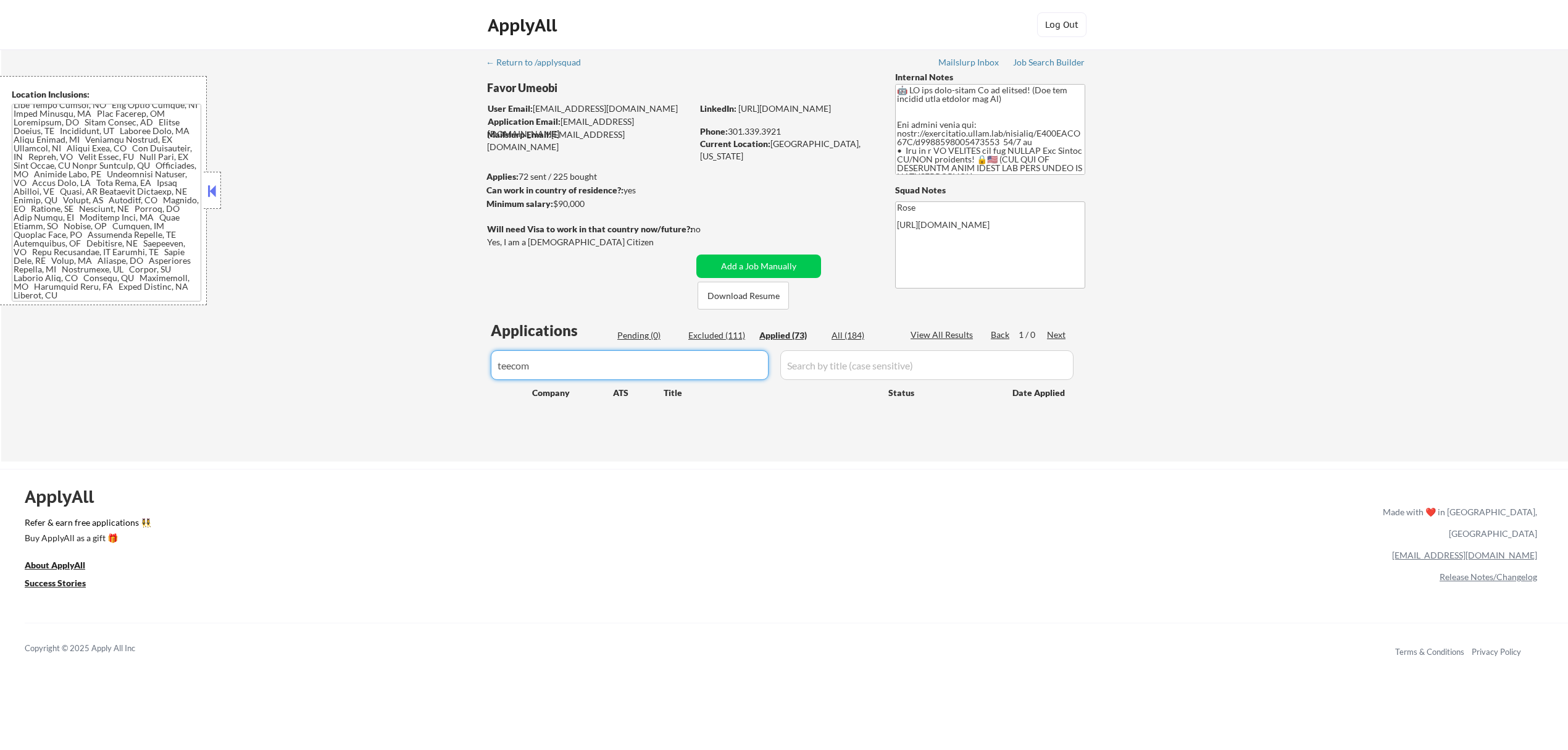
paste input "[DOMAIN_NAME][URL]"
drag, startPoint x: 530, startPoint y: 364, endPoint x: 447, endPoint y: 376, distance: 83.9
click at [447, 374] on div "← Return to /applysquad Mailslurp Inbox Job Search Builder Favor Umeobi User Em…" at bounding box center [784, 256] width 1567 height 412
click at [624, 361] on input "input" at bounding box center [630, 365] width 278 height 30
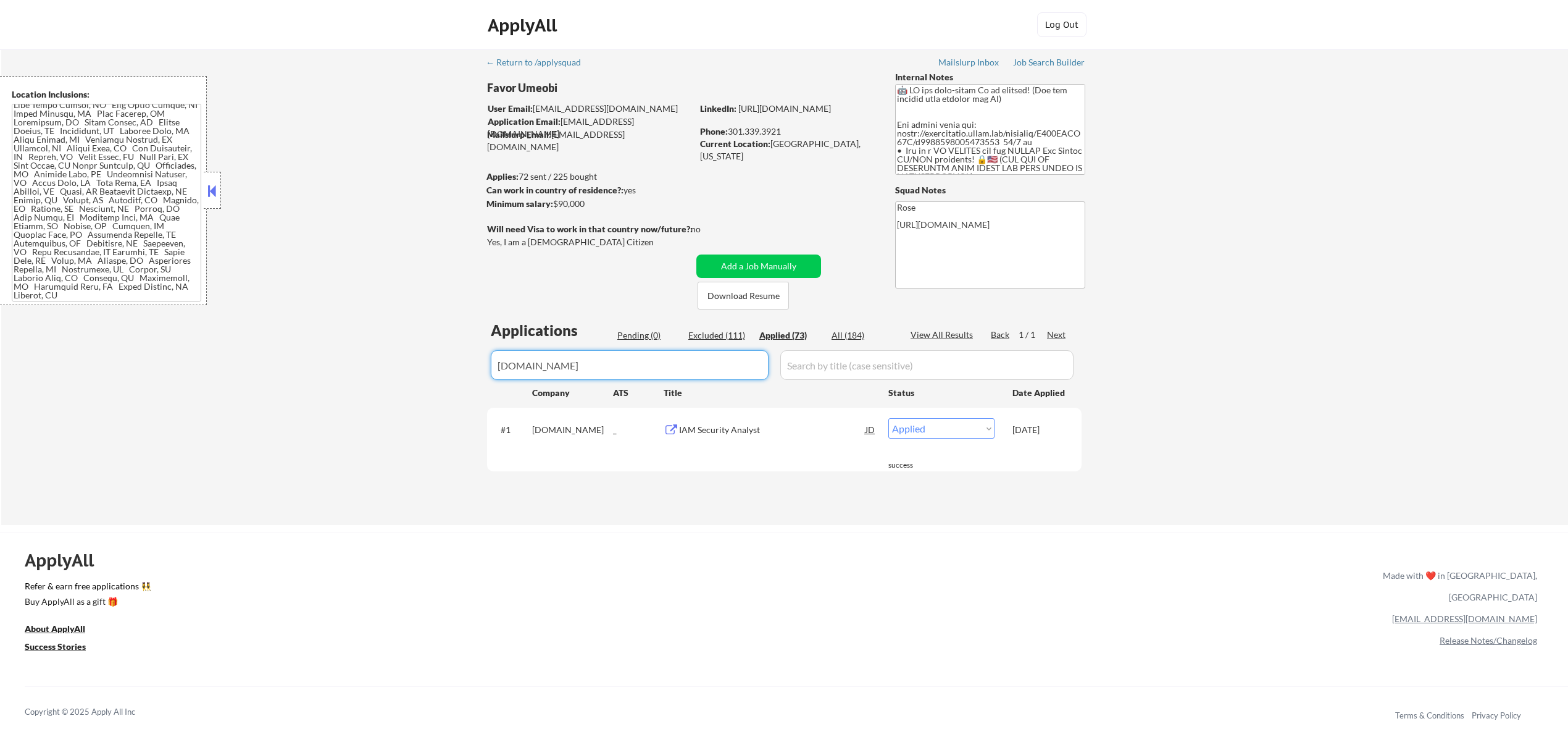
click at [735, 366] on input "input" at bounding box center [630, 365] width 278 height 30
drag, startPoint x: 691, startPoint y: 367, endPoint x: 433, endPoint y: 383, distance: 258.5
click at [433, 383] on div "← Return to /applysquad Mailslurp Inbox Job Search Builder Favor Umeobi User Em…" at bounding box center [784, 287] width 1567 height 476
paste input "[DOMAIN_NAME]"
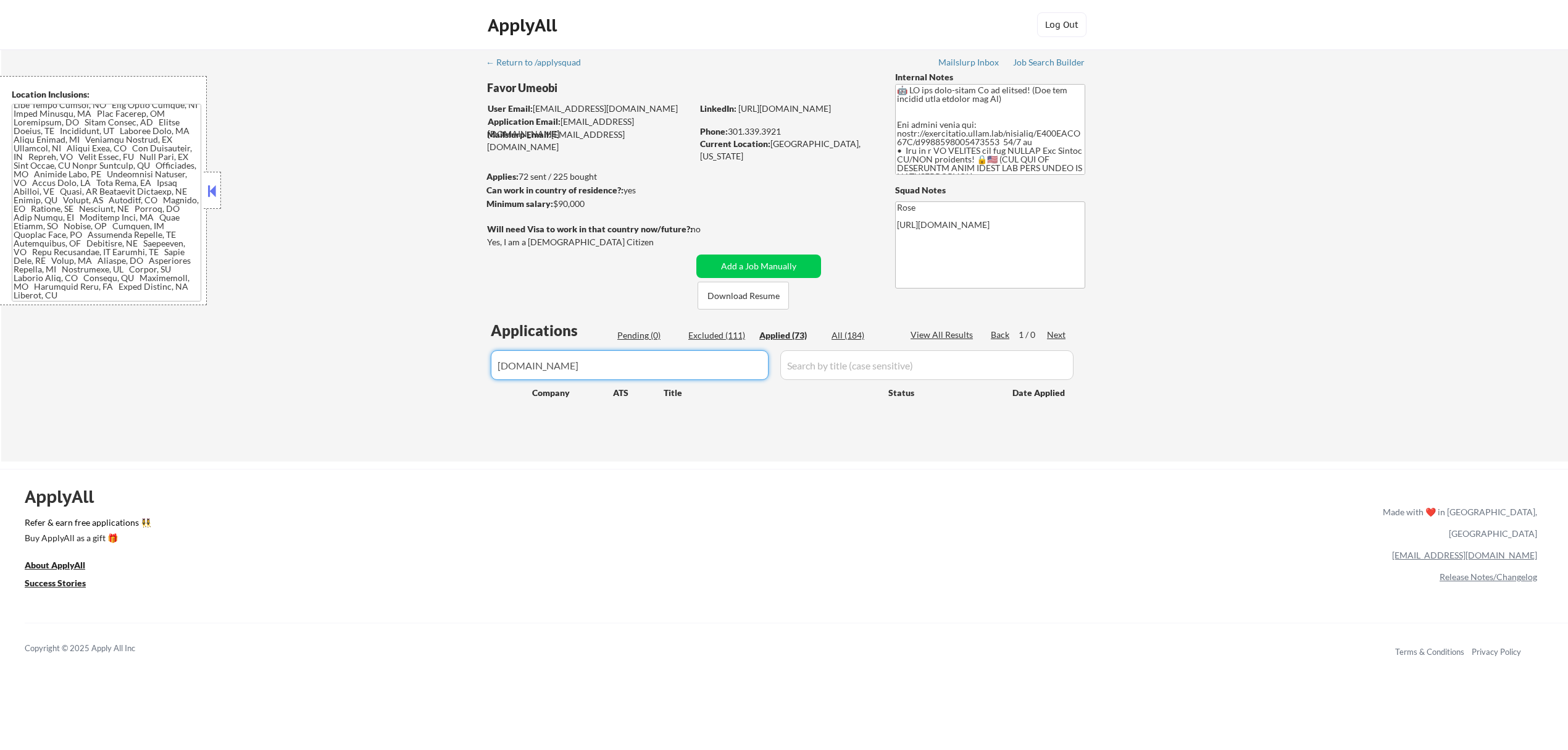
type input "[DOMAIN_NAME]"
drag, startPoint x: 675, startPoint y: 367, endPoint x: 415, endPoint y: 383, distance: 260.5
click at [415, 383] on div "← Return to /applysquad Mailslurp Inbox Job Search Builder Favor Umeobi User Em…" at bounding box center [784, 256] width 1567 height 412
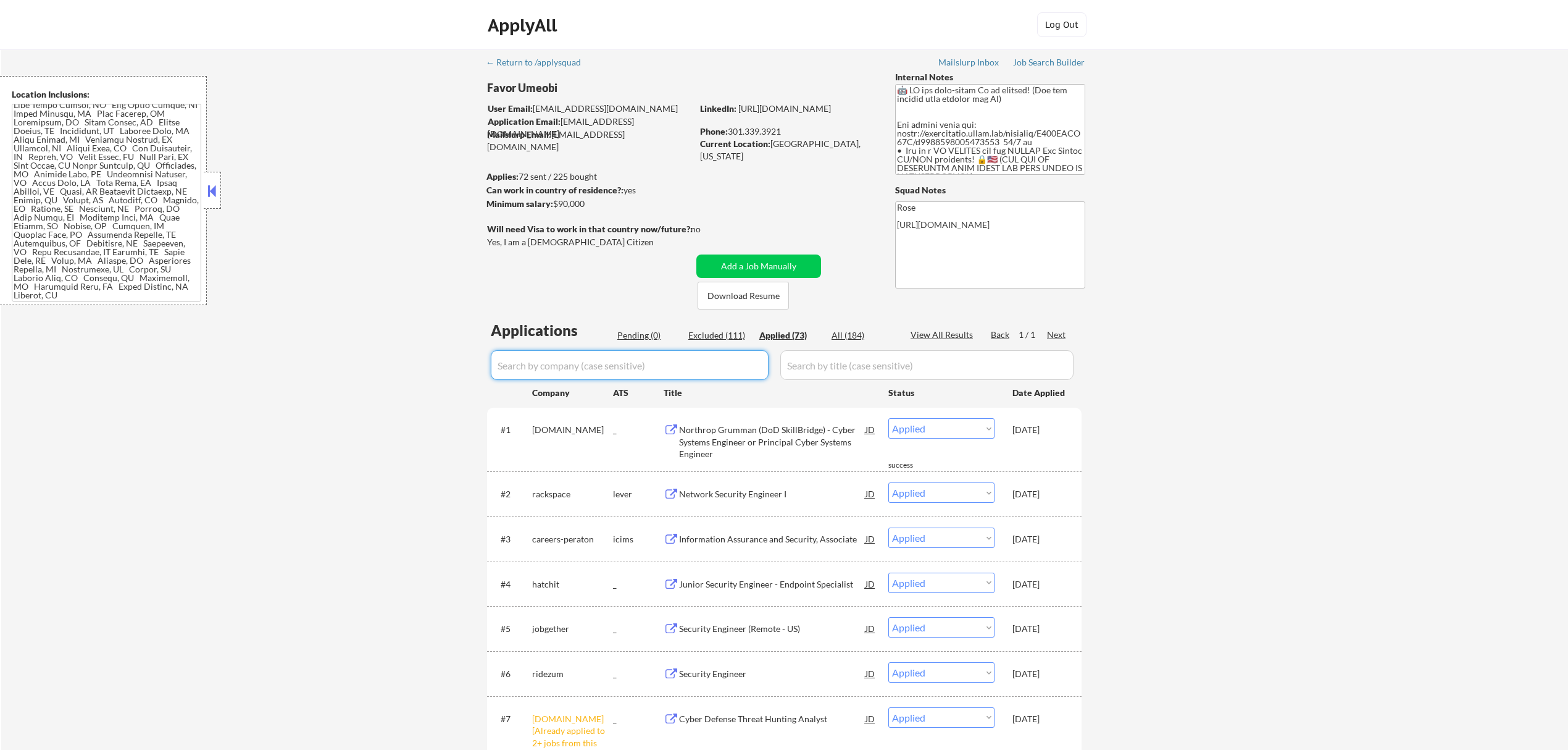
click at [631, 333] on div "Pending (0)" at bounding box center [648, 335] width 62 height 12
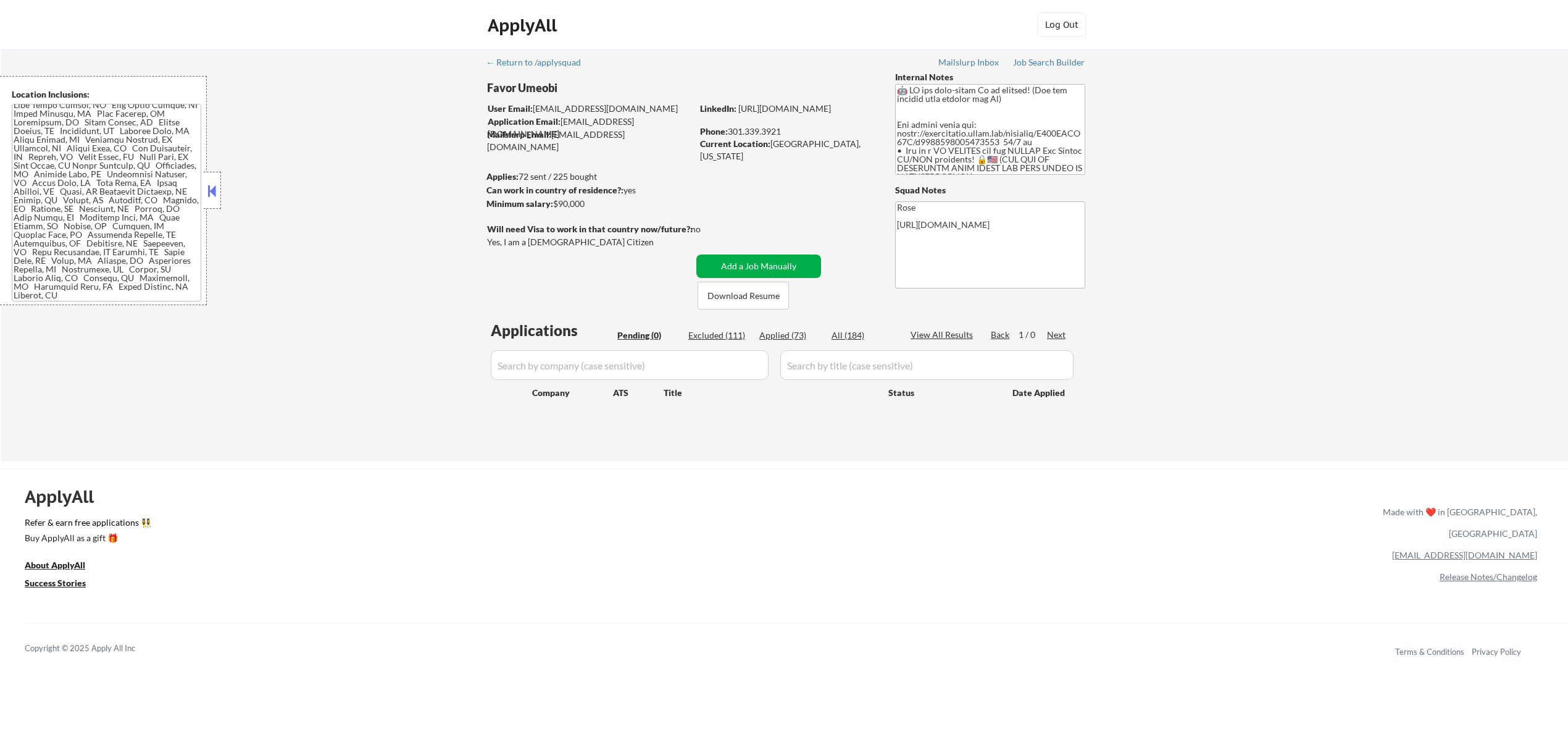
click at [743, 268] on button "Add a Job Manually" at bounding box center [759, 266] width 125 height 24
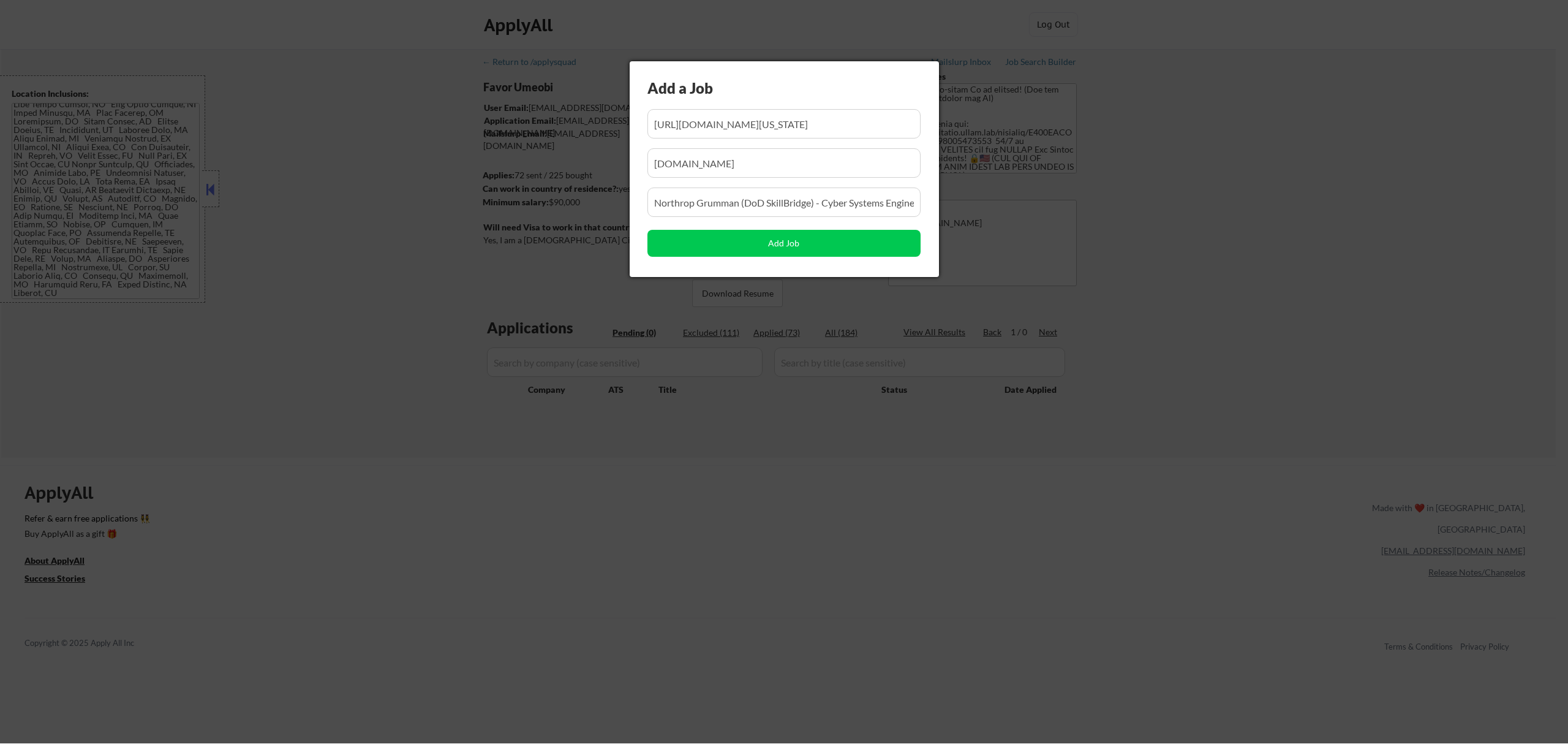
scroll to position [0, 721]
drag, startPoint x: 849, startPoint y: 121, endPoint x: 714, endPoint y: 140, distance: 136.3
click at [716, 140] on div "Add a Job Add Job" at bounding box center [784, 169] width 309 height 216
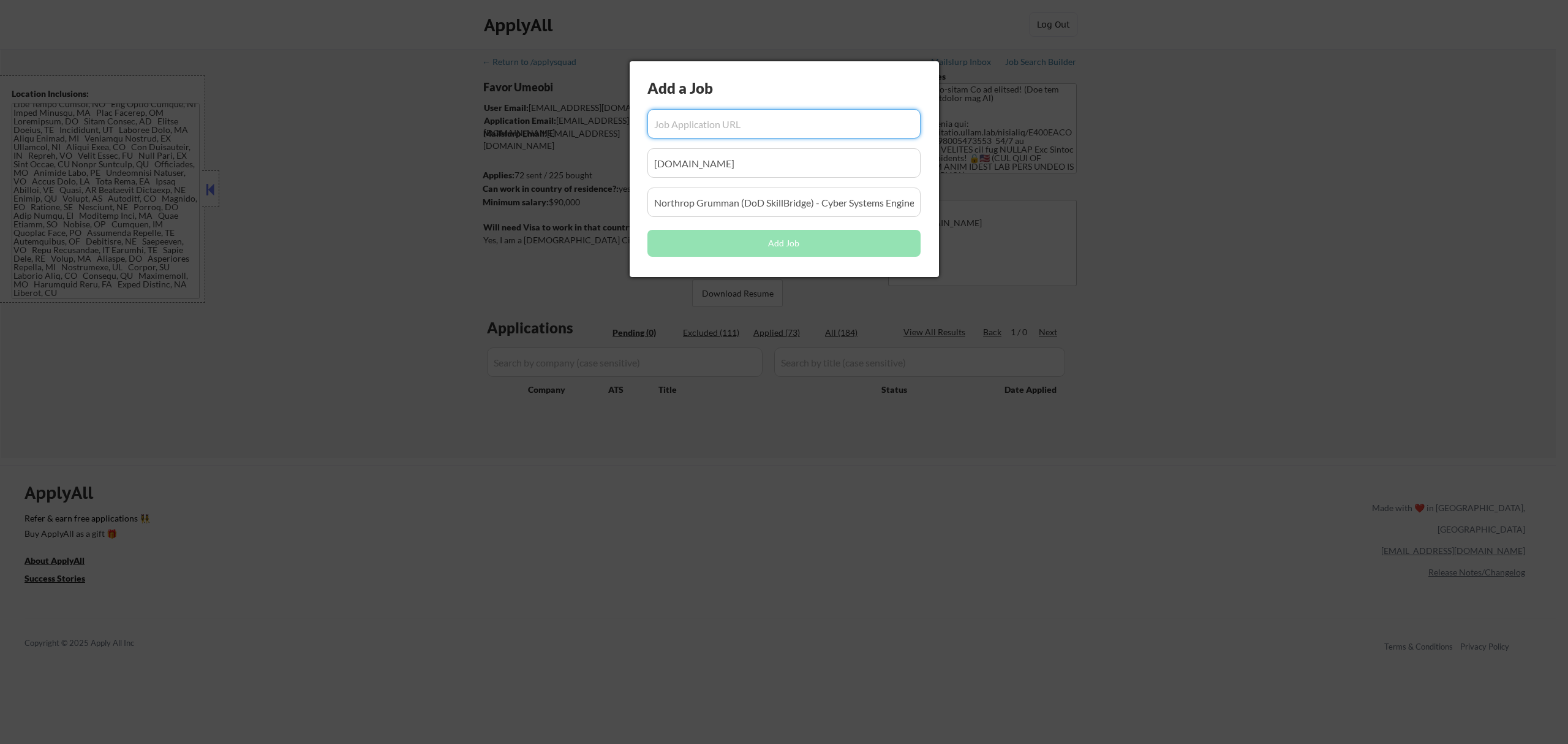
paste input "[URL][DOMAIN_NAME]"
type input "[URL][DOMAIN_NAME]"
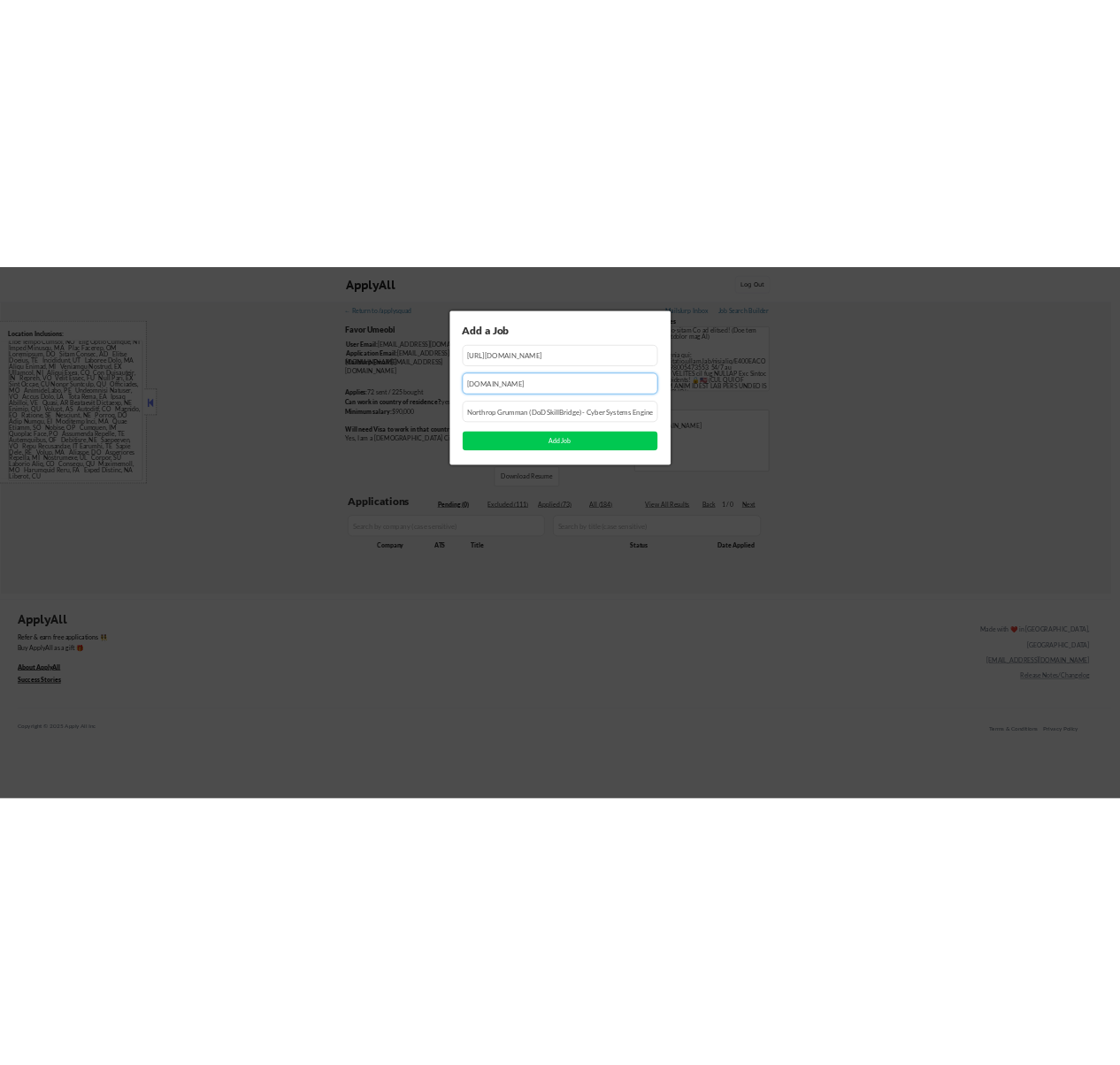
scroll to position [0, 0]
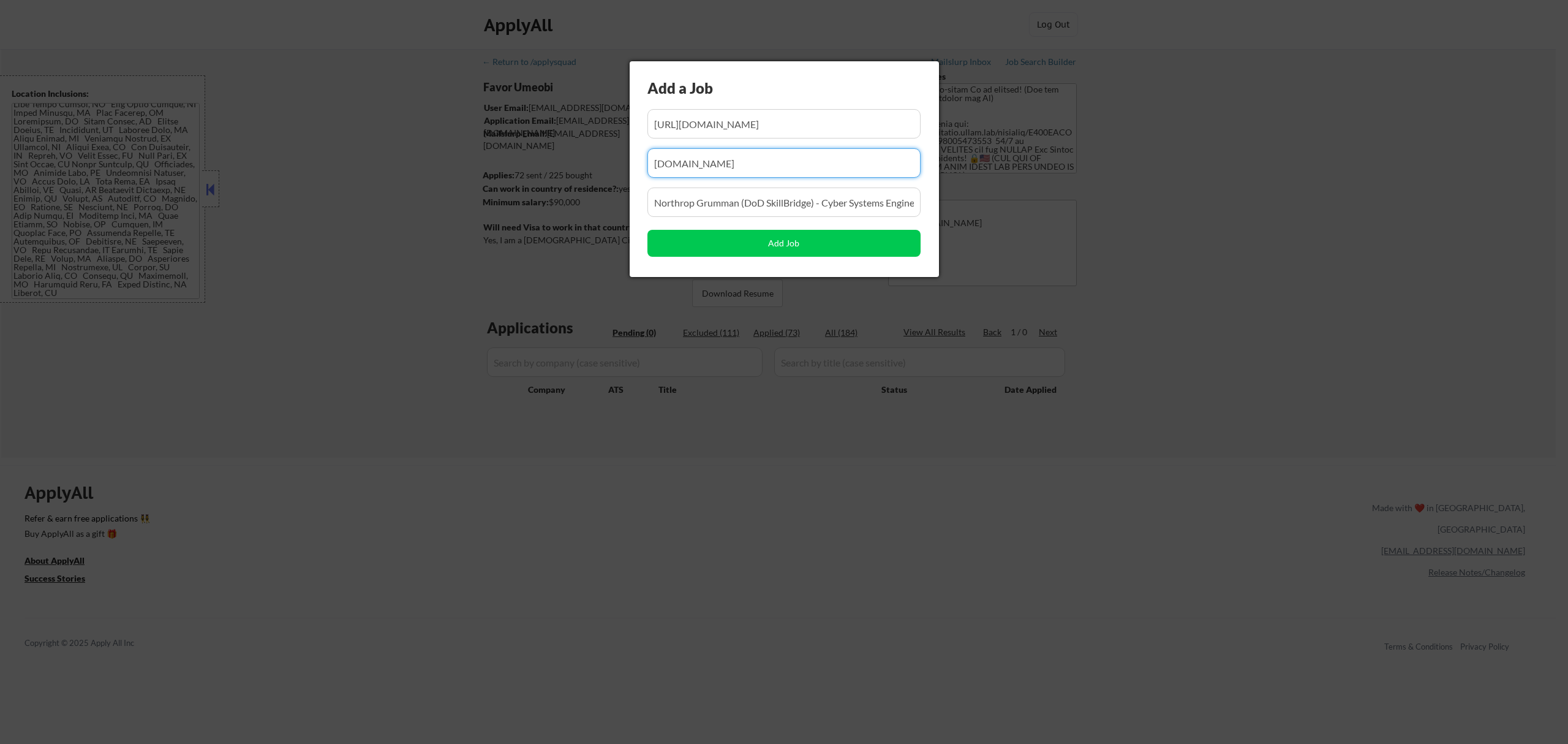
drag, startPoint x: 790, startPoint y: 171, endPoint x: 591, endPoint y: 190, distance: 199.9
click at [593, 190] on body "← Return to /applysquad Mailslurp Inbox Job Search Builder Favor Umeobi User Em…" at bounding box center [784, 372] width 1568 height 744
click at [694, 162] on input "input" at bounding box center [784, 163] width 273 height 29
paste input "[DOMAIN_NAME]"
type input "[DOMAIN_NAME]"
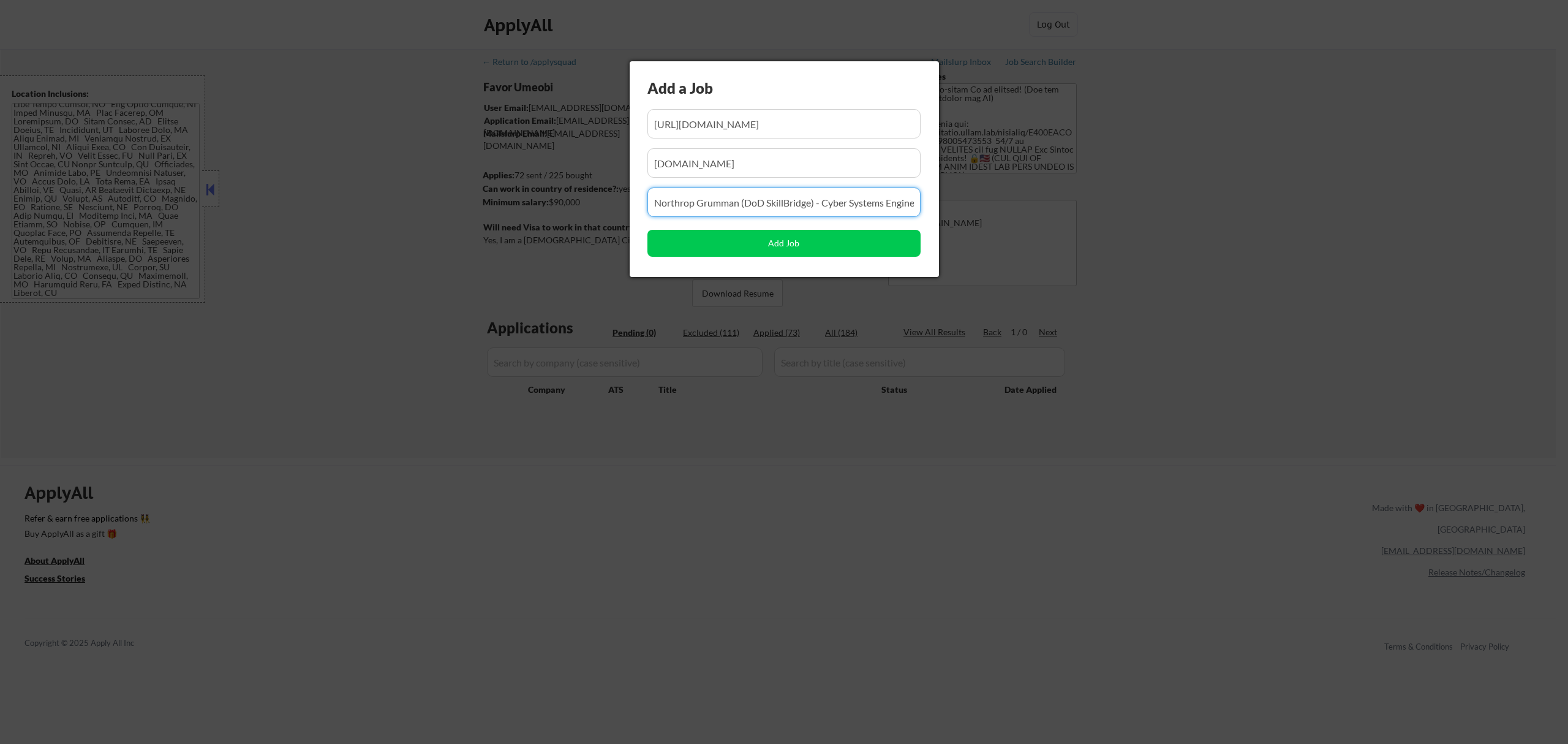
drag, startPoint x: 900, startPoint y: 199, endPoint x: 687, endPoint y: 220, distance: 214.0
click at [687, 220] on div "Add a Job Add Job" at bounding box center [784, 169] width 309 height 216
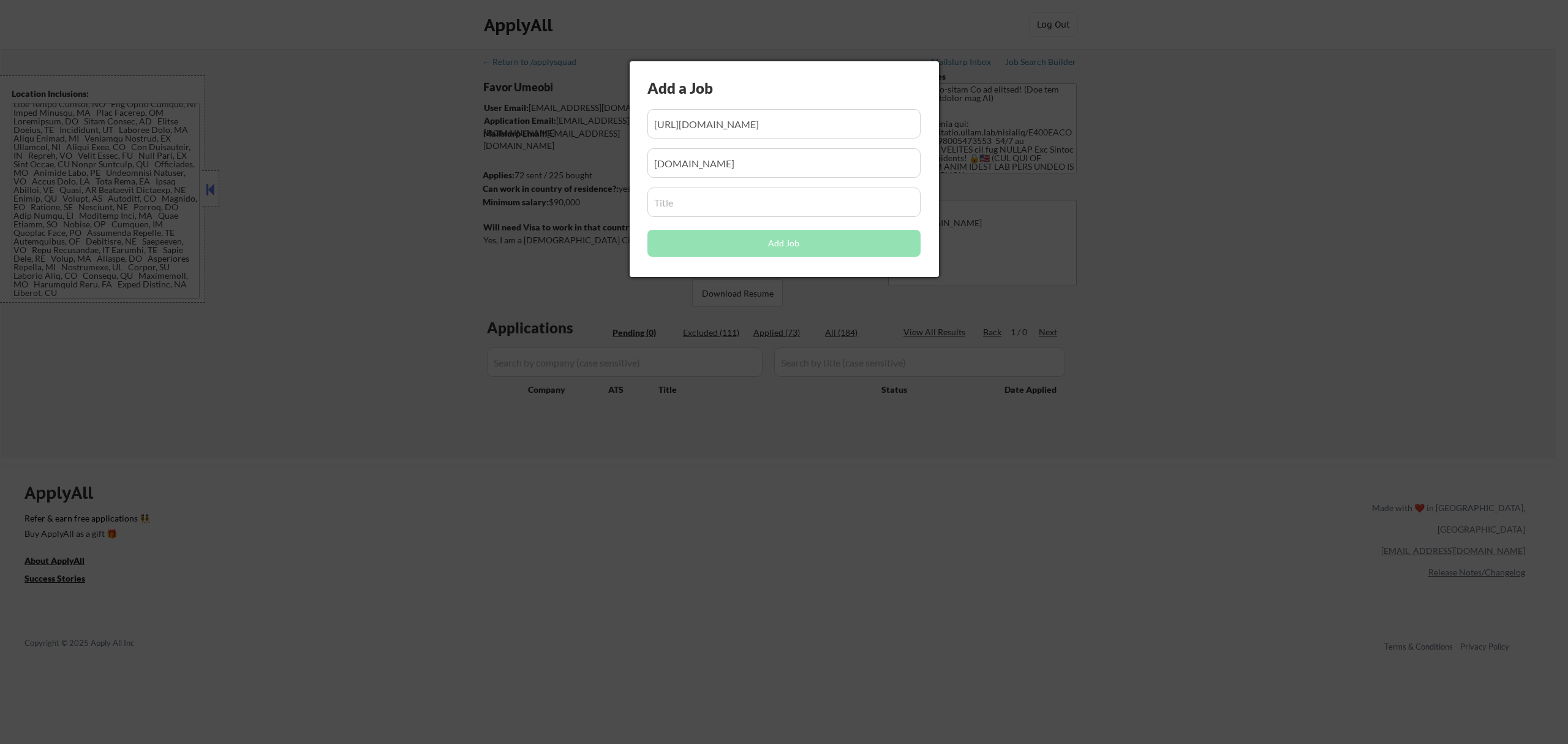
click at [775, 210] on input "input" at bounding box center [784, 202] width 273 height 29
paste input "Associate Security Engineer, FedRAMP"
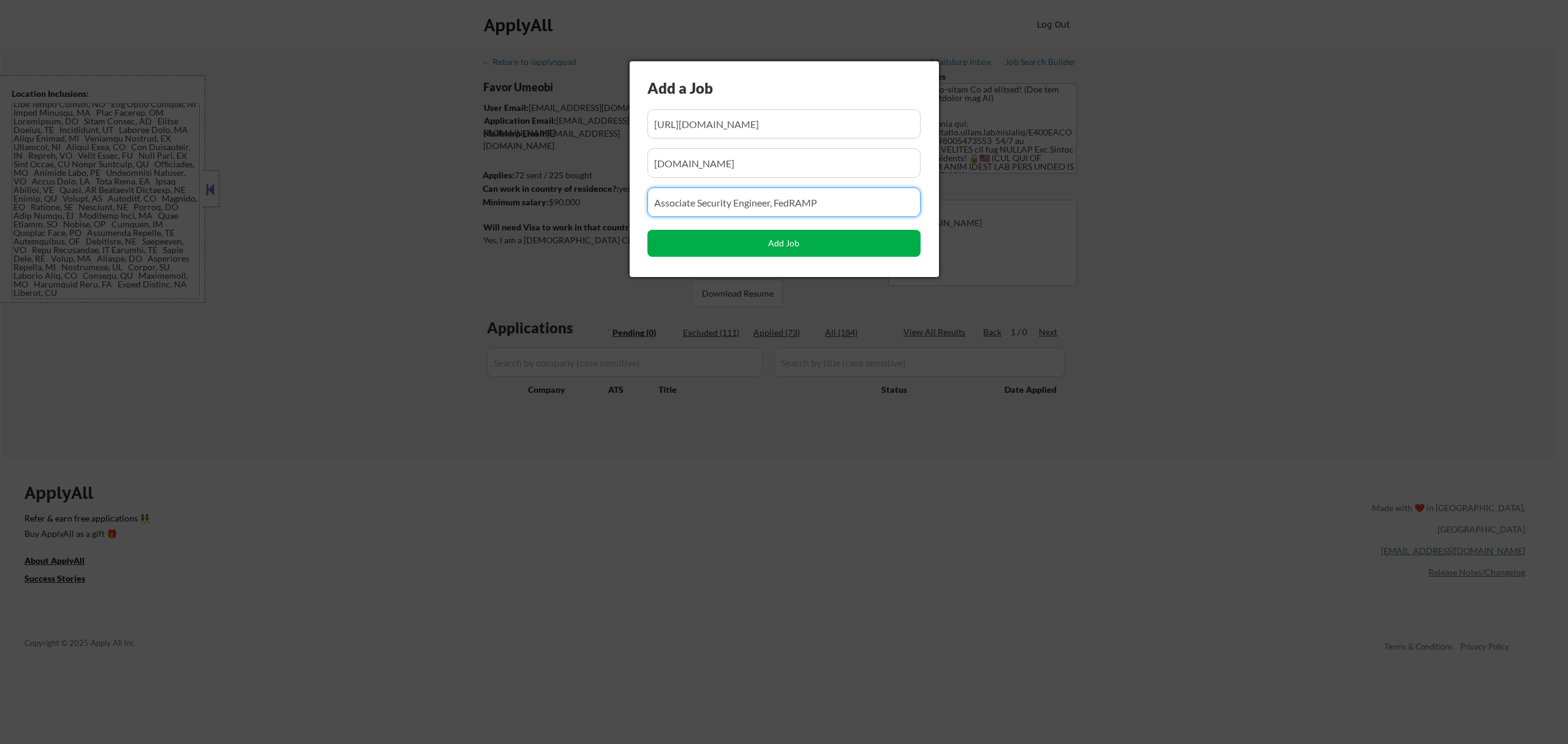
type input "Associate Security Engineer, FedRAMP"
click at [775, 243] on button "Add Job" at bounding box center [784, 243] width 273 height 27
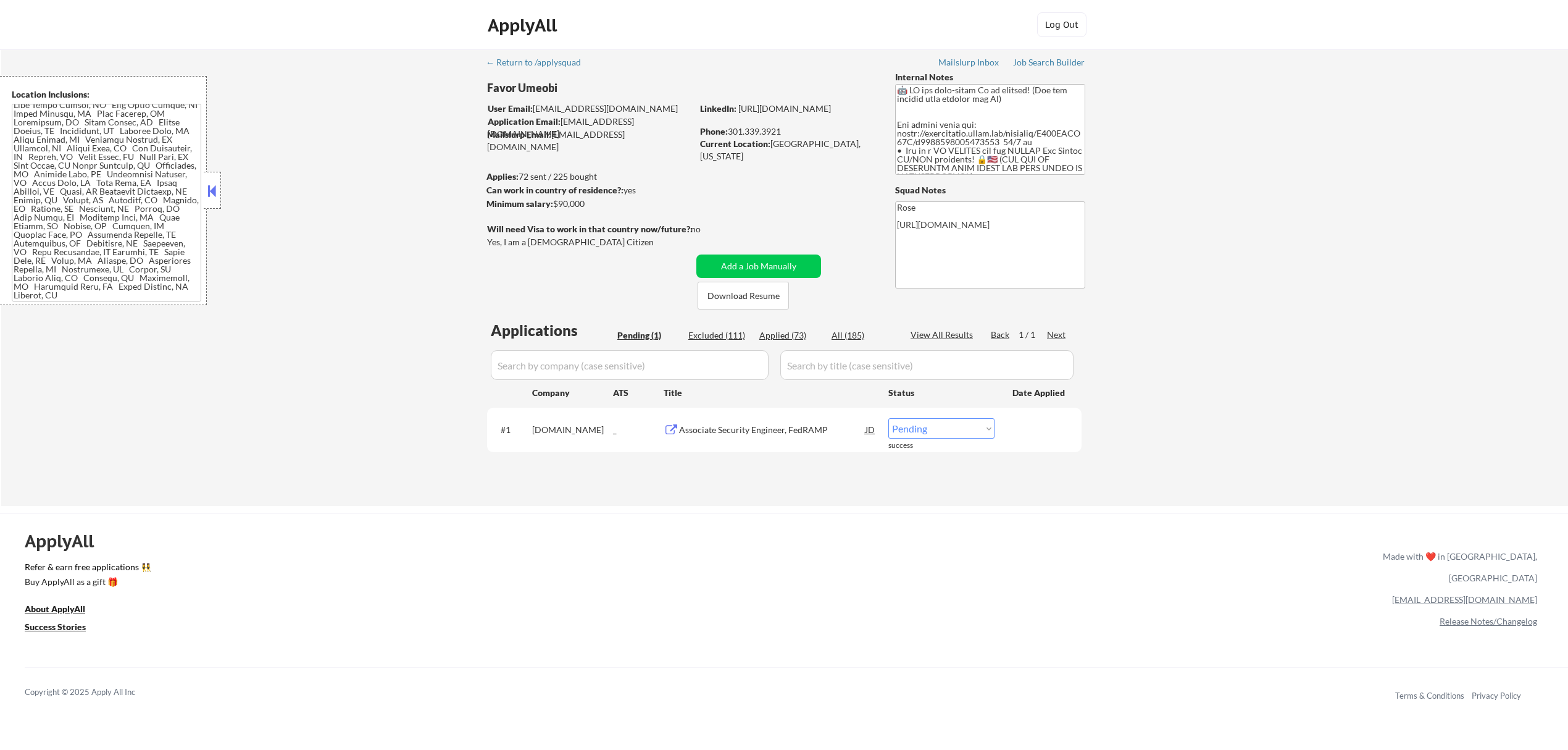
click at [749, 537] on div "ApplyAll Refer & earn free applications 👯‍♀️ Buy ApplyAll as a gift 🎁 About App…" at bounding box center [784, 620] width 1568 height 196
click at [781, 425] on select "Choose an option... Pending Applied Excluded (Questions) Excluded (Expired) Exc…" at bounding box center [941, 428] width 106 height 21
select select ""applied""
click at [781, 418] on select "Choose an option... Pending Applied Excluded (Questions) Excluded (Expired) Exc…" at bounding box center [941, 428] width 106 height 21
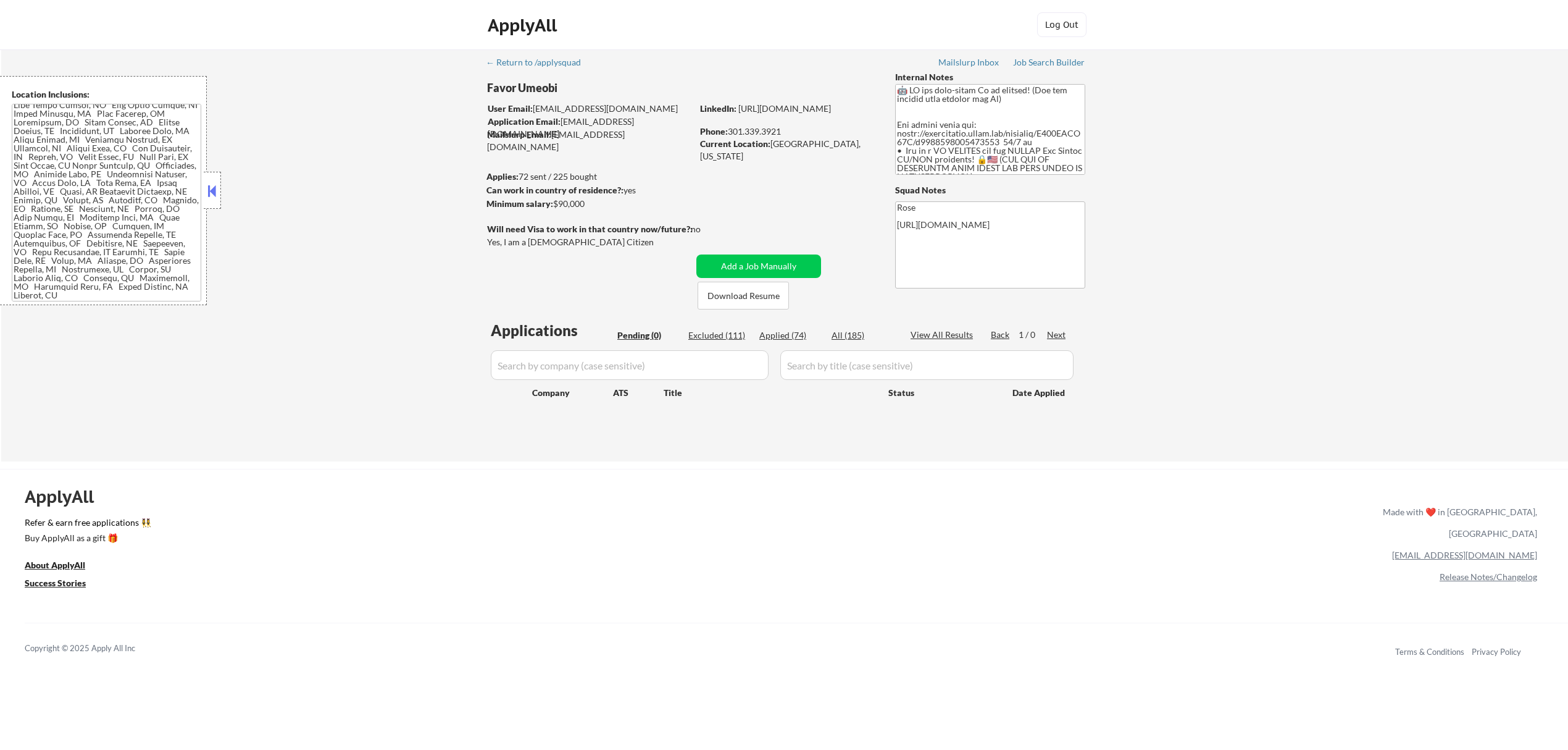
click at [747, 365] on input "input" at bounding box center [630, 365] width 278 height 30
paste input "[DOMAIN_NAME]"
type input "[DOMAIN_NAME]"
click at [781, 332] on div "Applied (74)" at bounding box center [790, 335] width 62 height 12
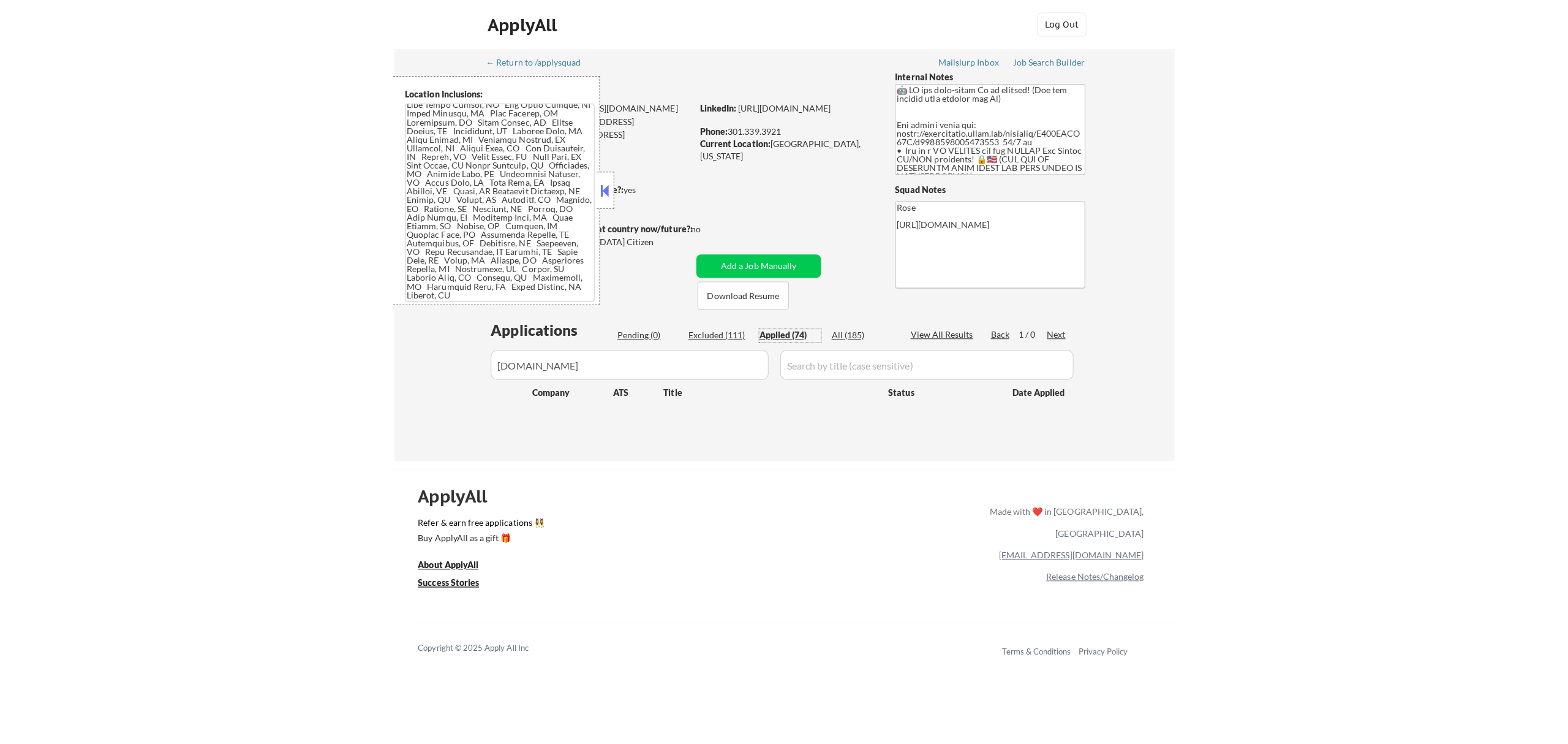
scroll to position [194, 0]
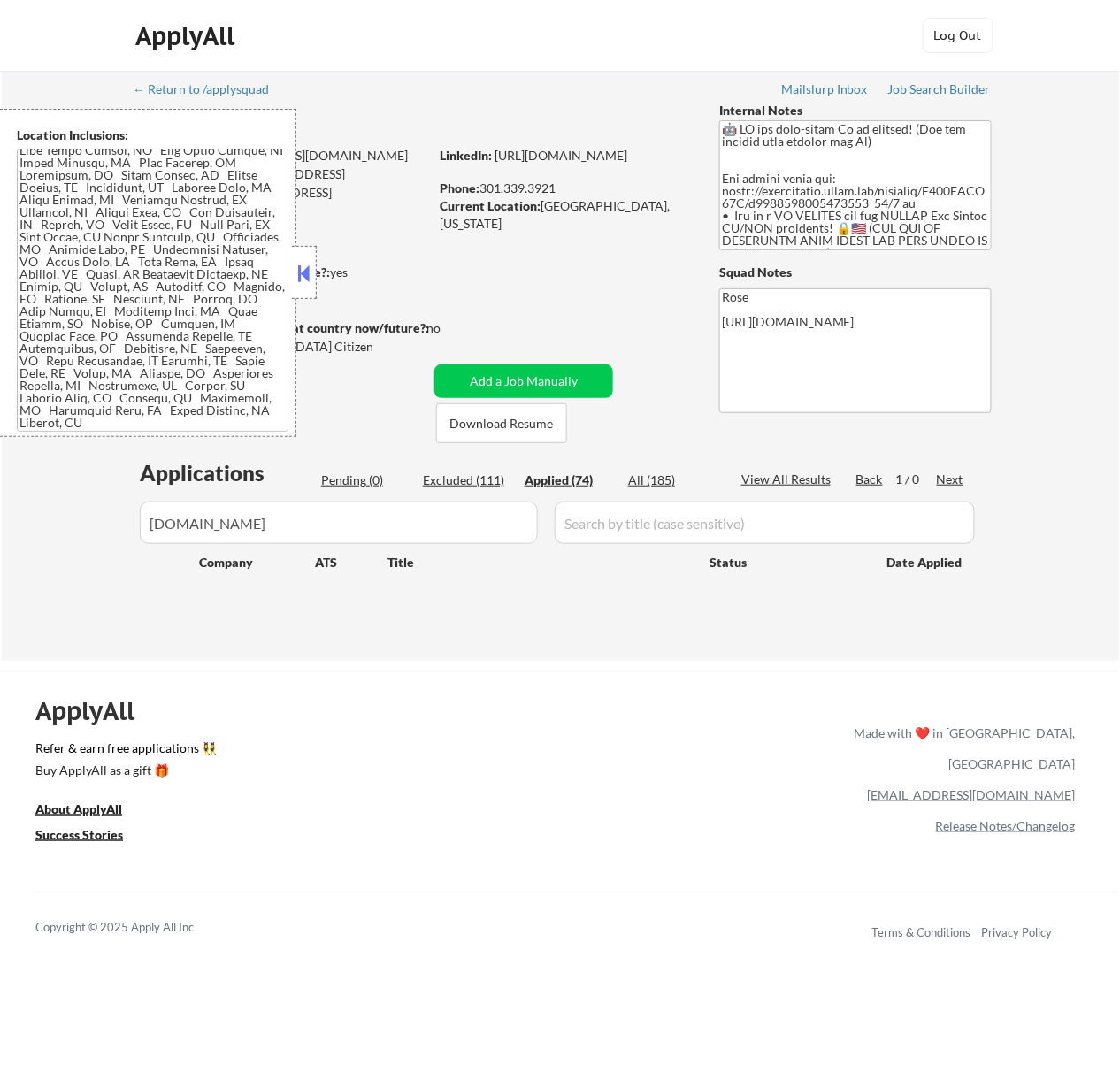
click at [302, 269] on button at bounding box center [303, 273] width 19 height 27
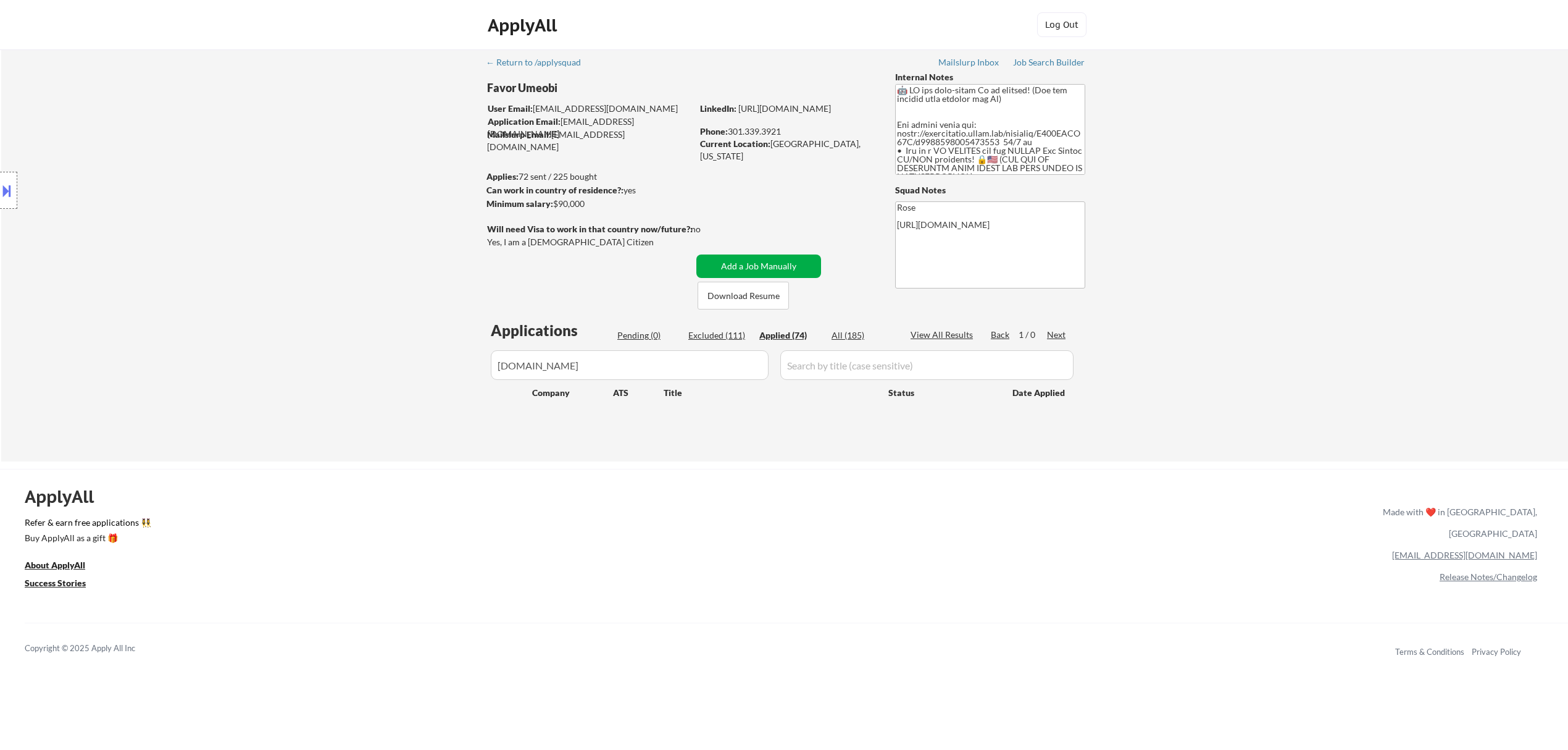
click at [734, 265] on button "Add a Job Manually" at bounding box center [759, 266] width 125 height 24
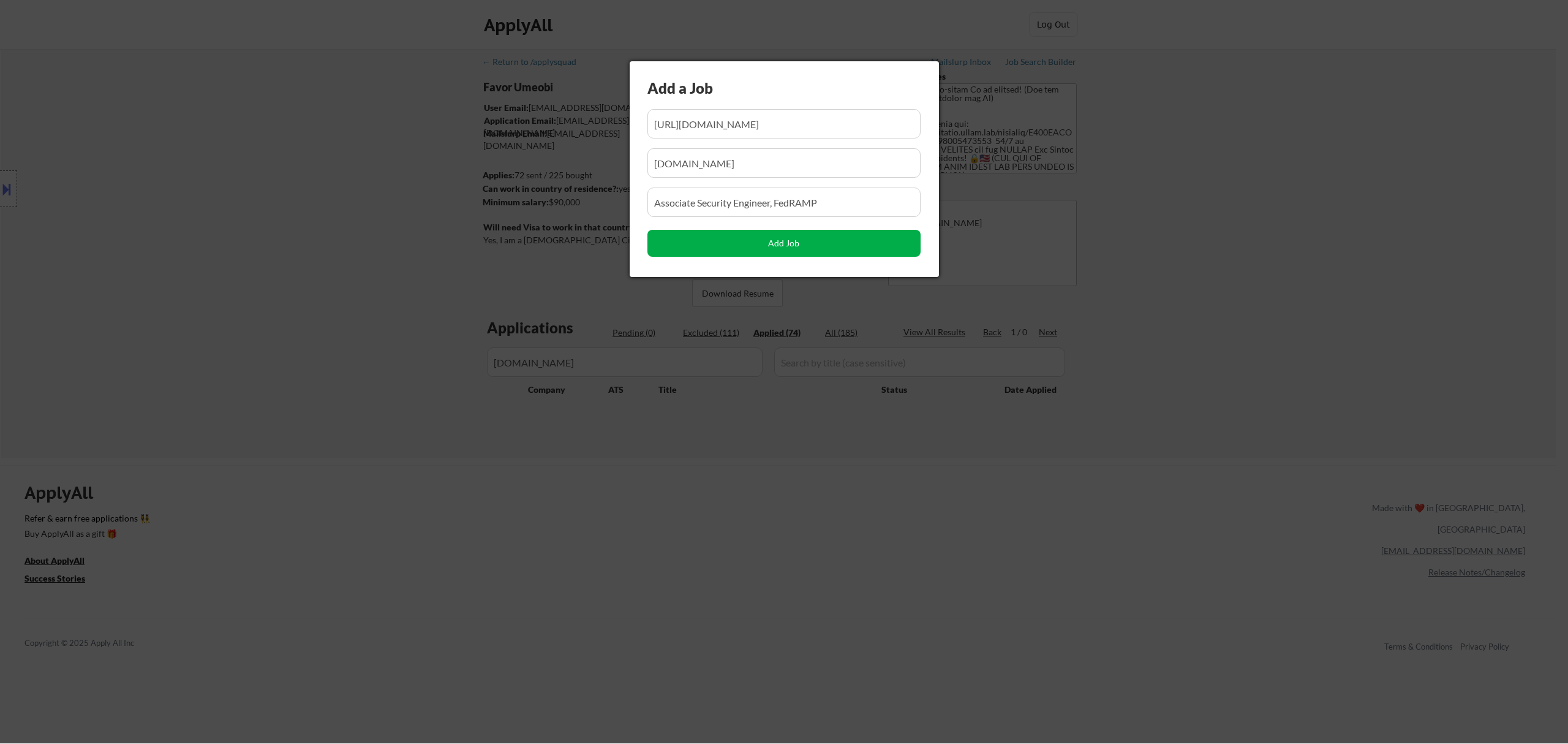
scroll to position [0, 12]
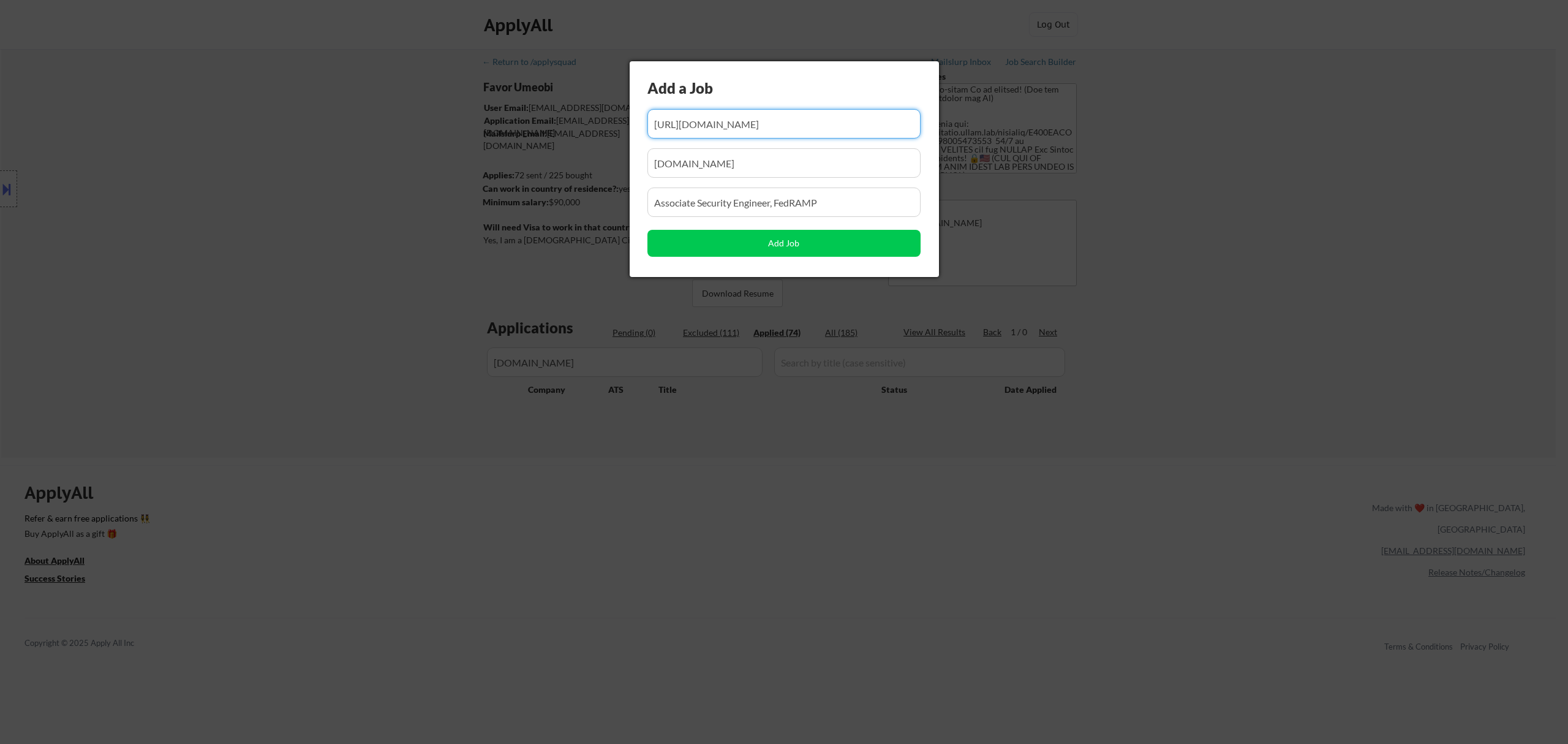
drag, startPoint x: 842, startPoint y: 115, endPoint x: 761, endPoint y: 125, distance: 81.6
click at [761, 125] on input "input" at bounding box center [784, 124] width 273 height 29
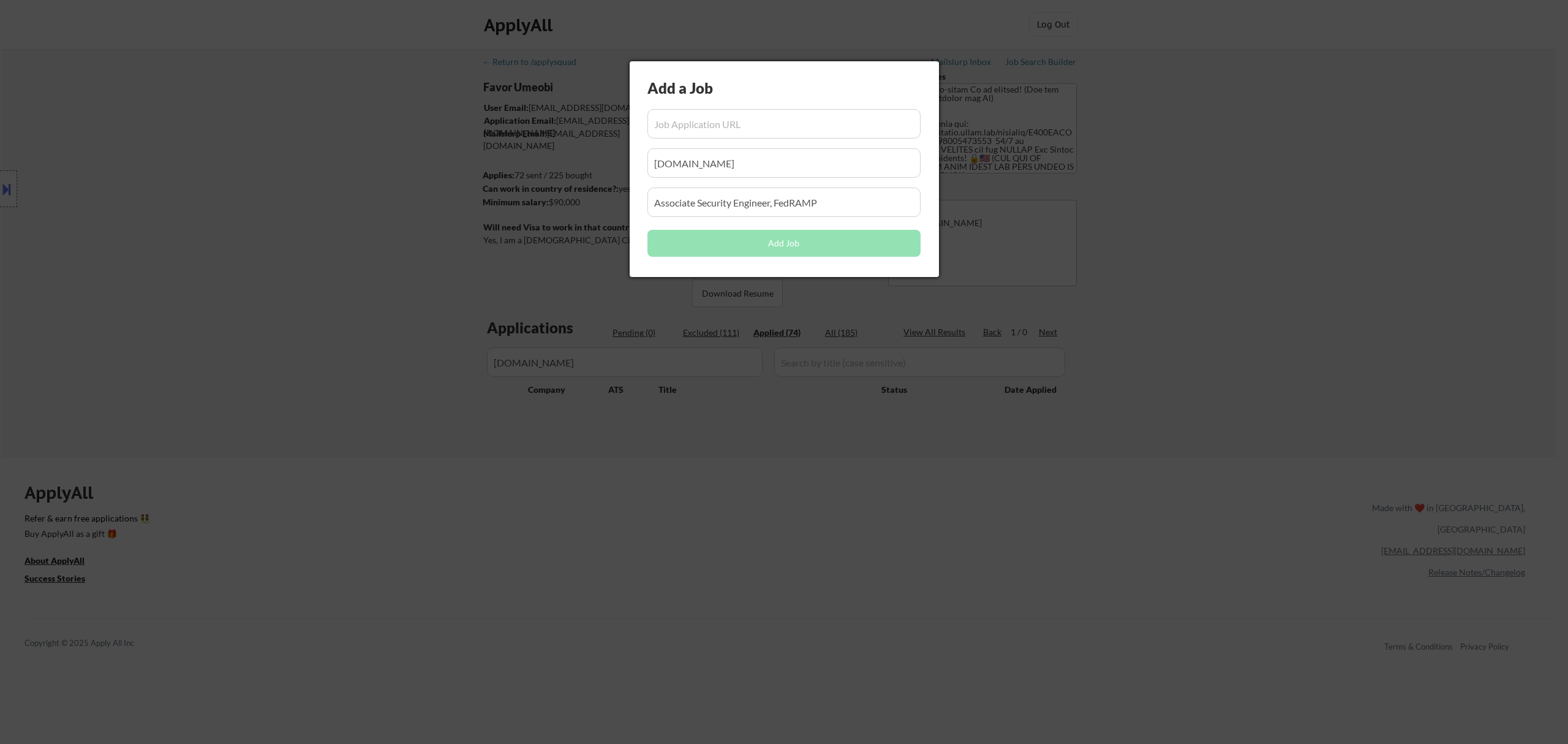
click at [740, 121] on input "input" at bounding box center [784, 124] width 273 height 29
paste input "[URL][DOMAIN_NAME][PERSON_NAME]"
type input "[URL][DOMAIN_NAME][PERSON_NAME]"
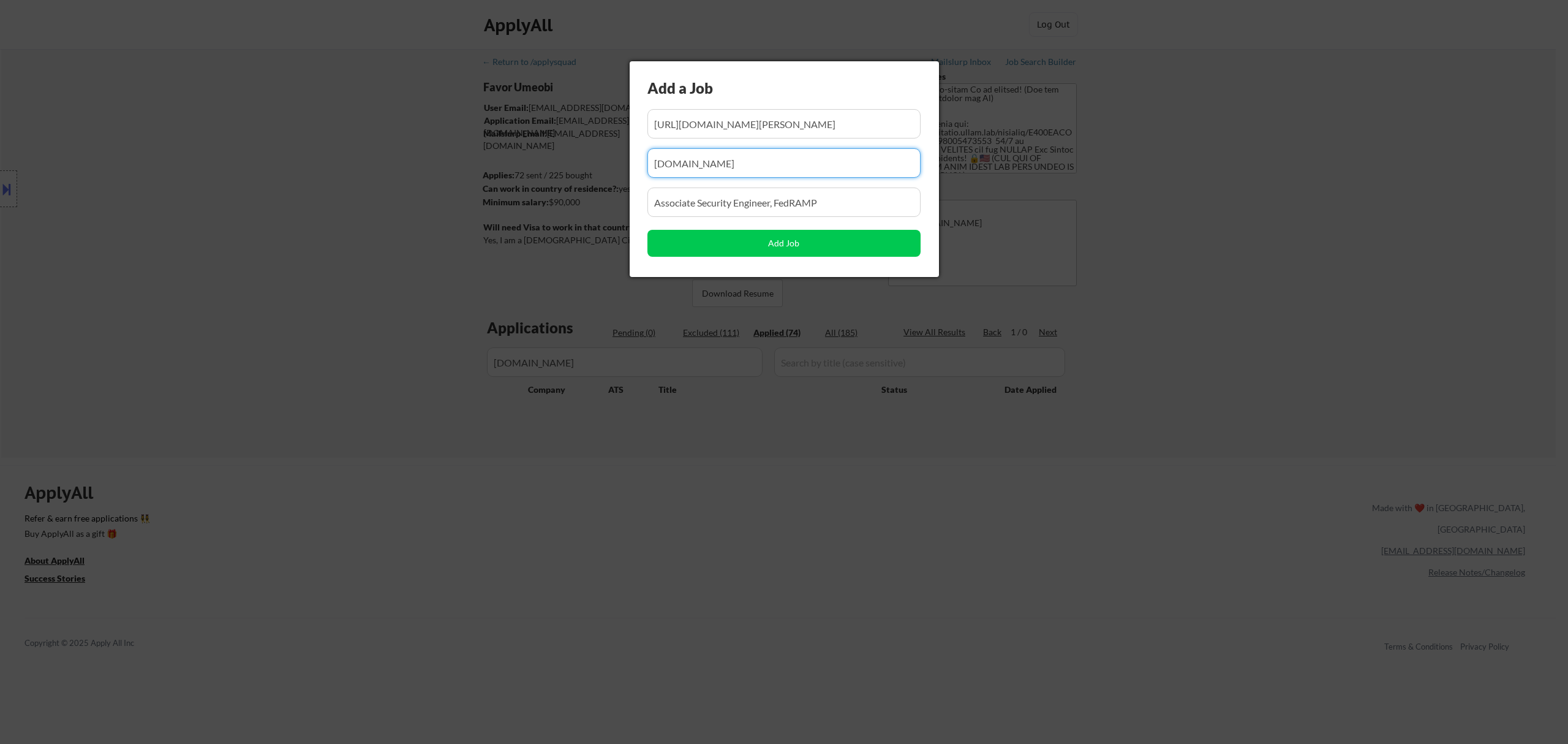
scroll to position [0, 0]
drag, startPoint x: 811, startPoint y: 153, endPoint x: 537, endPoint y: 180, distance: 275.3
click at [538, 180] on body "← Return to /applysquad Mailslurp Inbox Job Search Builder Favor Umeobi User Em…" at bounding box center [784, 372] width 1568 height 744
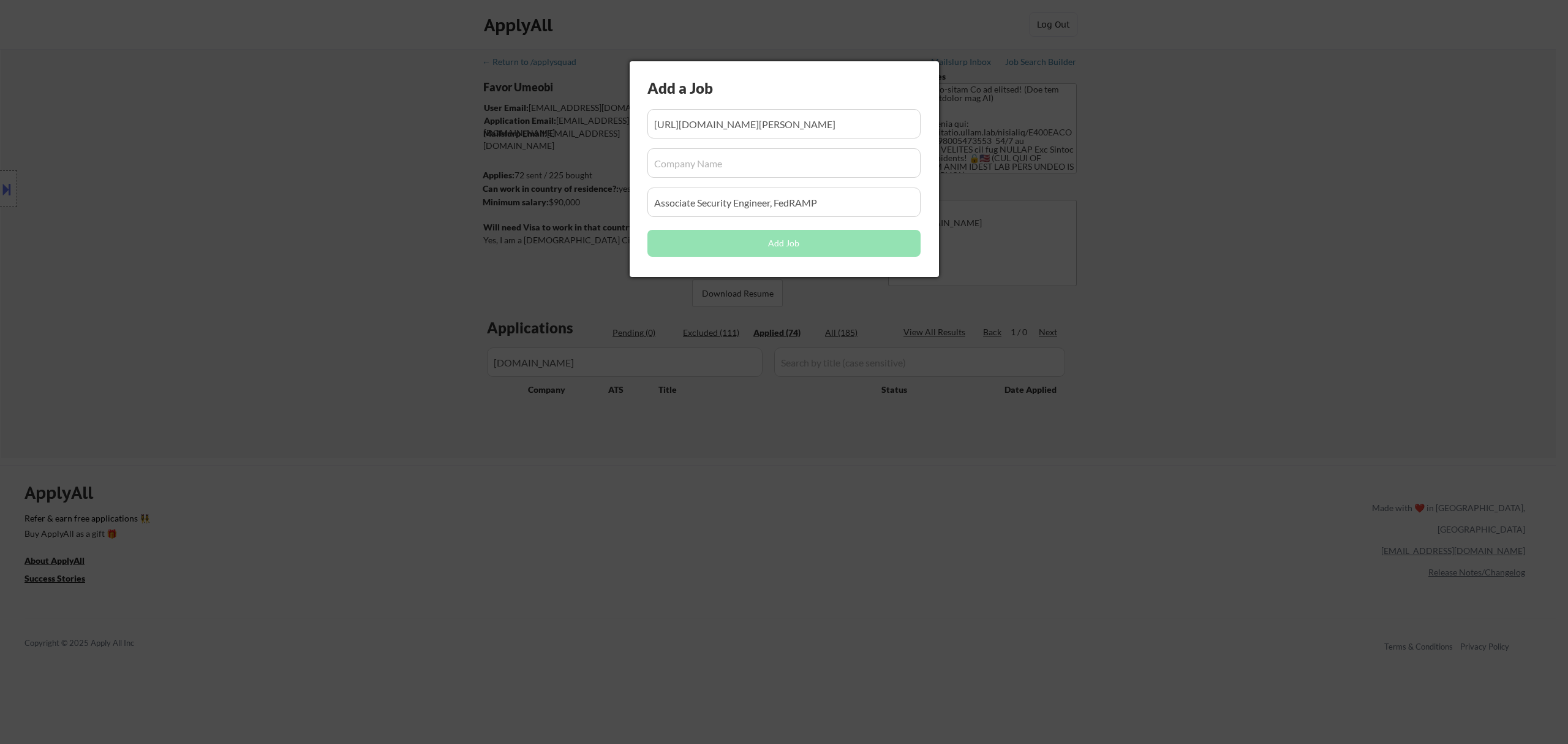
click at [775, 162] on input "input" at bounding box center [784, 163] width 273 height 29
paste input "[DOMAIN_NAME][URL]"
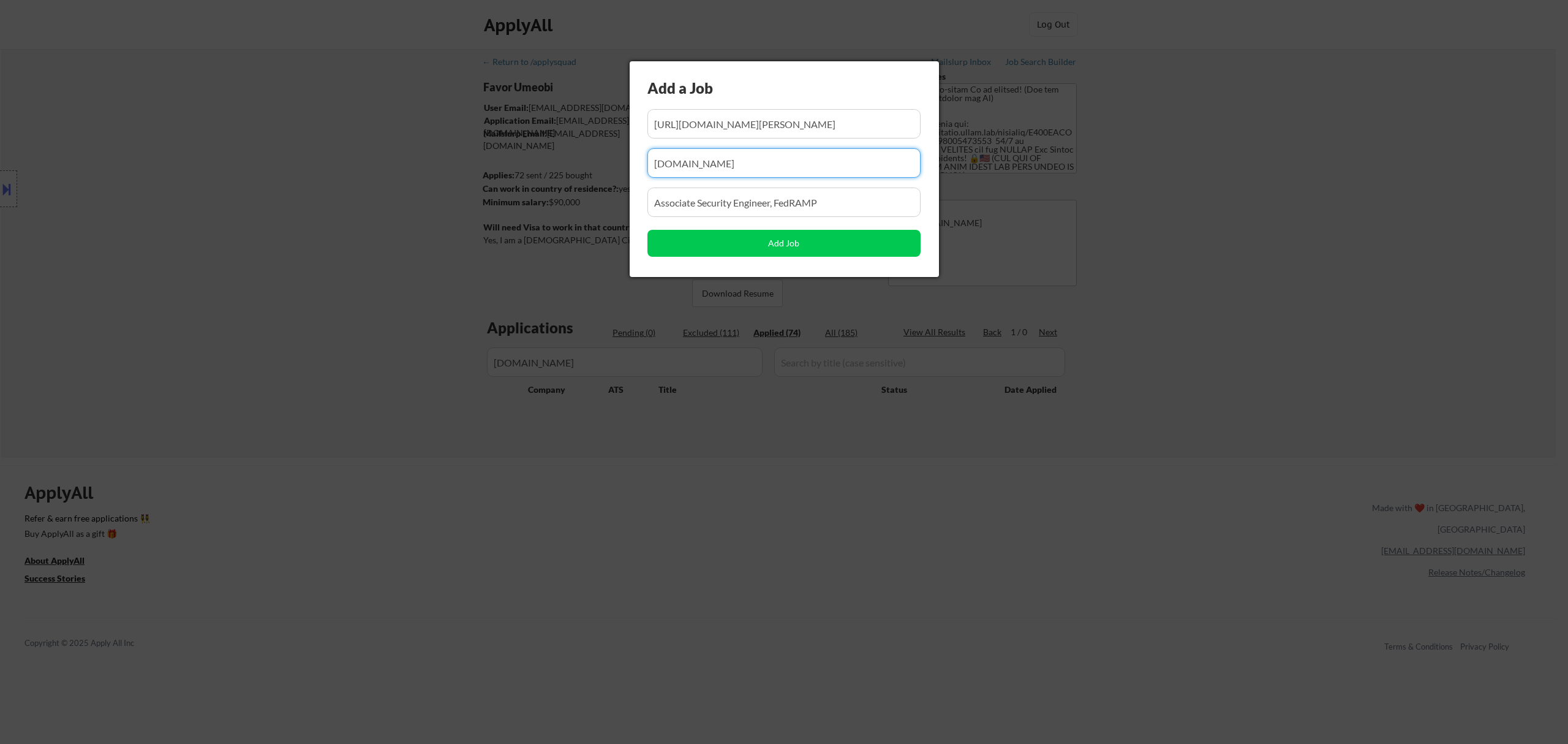
type input "[DOMAIN_NAME]"
drag, startPoint x: 782, startPoint y: 199, endPoint x: 594, endPoint y: 206, distance: 188.1
click at [589, 210] on body "← Return to /applysquad Mailslurp Inbox Job Search Builder Favor Umeobi User Em…" at bounding box center [784, 372] width 1568 height 744
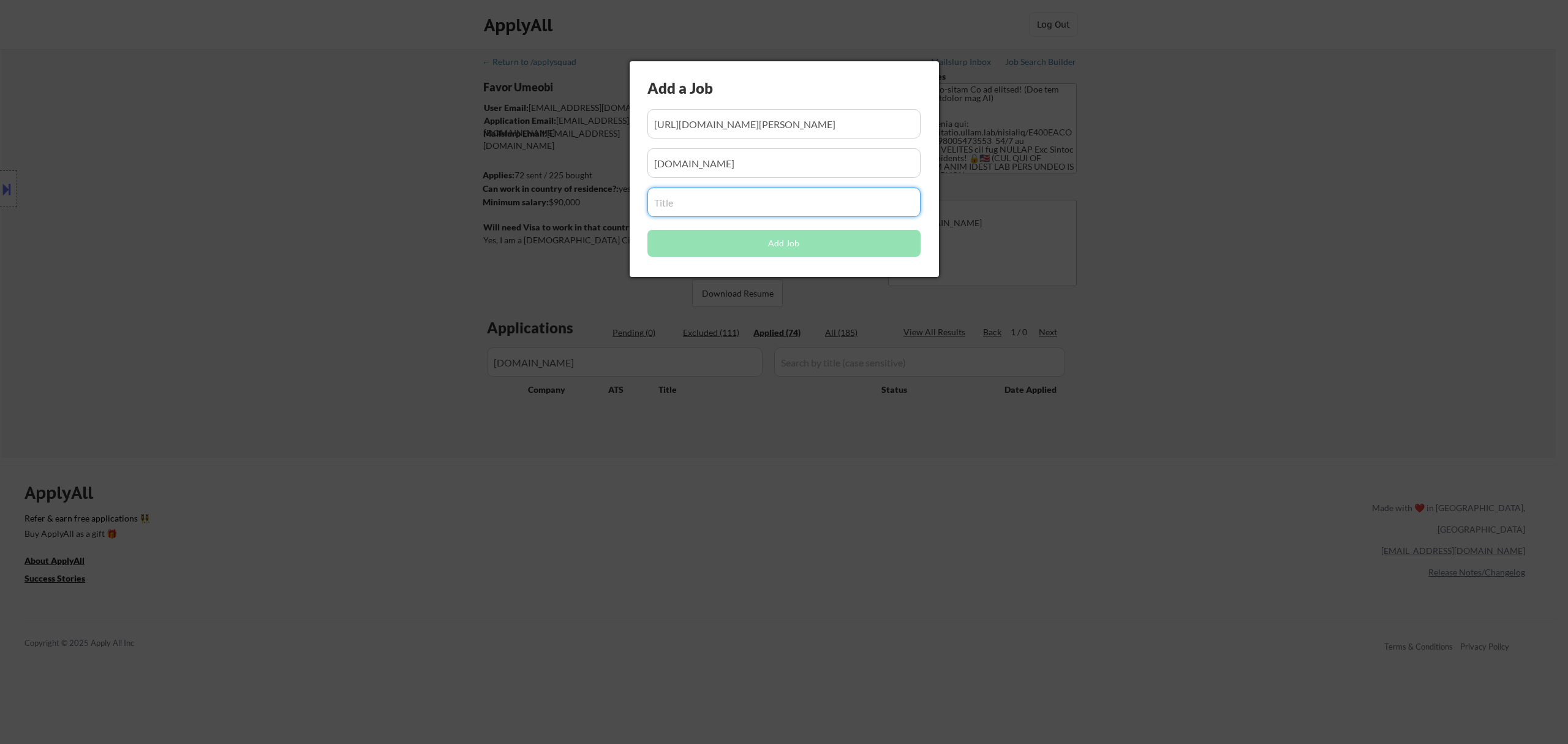
click at [749, 195] on input "input" at bounding box center [784, 202] width 273 height 29
paste input "Systems and Infrastructure Engineer III, Information Security-Web Security"
type input "Systems and Infrastructure Engineer III, Information Security-Web Security"
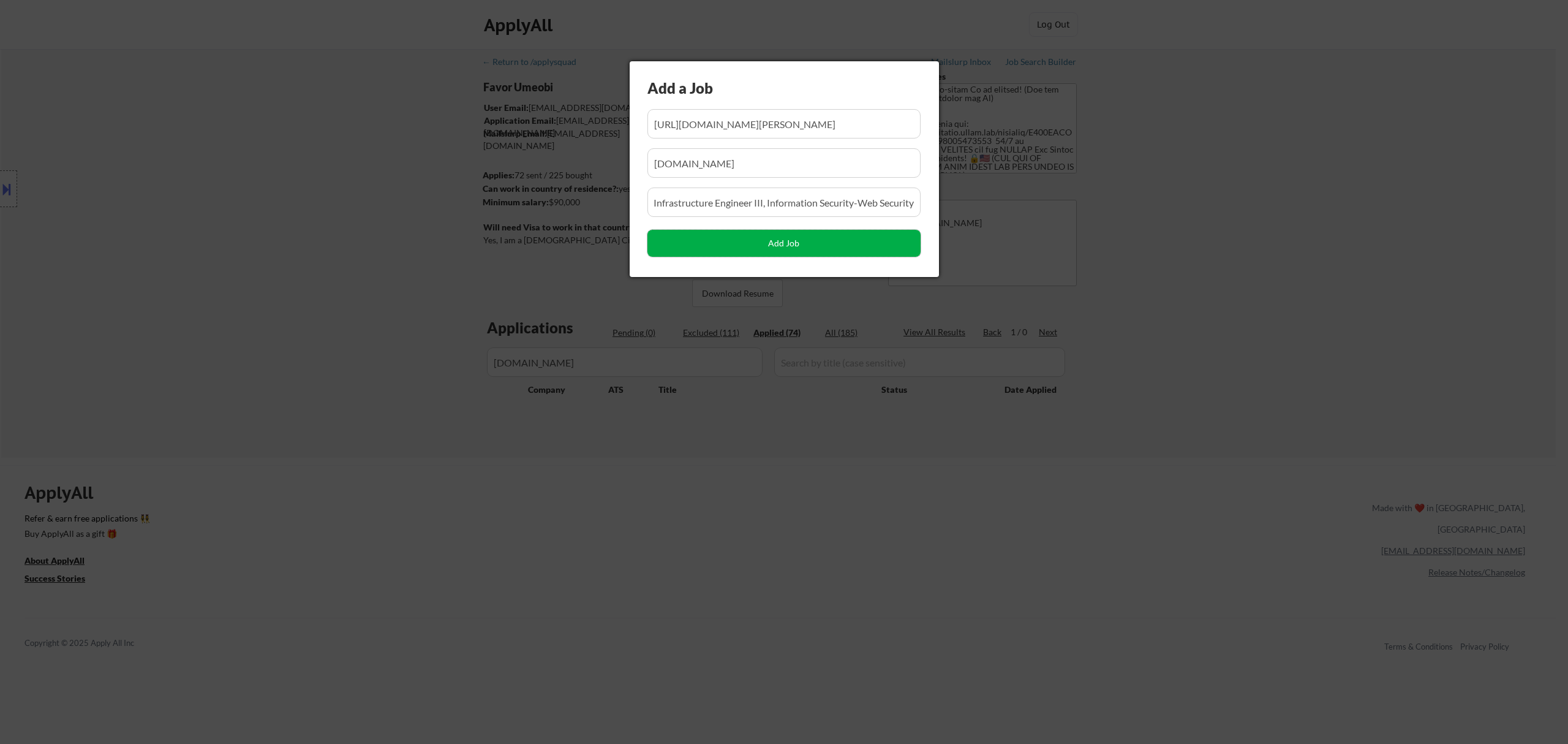
click at [775, 241] on button "Add Job" at bounding box center [784, 243] width 273 height 27
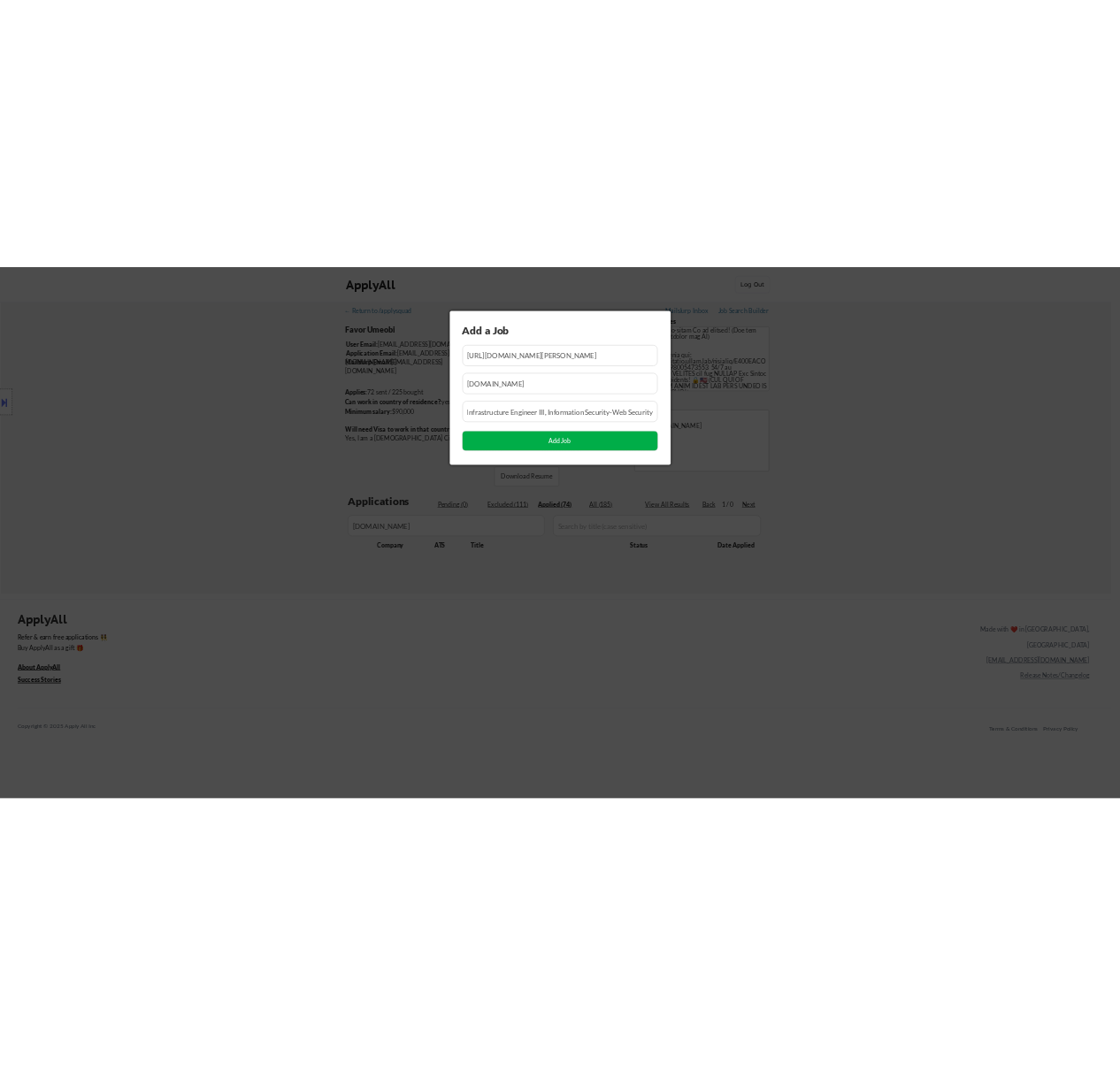
scroll to position [0, 0]
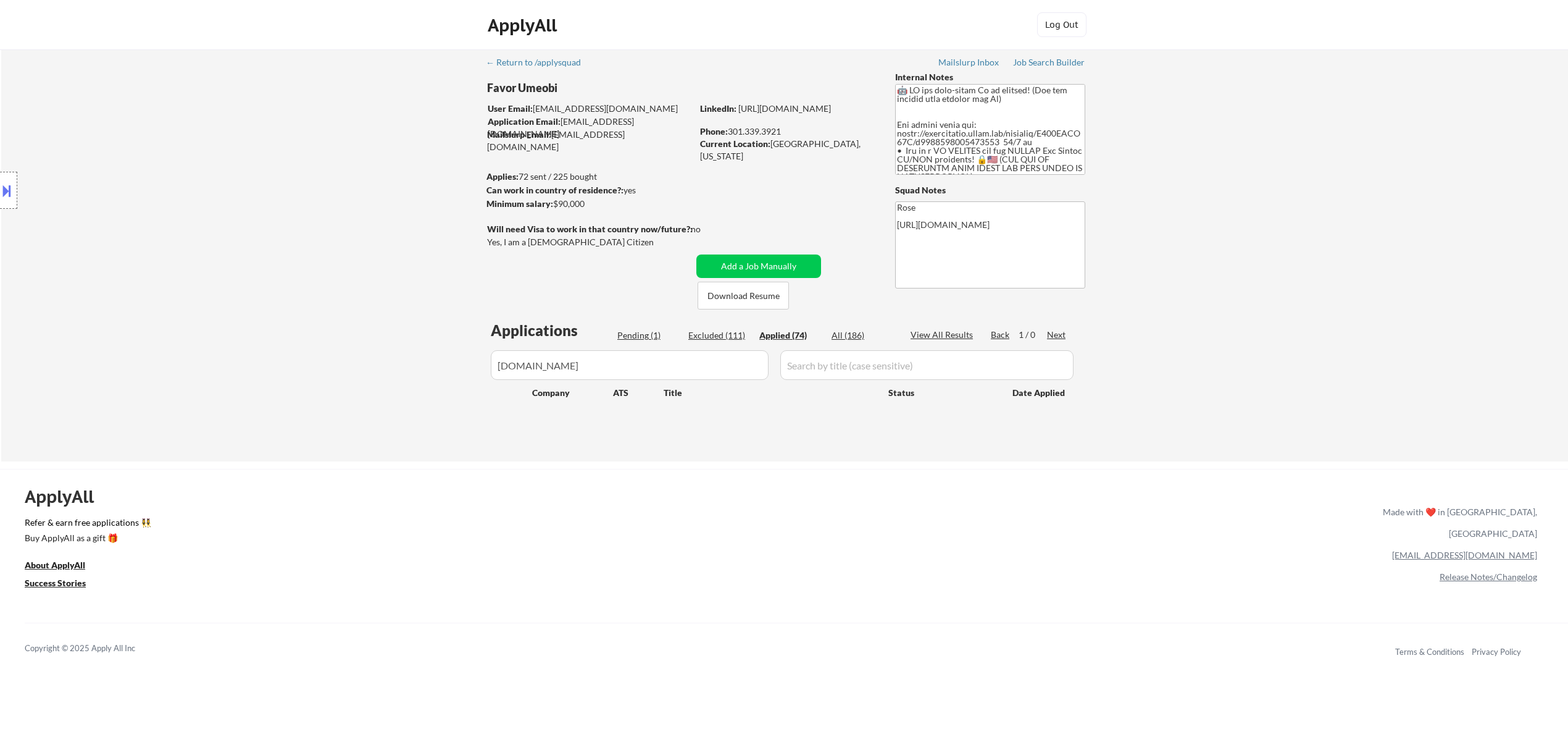
click at [646, 338] on div "Pending (1)" at bounding box center [648, 335] width 62 height 12
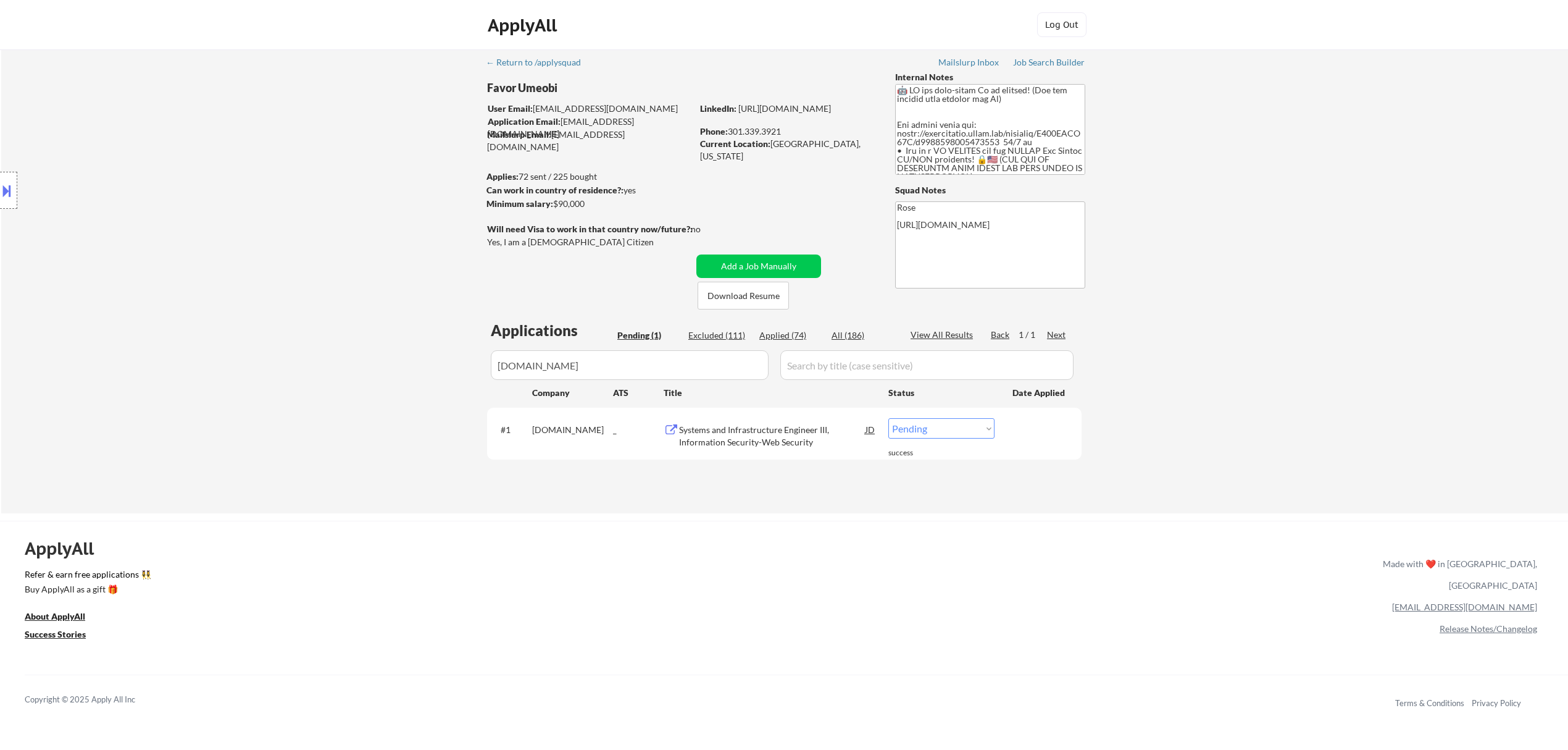
click at [781, 428] on select "Choose an option... Pending Applied Excluded (Questions) Excluded (Expired) Exc…" at bounding box center [941, 428] width 106 height 21
select select ""applied""
click at [781, 418] on select "Choose an option... Pending Applied Excluded (Questions) Excluded (Expired) Exc…" at bounding box center [941, 428] width 106 height 21
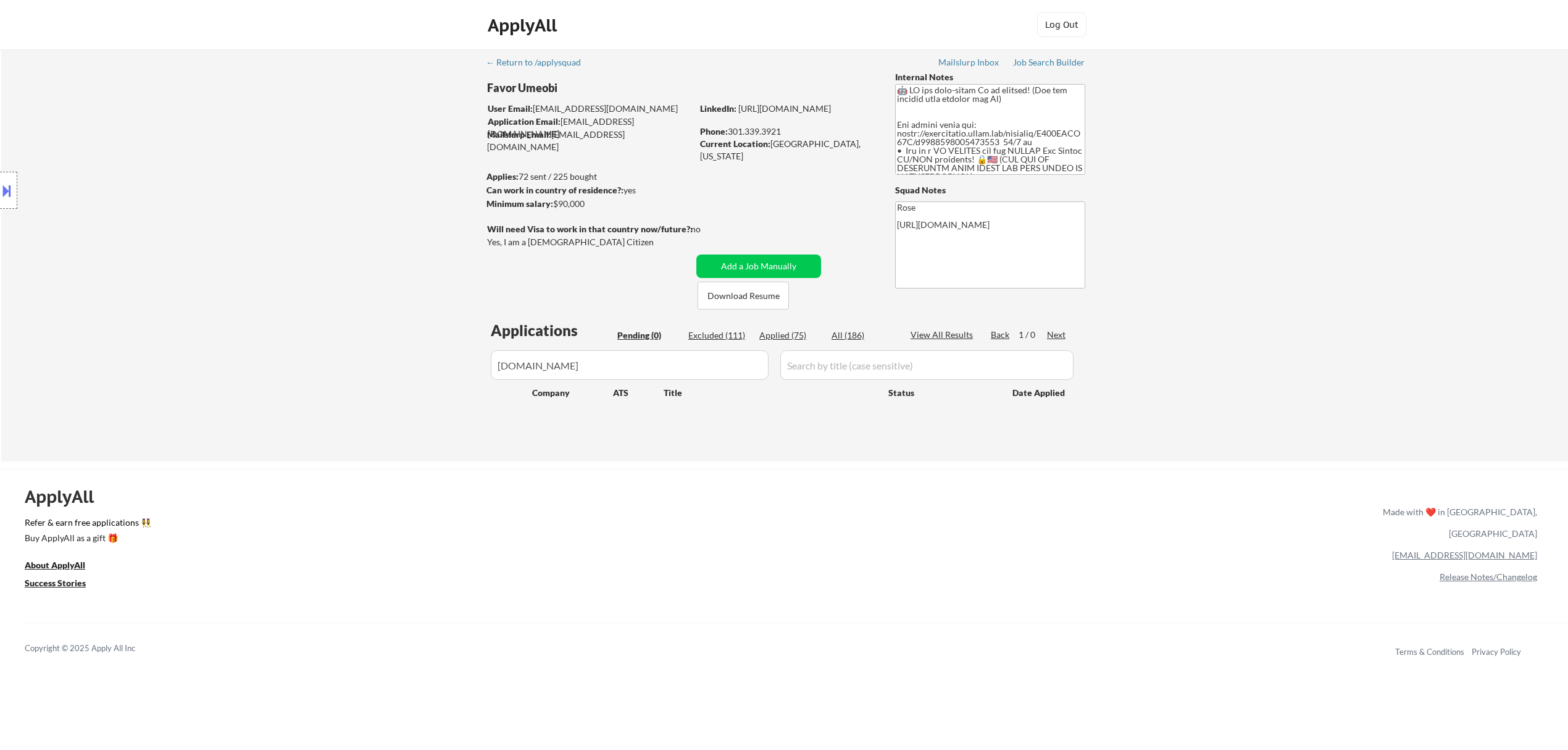
click at [781, 333] on div "Applied (75)" at bounding box center [790, 335] width 62 height 12
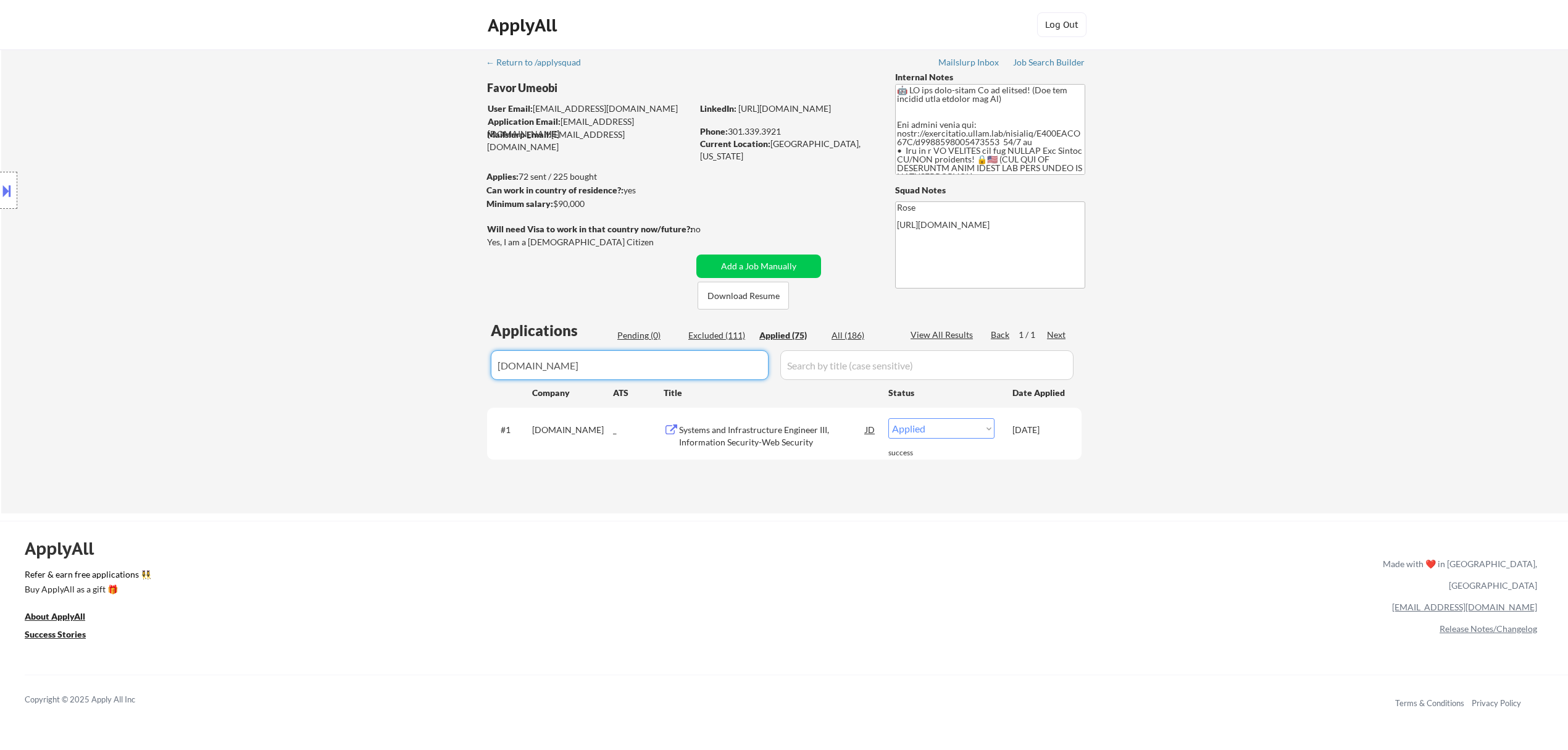
drag, startPoint x: 717, startPoint y: 362, endPoint x: 403, endPoint y: 403, distance: 316.7
click at [403, 403] on div "← Return to /applysquad Mailslurp Inbox Job Search Builder Favor Umeobi User Em…" at bounding box center [784, 281] width 1567 height 464
paste input "[DOMAIN_NAME]"
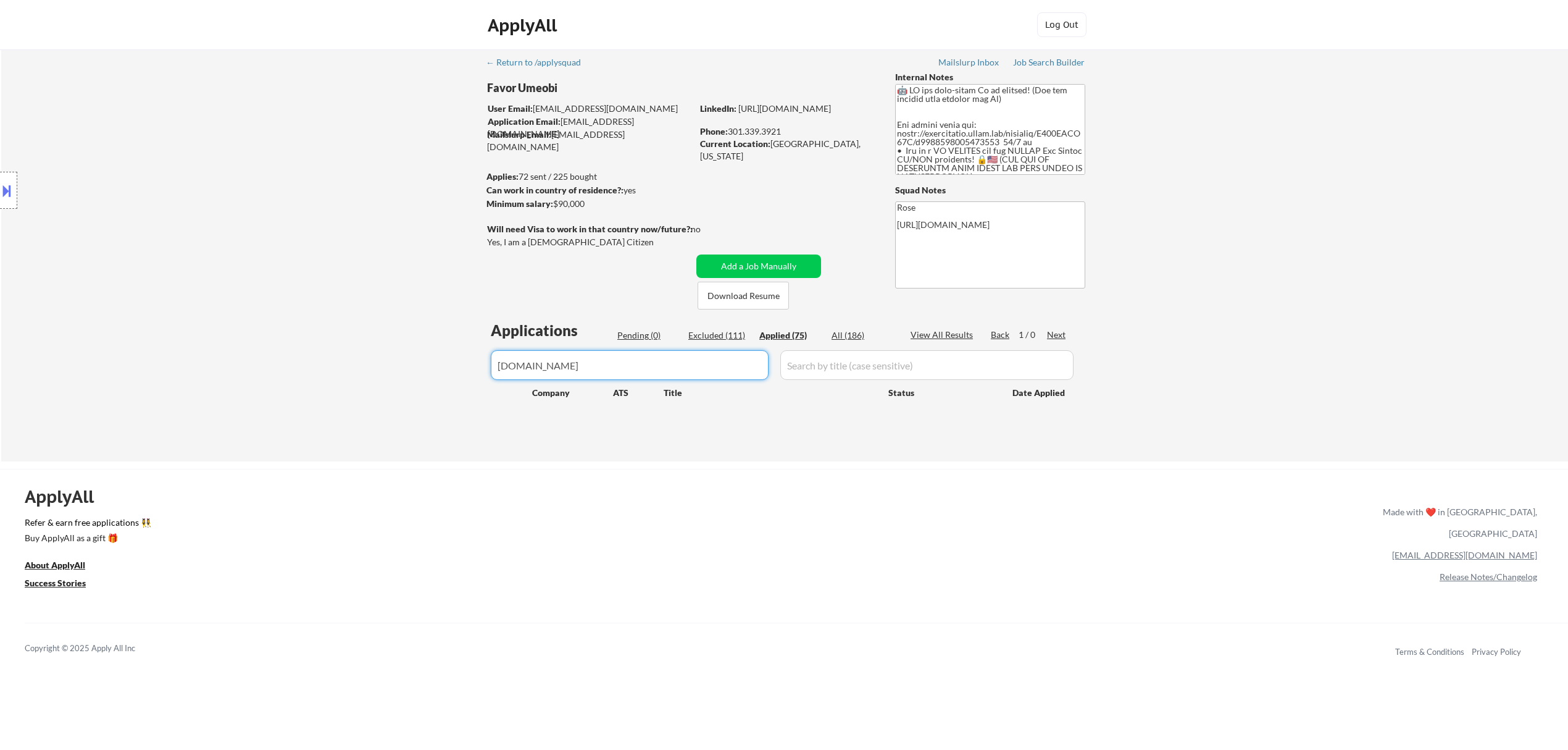
click at [648, 333] on div "Pending (0)" at bounding box center [648, 335] width 62 height 12
click at [781, 330] on div "Applied (75)" at bounding box center [790, 335] width 62 height 12
drag, startPoint x: 685, startPoint y: 369, endPoint x: 410, endPoint y: 381, distance: 275.3
click at [410, 381] on div "← Return to /applysquad Mailslurp Inbox Job Search Builder Favor Umeobi User Em…" at bounding box center [784, 256] width 1567 height 412
paste input "jobgether/"
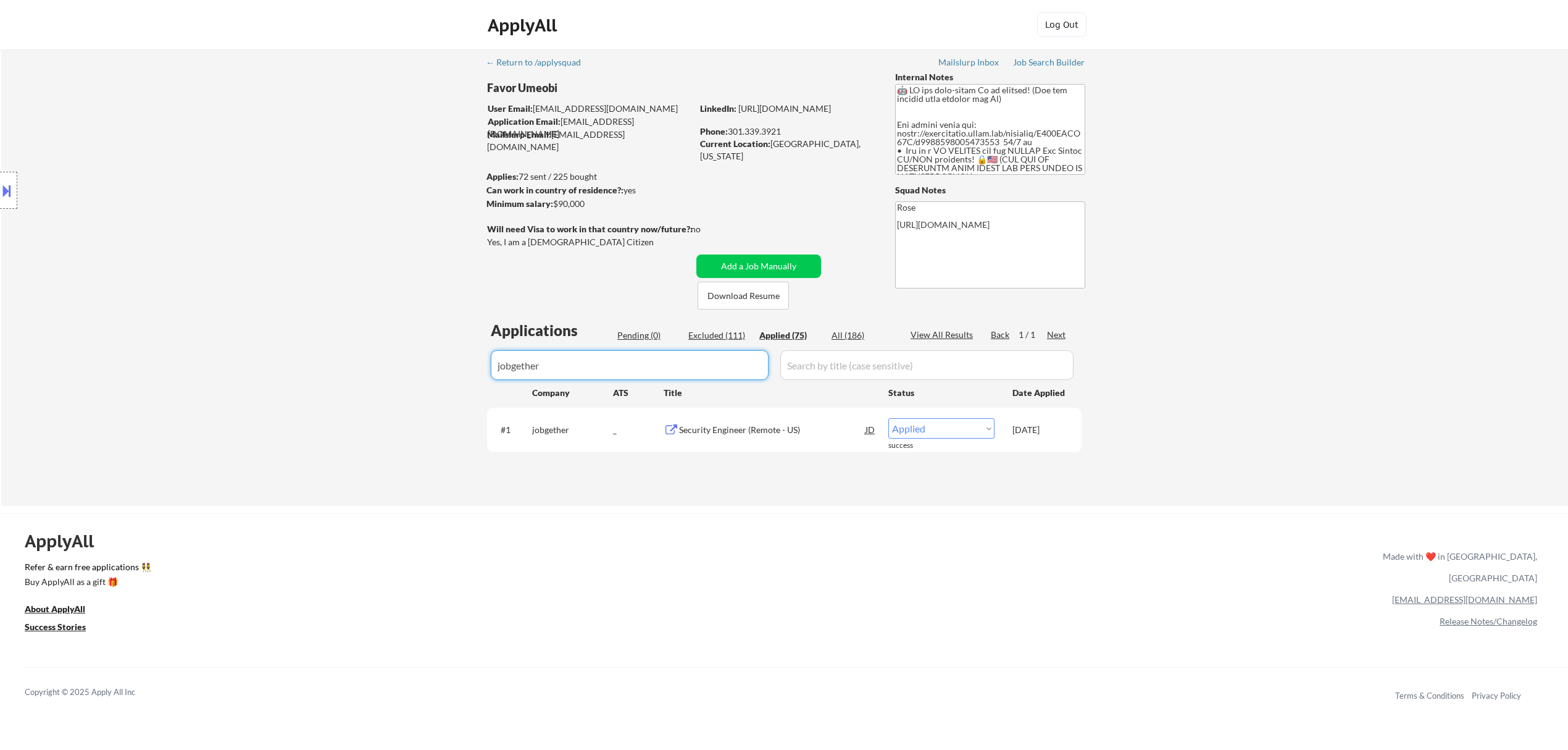
drag, startPoint x: 691, startPoint y: 365, endPoint x: 454, endPoint y: 368, distance: 237.0
click at [448, 374] on div "← Return to /applysquad Mailslurp Inbox Job Search Builder Favor Umeobi User Em…" at bounding box center [784, 277] width 1567 height 457
paste input "umbra-"
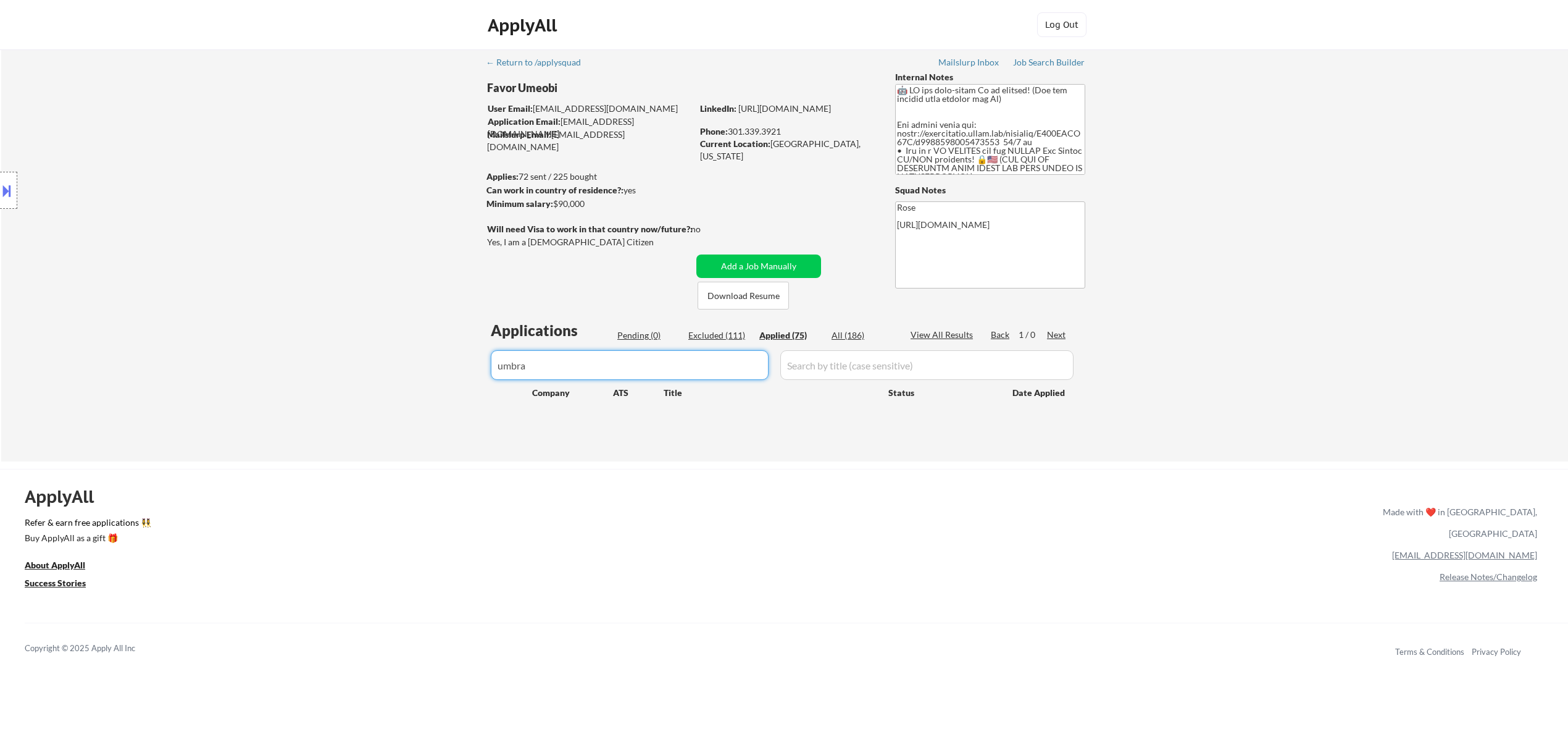
type input "umbra"
click at [635, 333] on div "Pending (0)" at bounding box center [648, 335] width 62 height 12
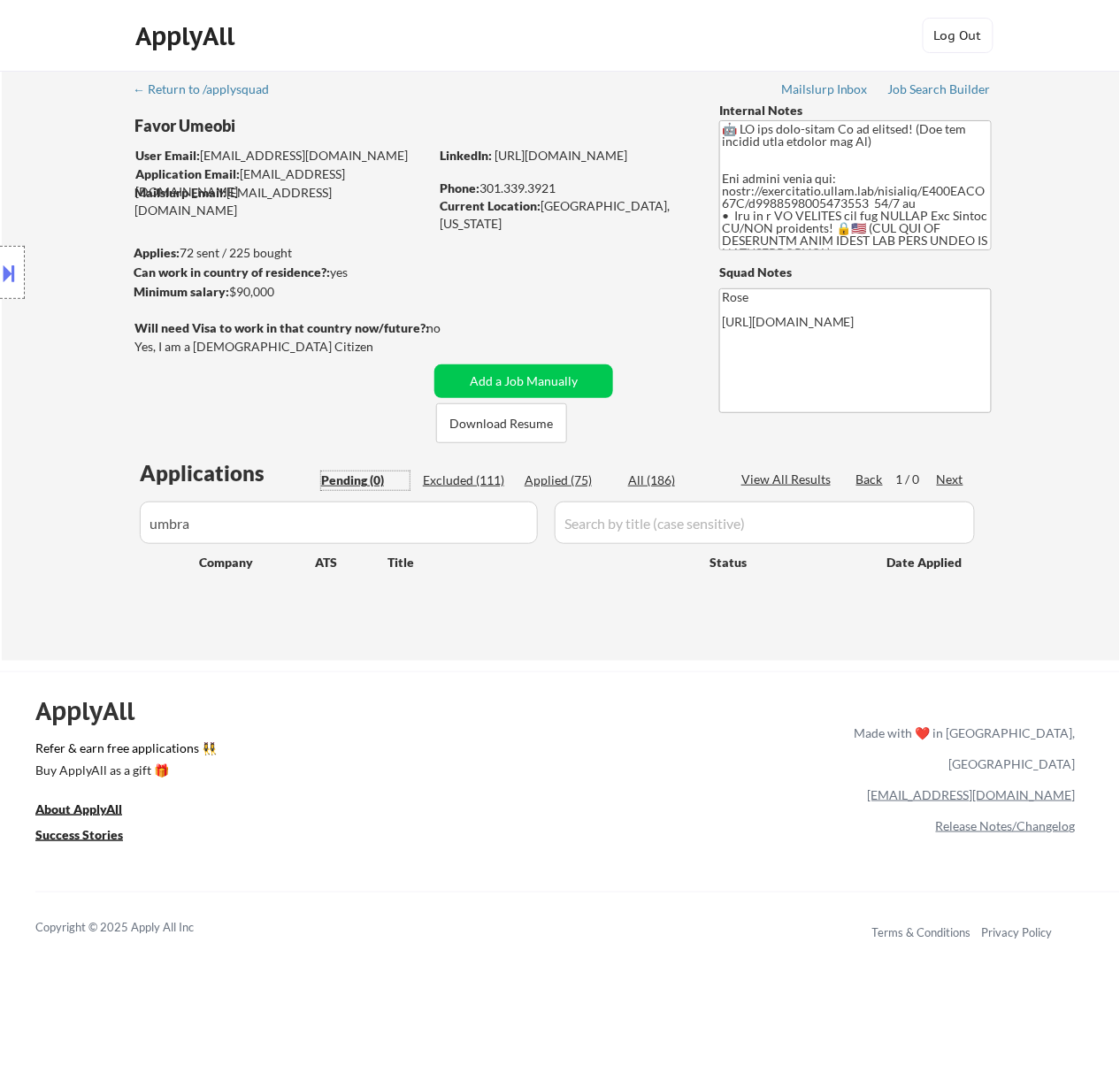
click at [12, 273] on button at bounding box center [9, 273] width 19 height 29
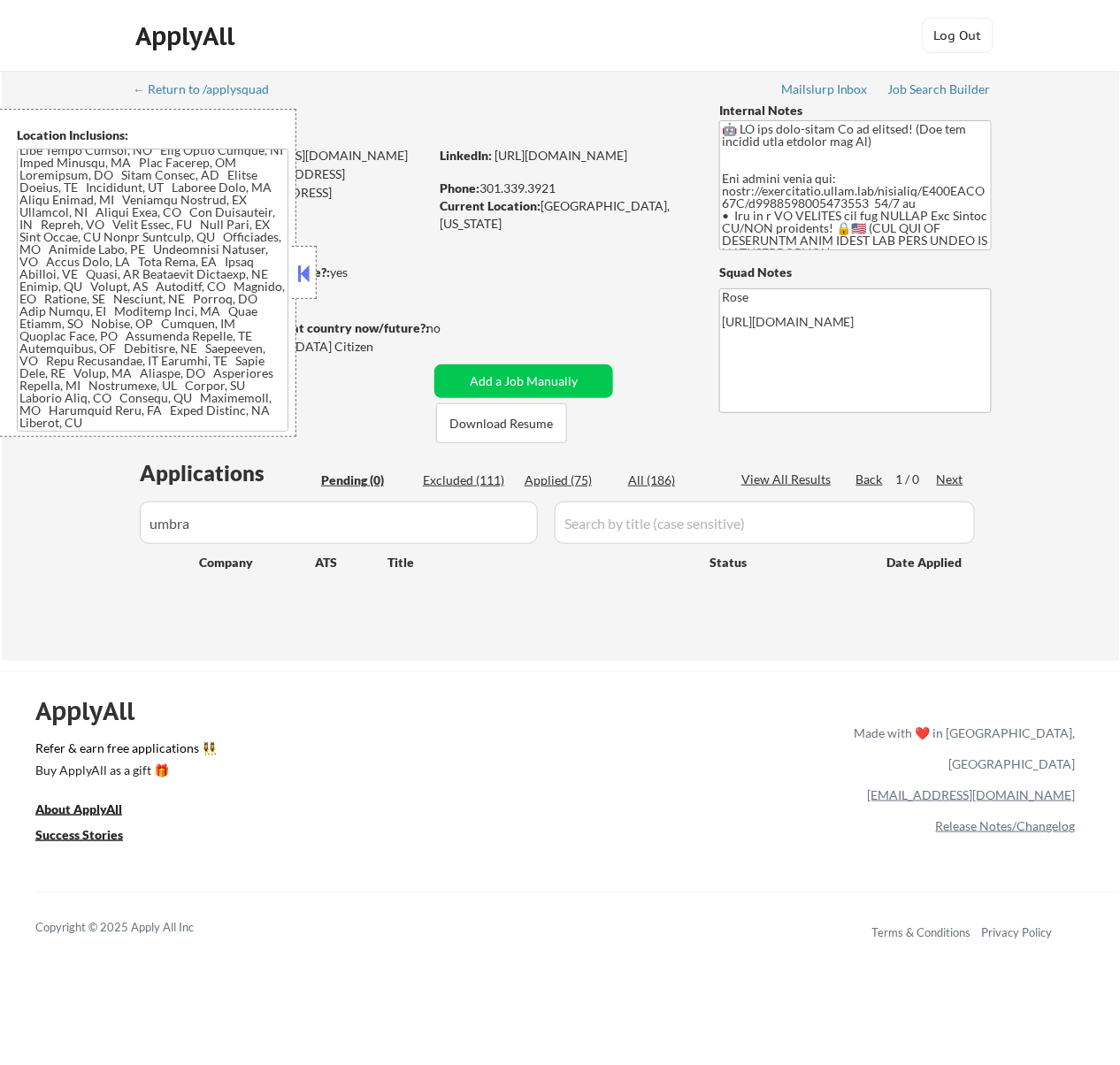
click at [591, 37] on div "ApplyAll Log Out" at bounding box center [560, 40] width 885 height 44
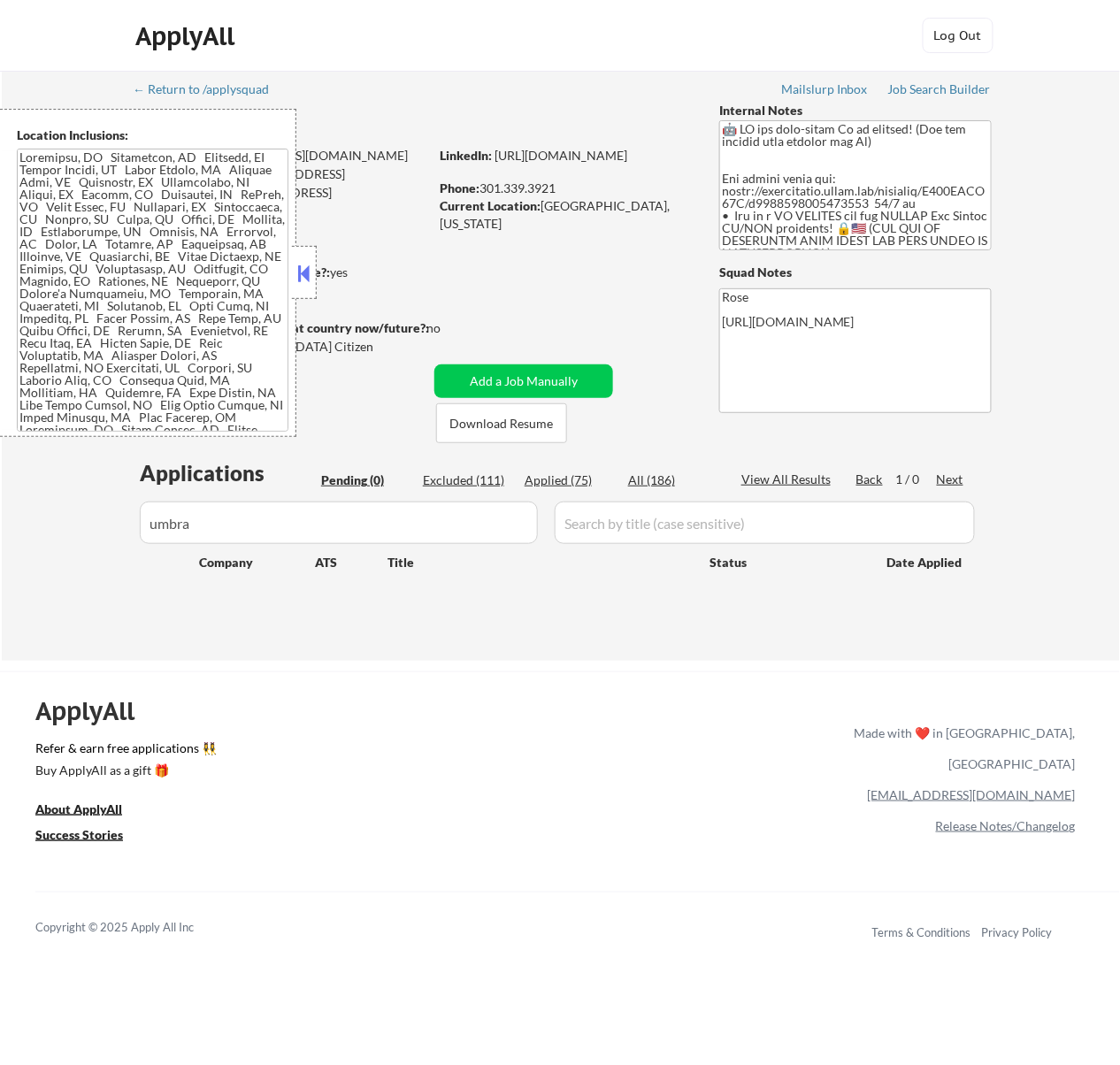
click at [297, 267] on button at bounding box center [303, 273] width 19 height 27
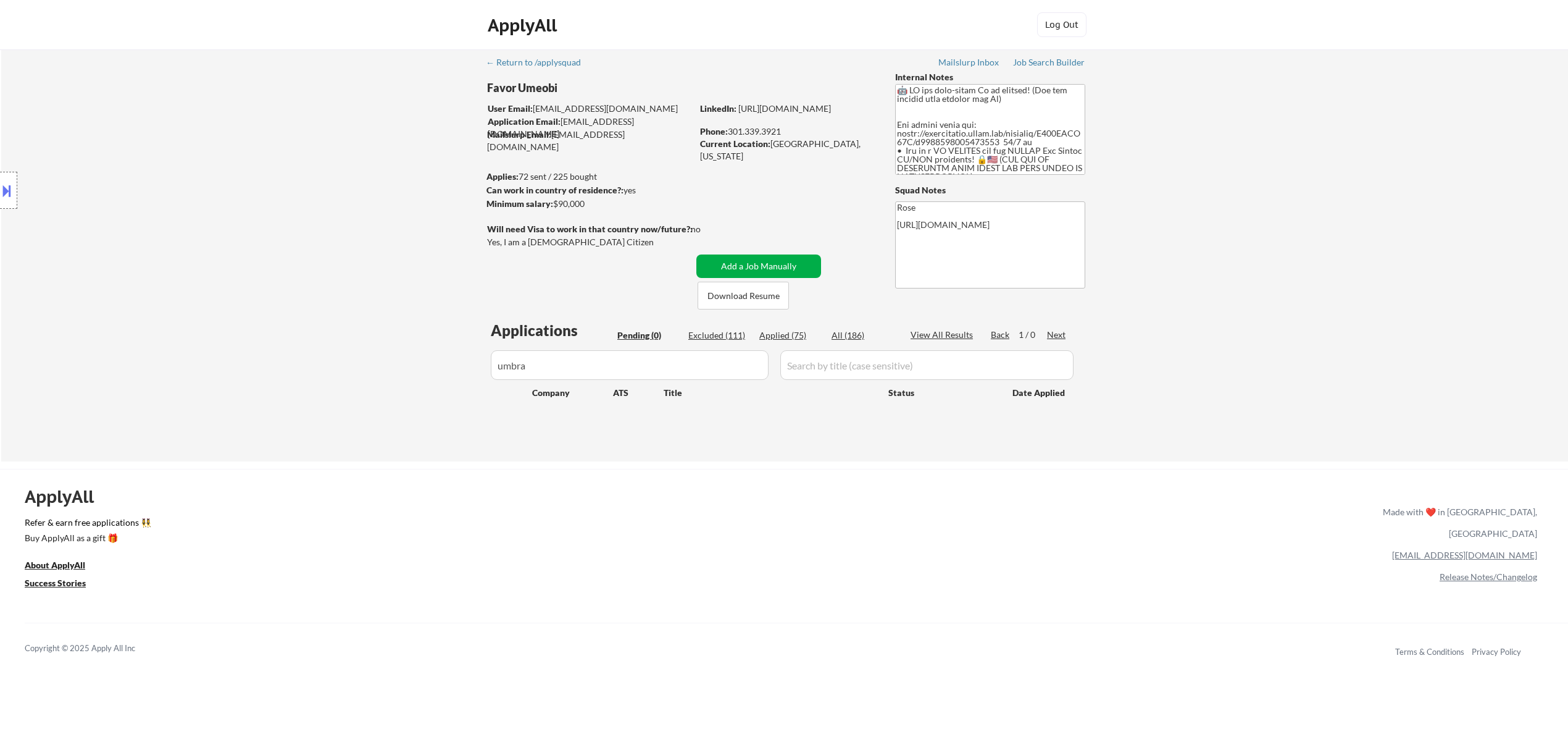
click at [781, 263] on button "Add a Job Manually" at bounding box center [759, 266] width 125 height 24
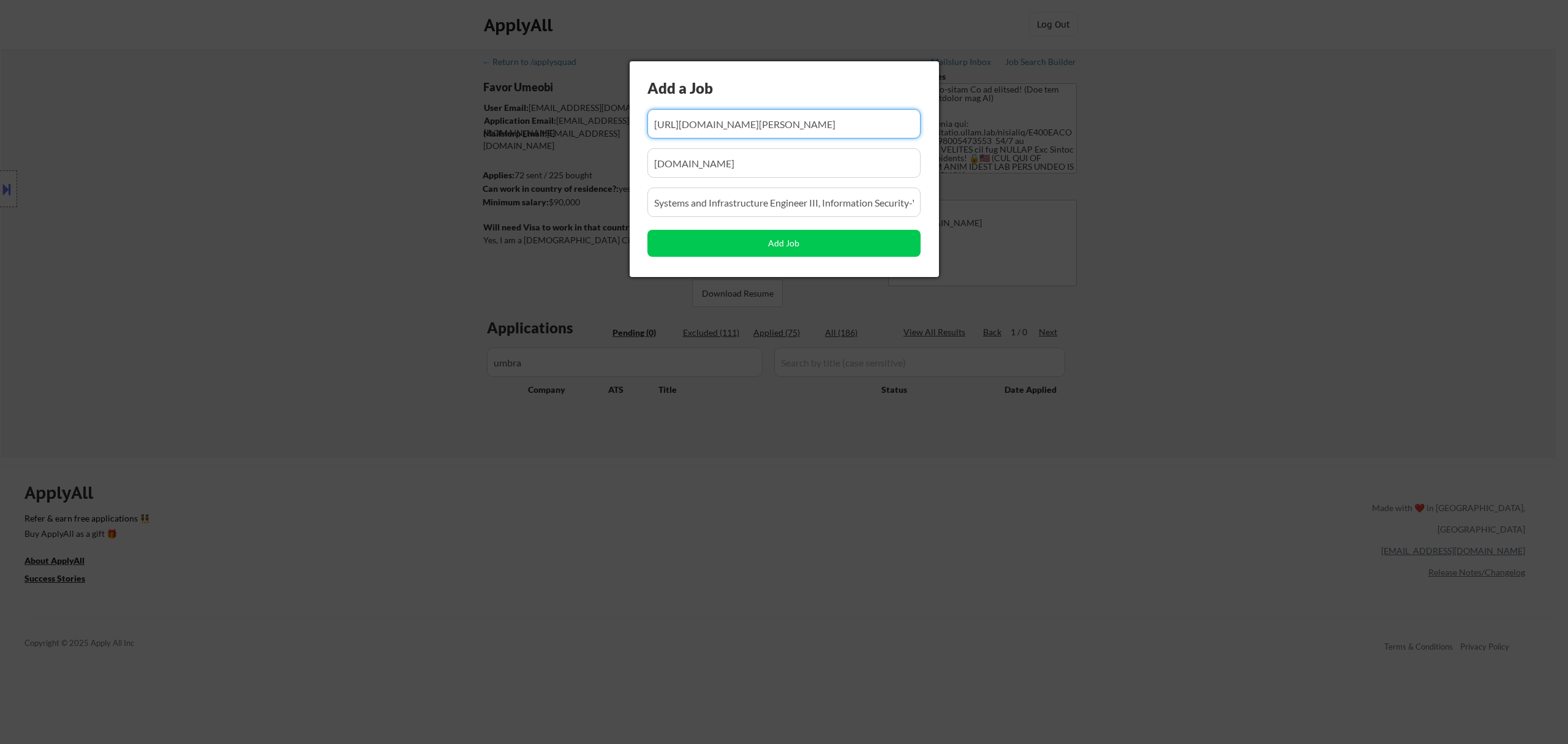
scroll to position [0, 680]
drag, startPoint x: 772, startPoint y: 129, endPoint x: 687, endPoint y: 135, distance: 85.2
click at [687, 135] on input "input" at bounding box center [784, 124] width 273 height 29
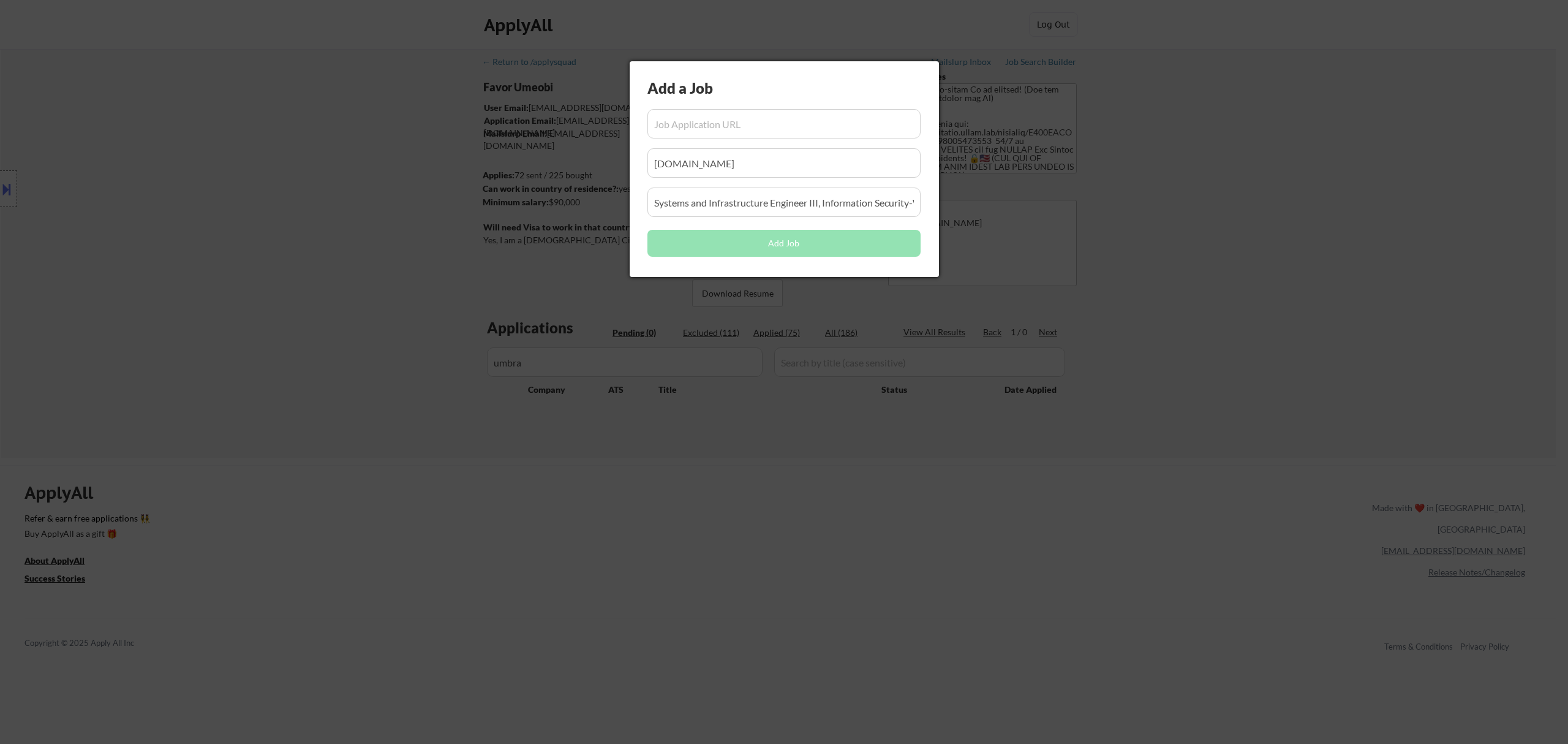
click at [723, 124] on input "input" at bounding box center [784, 124] width 273 height 29
paste input "[URL][DOMAIN_NAME]"
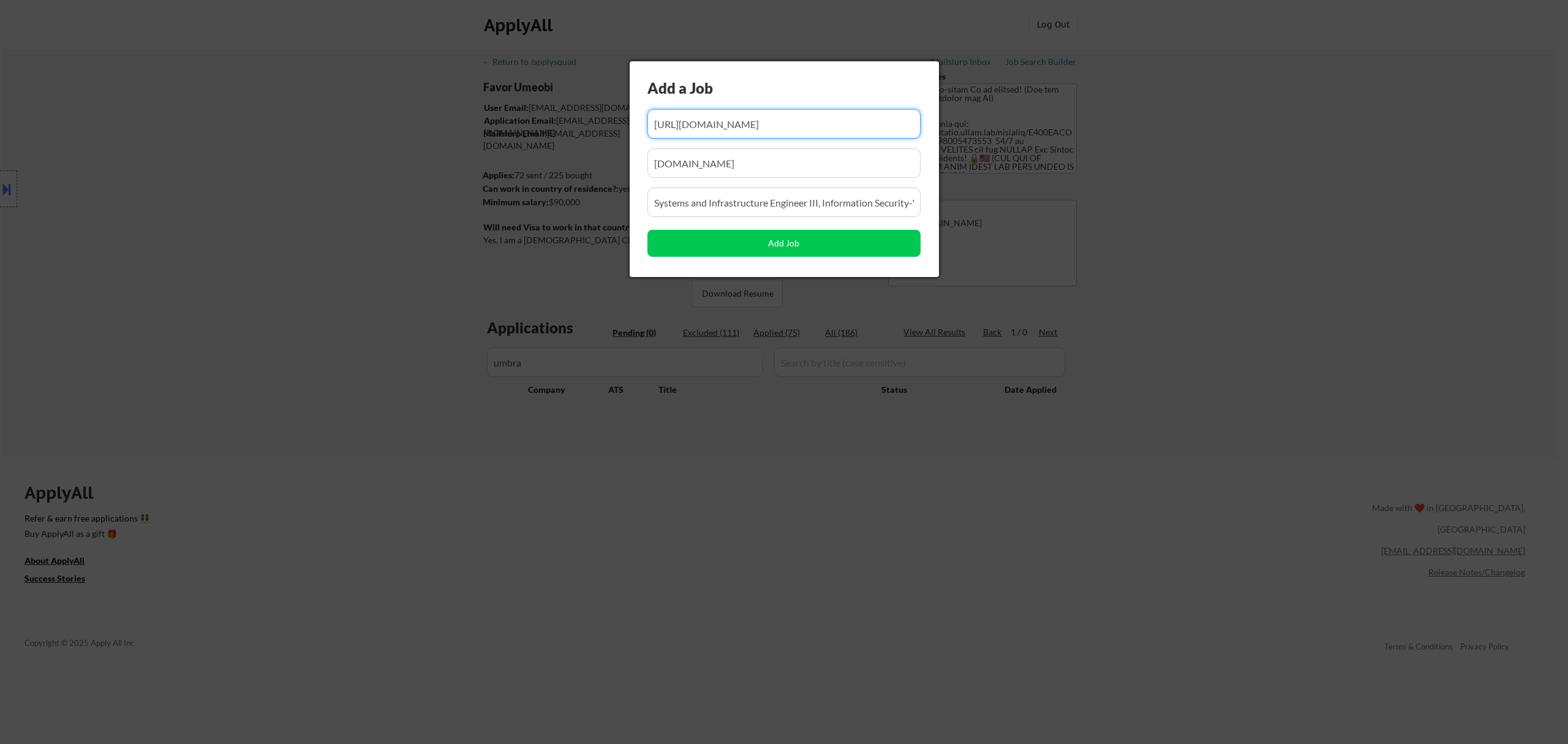
type input "[URL][DOMAIN_NAME]"
drag, startPoint x: 819, startPoint y: 167, endPoint x: 522, endPoint y: 169, distance: 297.0
click at [522, 169] on body "← Return to /applysquad Mailslurp Inbox Job Search Builder Favor Umeobi User Em…" at bounding box center [784, 372] width 1568 height 744
paste input "umbra-1/"
type input "umbra-1"
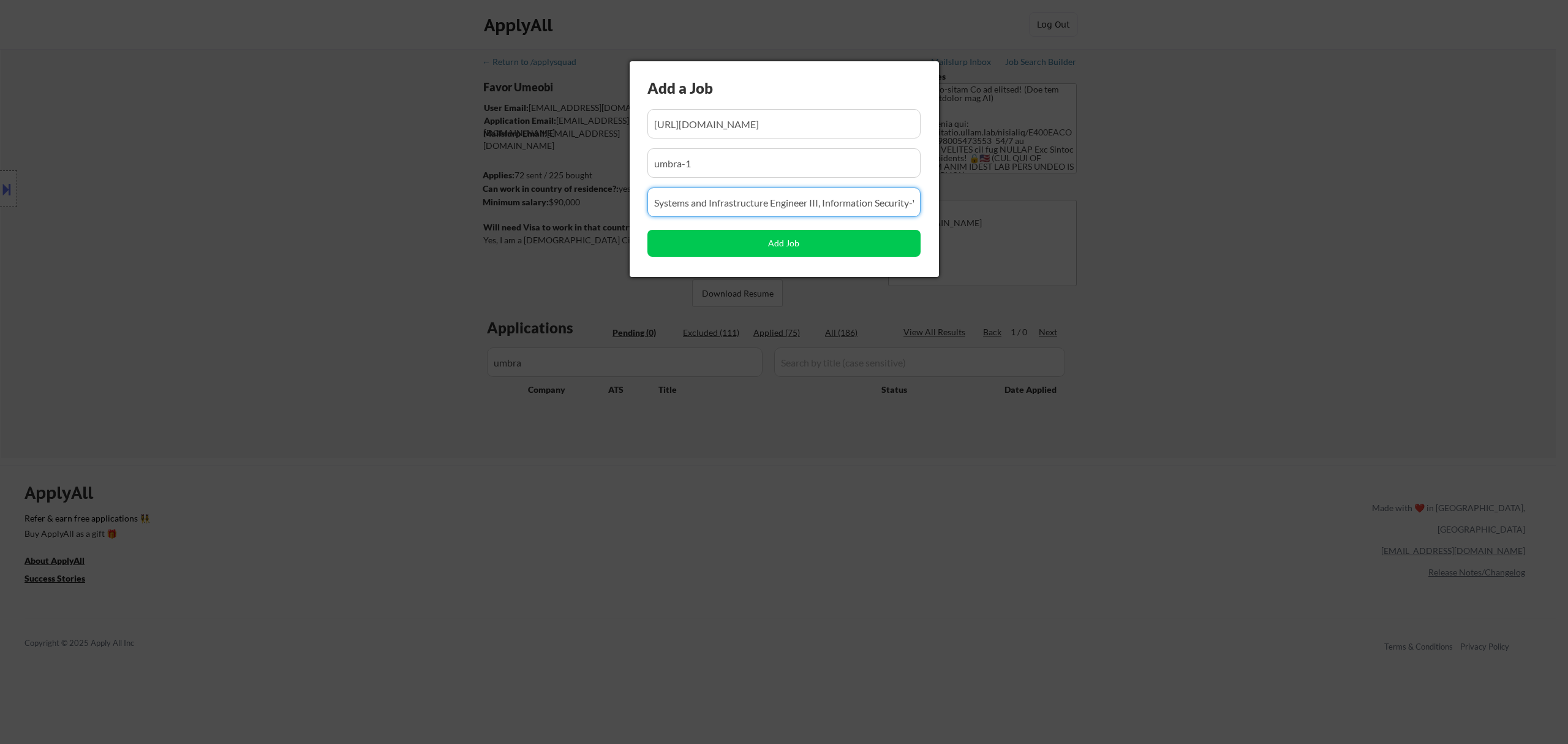
drag, startPoint x: 872, startPoint y: 209, endPoint x: 790, endPoint y: 211, distance: 82.0
click at [775, 211] on input "input" at bounding box center [784, 202] width 273 height 29
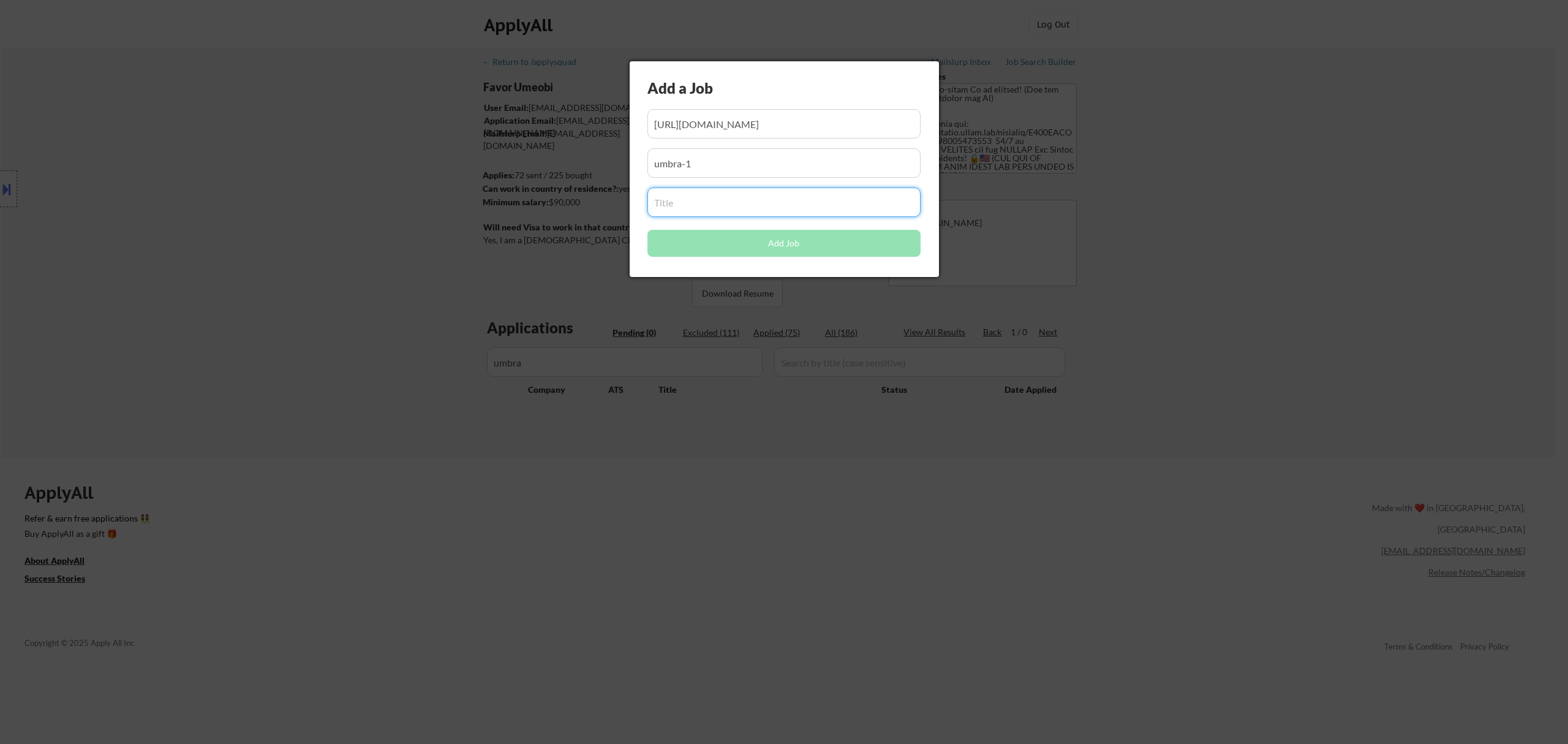
click at [775, 207] on input "input" at bounding box center [784, 202] width 273 height 29
paste input "Information Security Analyst"
type input "Information Security Analyst"
click at [775, 238] on button "Add Job" at bounding box center [784, 243] width 273 height 27
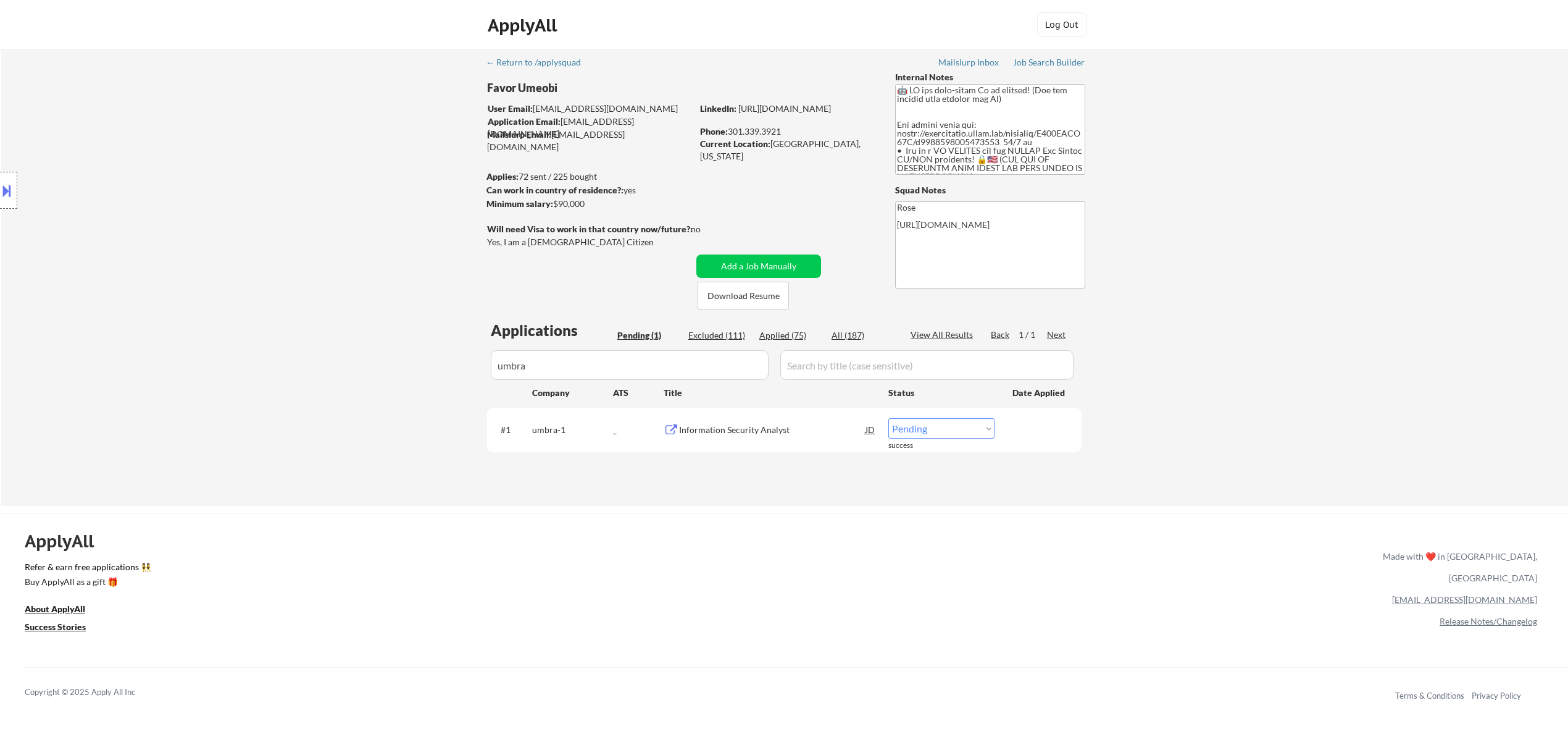
click at [781, 425] on select "Choose an option... Pending Applied Excluded (Questions) Excluded (Expired) Exc…" at bounding box center [941, 428] width 106 height 21
select select ""applied""
click at [781, 418] on select "Choose an option... Pending Applied Excluded (Questions) Excluded (Expired) Exc…" at bounding box center [941, 428] width 106 height 21
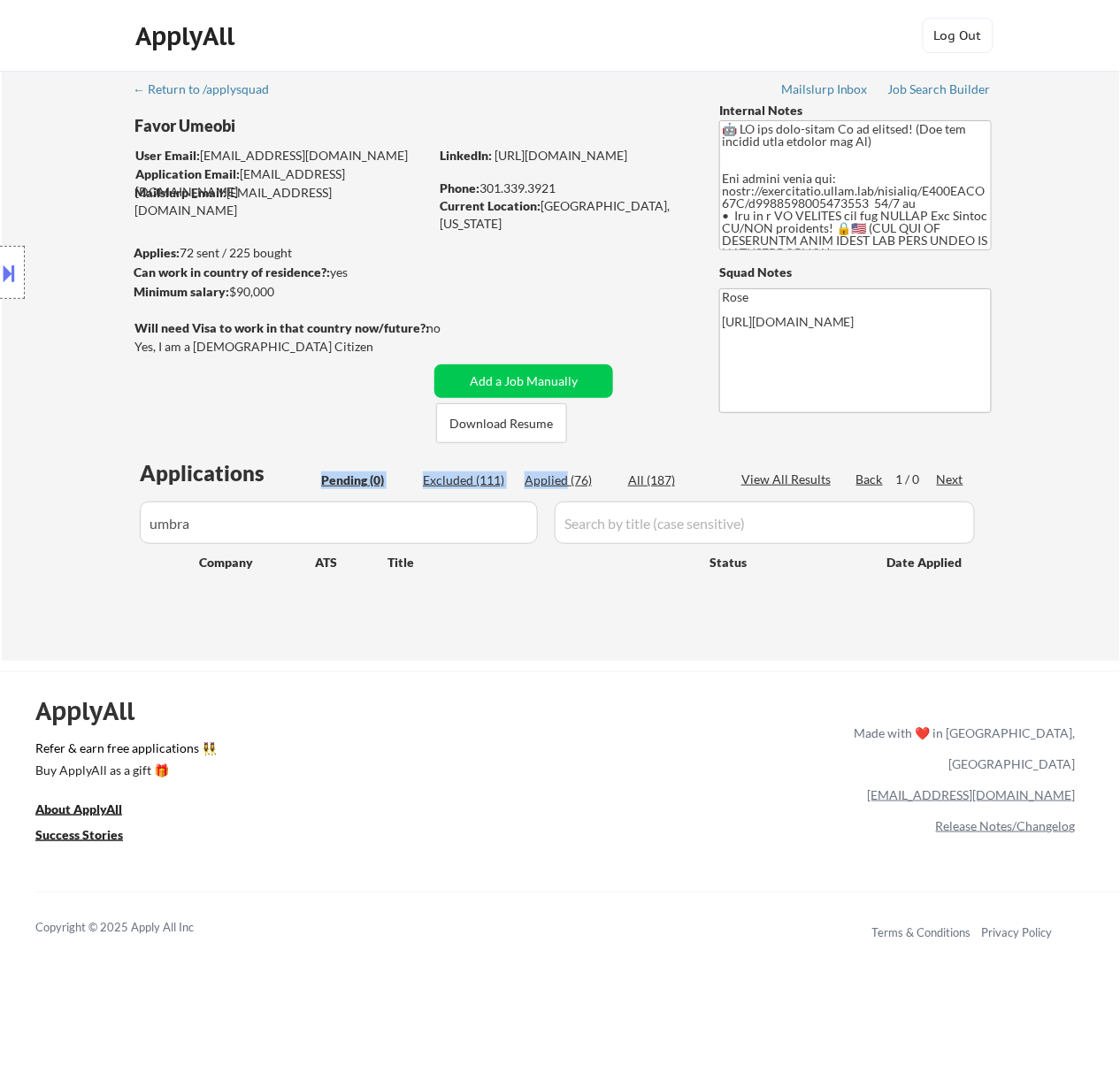
click at [565, 469] on div "Applications Pending (0) Excluded (111) Applied (76) All (187) View All Results…" at bounding box center [560, 543] width 851 height 169
click at [493, 523] on input "input" at bounding box center [338, 522] width 398 height 42
click at [557, 476] on div "Applied (76)" at bounding box center [568, 480] width 88 height 17
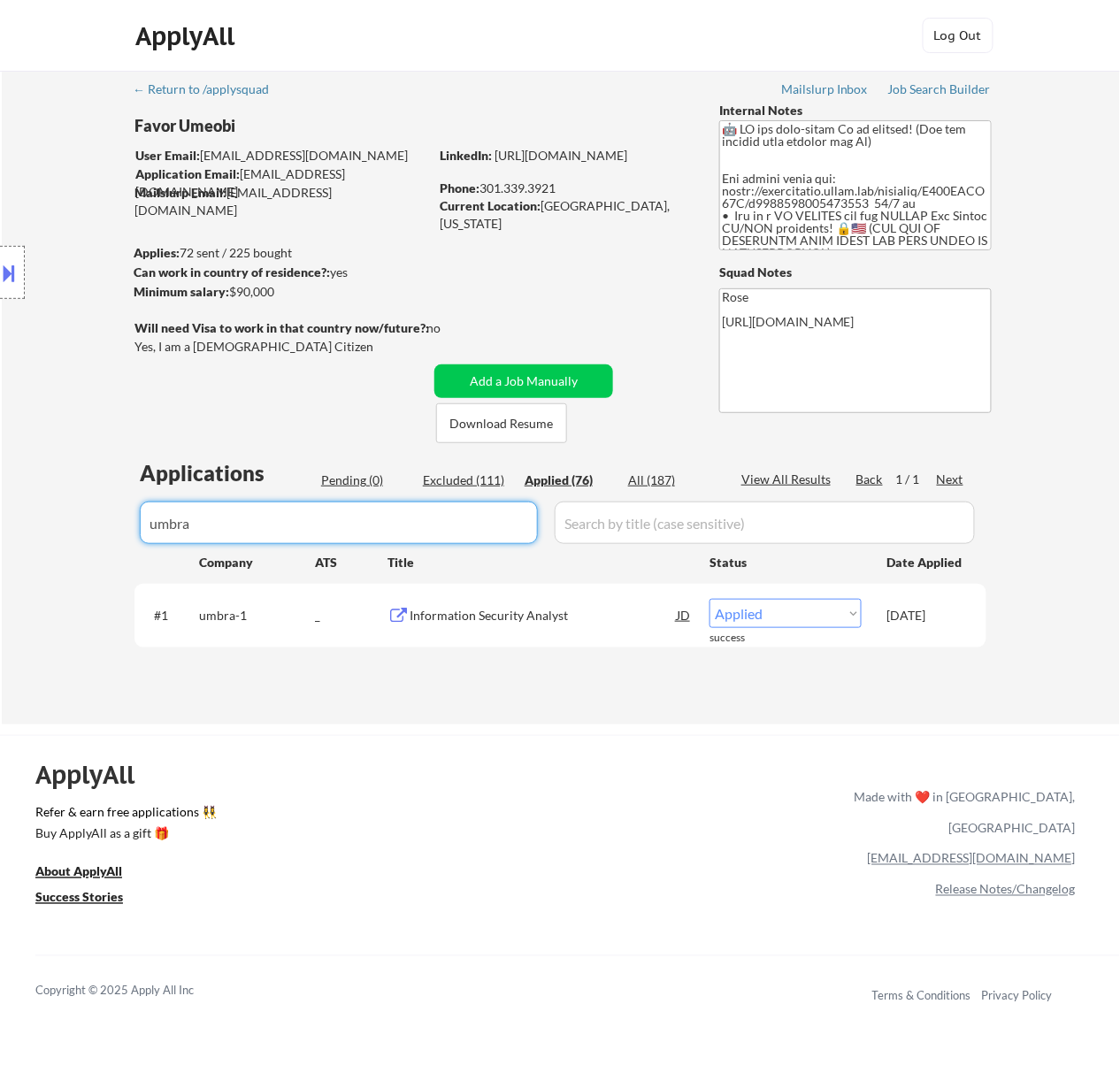
drag, startPoint x: 432, startPoint y: 517, endPoint x: 86, endPoint y: 524, distance: 346.1
click at [86, 524] on div "← Return to /applysquad Mailslurp Inbox Job Search Builder Favor Umeobi User Em…" at bounding box center [561, 397] width 1118 height 654
paste input "gdit."
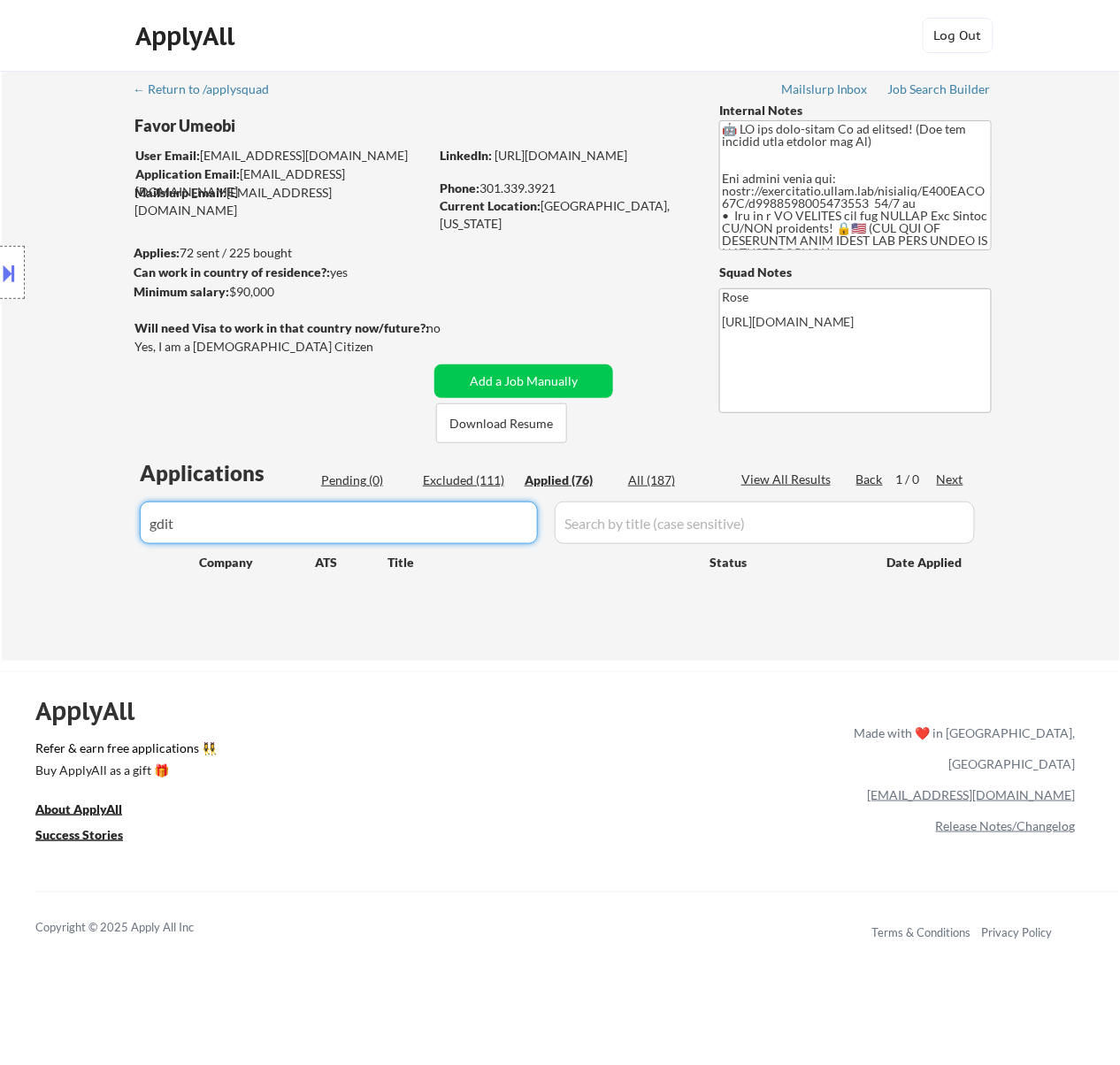
type input "gdit"
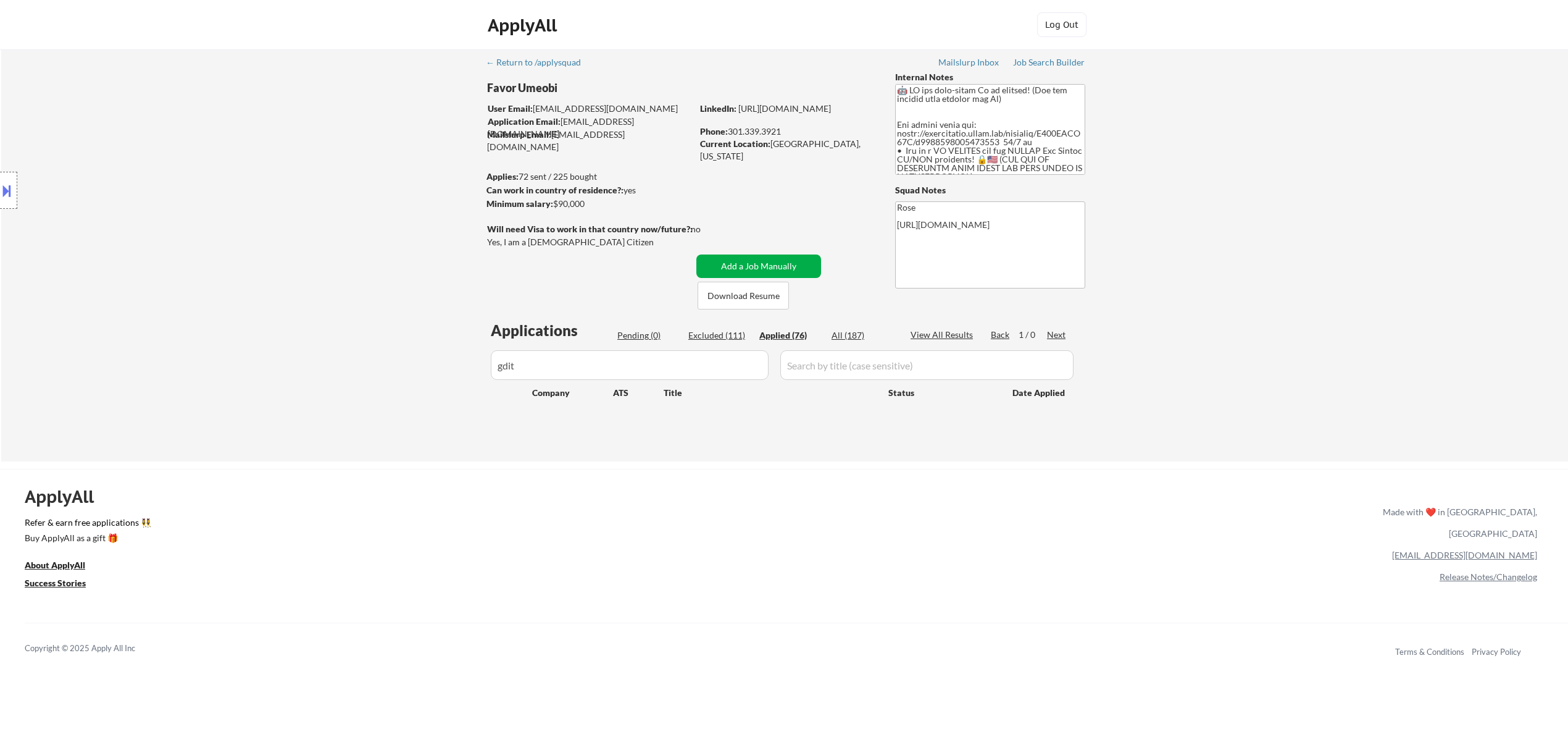
click at [746, 265] on button "Add a Job Manually" at bounding box center [759, 266] width 125 height 24
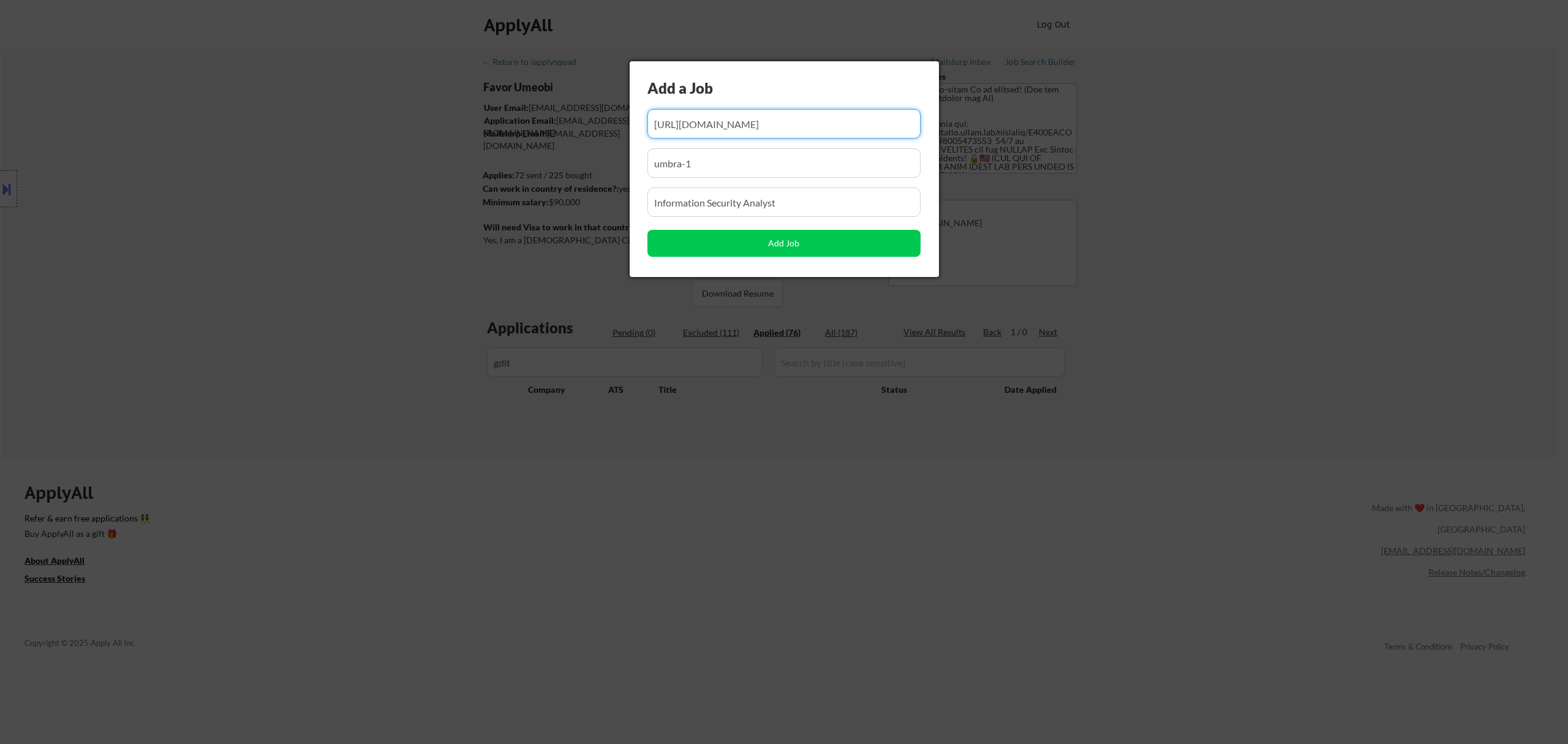
drag, startPoint x: 822, startPoint y: 124, endPoint x: 736, endPoint y: 128, distance: 86.1
click at [737, 128] on input "input" at bounding box center [784, 124] width 273 height 29
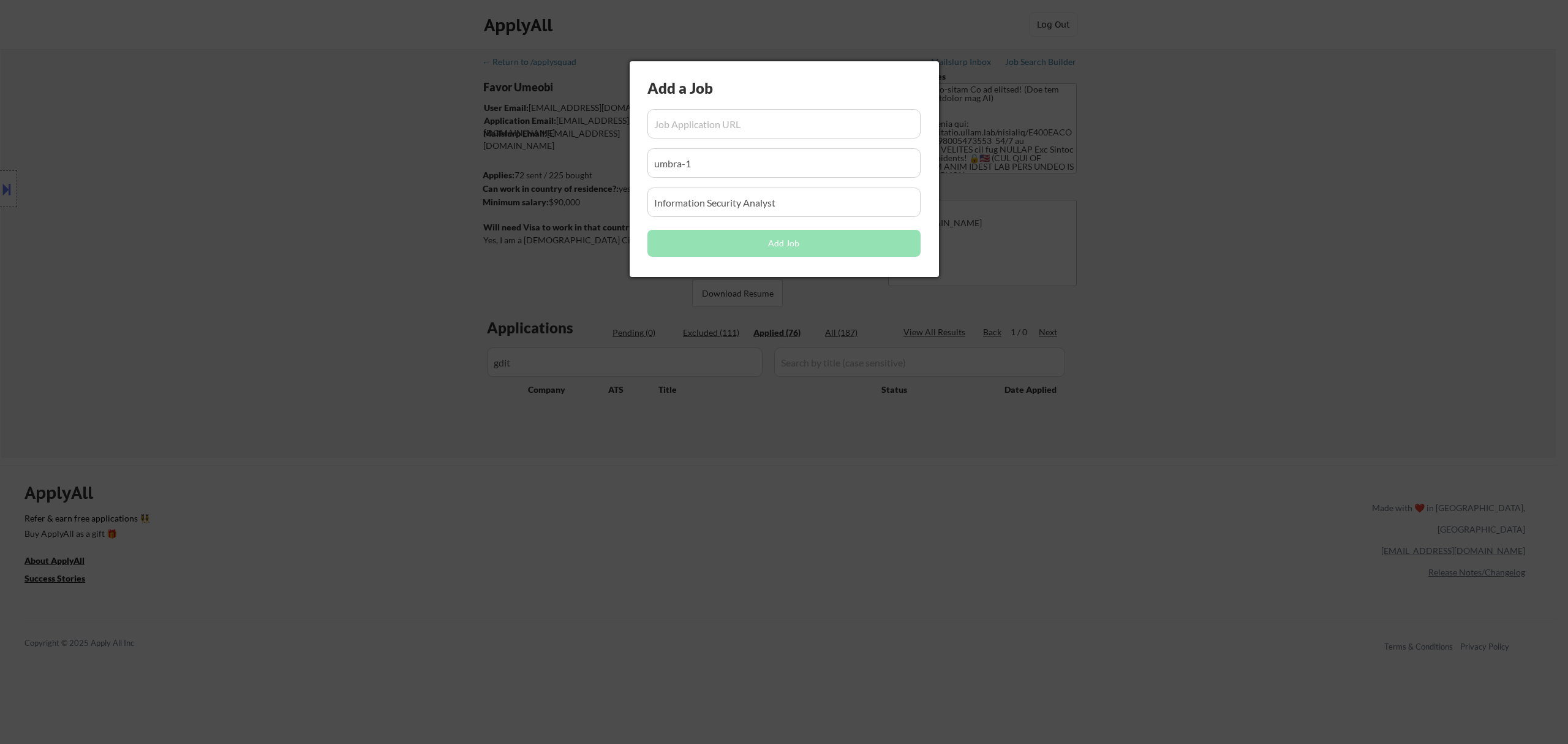
click at [726, 120] on input "input" at bounding box center [784, 124] width 273 height 29
paste input "[URL][DOMAIN_NAME]"
type input "[URL][DOMAIN_NAME]"
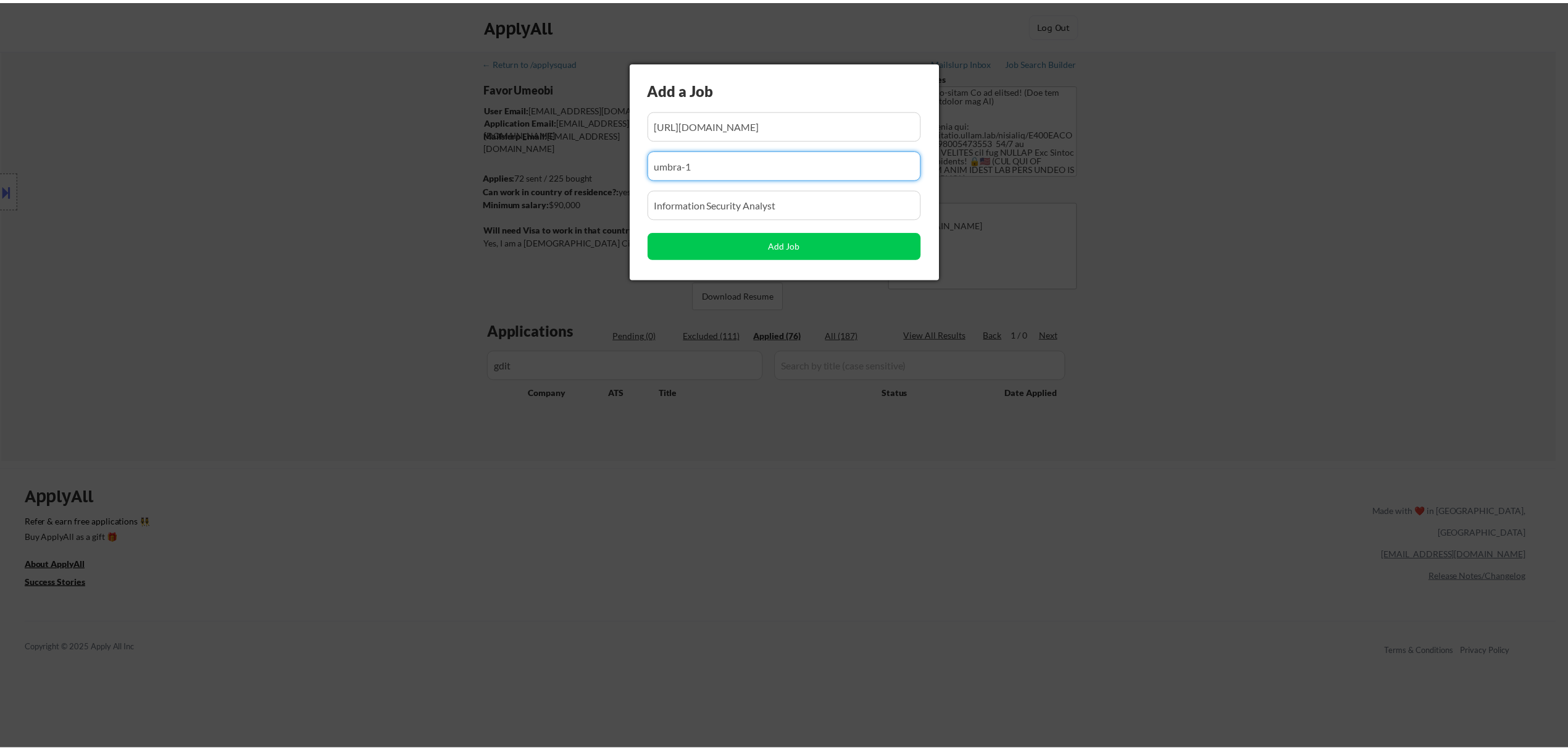
scroll to position [0, 0]
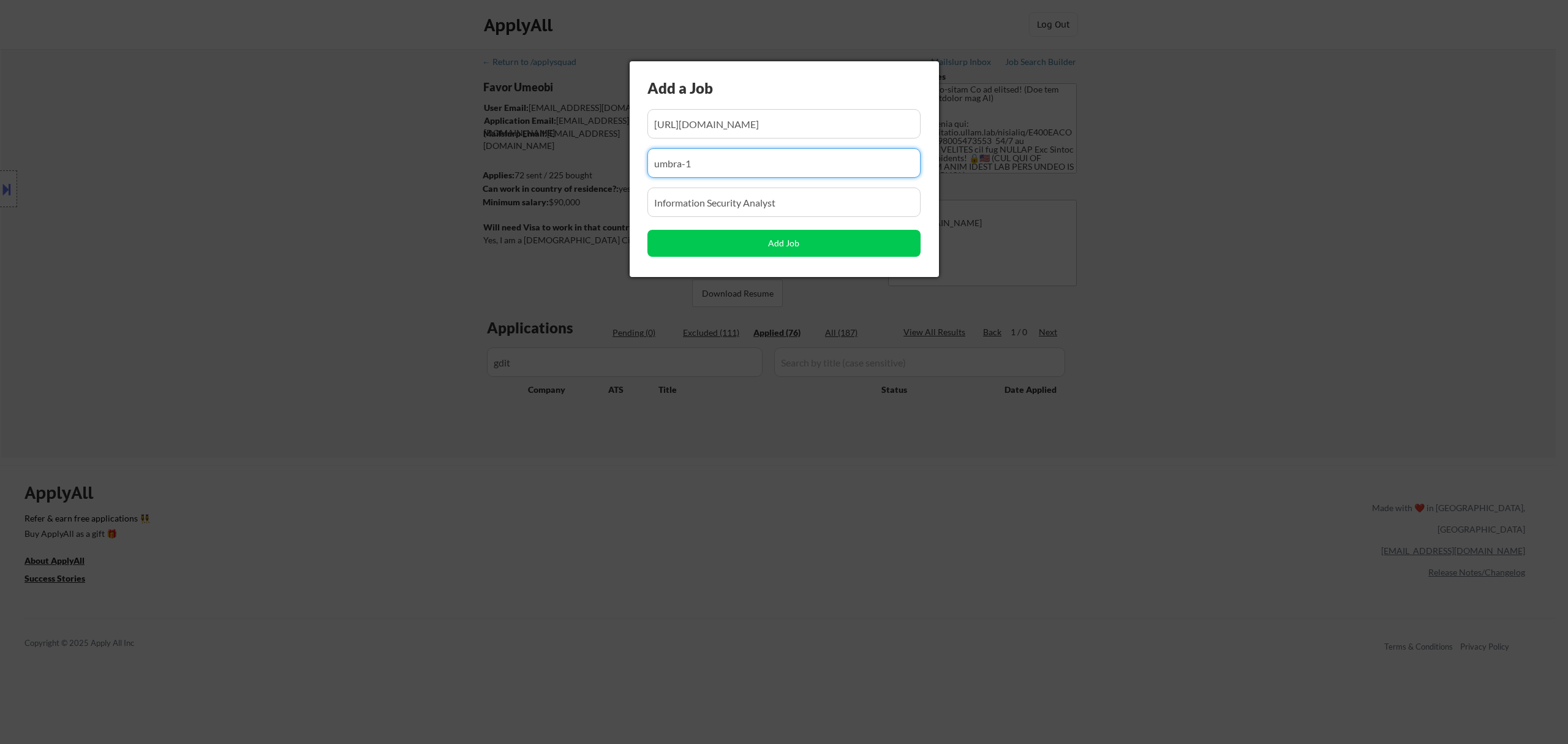
drag, startPoint x: 724, startPoint y: 159, endPoint x: 566, endPoint y: 167, distance: 158.2
click at [566, 167] on body "← Return to /applysquad Mailslurp Inbox Job Search Builder Favor Umeobi User Em…" at bounding box center [784, 372] width 1568 height 744
click at [753, 163] on input "input" at bounding box center [784, 163] width 273 height 29
paste input "[DOMAIN_NAME]"
type input "[DOMAIN_NAME]"
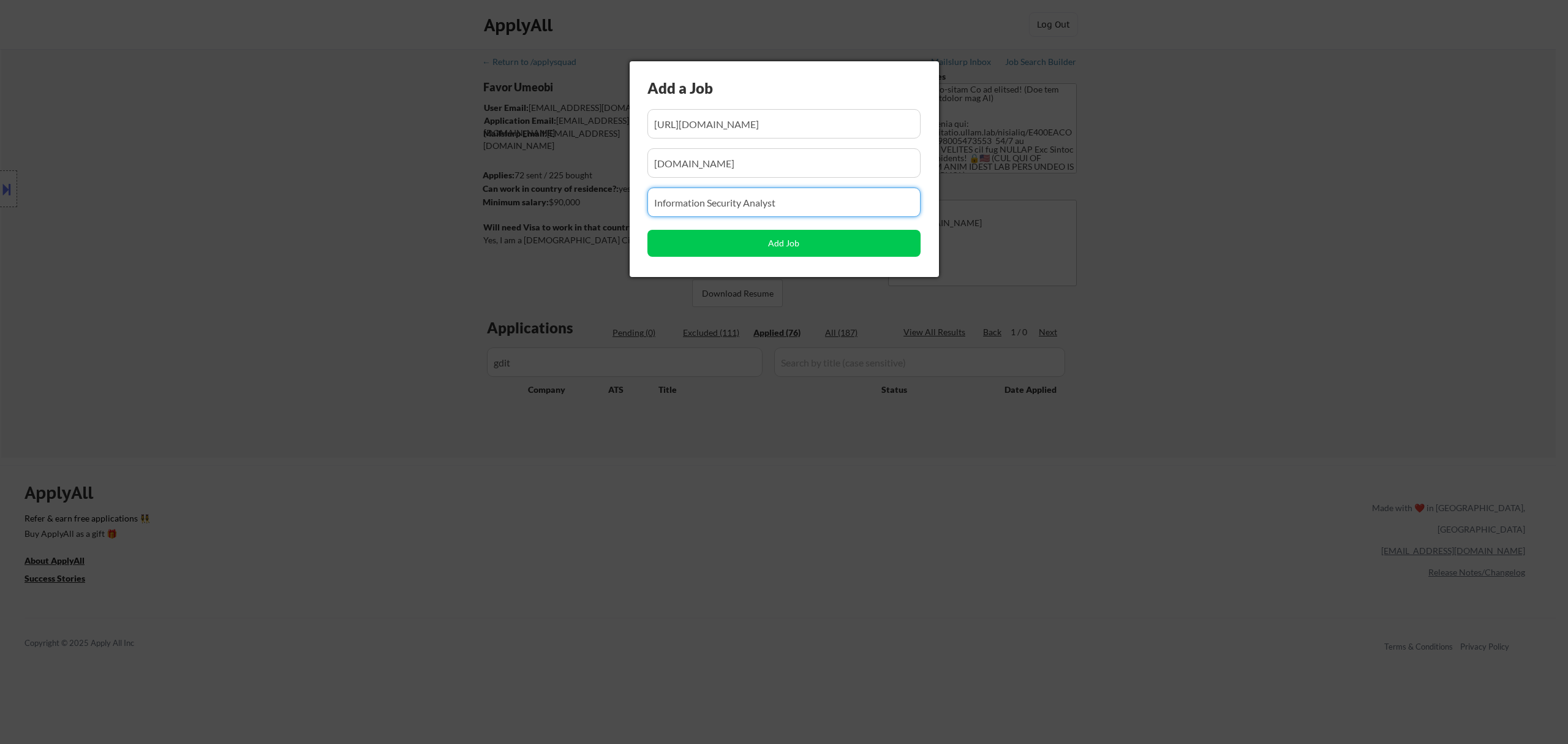
drag, startPoint x: 824, startPoint y: 204, endPoint x: 584, endPoint y: 204, distance: 240.0
click at [584, 204] on body "← Return to /applysquad Mailslurp Inbox Job Search Builder Favor Umeobi User Em…" at bounding box center [784, 372] width 1568 height 744
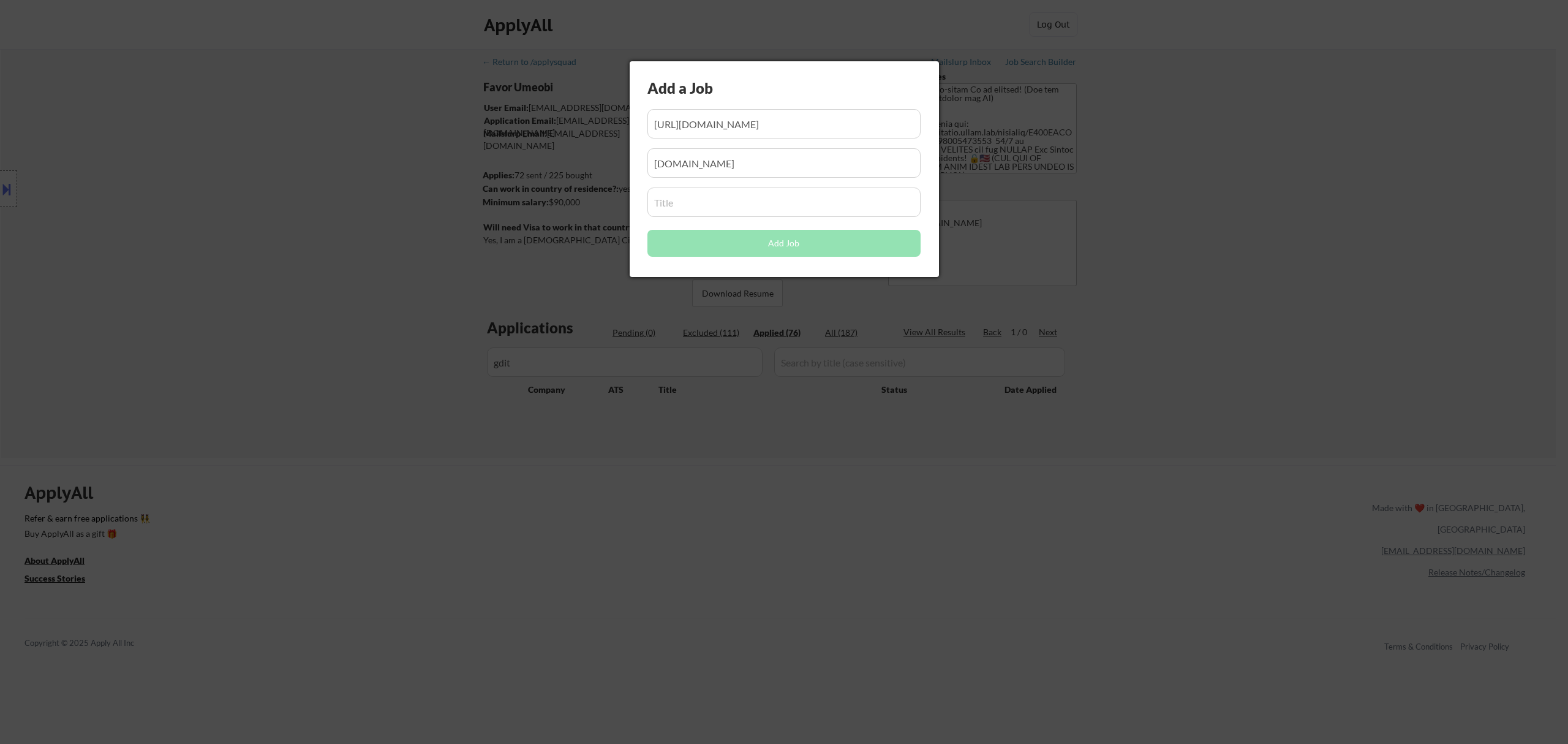
click at [741, 194] on input "input" at bounding box center [784, 202] width 273 height 29
paste input "Security Penetration Tester (BurpSuite/OWASP ZAP)"
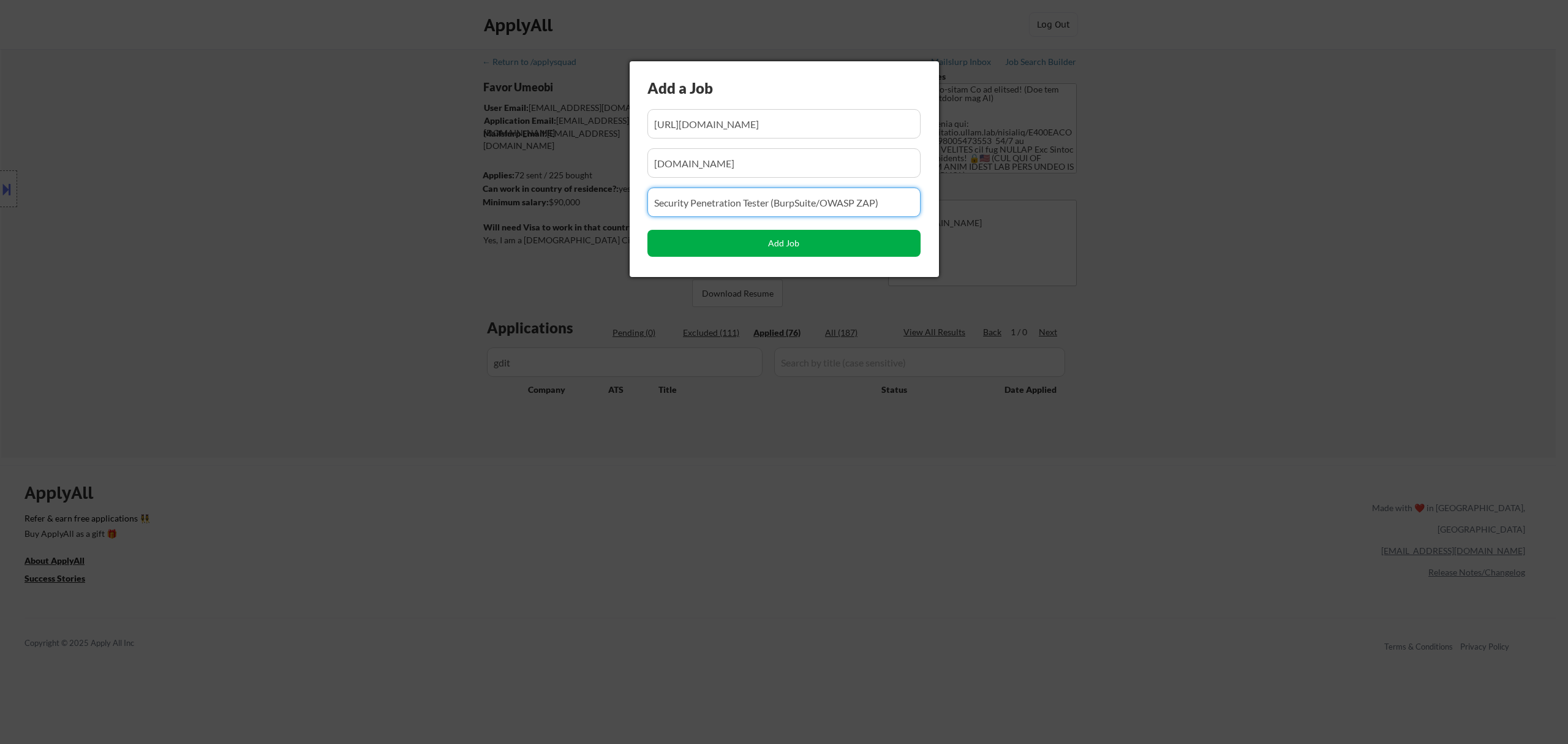
type input "Security Penetration Tester (BurpSuite/OWASP ZAP)"
click at [775, 246] on button "Add Job" at bounding box center [784, 243] width 273 height 27
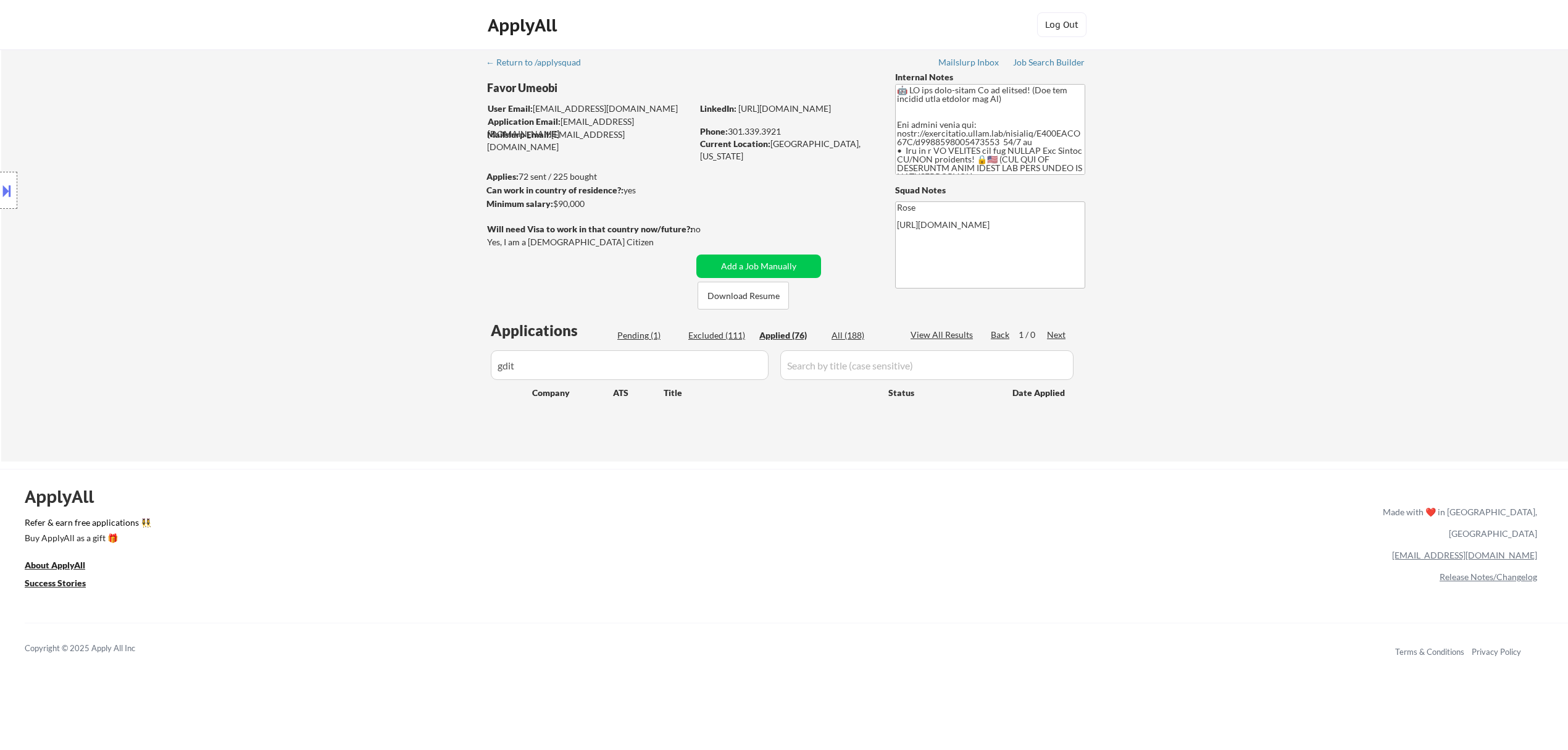
click at [636, 336] on div "Pending (1)" at bounding box center [648, 335] width 62 height 12
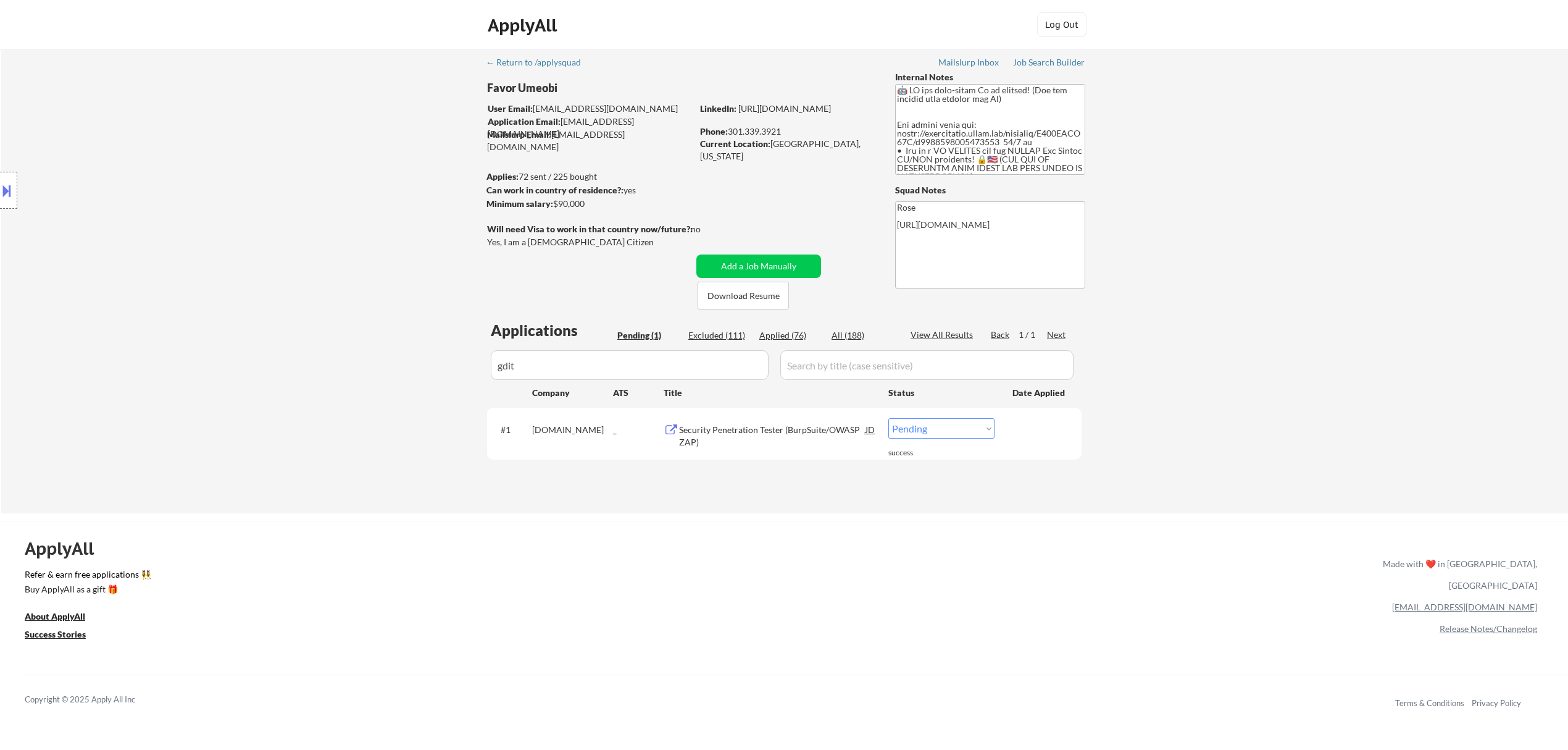
click at [781, 425] on select "Choose an option... Pending Applied Excluded (Questions) Excluded (Expired) Exc…" at bounding box center [941, 428] width 106 height 21
select select ""applied""
click at [781, 418] on select "Choose an option... Pending Applied Excluded (Questions) Excluded (Expired) Exc…" at bounding box center [941, 428] width 106 height 21
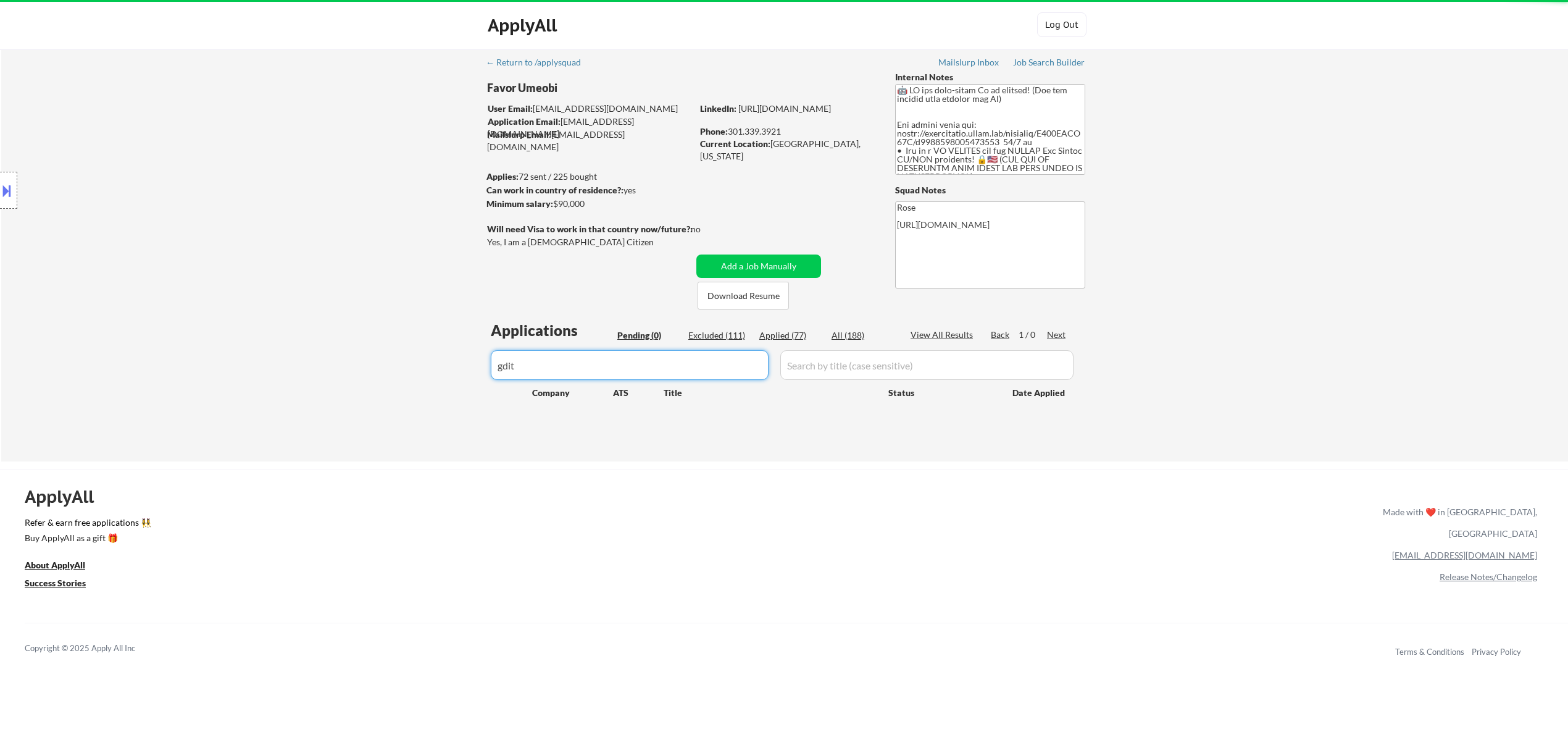
drag, startPoint x: 515, startPoint y: 364, endPoint x: 368, endPoint y: 371, distance: 147.2
click at [369, 369] on div "← Return to /applysquad Mailslurp Inbox Job Search Builder Favor Umeobi User Em…" at bounding box center [784, 256] width 1567 height 412
